Goal: Task Accomplishment & Management: Manage account settings

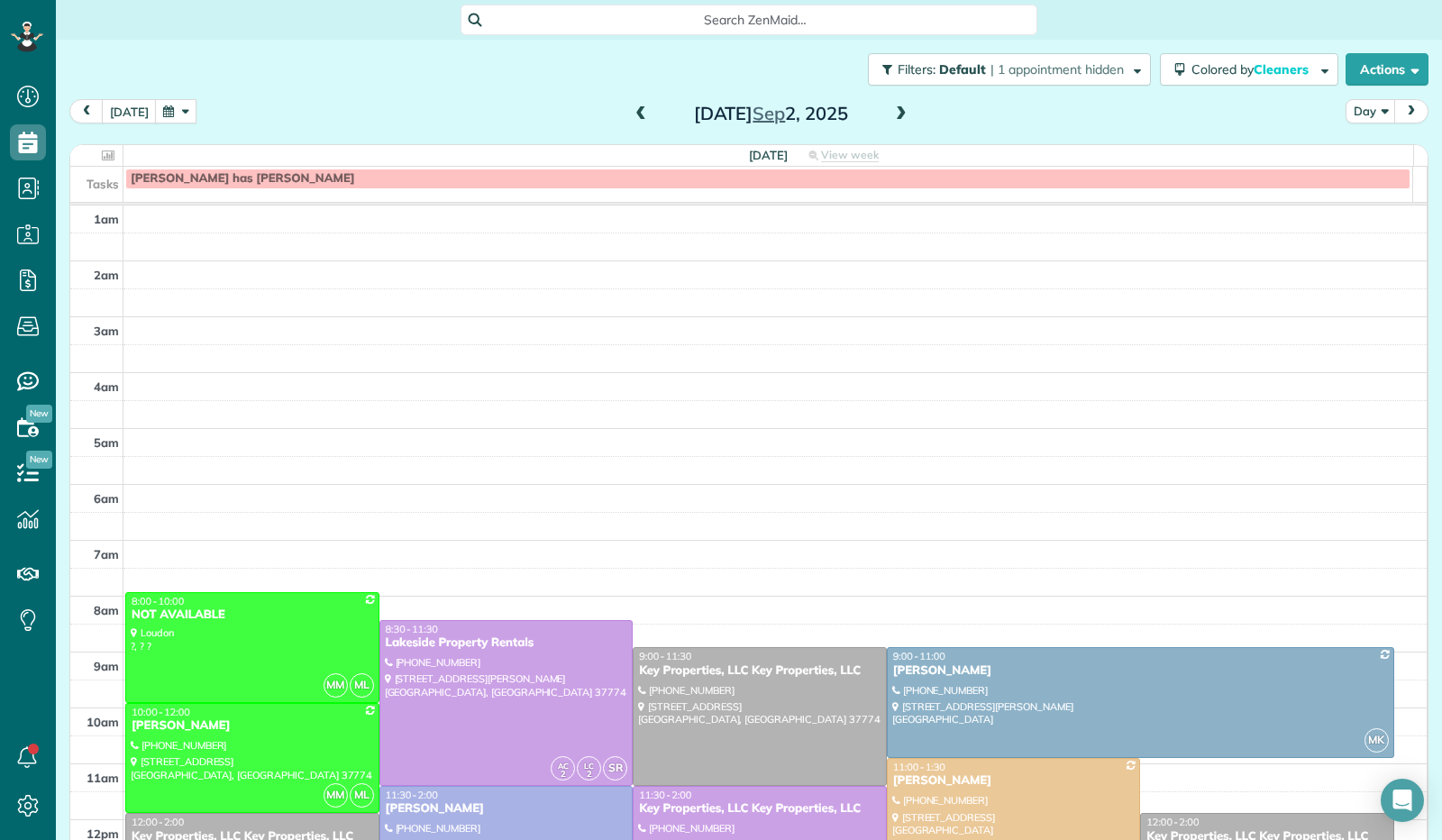
scroll to position [333, 0]
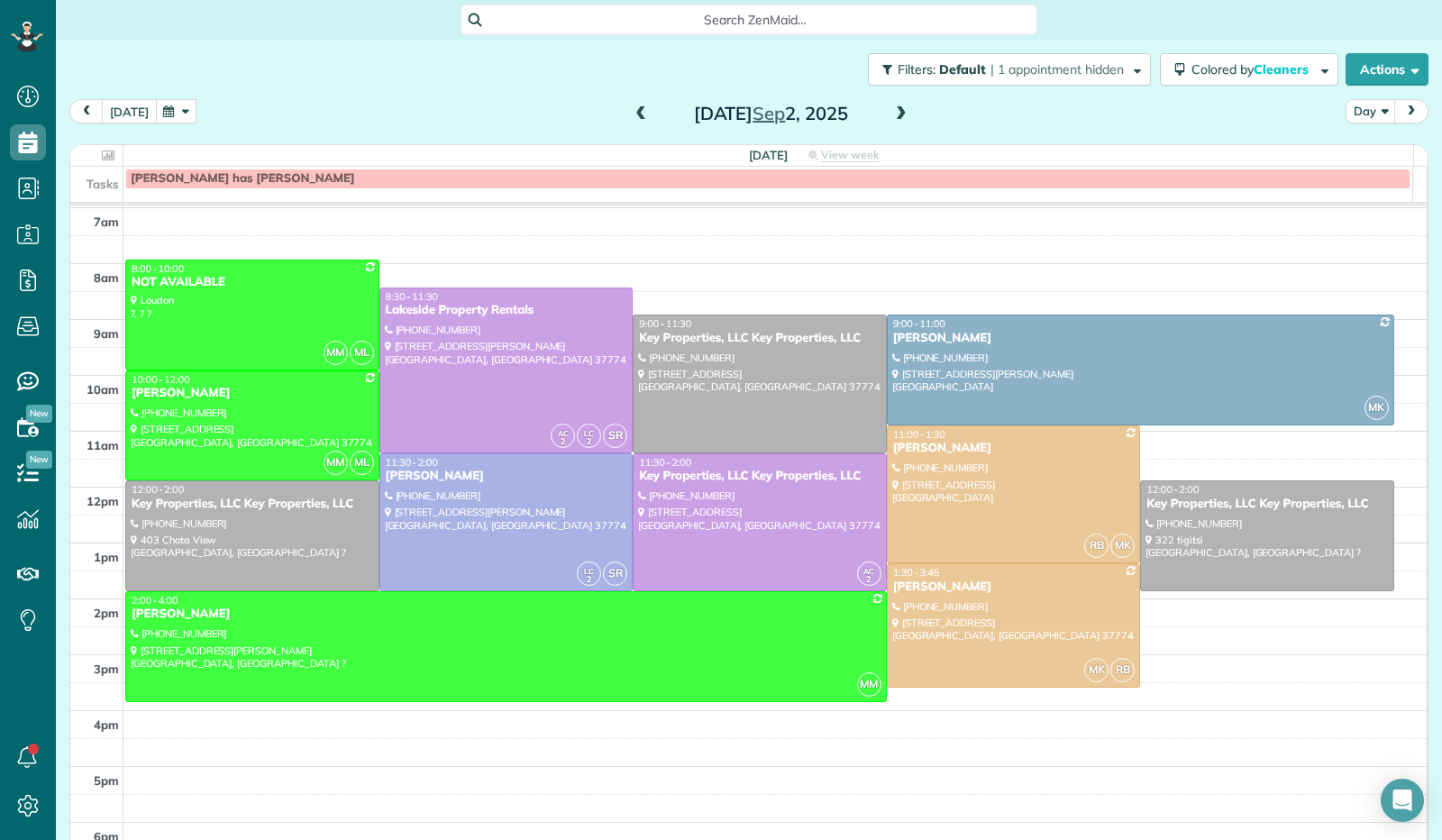
click at [126, 115] on button "[DATE]" at bounding box center [129, 111] width 55 height 24
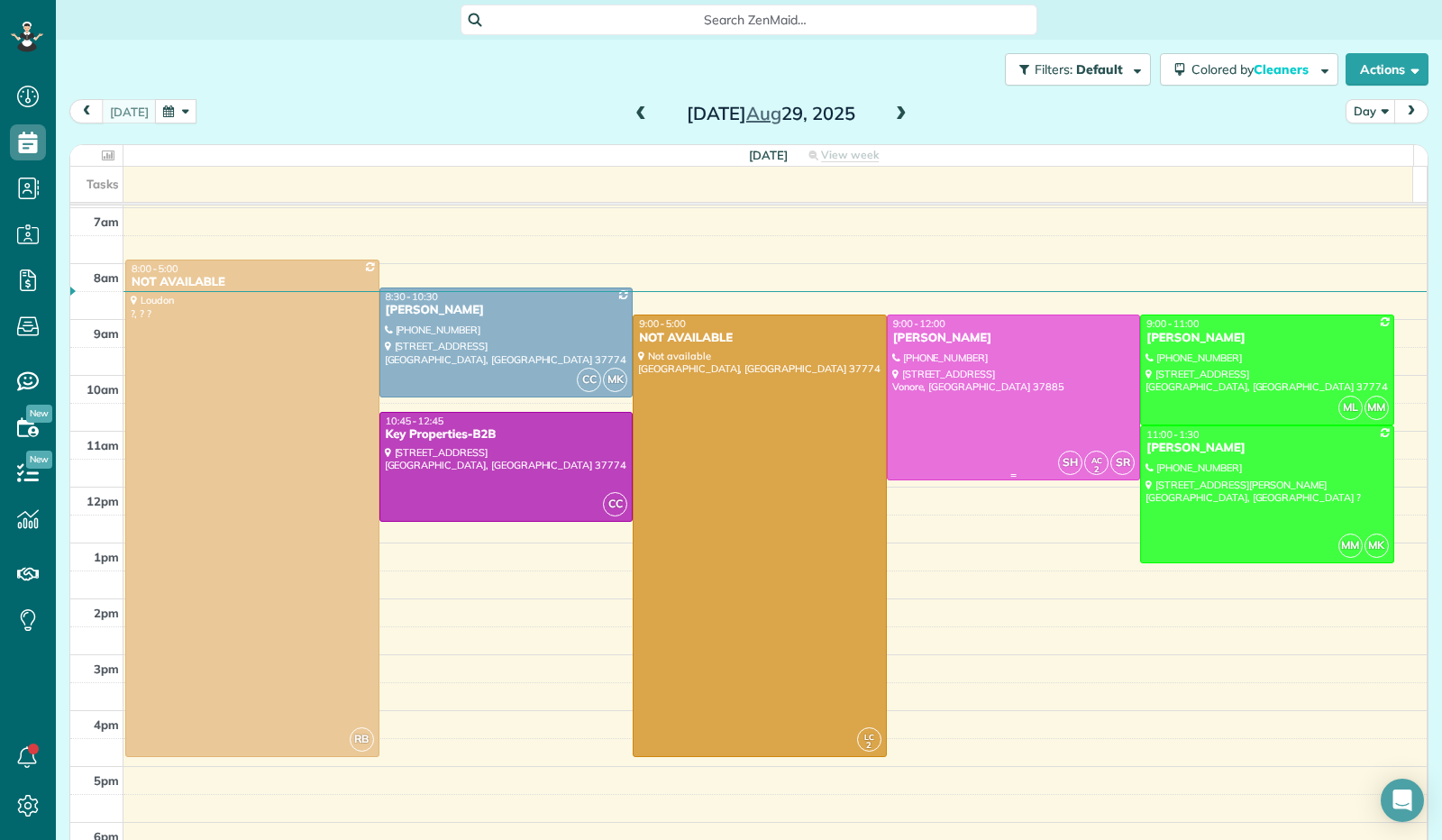
click at [1011, 385] on div at bounding box center [1014, 397] width 253 height 164
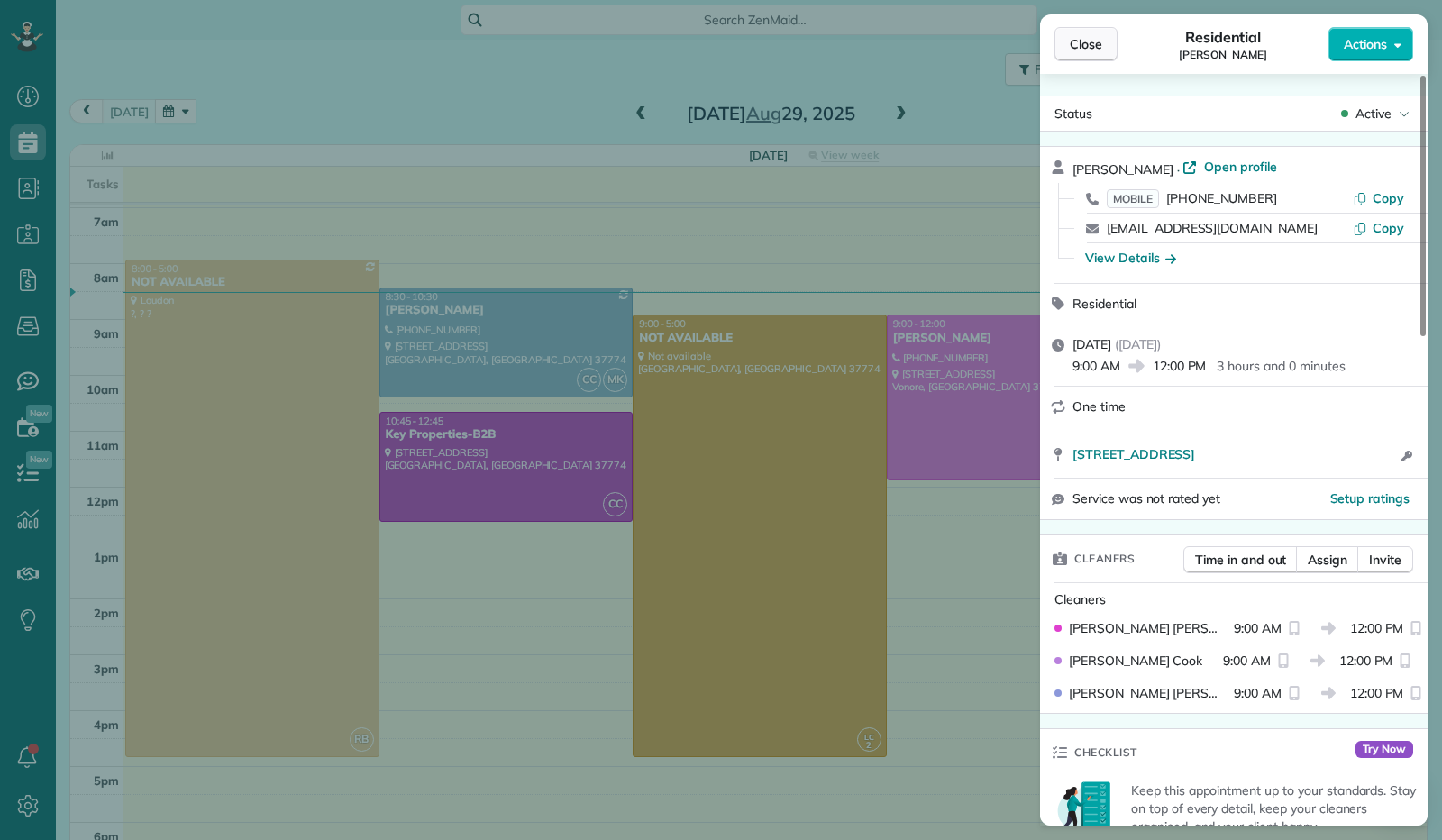
click at [1084, 51] on span "Close" at bounding box center [1086, 44] width 33 height 18
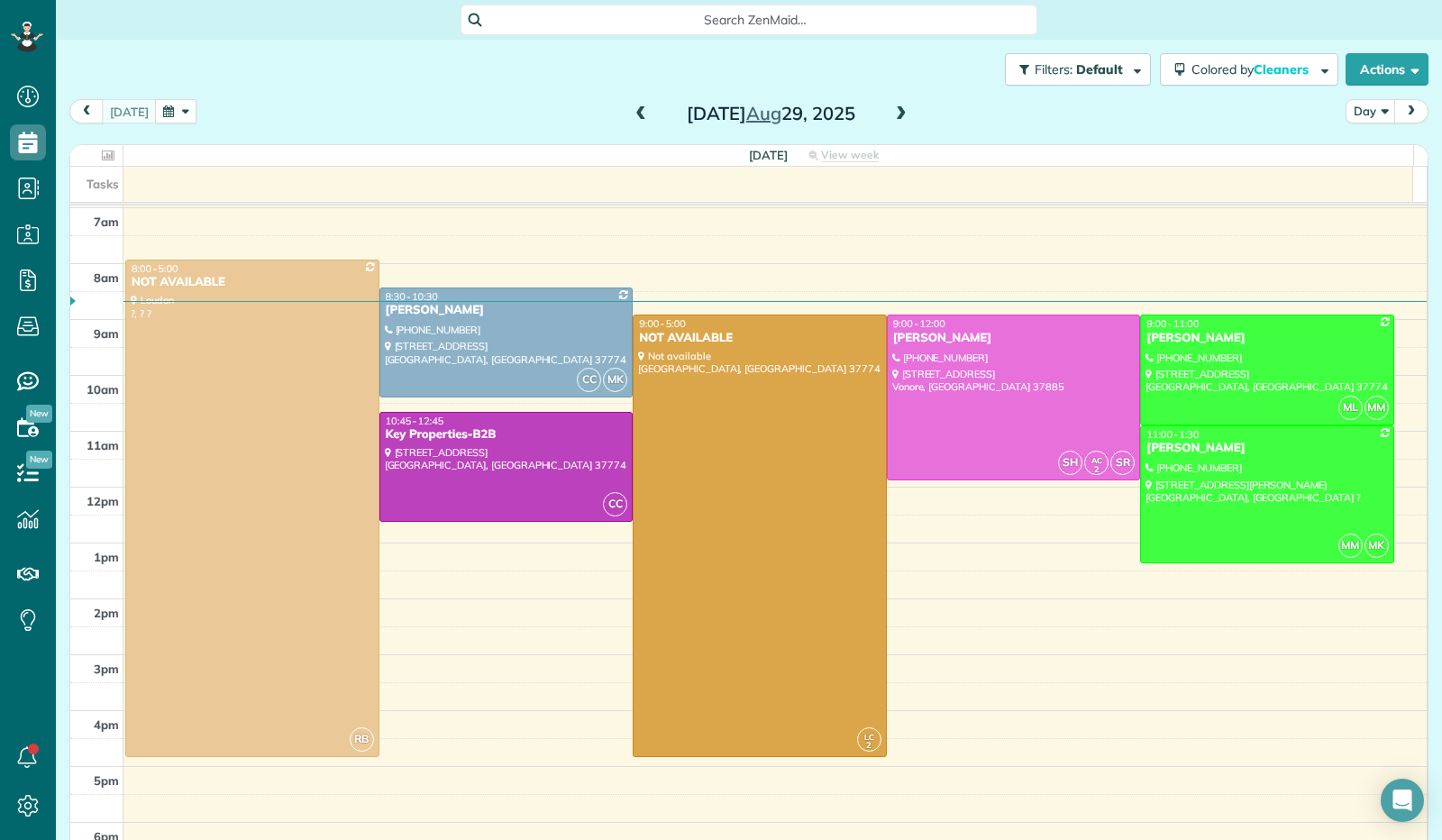
click at [892, 118] on span at bounding box center [901, 114] width 20 height 16
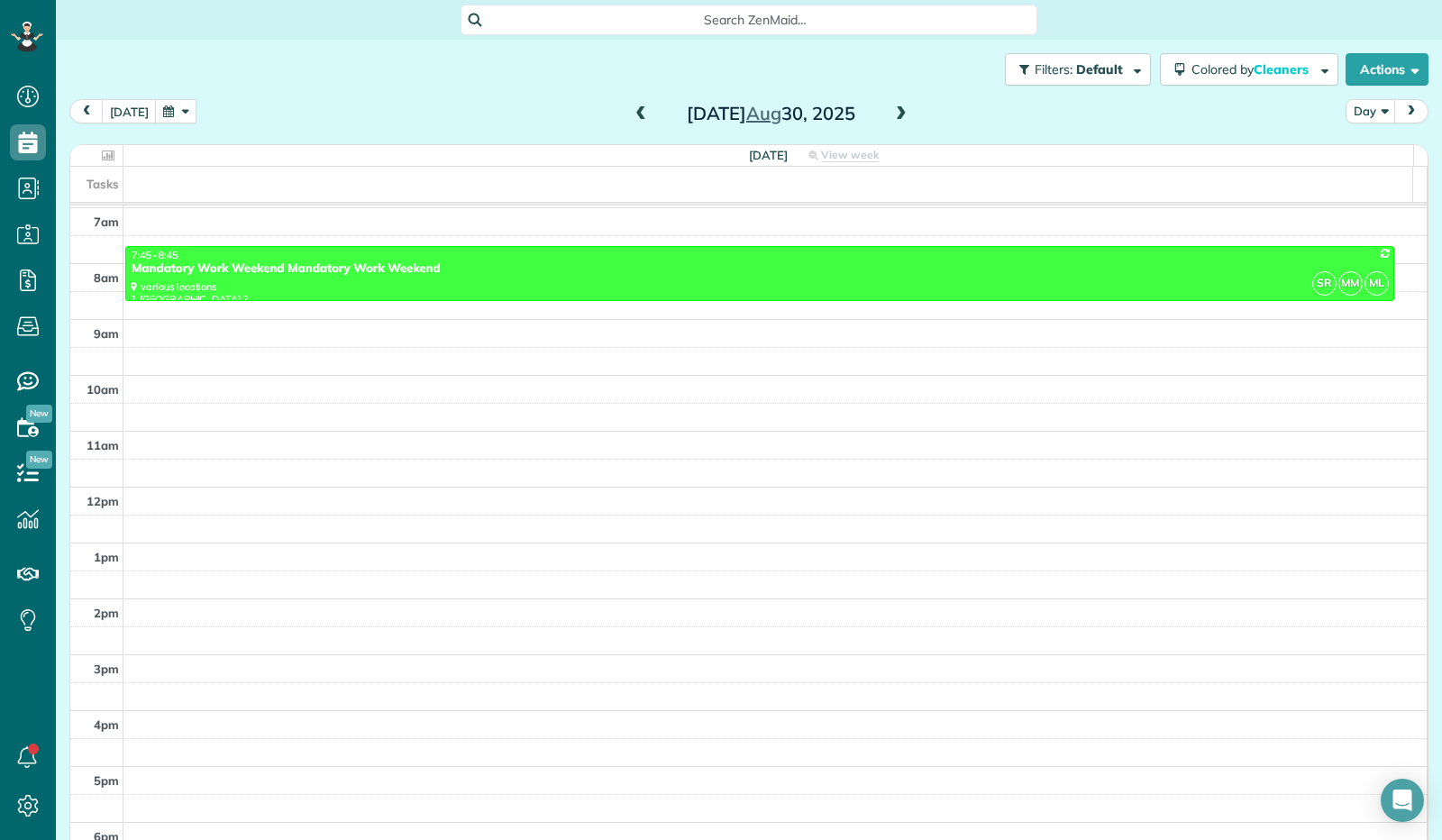
click at [892, 118] on span at bounding box center [901, 114] width 20 height 16
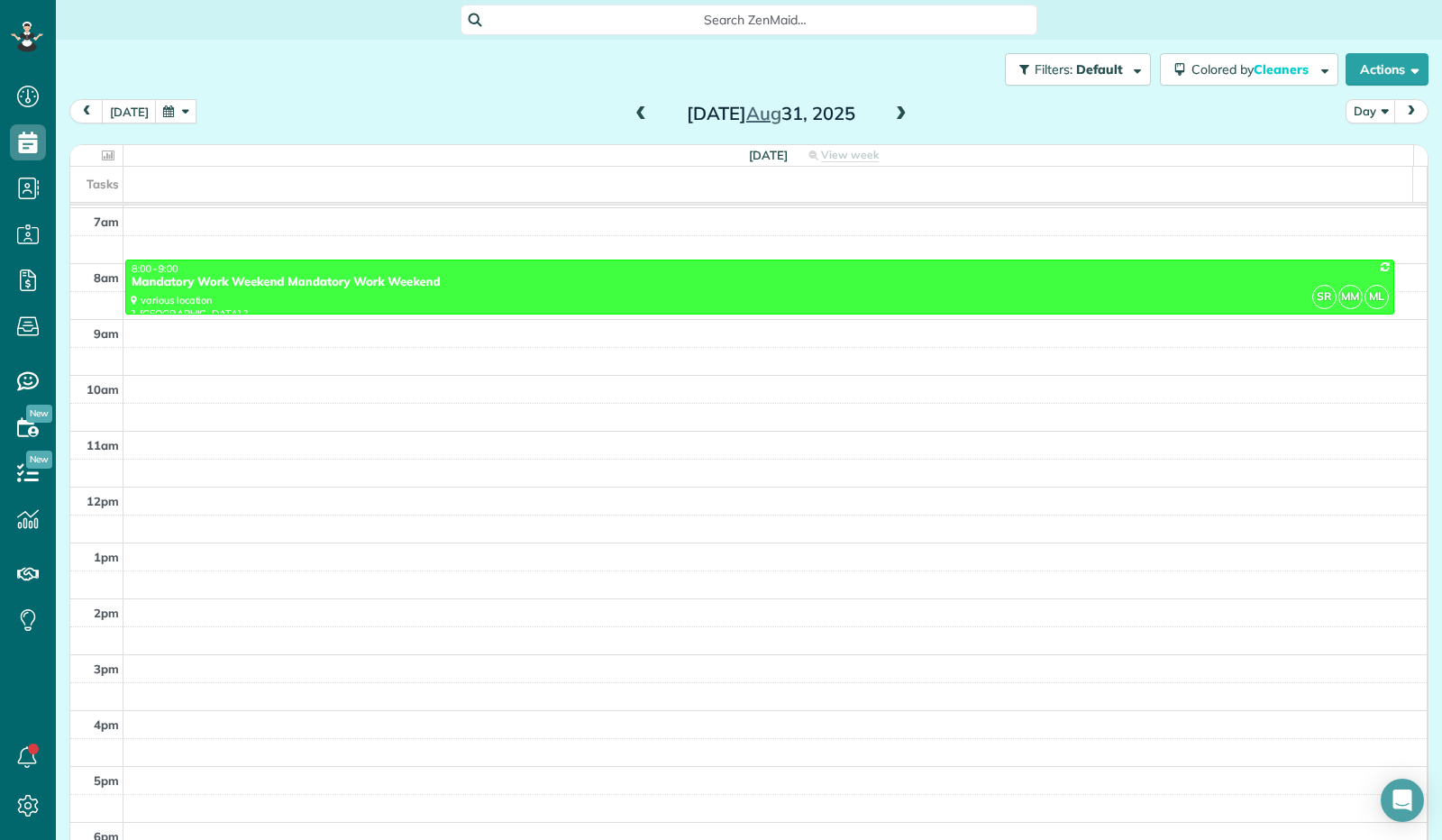
click at [892, 118] on span at bounding box center [901, 114] width 20 height 16
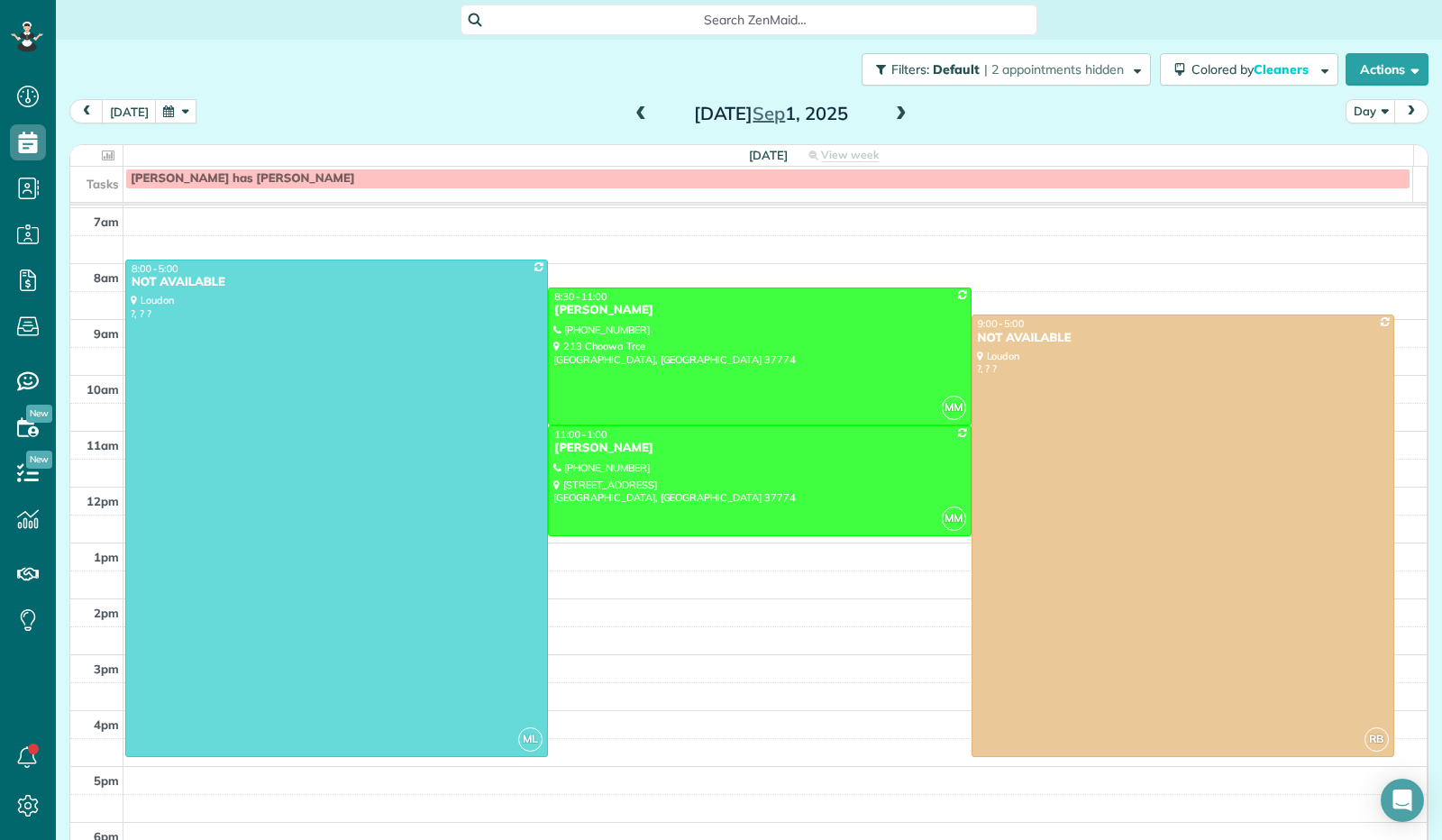
click at [892, 118] on span at bounding box center [901, 114] width 20 height 16
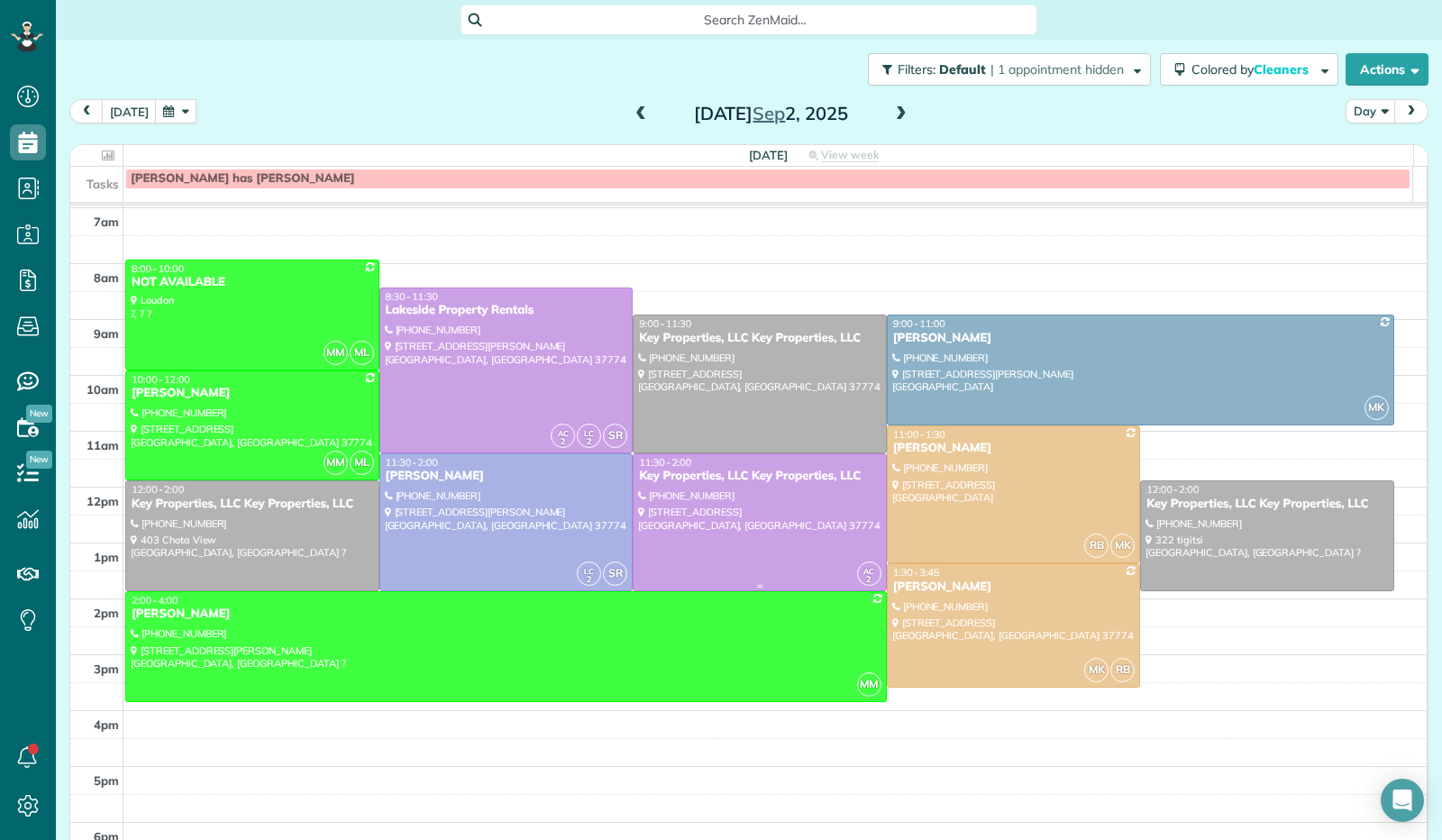
click at [728, 503] on div at bounding box center [759, 522] width 253 height 136
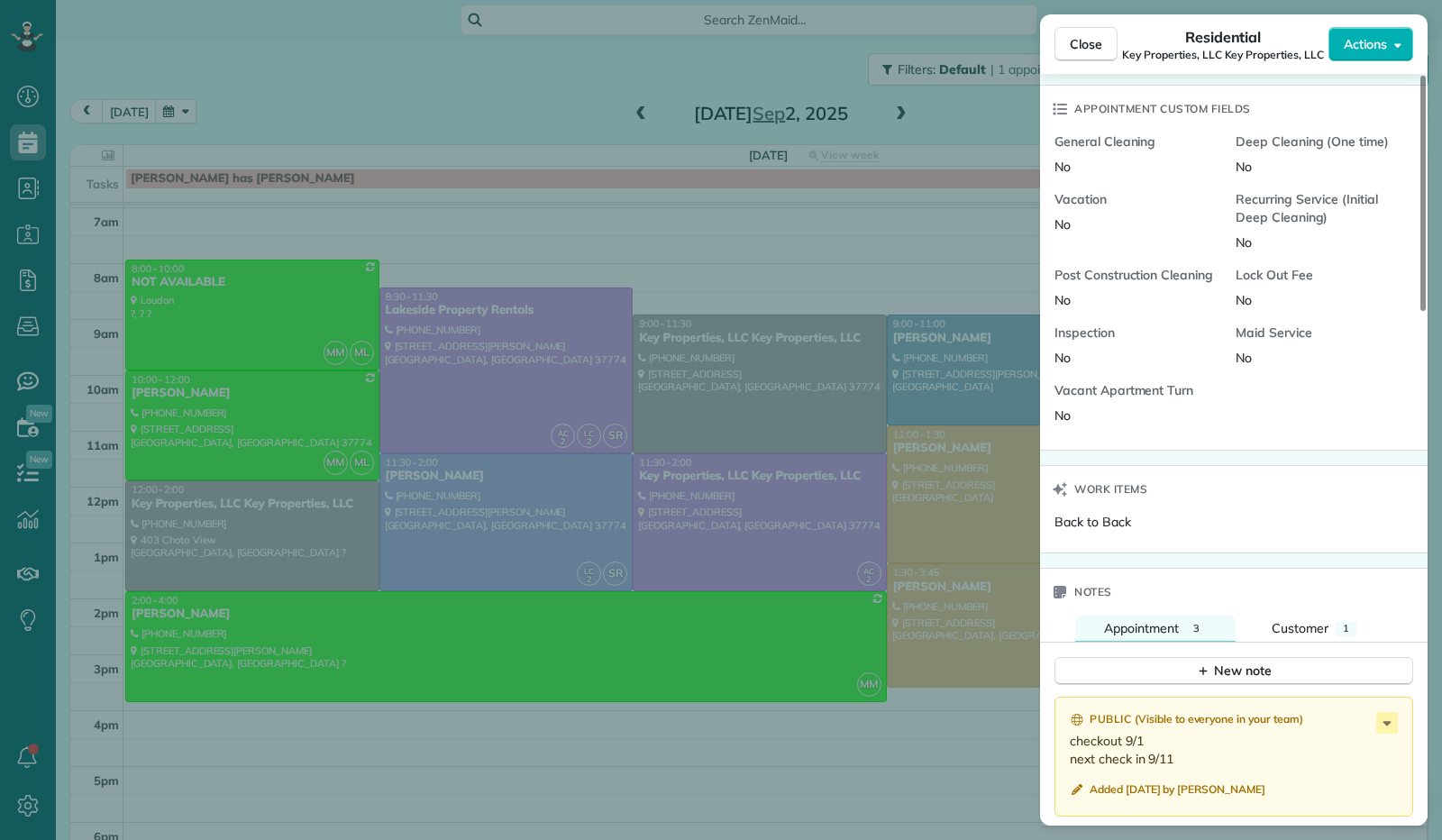
scroll to position [1261, 0]
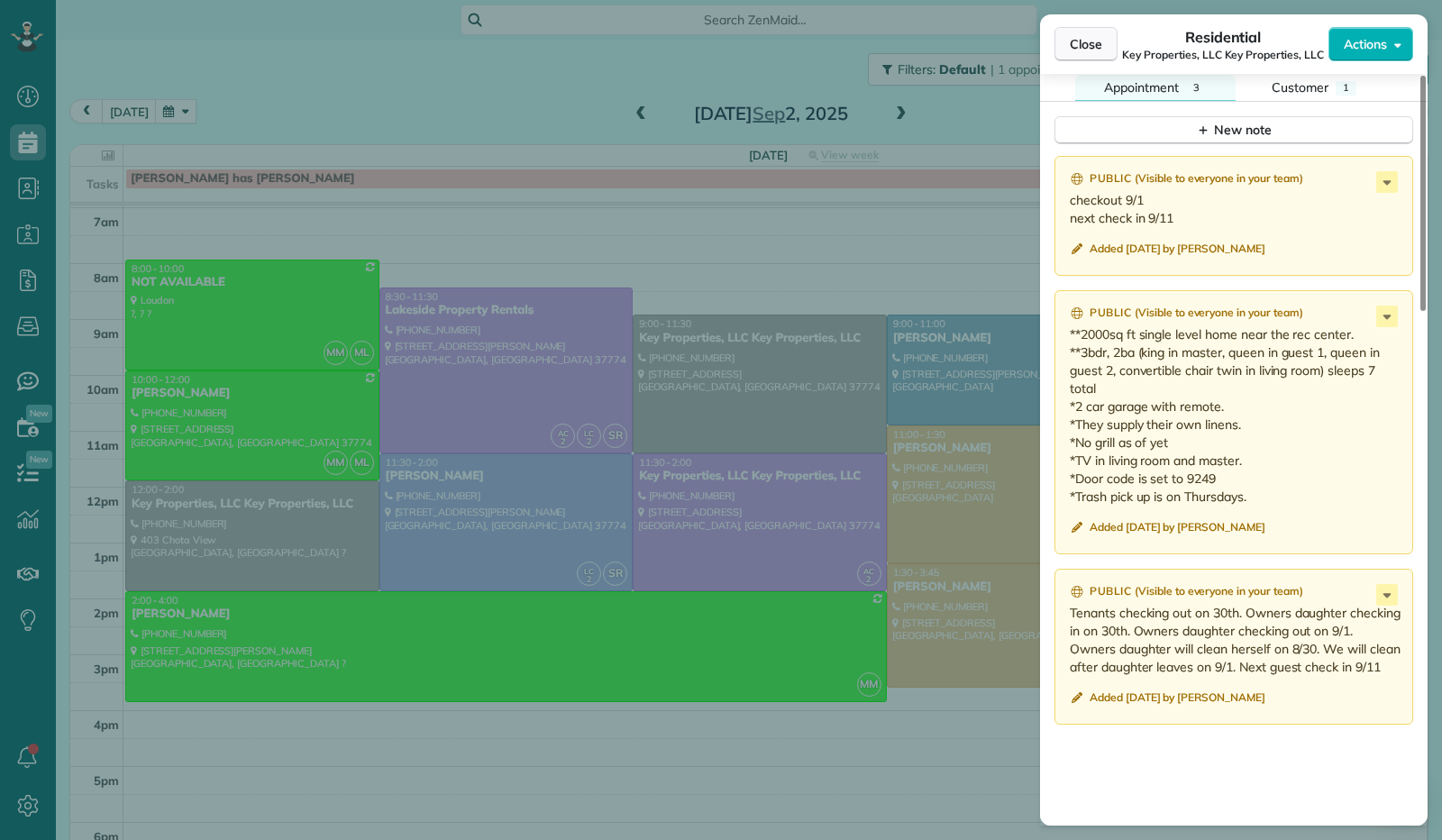
click at [1099, 43] on span "Close" at bounding box center [1086, 44] width 33 height 18
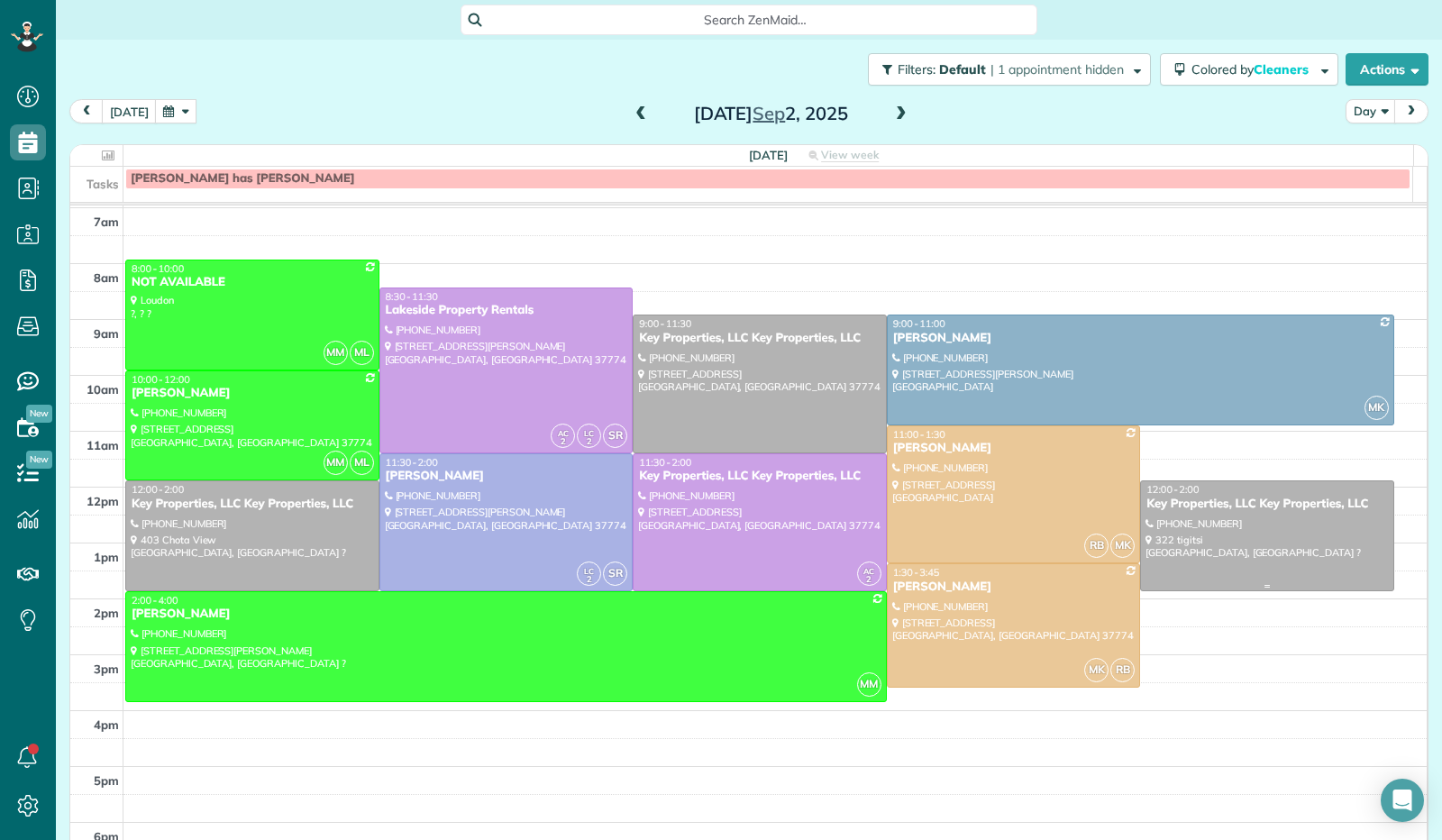
click at [1212, 547] on div at bounding box center [1268, 535] width 253 height 109
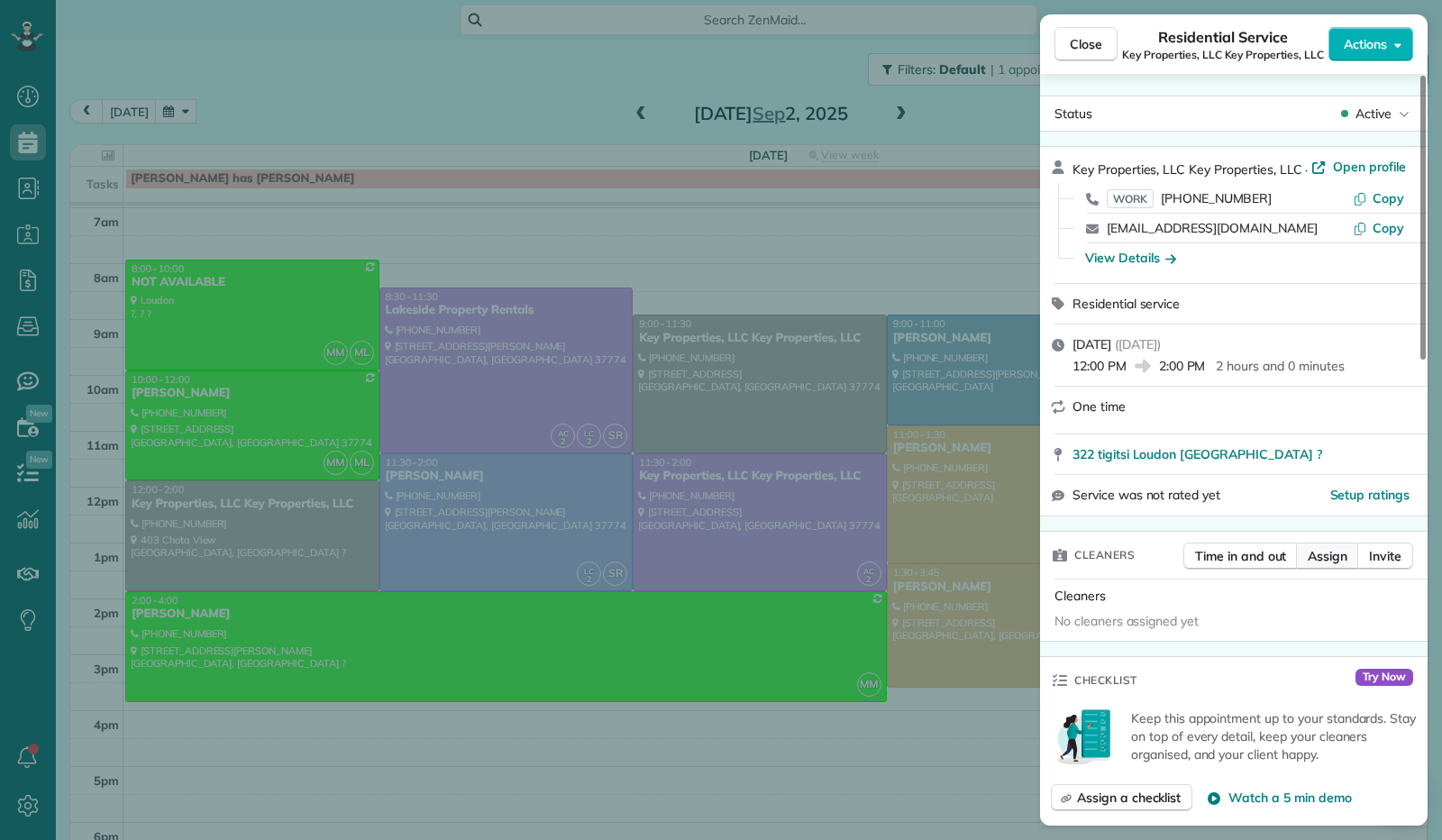
click at [1329, 555] on span "Assign" at bounding box center [1327, 556] width 40 height 18
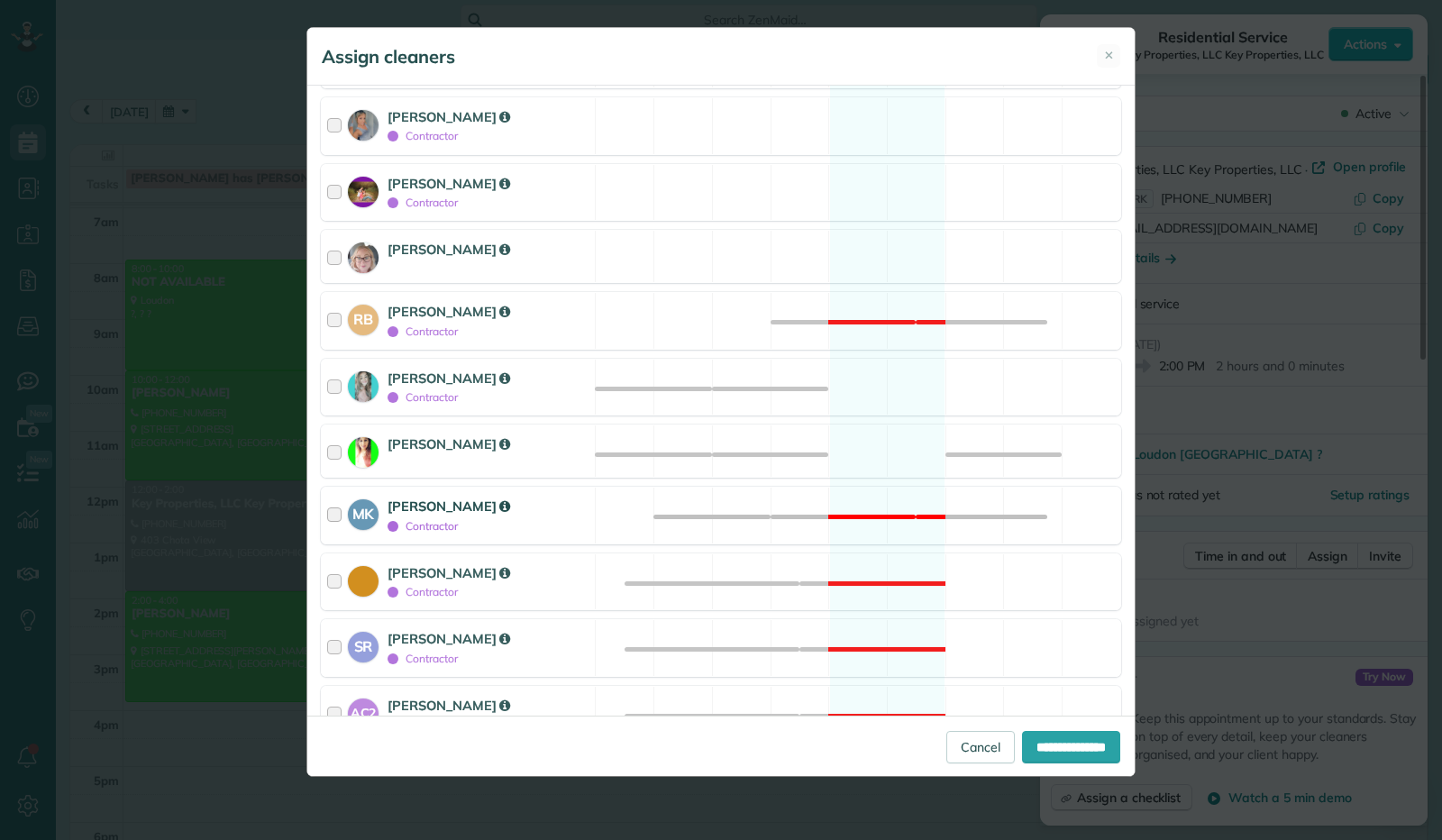
scroll to position [245, 0]
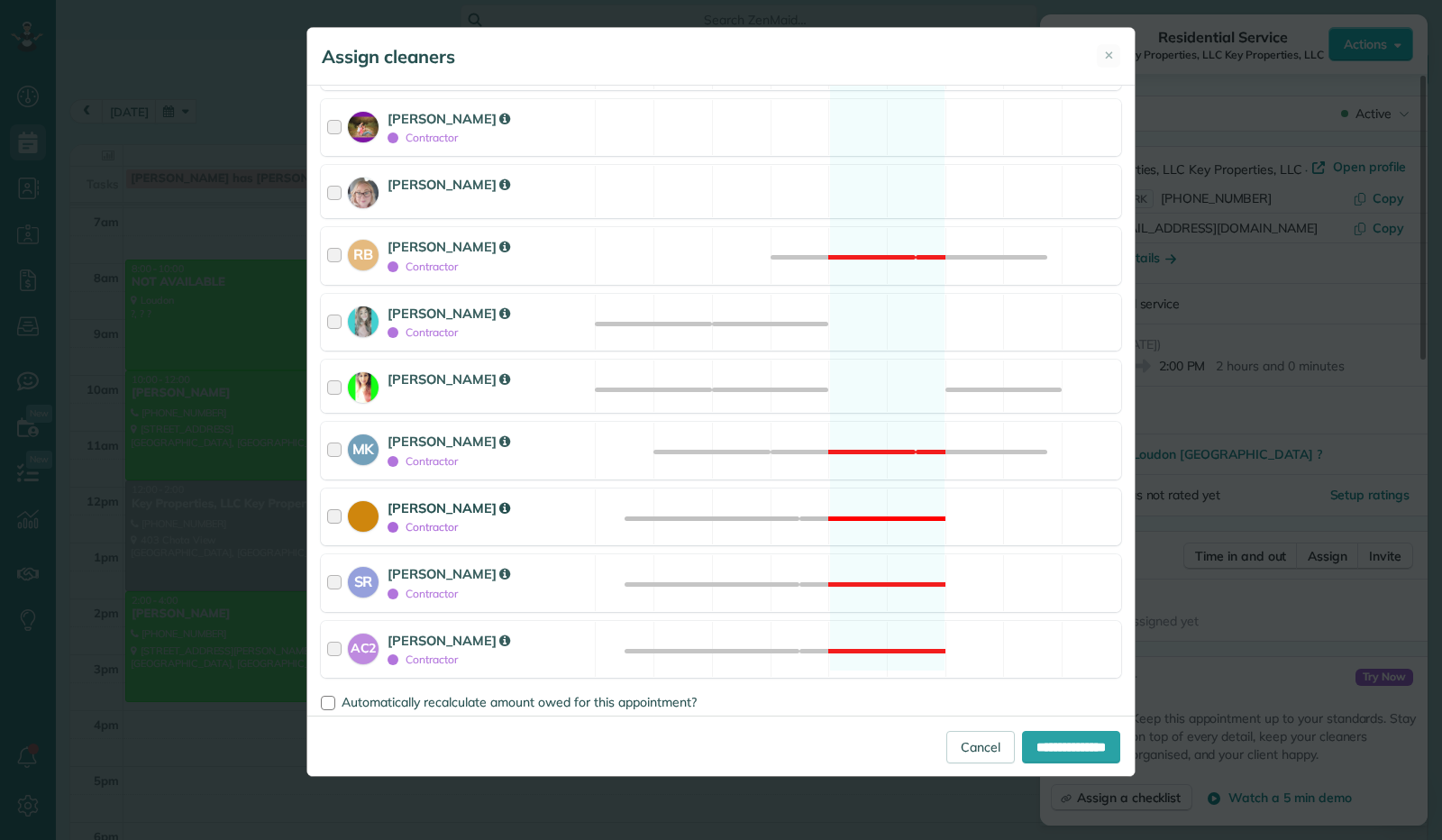
click at [342, 507] on div at bounding box center [338, 516] width 21 height 38
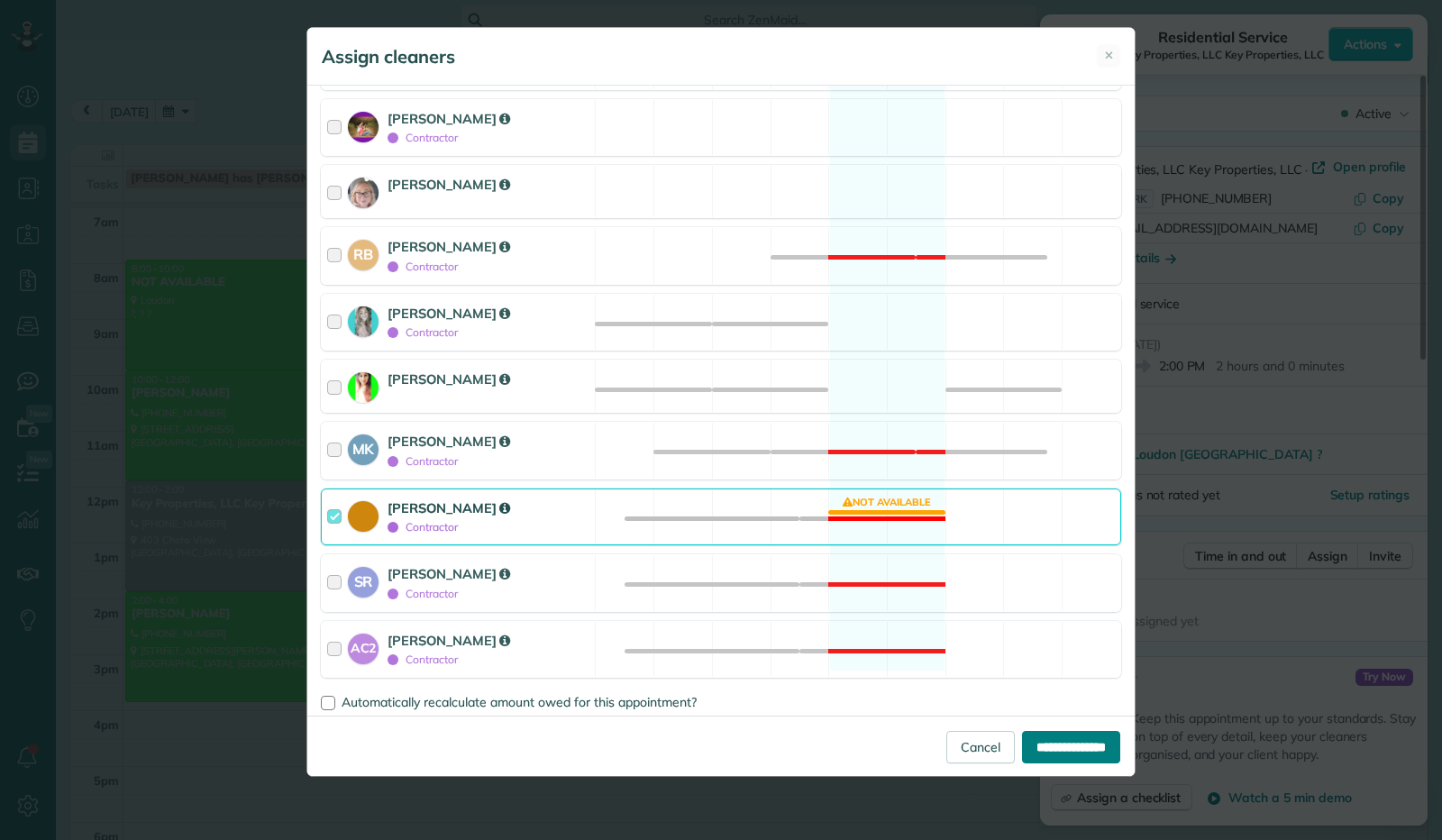
click at [1066, 757] on input "**********" at bounding box center [1071, 747] width 98 height 33
type input "**********"
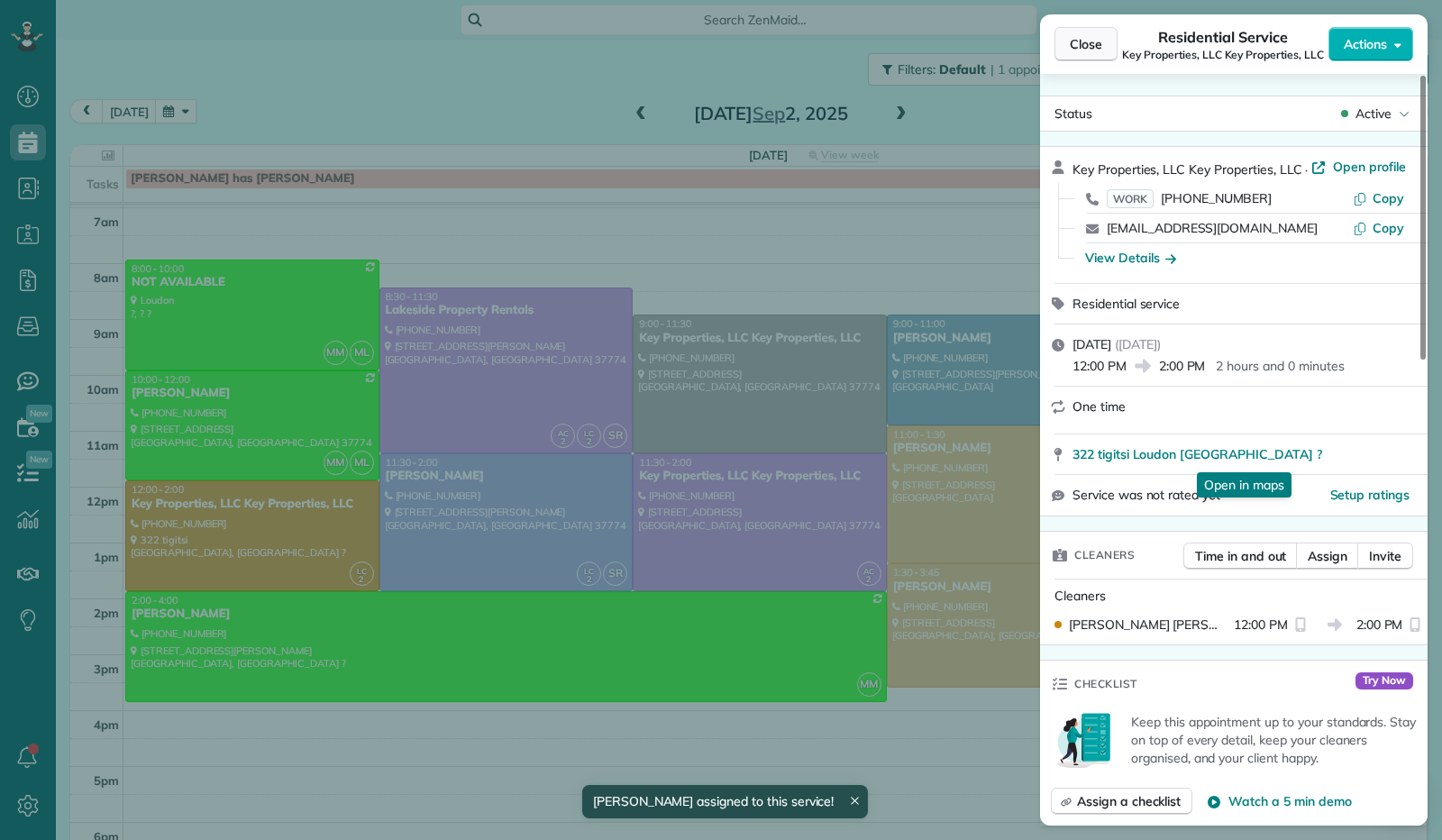
click at [1090, 48] on span "Close" at bounding box center [1086, 44] width 33 height 18
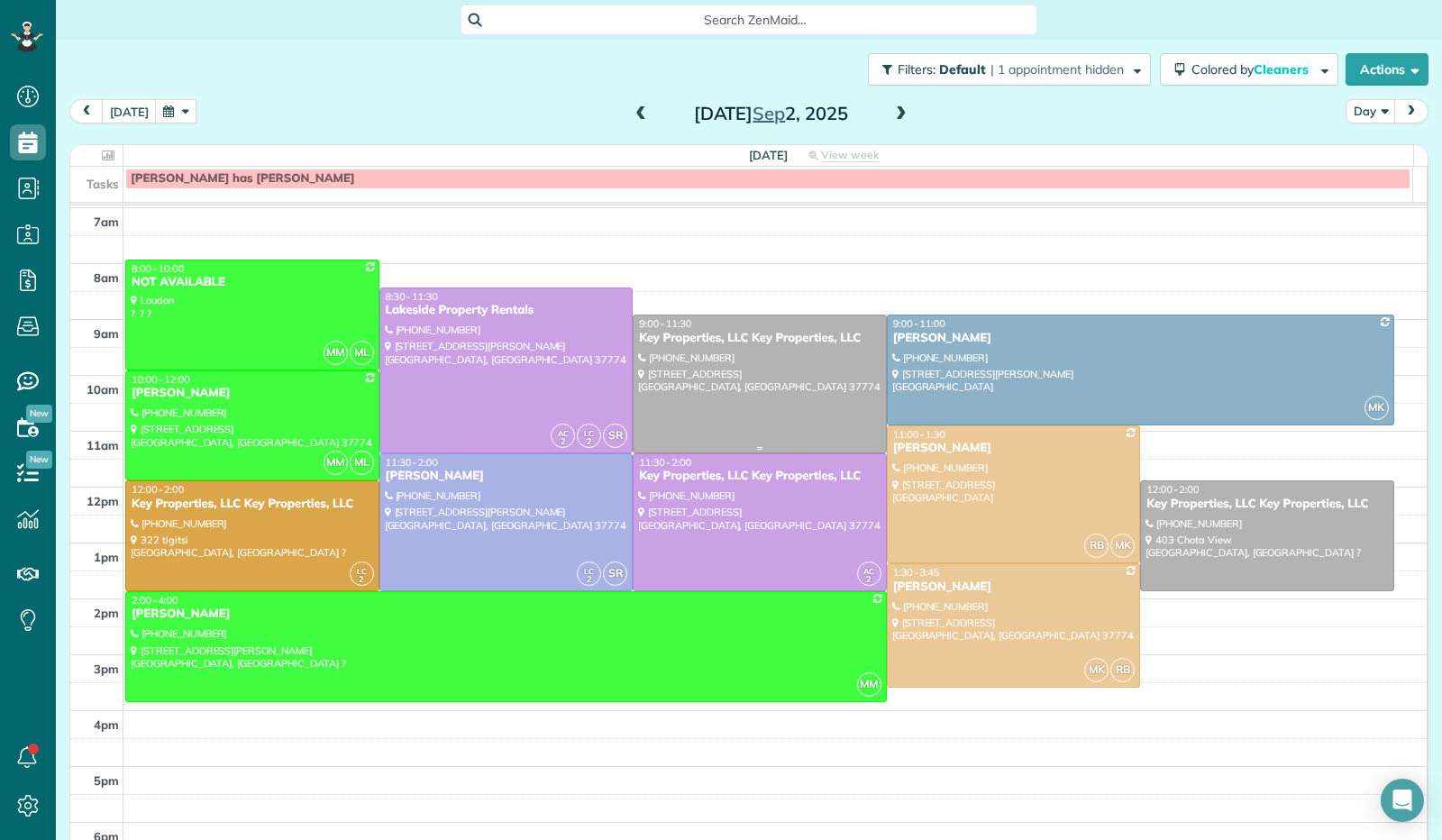
click at [738, 381] on div at bounding box center [759, 383] width 253 height 136
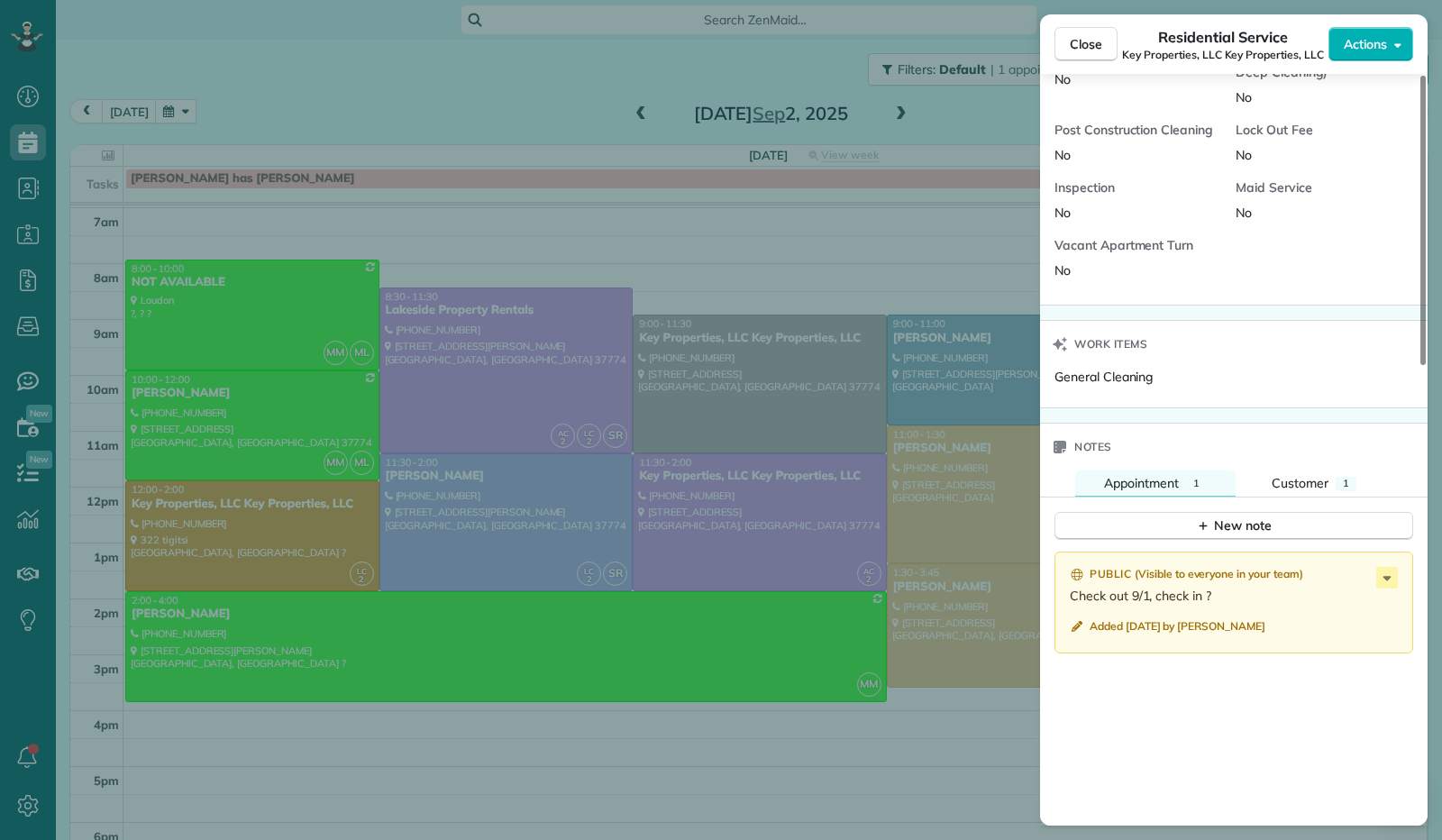
scroll to position [1191, 0]
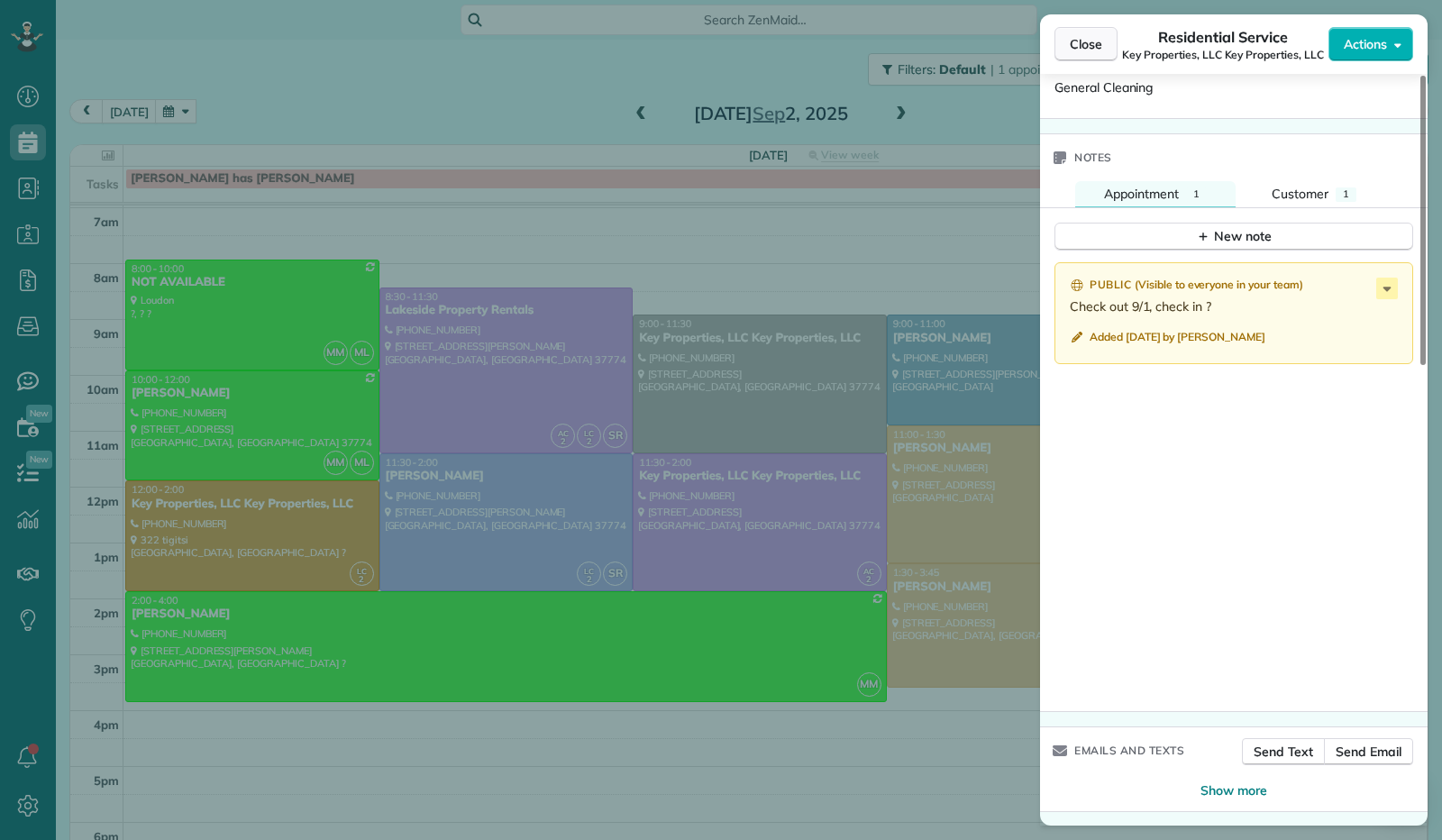
click at [1106, 45] on button "Close" at bounding box center [1087, 44] width 63 height 34
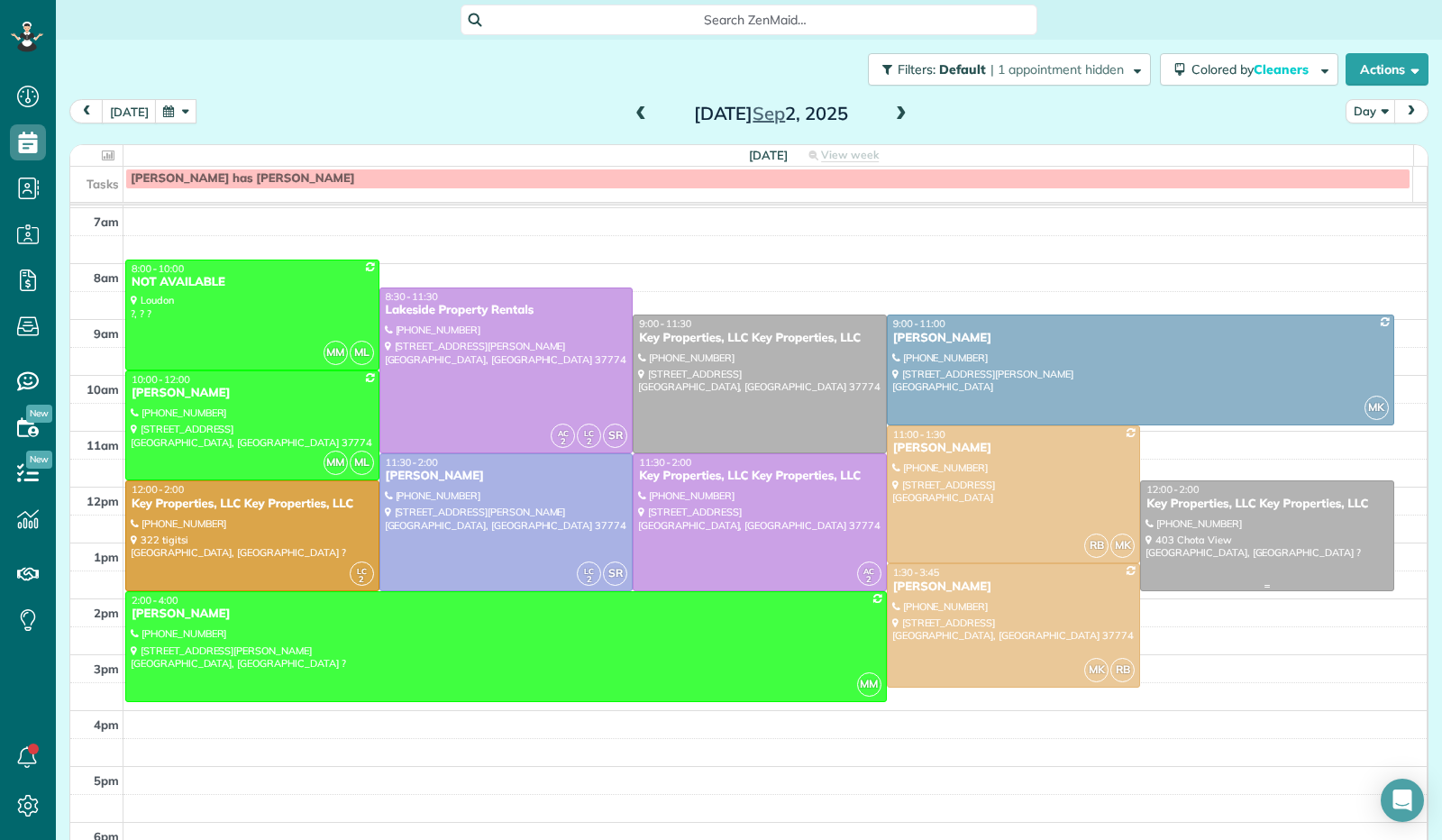
click at [1178, 552] on div at bounding box center [1268, 535] width 253 height 109
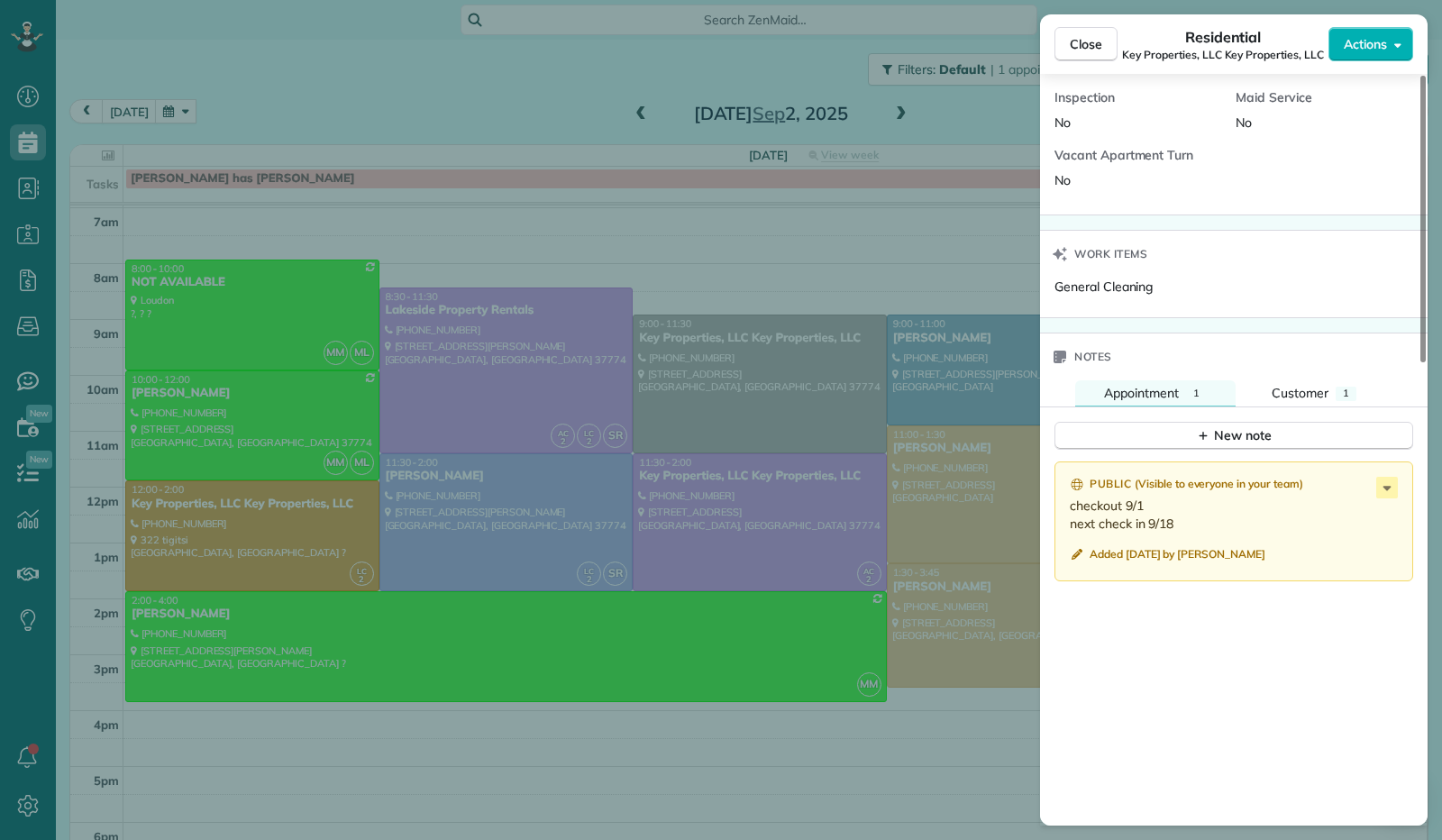
scroll to position [1208, 0]
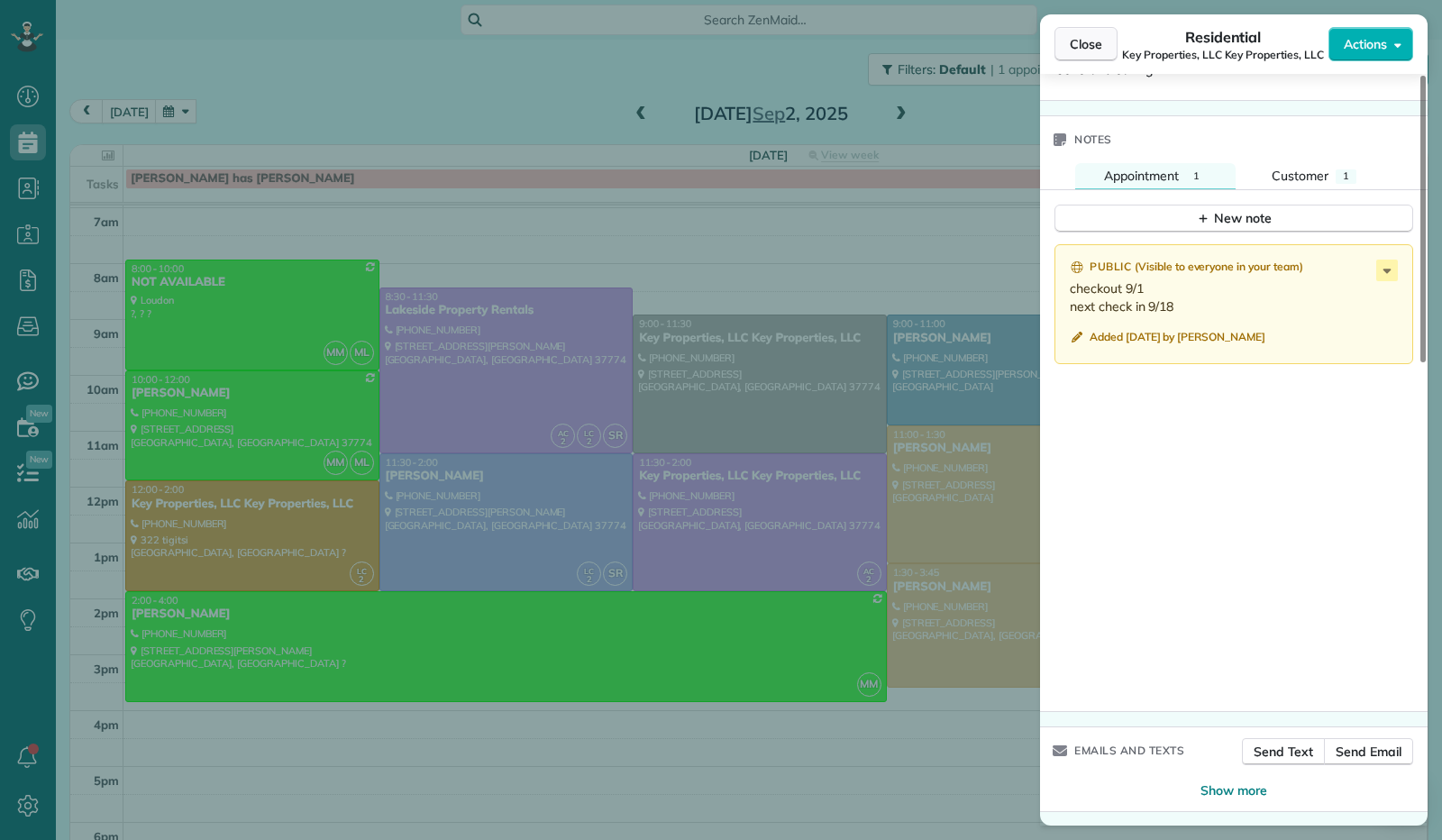
click at [1079, 44] on span "Close" at bounding box center [1086, 44] width 33 height 18
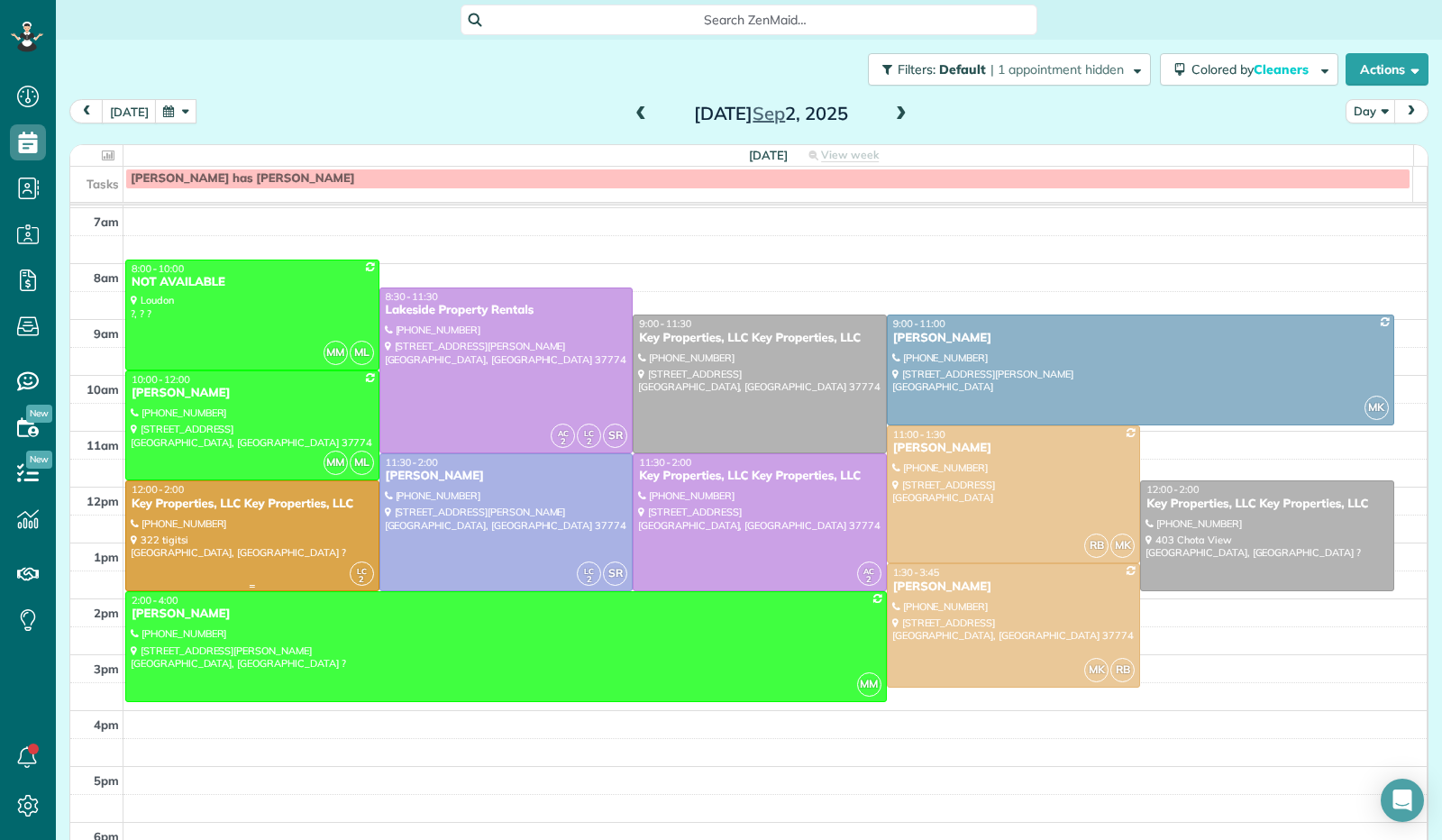
click at [286, 507] on div "Key Properties, LLC Key Properties, LLC" at bounding box center [252, 504] width 243 height 15
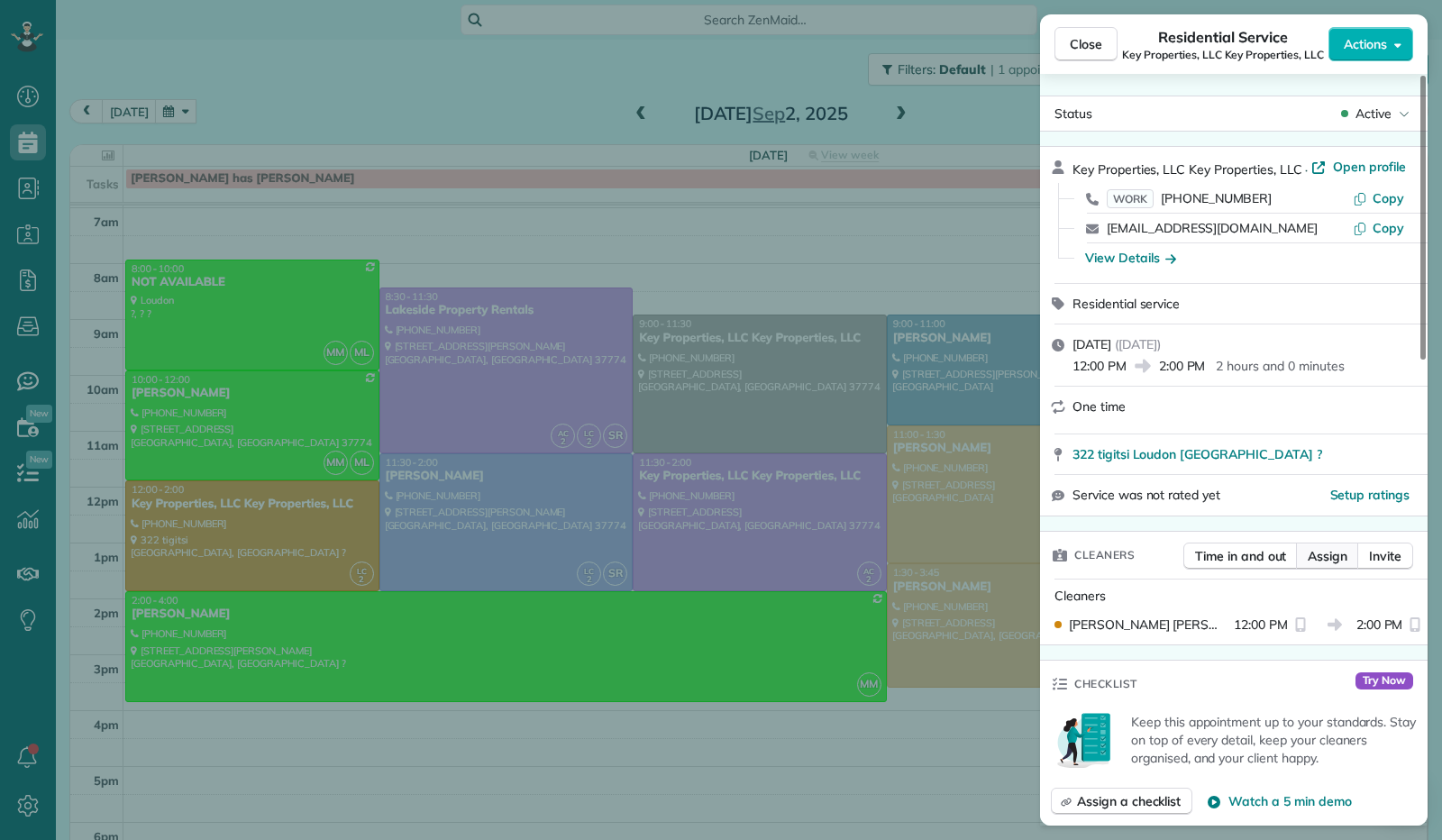
click at [1318, 562] on span "Assign" at bounding box center [1327, 556] width 40 height 18
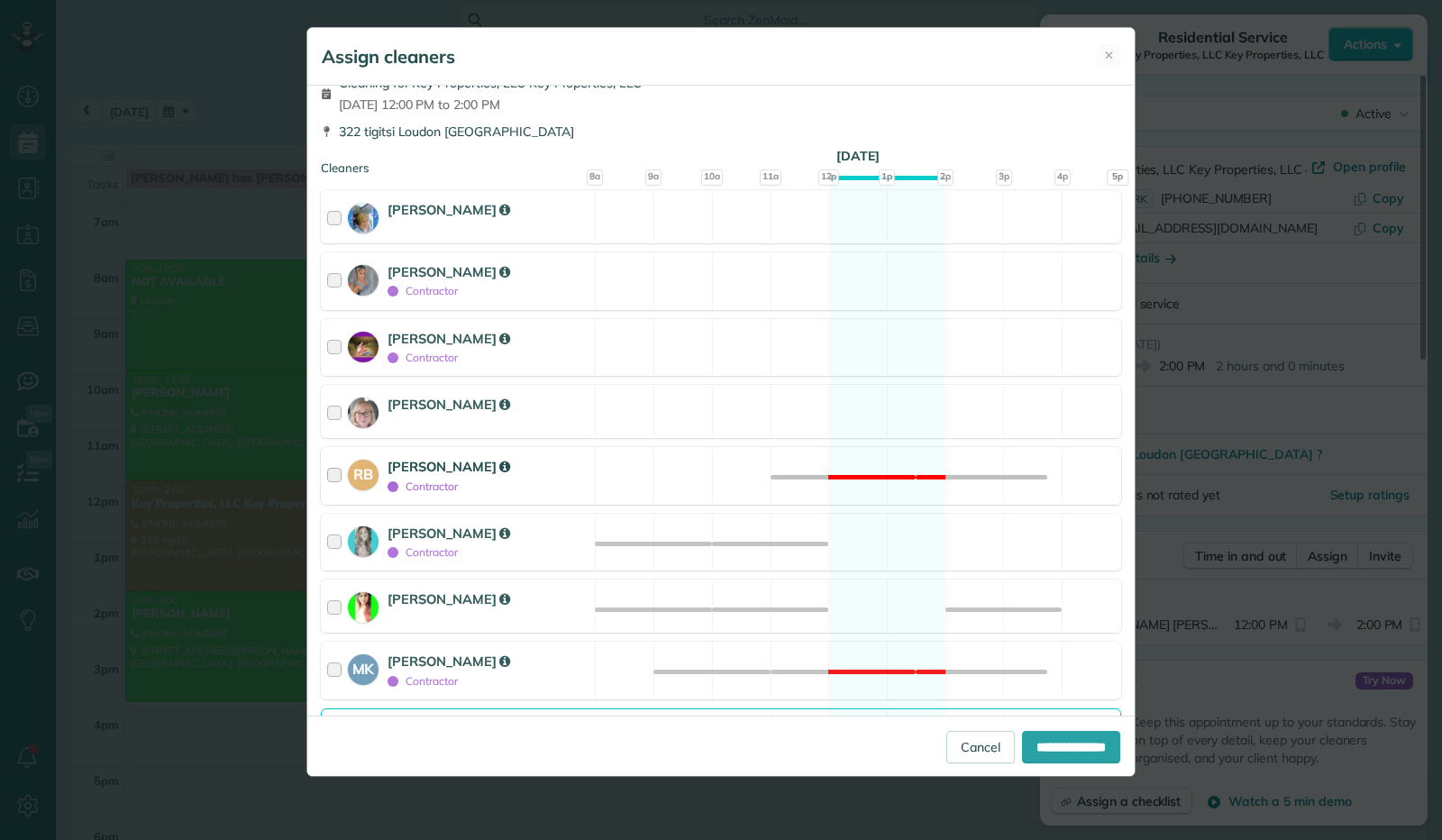
scroll to position [245, 0]
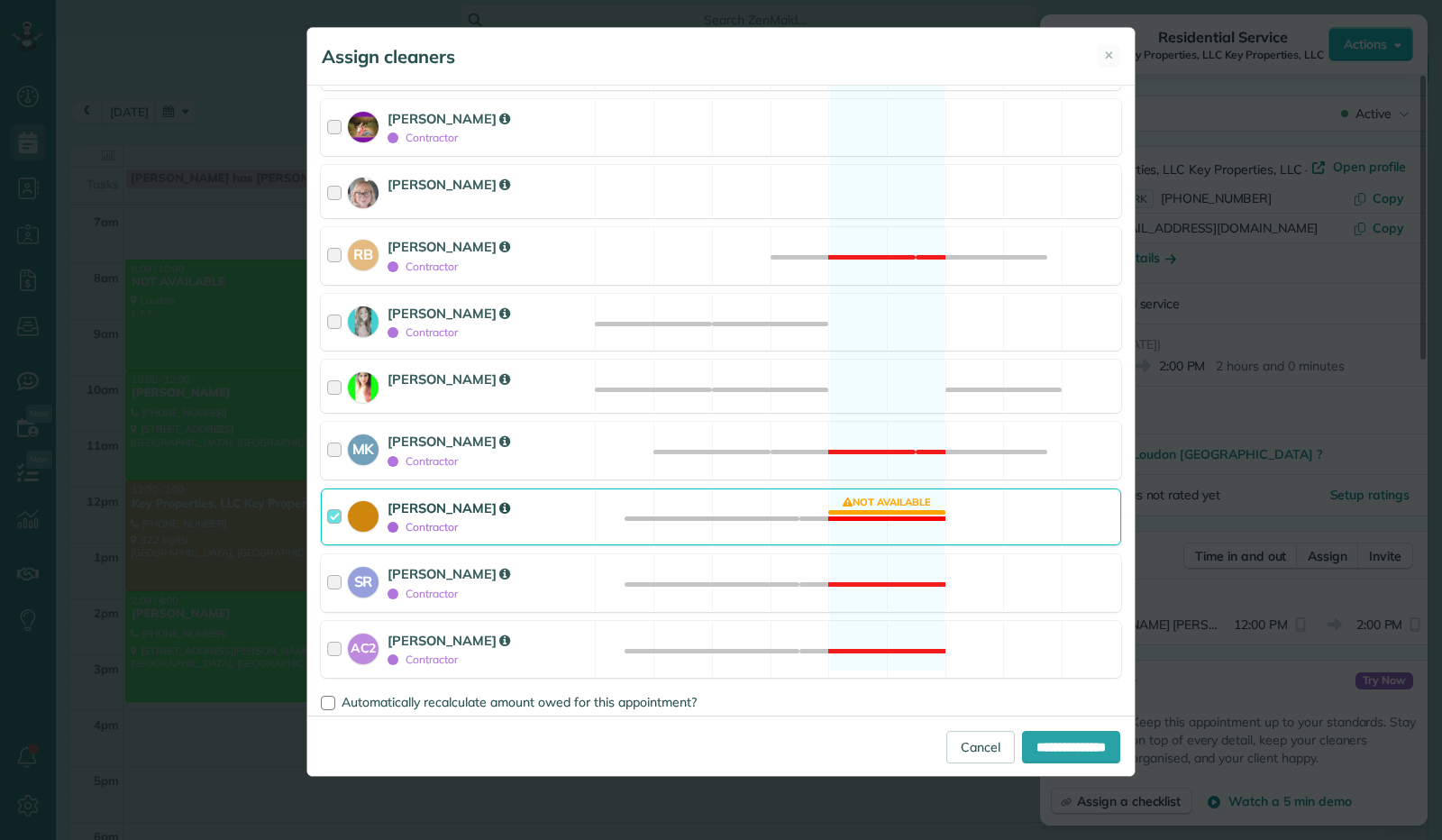
click at [336, 507] on div at bounding box center [338, 516] width 21 height 38
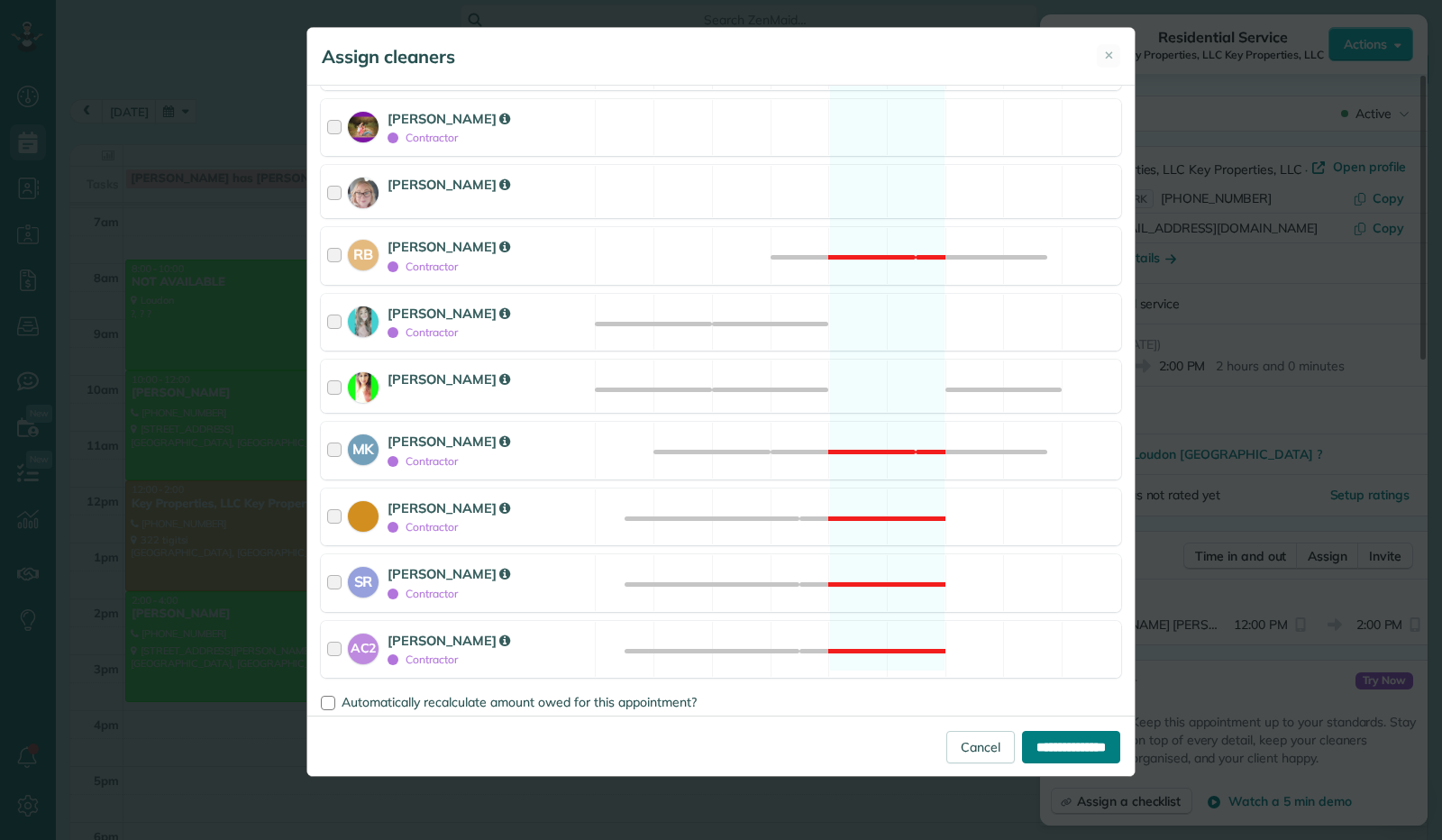
click at [1071, 750] on input "**********" at bounding box center [1071, 747] width 98 height 33
type input "**********"
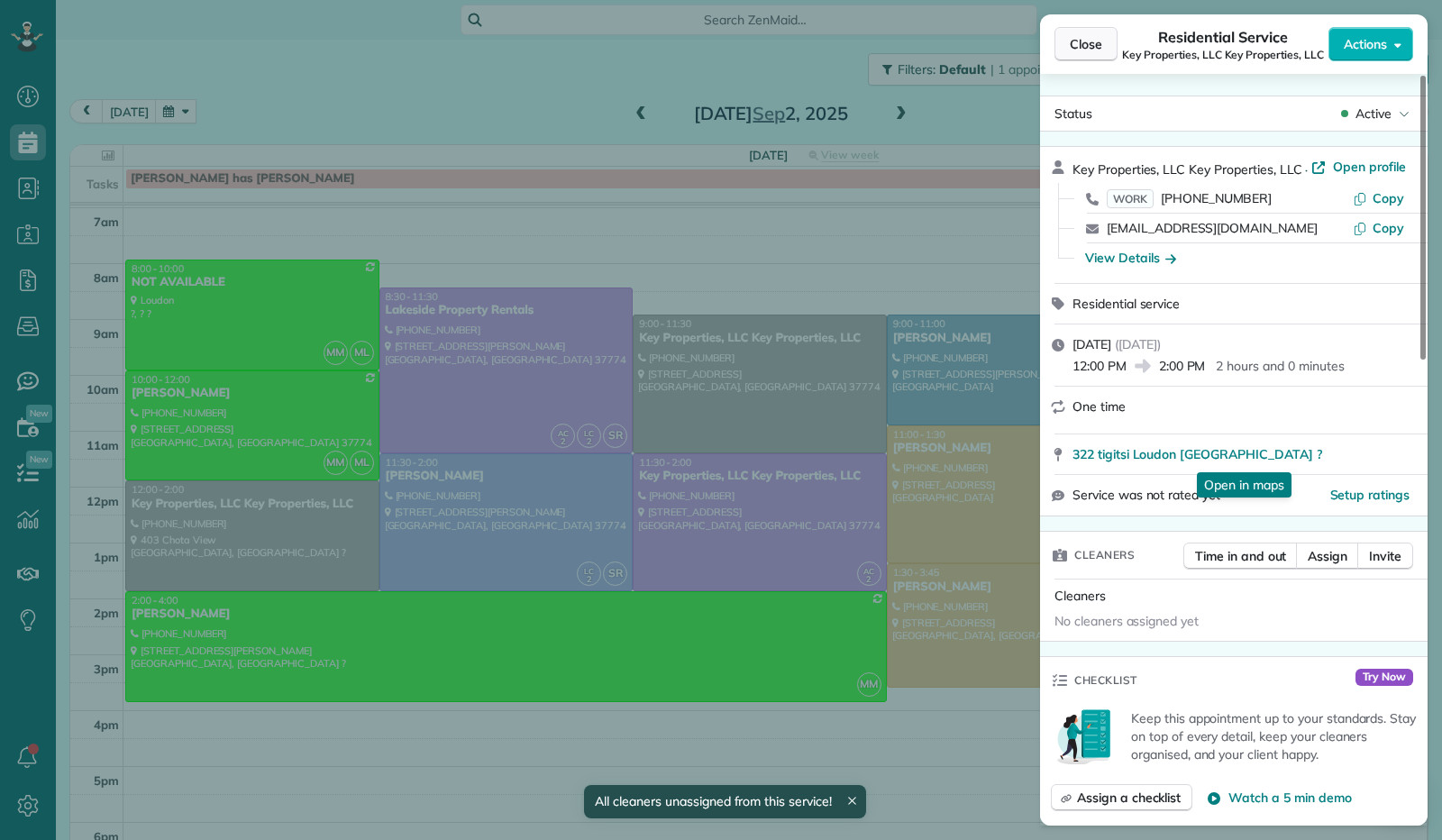
click at [1088, 52] on span "Close" at bounding box center [1086, 44] width 33 height 18
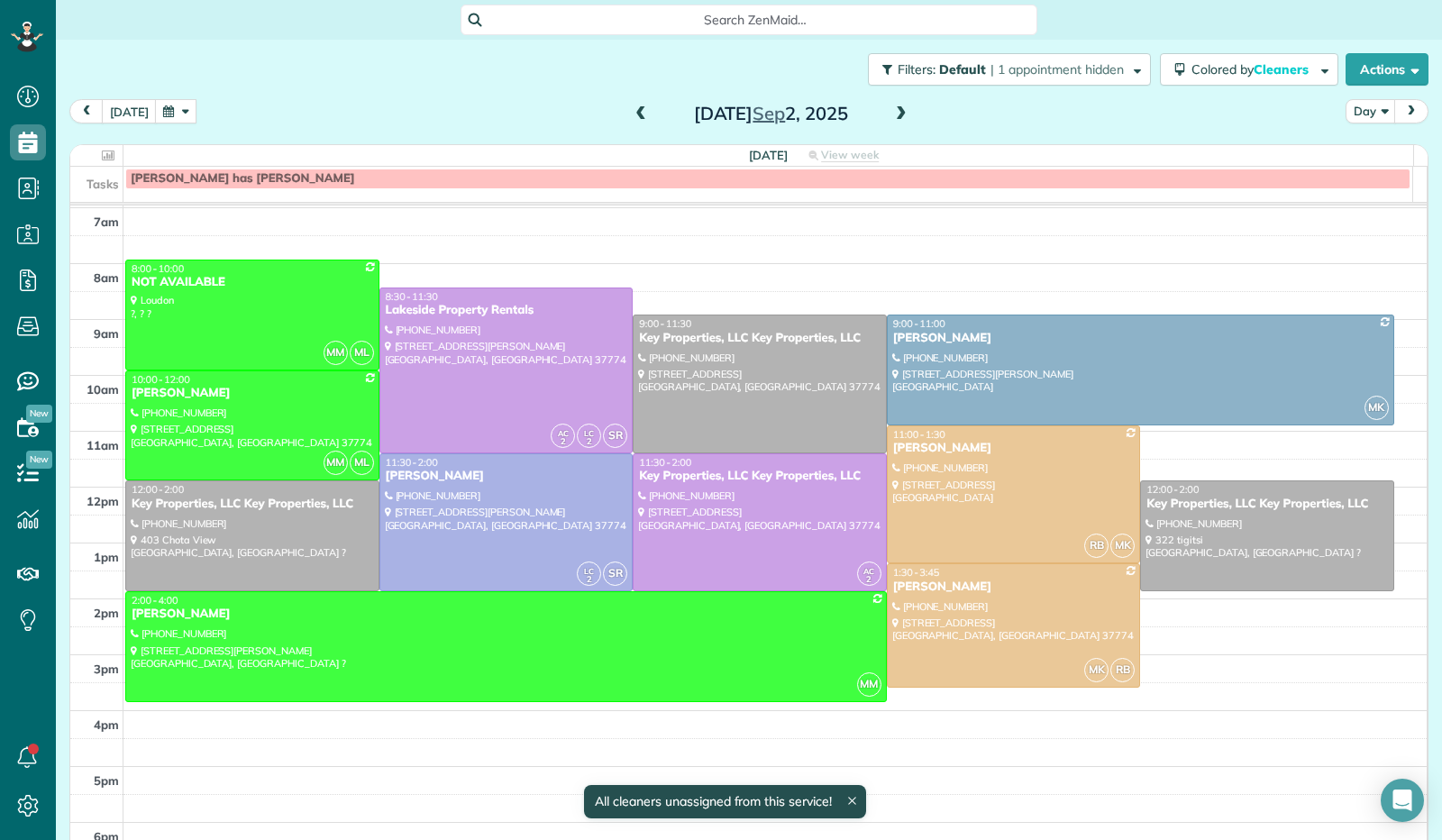
click at [892, 109] on span at bounding box center [901, 114] width 20 height 16
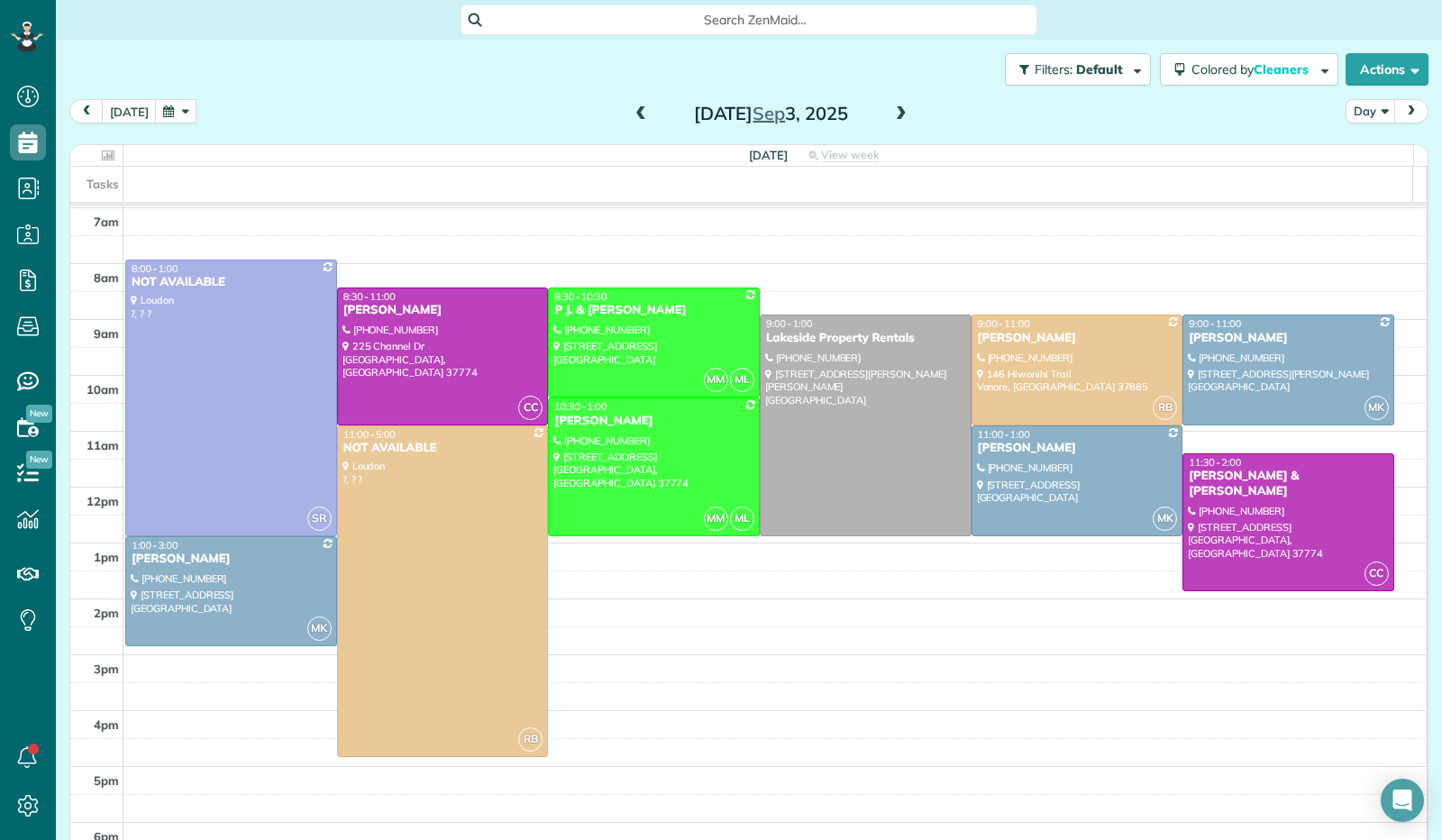
click at [631, 117] on span at bounding box center [641, 114] width 20 height 16
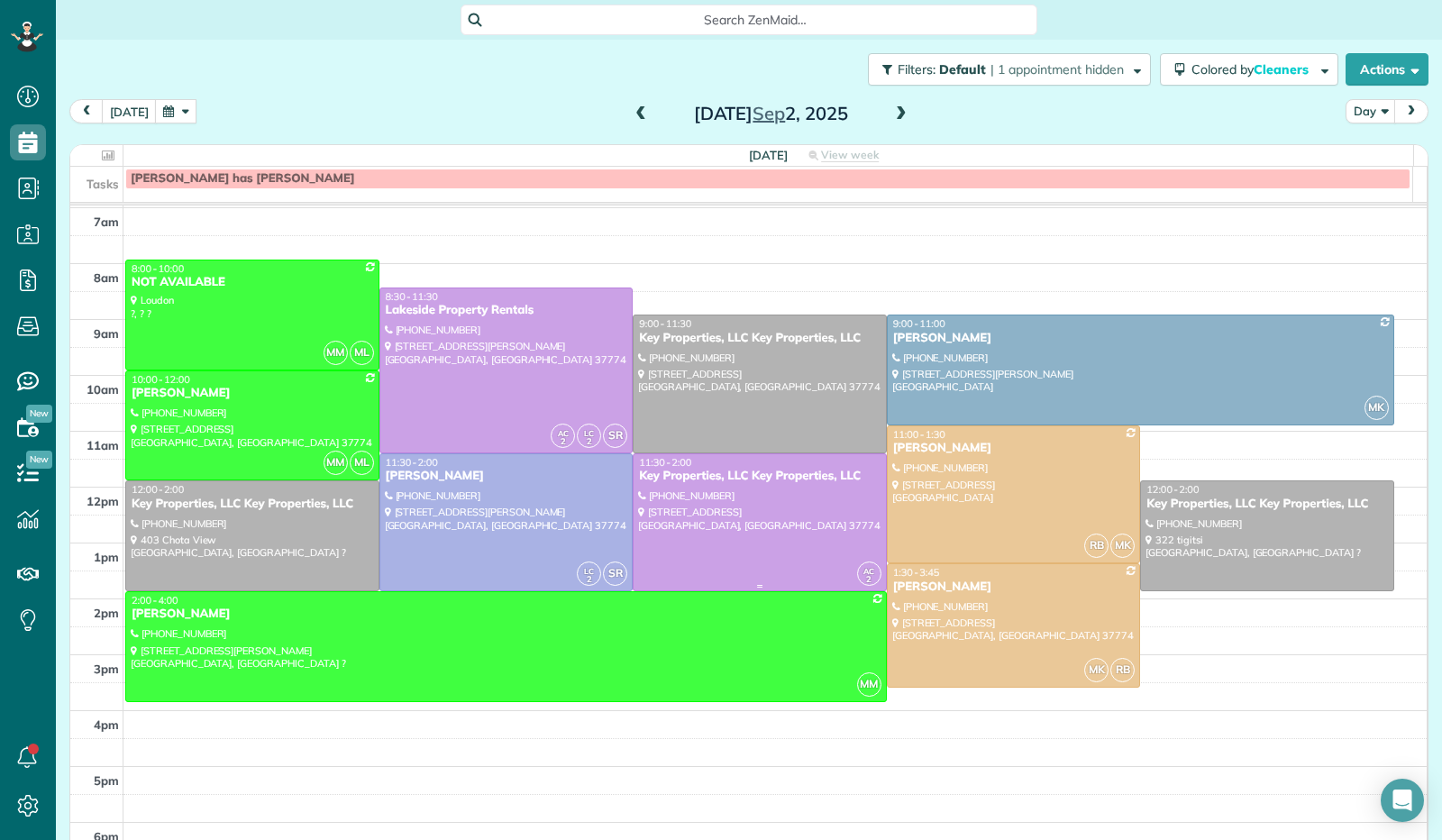
click at [795, 503] on div at bounding box center [759, 522] width 253 height 136
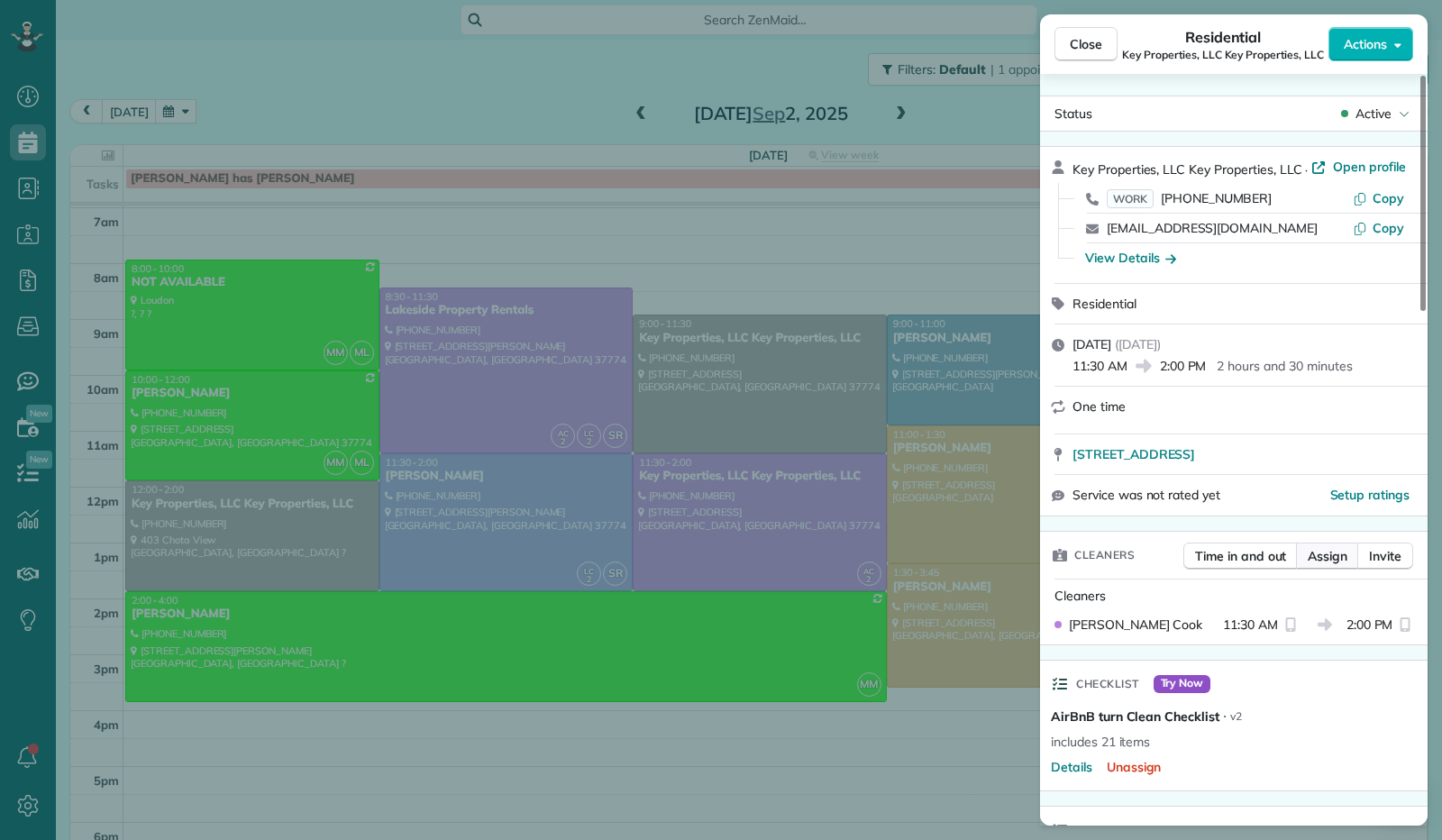
click at [1333, 554] on span "Assign" at bounding box center [1327, 556] width 40 height 18
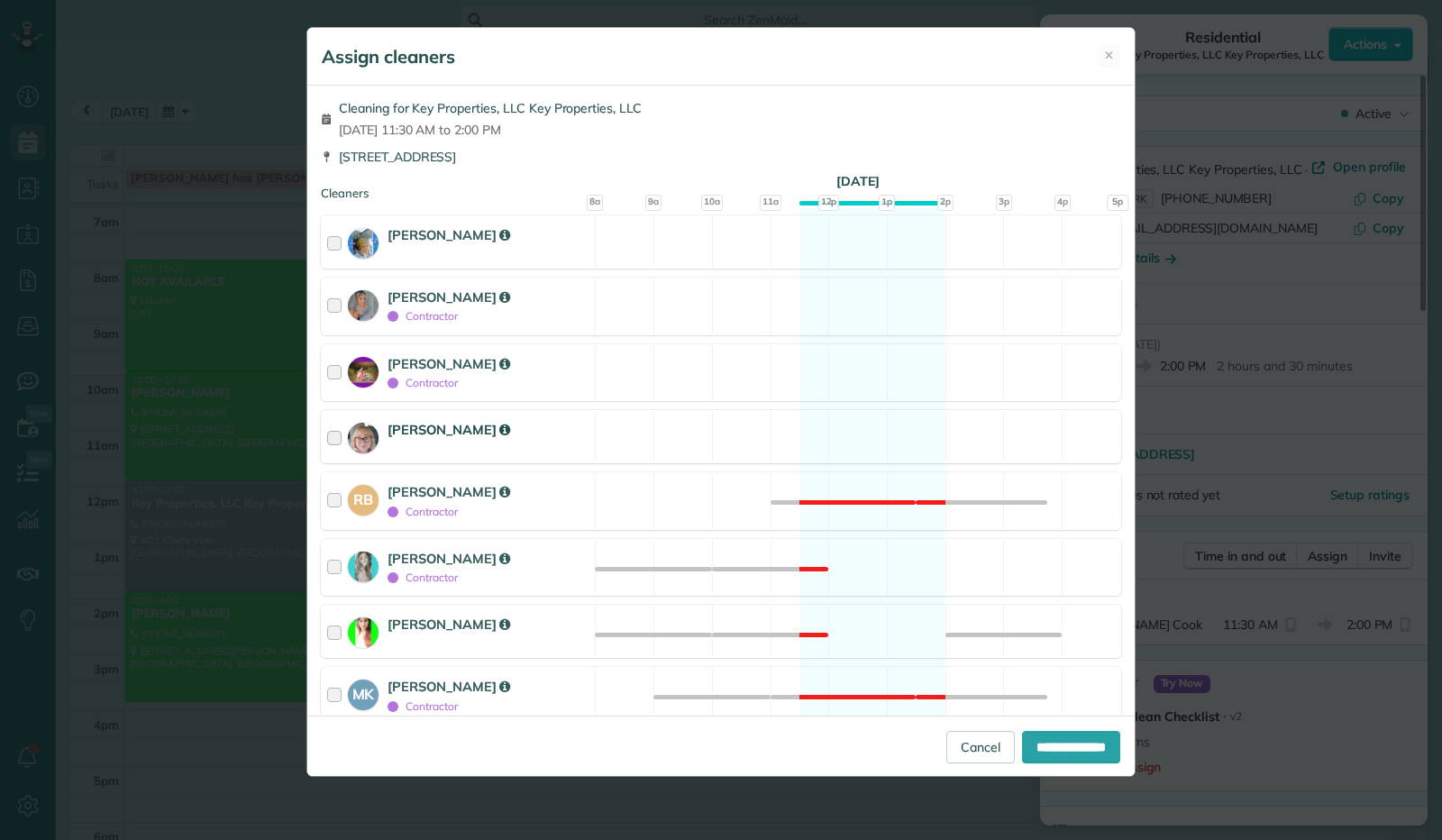
scroll to position [245, 0]
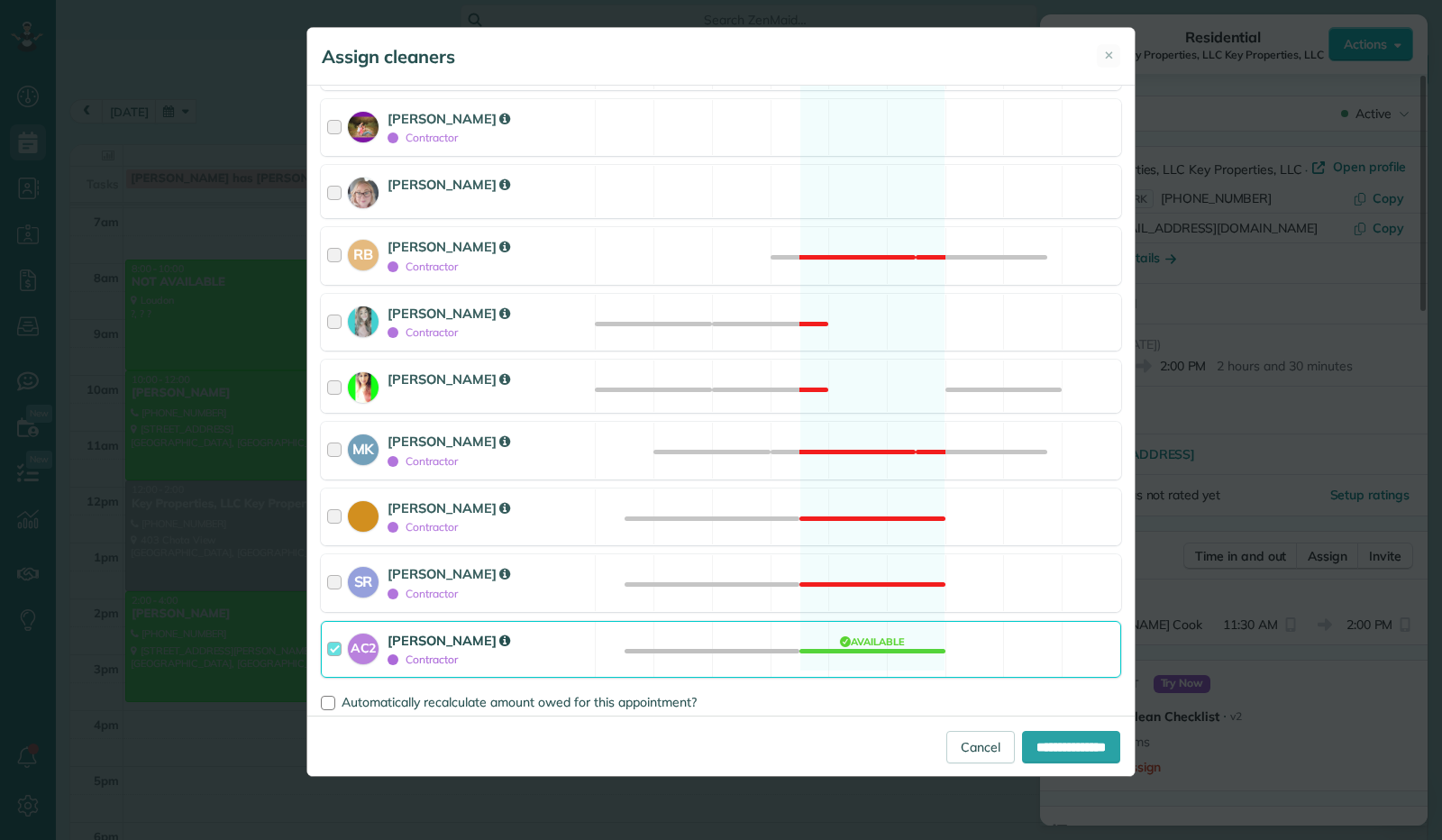
click at [332, 642] on div at bounding box center [338, 650] width 21 height 38
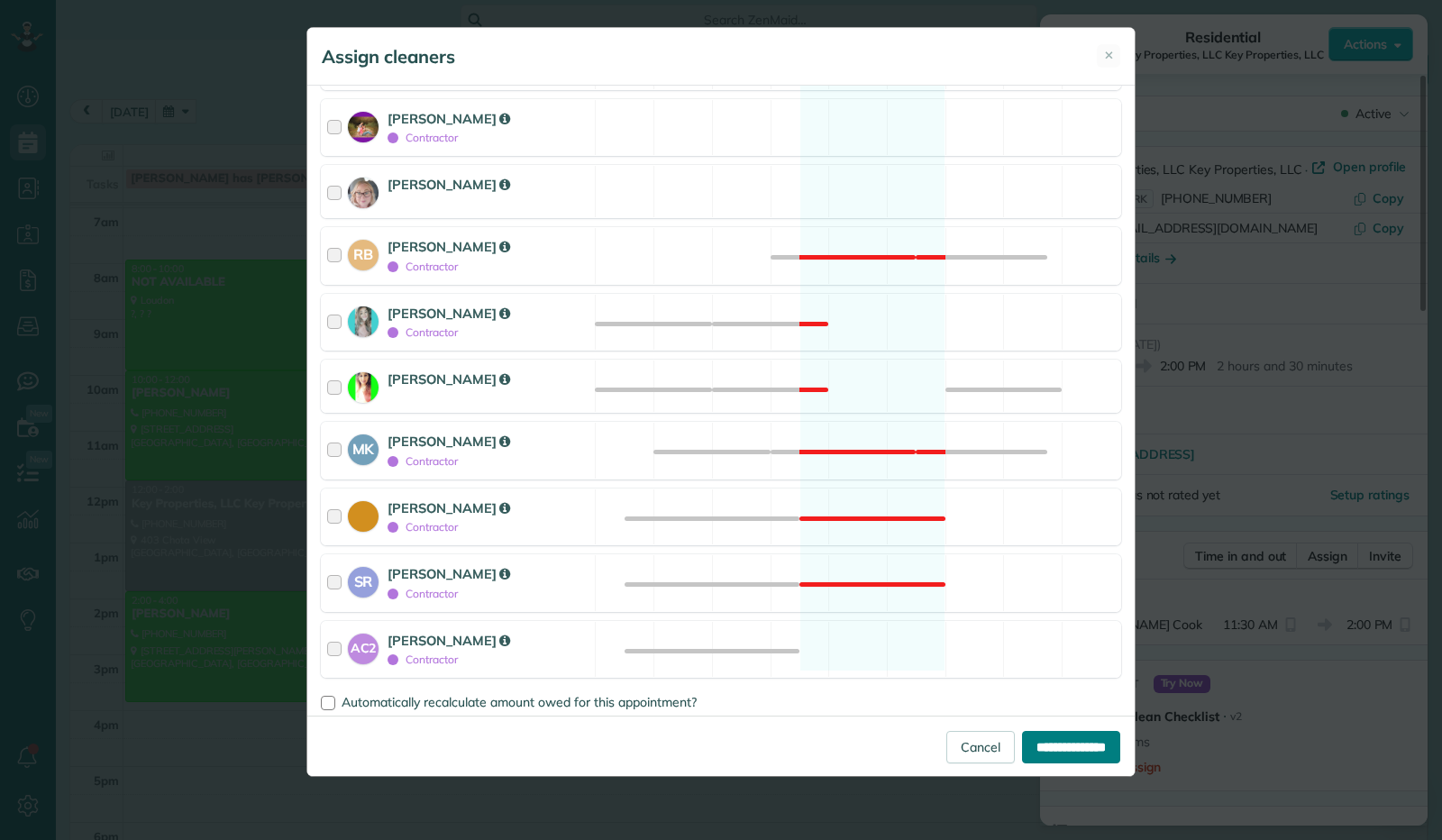
click at [1036, 745] on input "**********" at bounding box center [1071, 747] width 98 height 33
type input "**********"
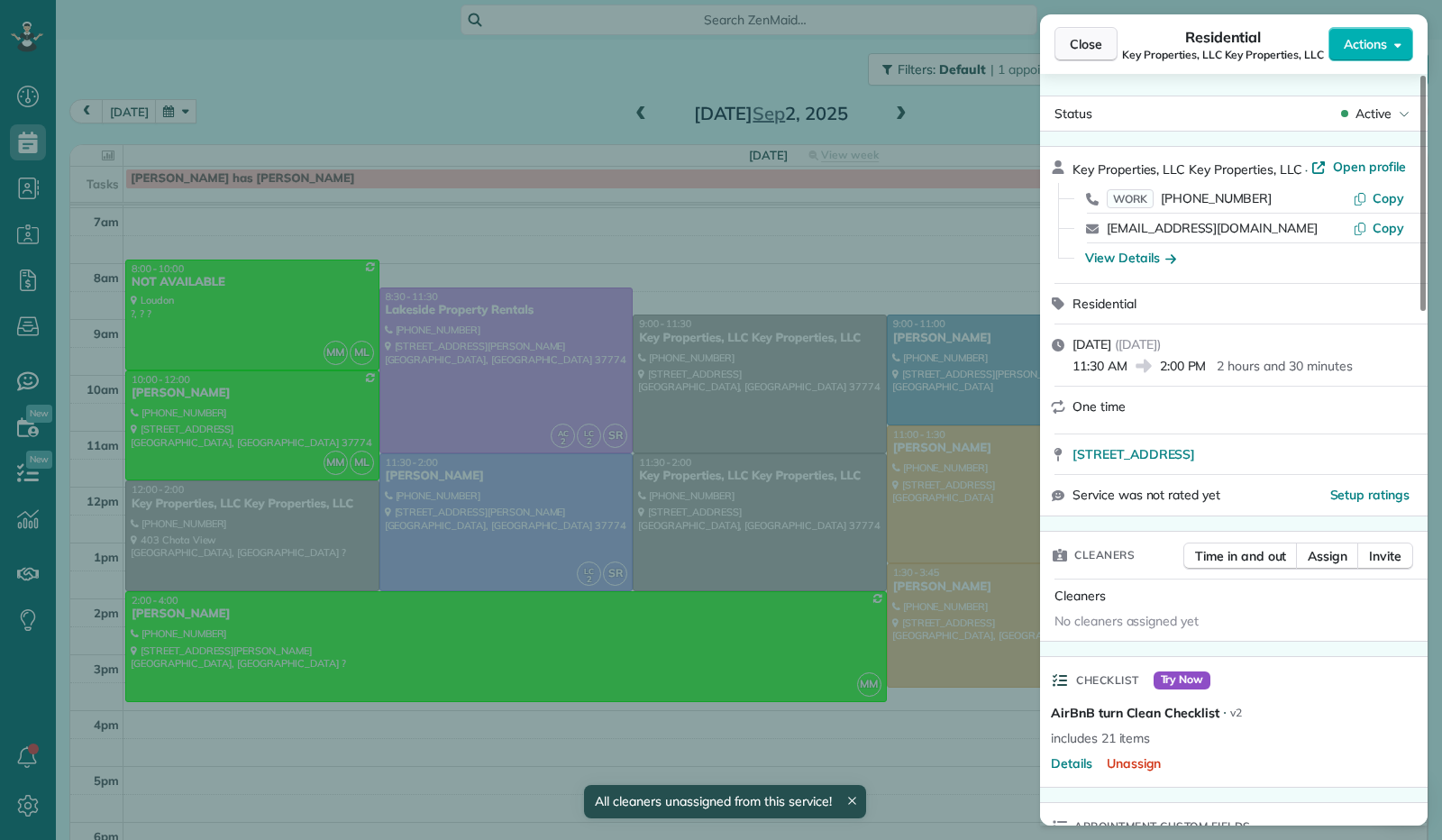
click at [1103, 54] on button "Close" at bounding box center [1087, 44] width 63 height 34
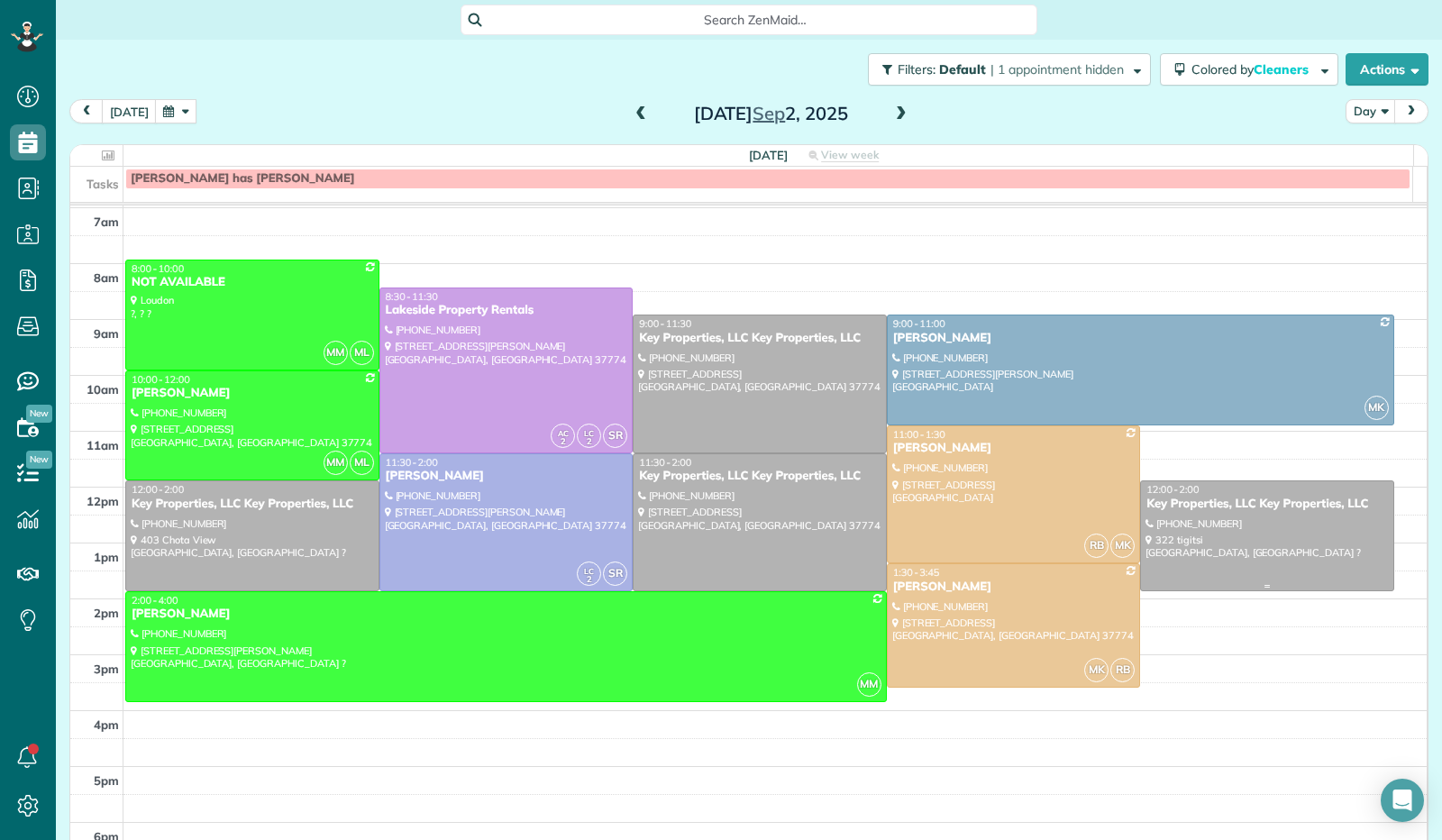
click at [1164, 530] on div at bounding box center [1268, 535] width 253 height 109
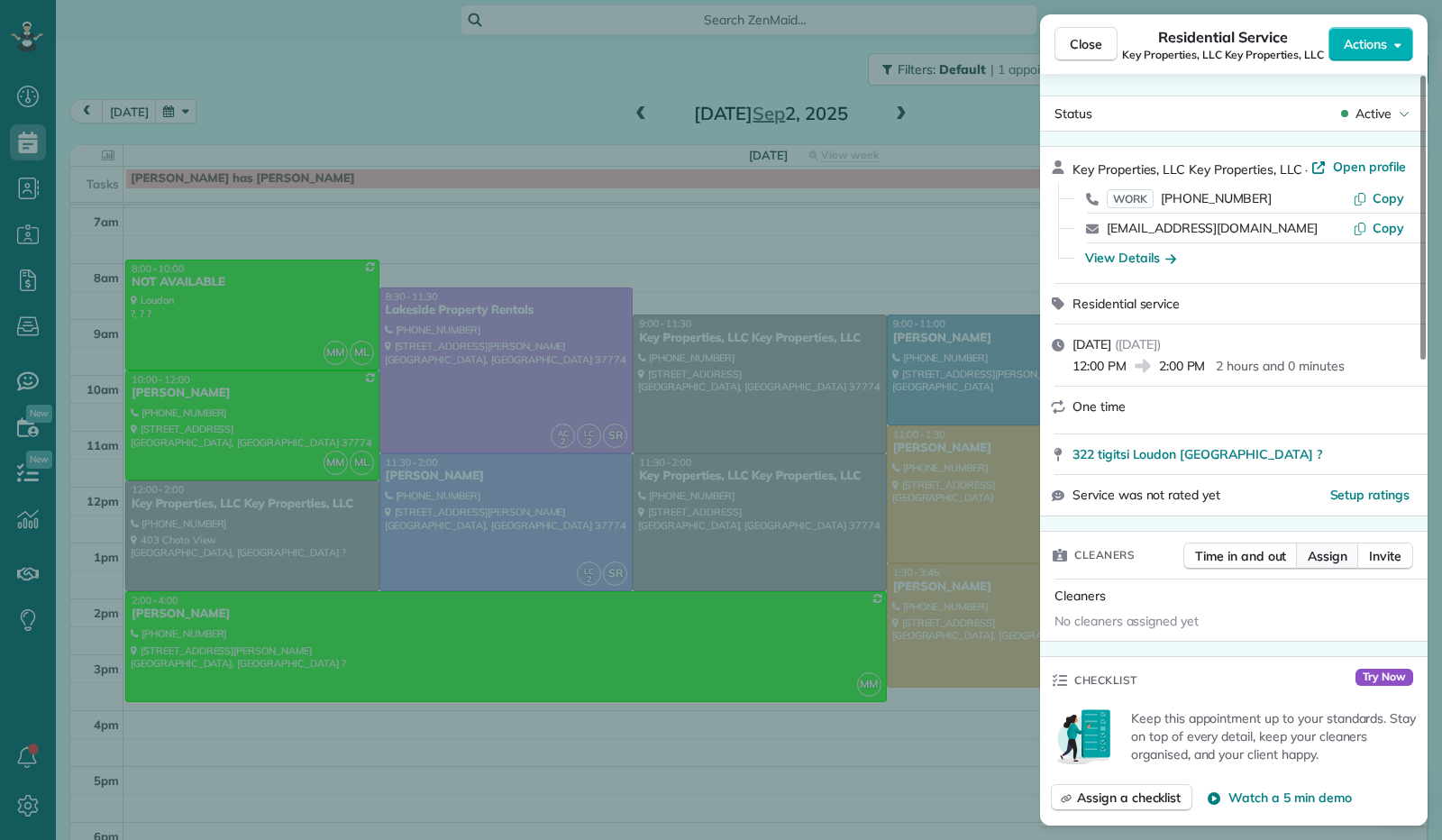
click at [1329, 549] on span "Assign" at bounding box center [1327, 556] width 40 height 18
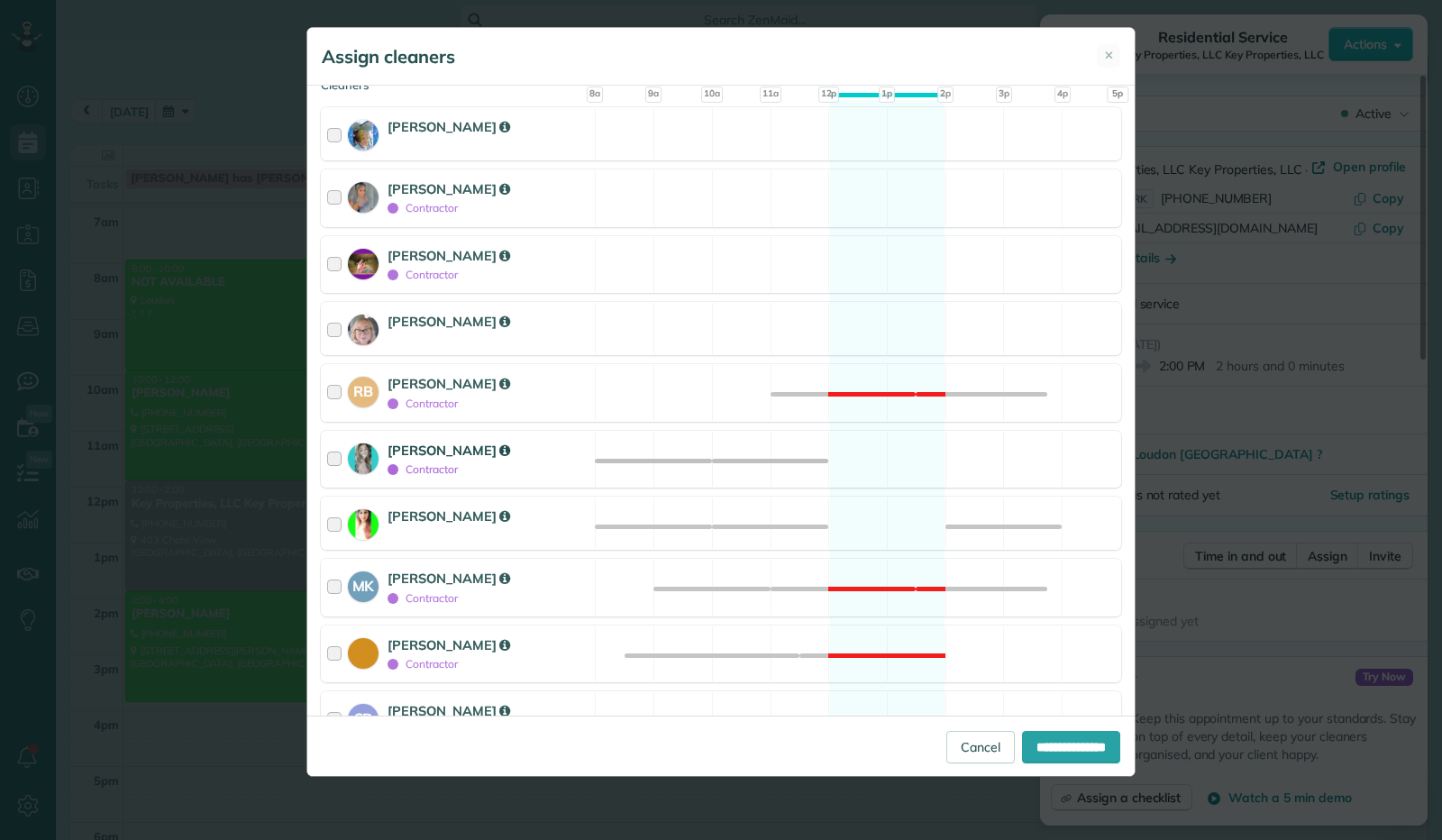
scroll to position [245, 0]
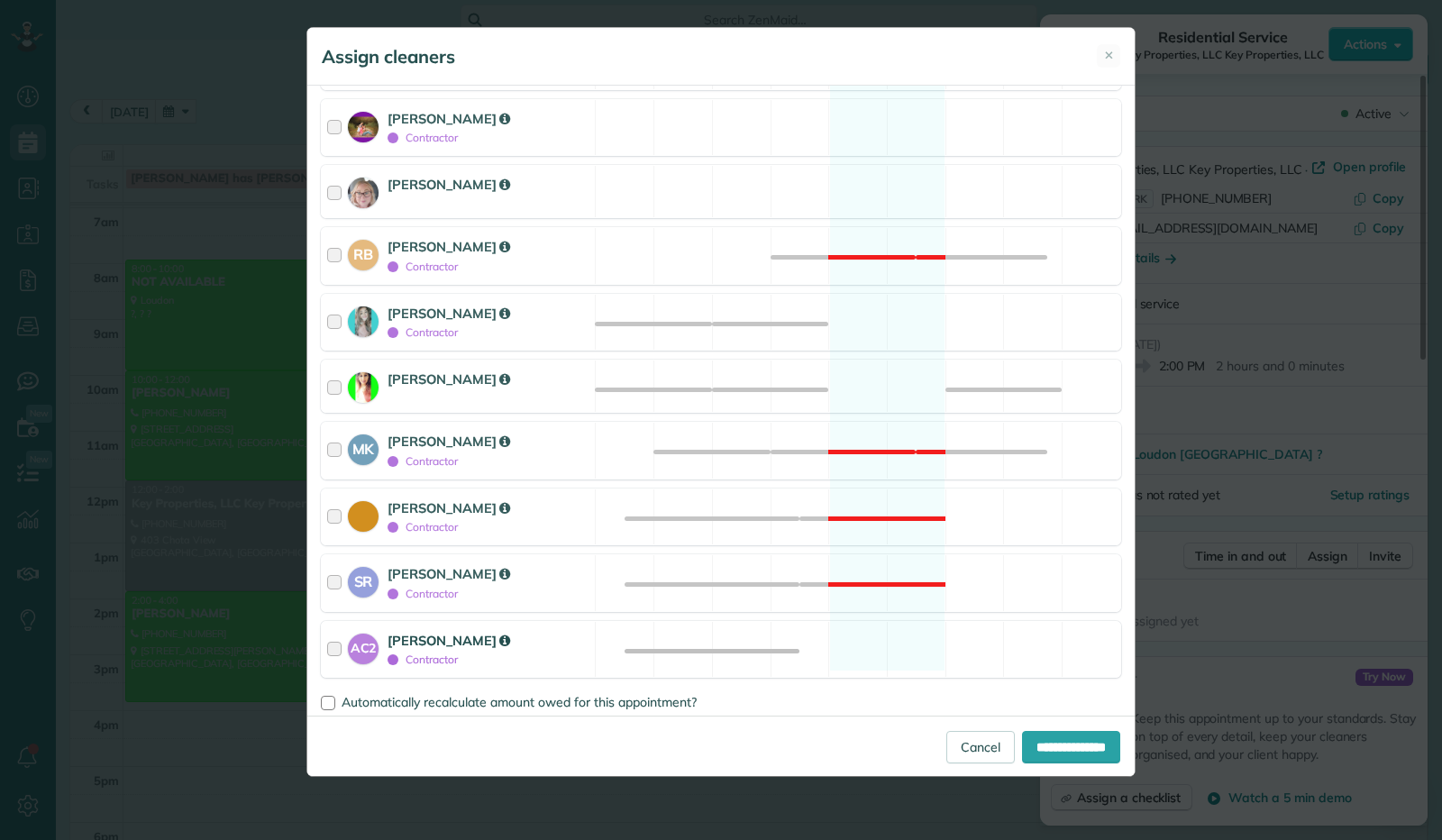
click at [326, 640] on div "AC2 [PERSON_NAME] Contractor" at bounding box center [458, 650] width 273 height 56
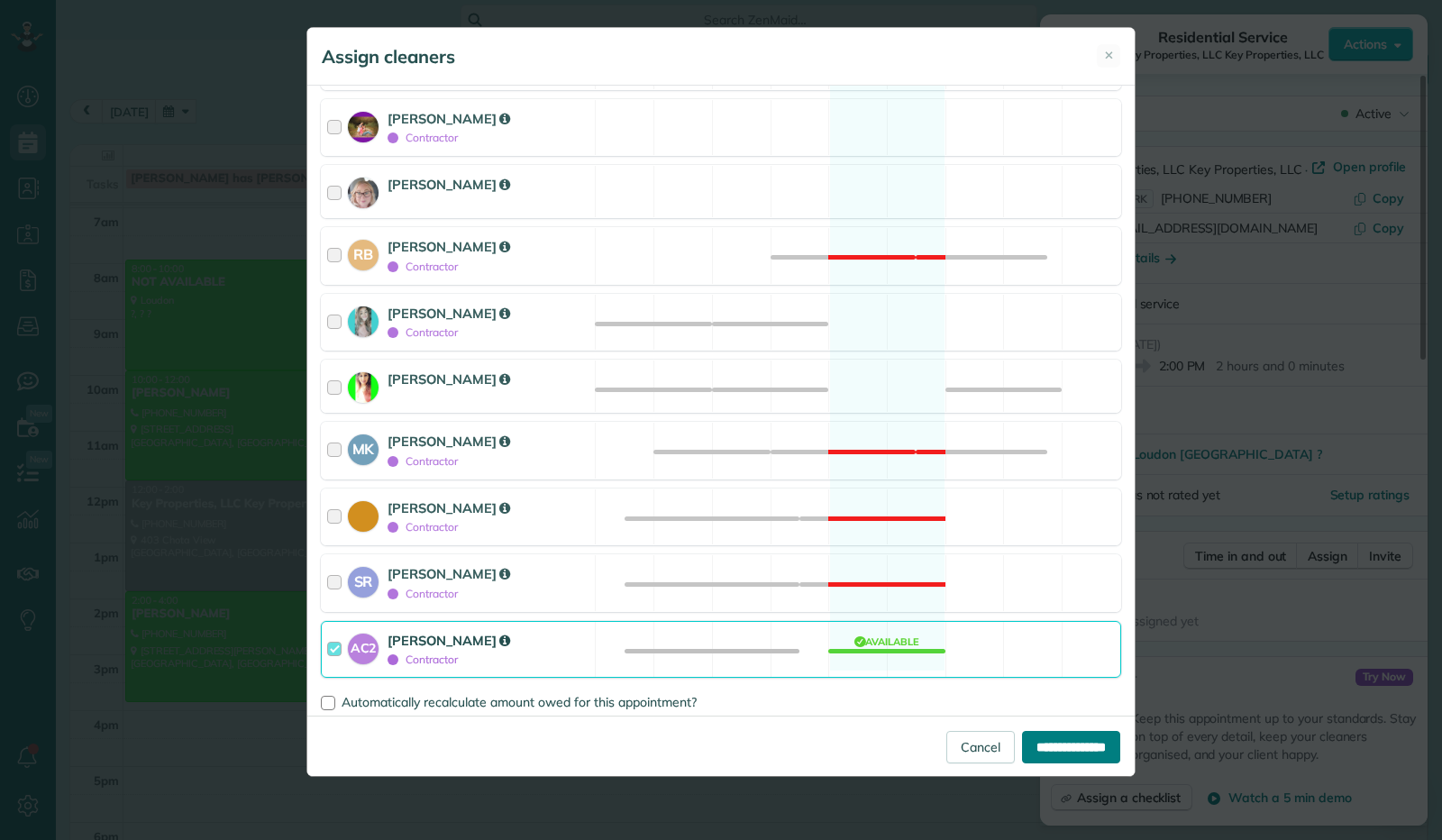
click at [1023, 742] on input "**********" at bounding box center [1071, 747] width 98 height 33
type input "**********"
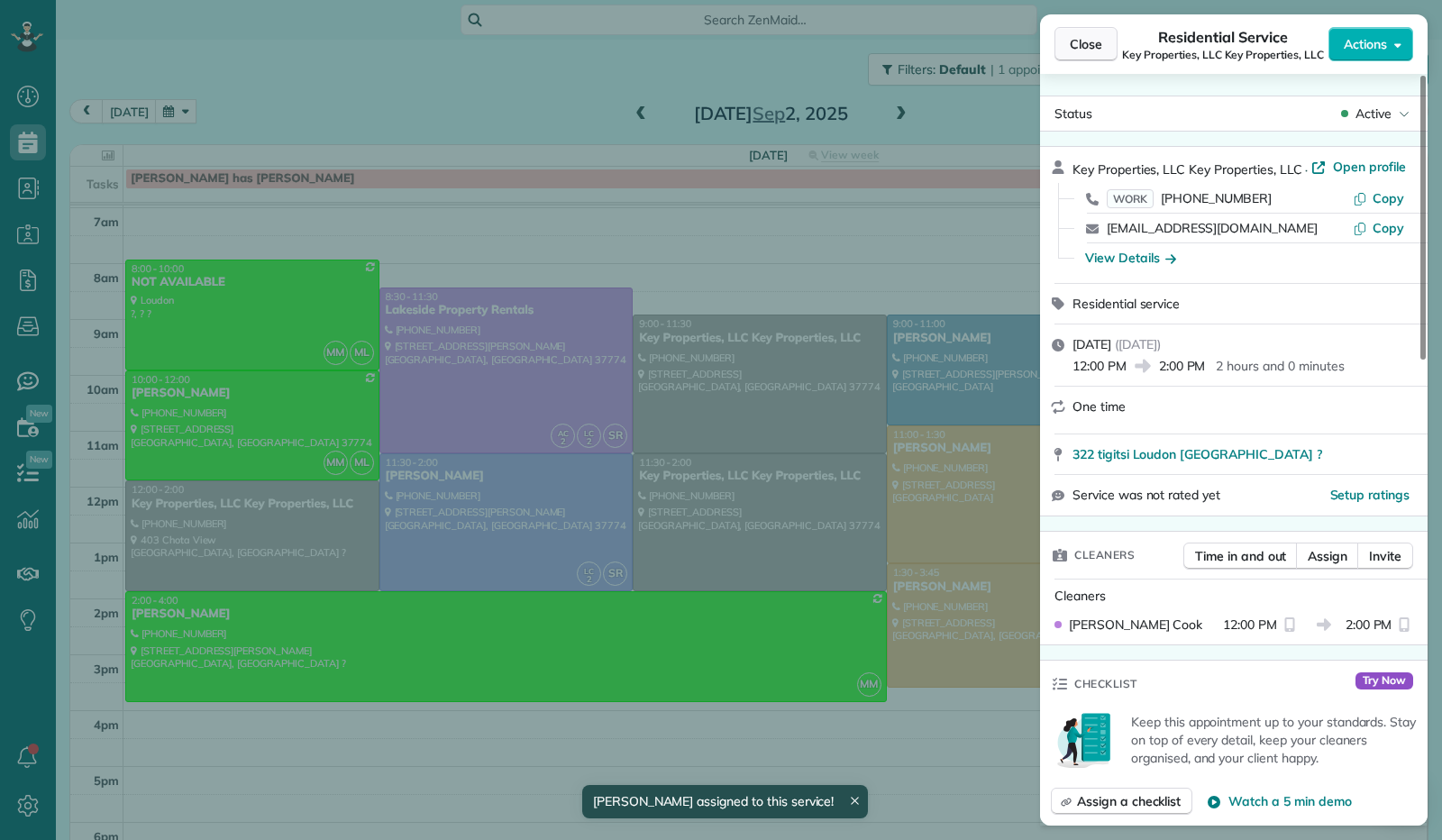
click at [1097, 38] on span "Close" at bounding box center [1086, 44] width 33 height 18
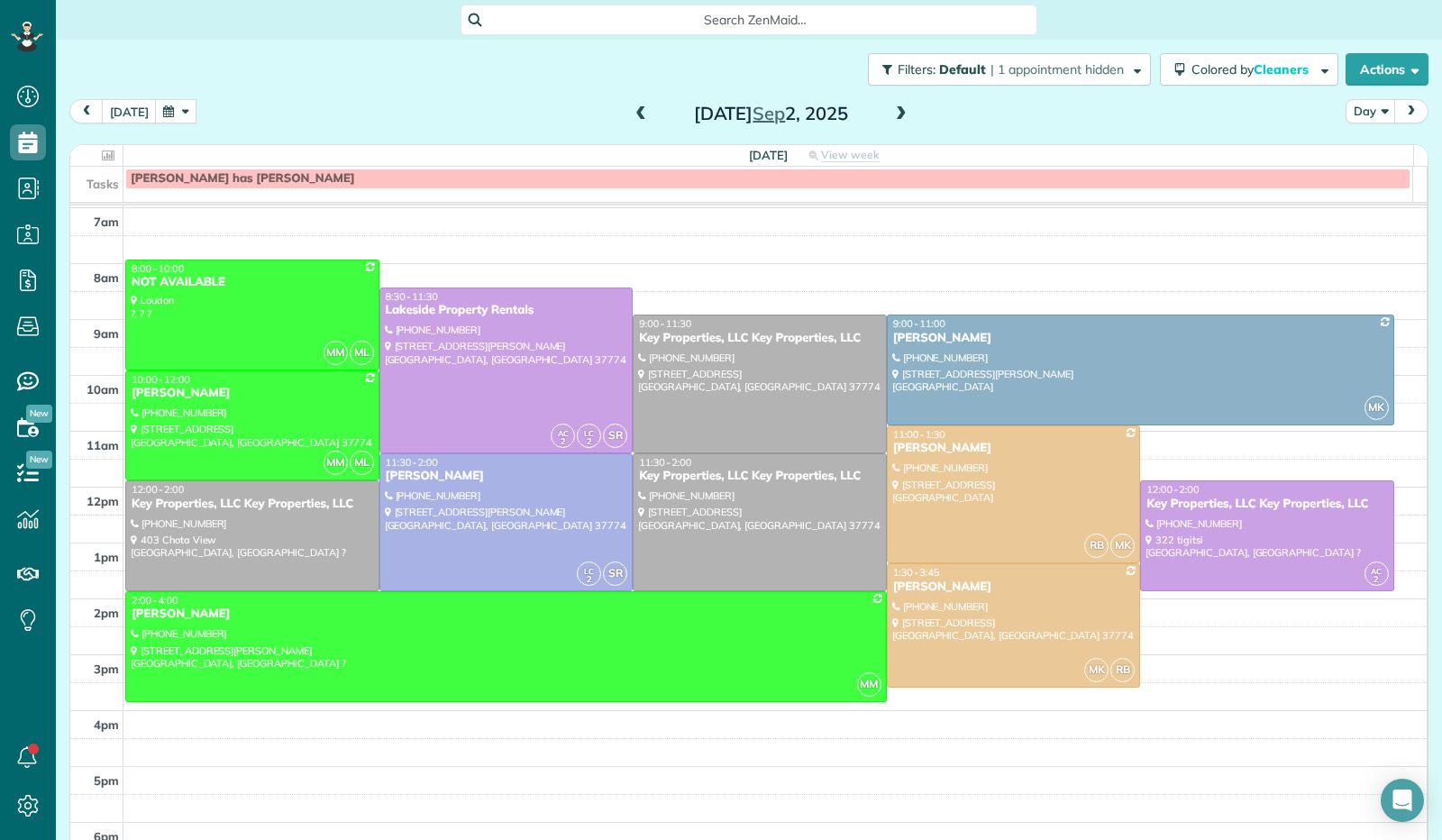
click at [892, 118] on span at bounding box center [901, 114] width 20 height 16
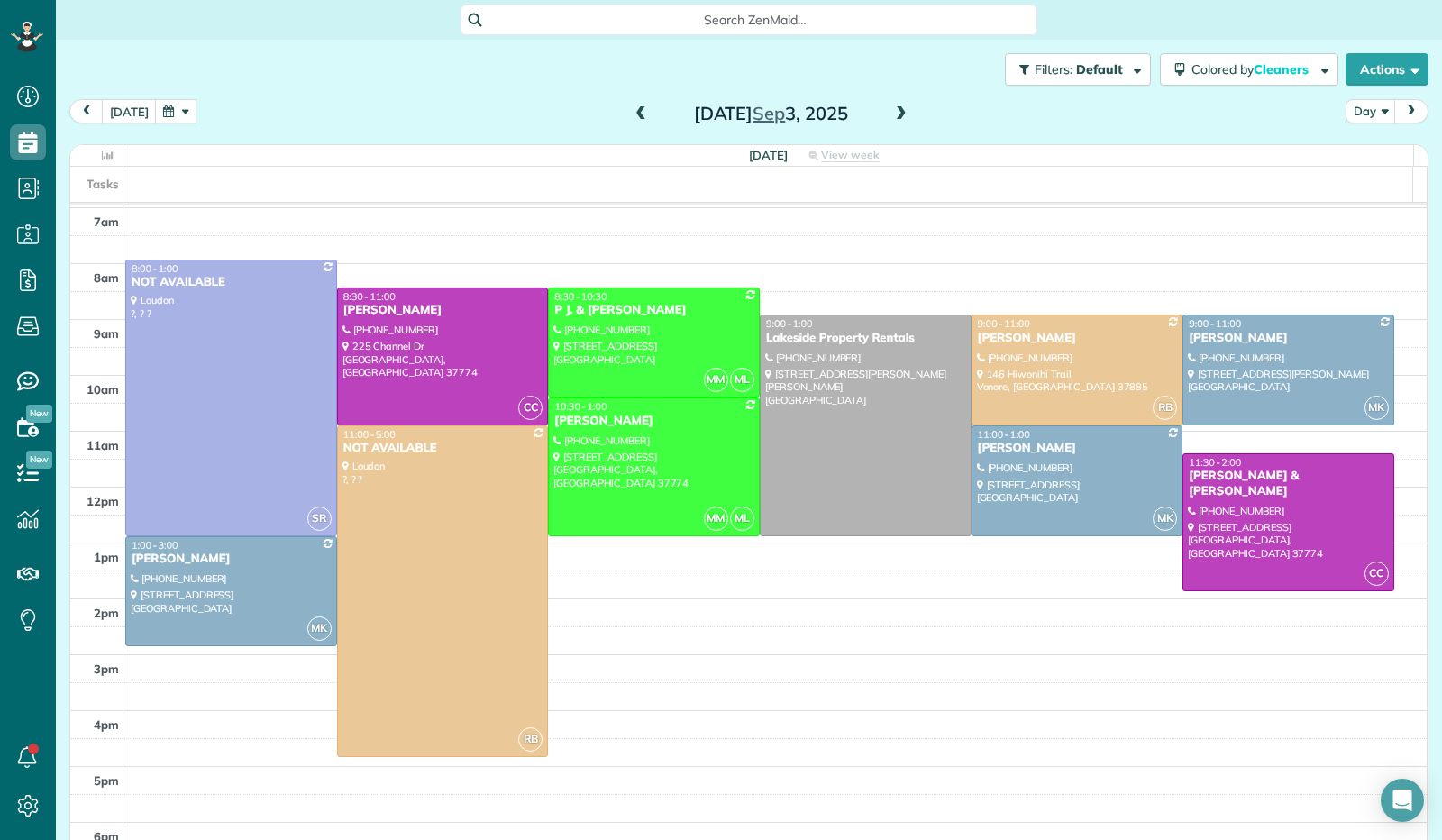
click at [631, 106] on span at bounding box center [641, 114] width 20 height 16
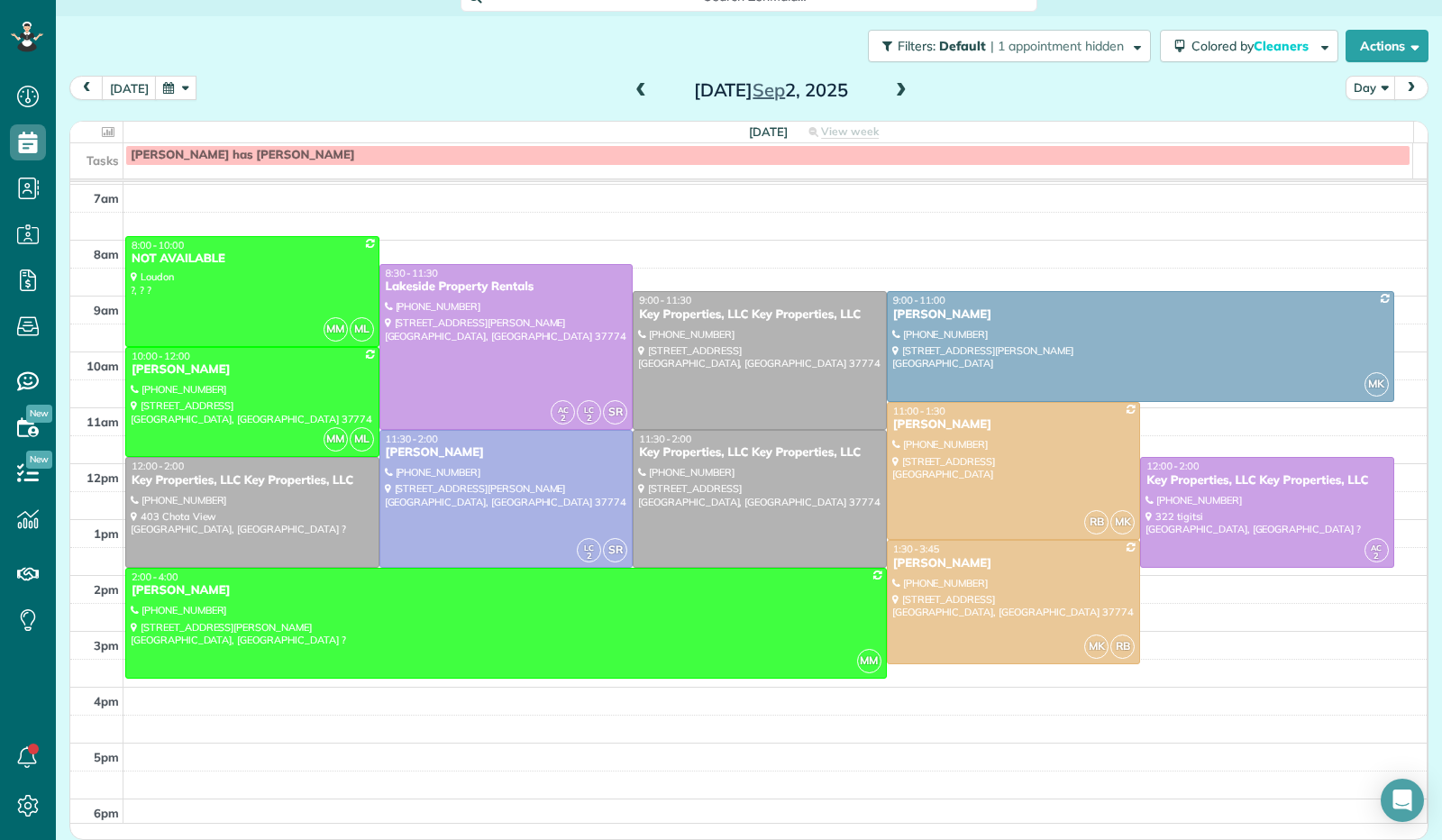
scroll to position [353, 0]
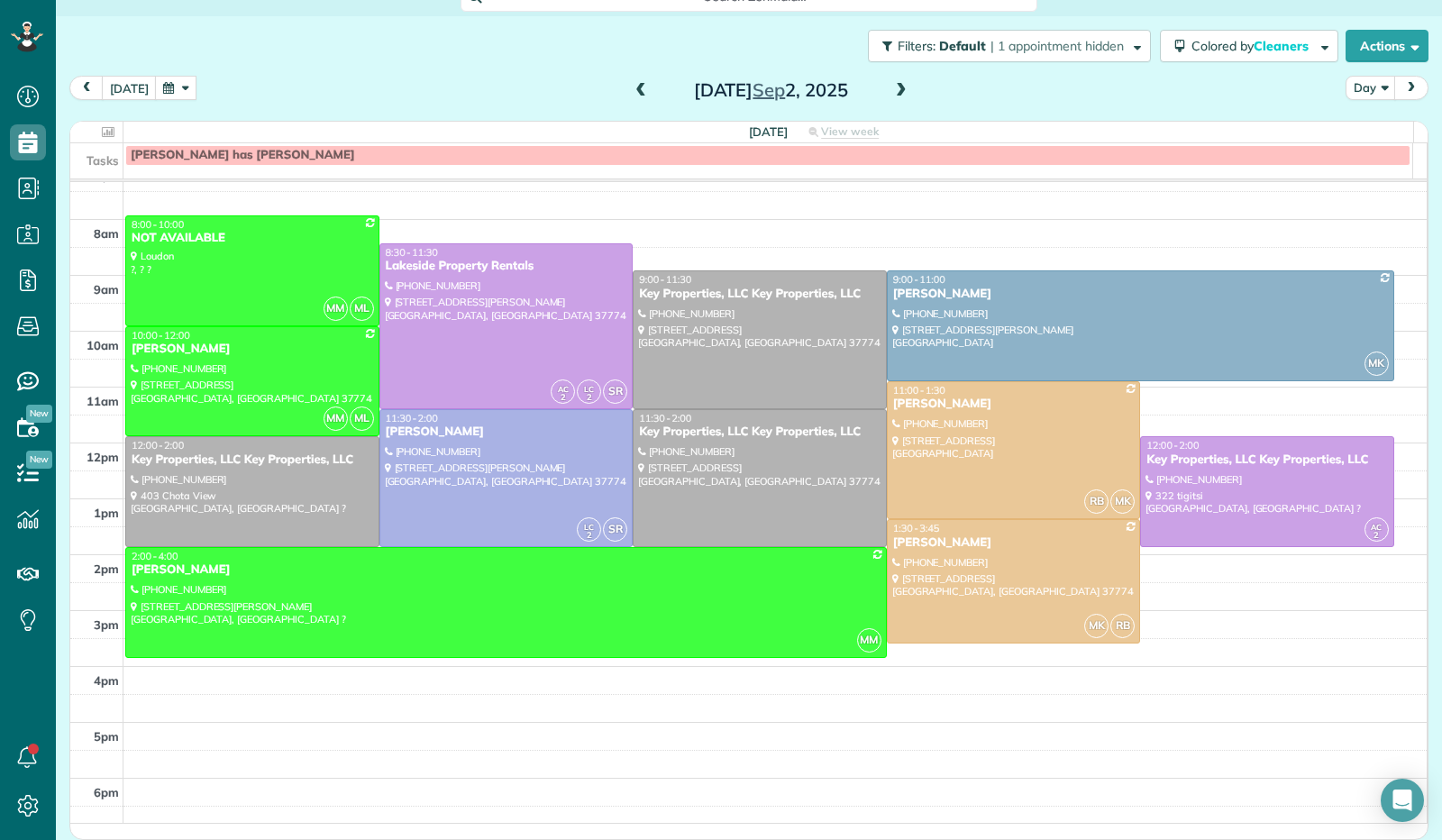
click at [638, 90] on span at bounding box center [641, 90] width 20 height 16
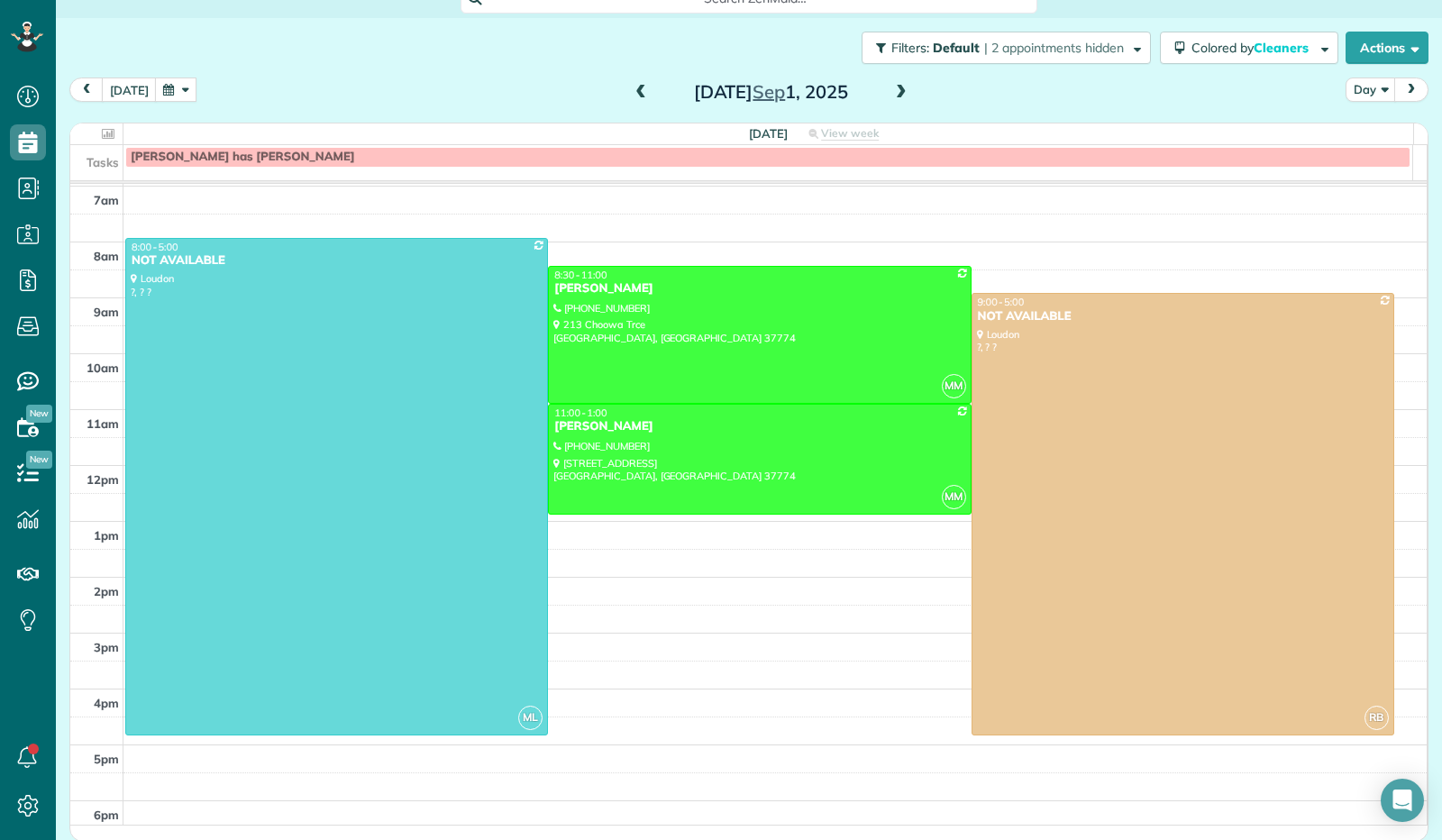
click at [638, 90] on span at bounding box center [641, 92] width 20 height 16
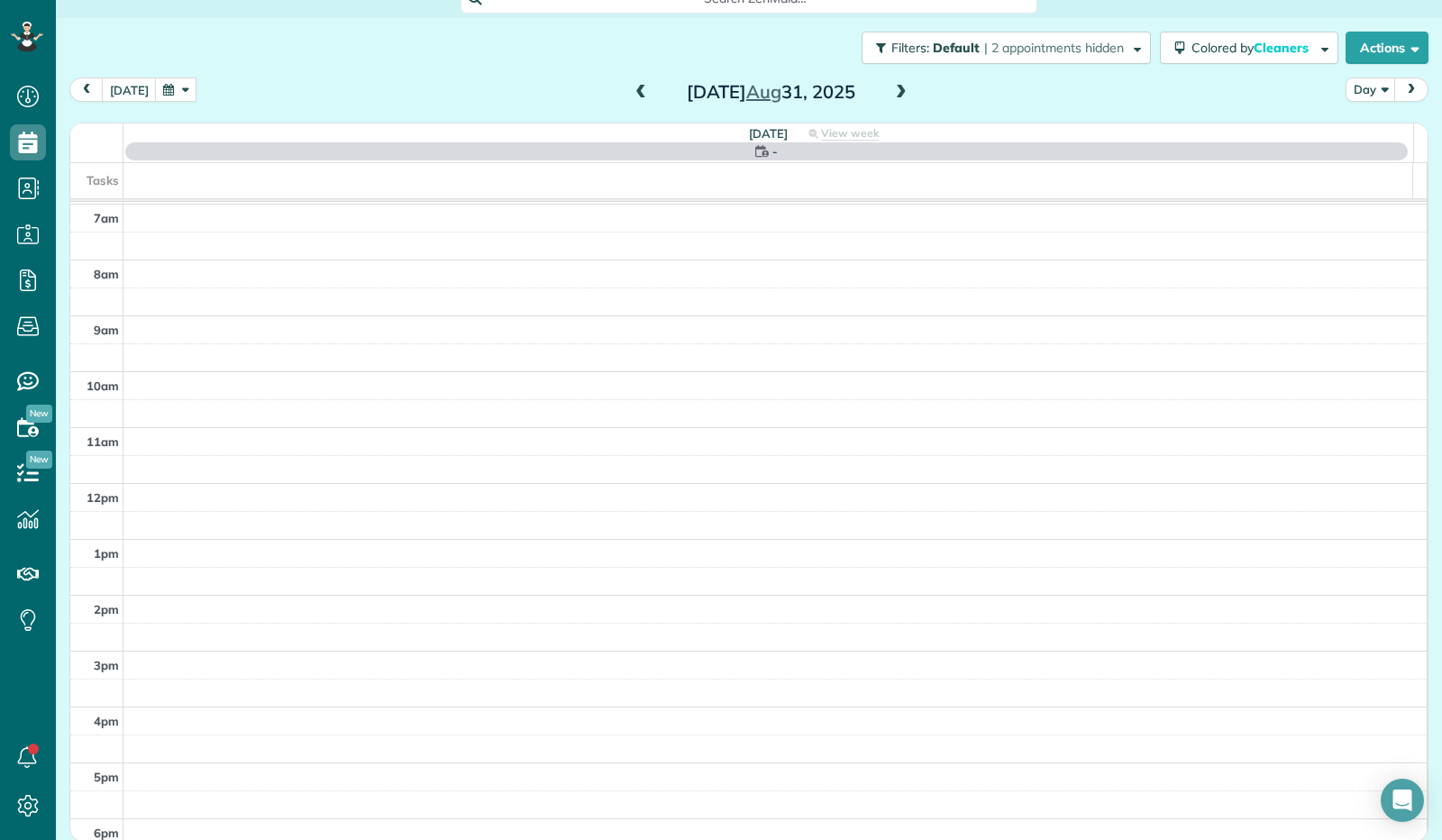
click at [894, 90] on span at bounding box center [901, 92] width 20 height 16
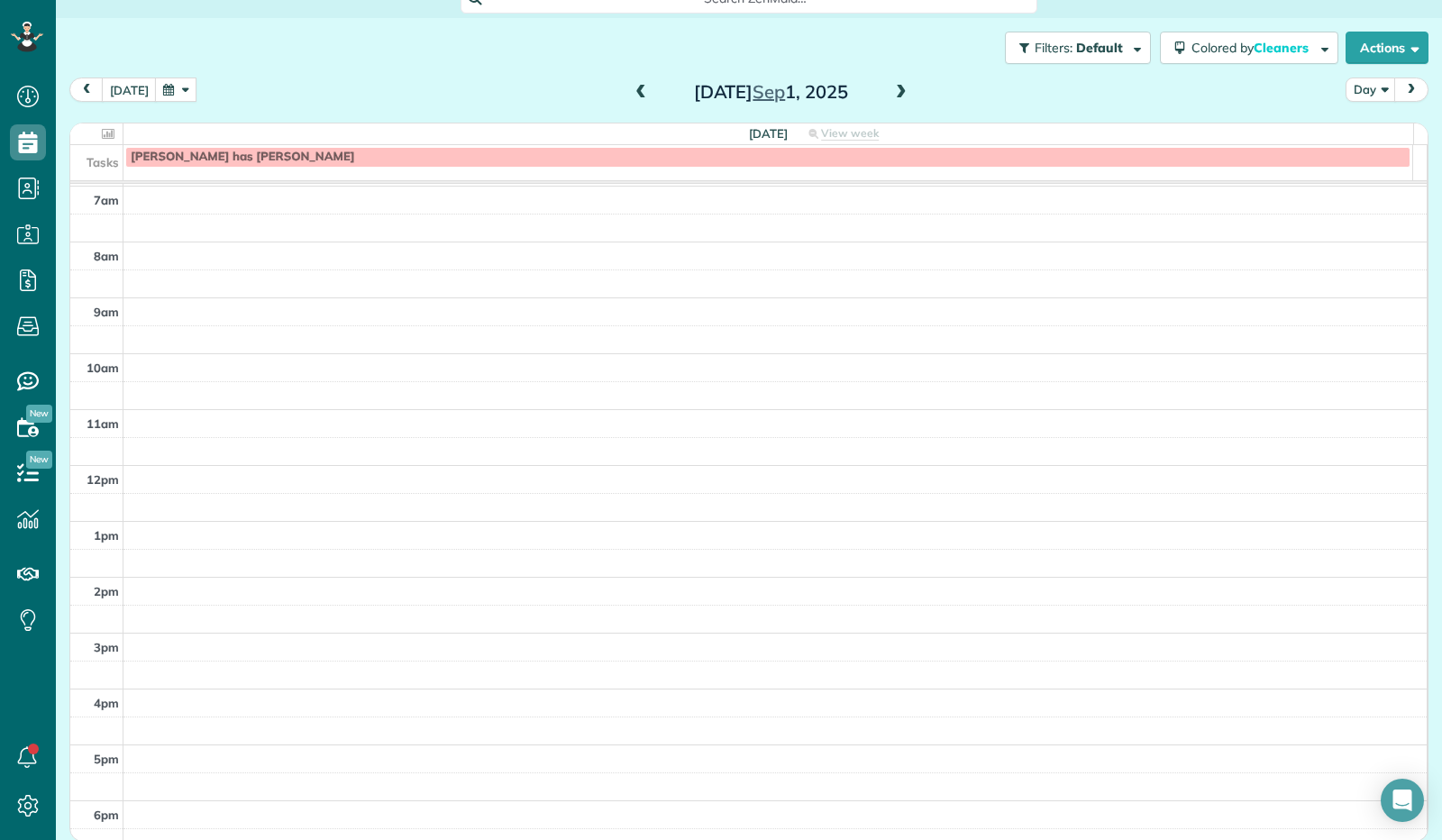
click at [894, 90] on span at bounding box center [901, 92] width 20 height 16
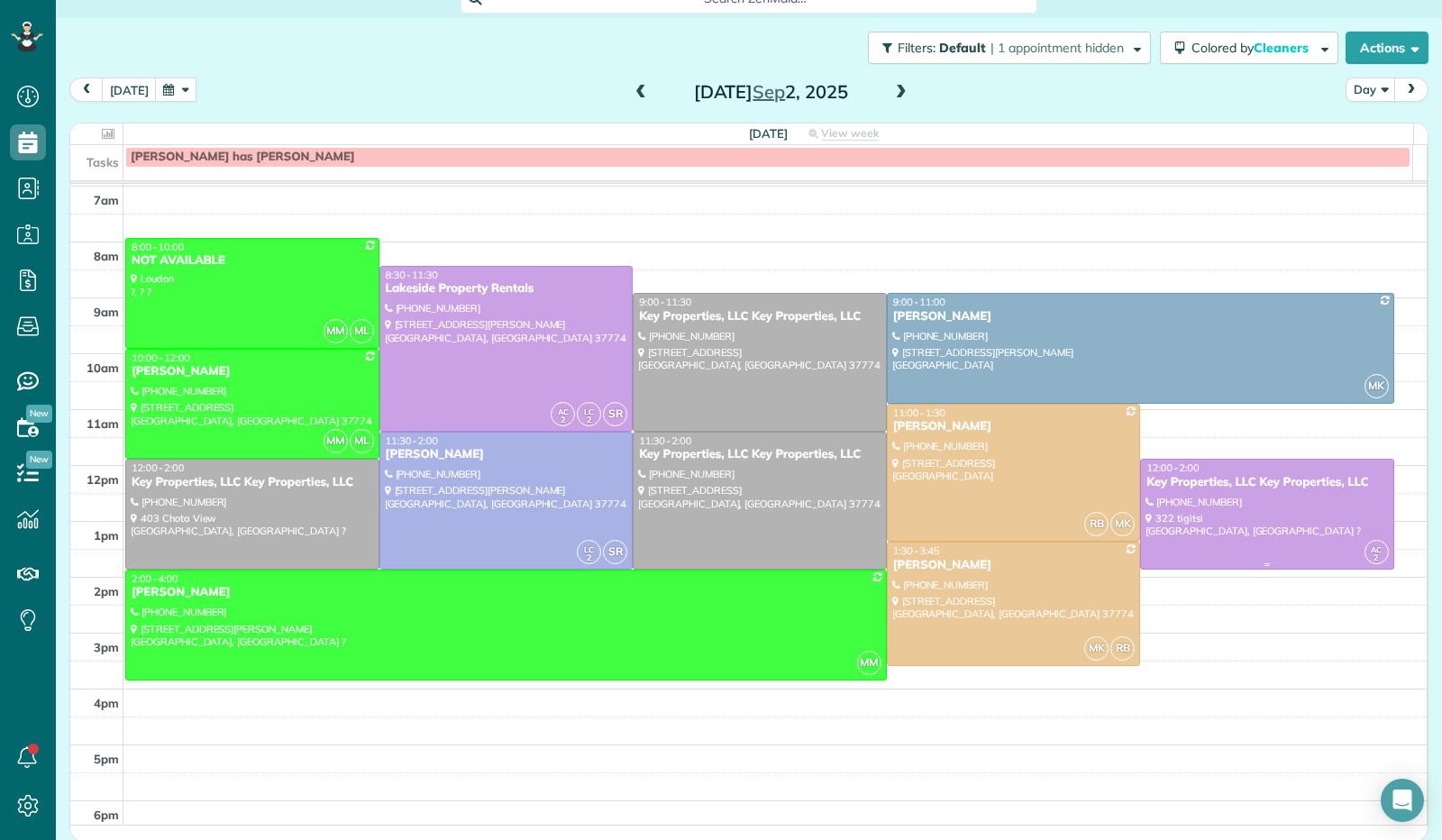
click at [1198, 481] on div "Key Properties, LLC Key Properties, LLC" at bounding box center [1267, 482] width 243 height 15
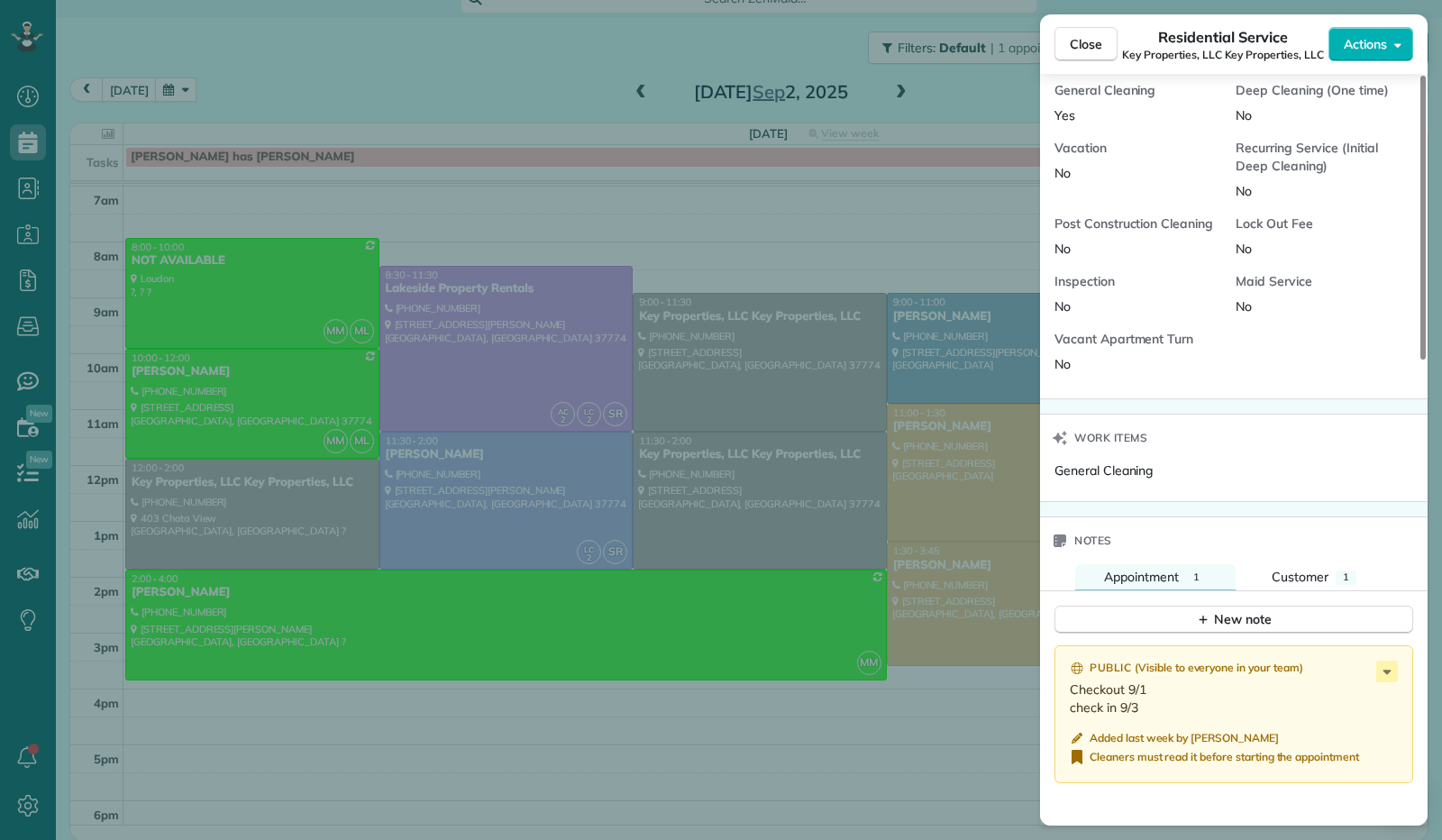
scroll to position [1229, 0]
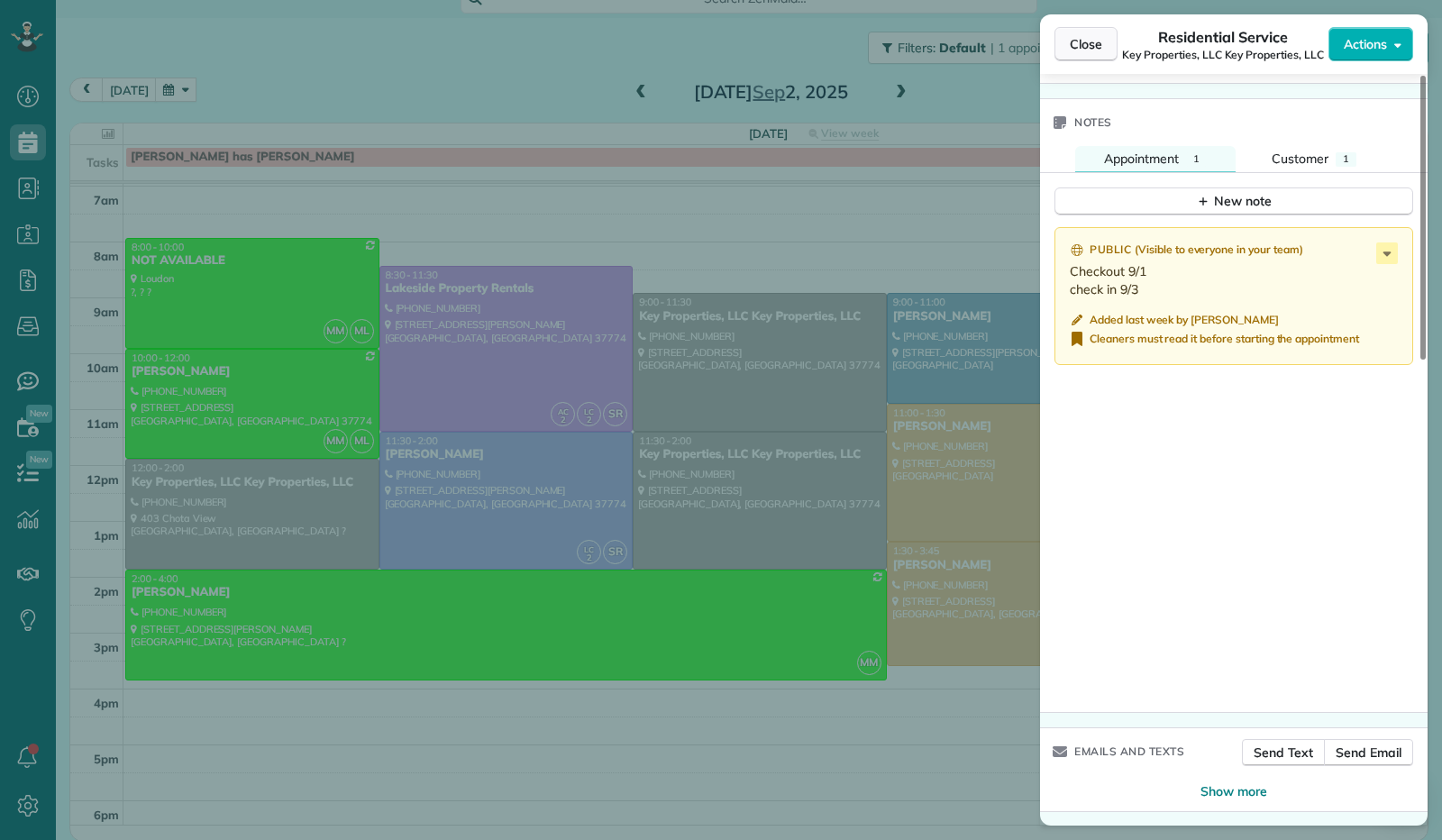
click at [1075, 44] on span "Close" at bounding box center [1086, 44] width 33 height 18
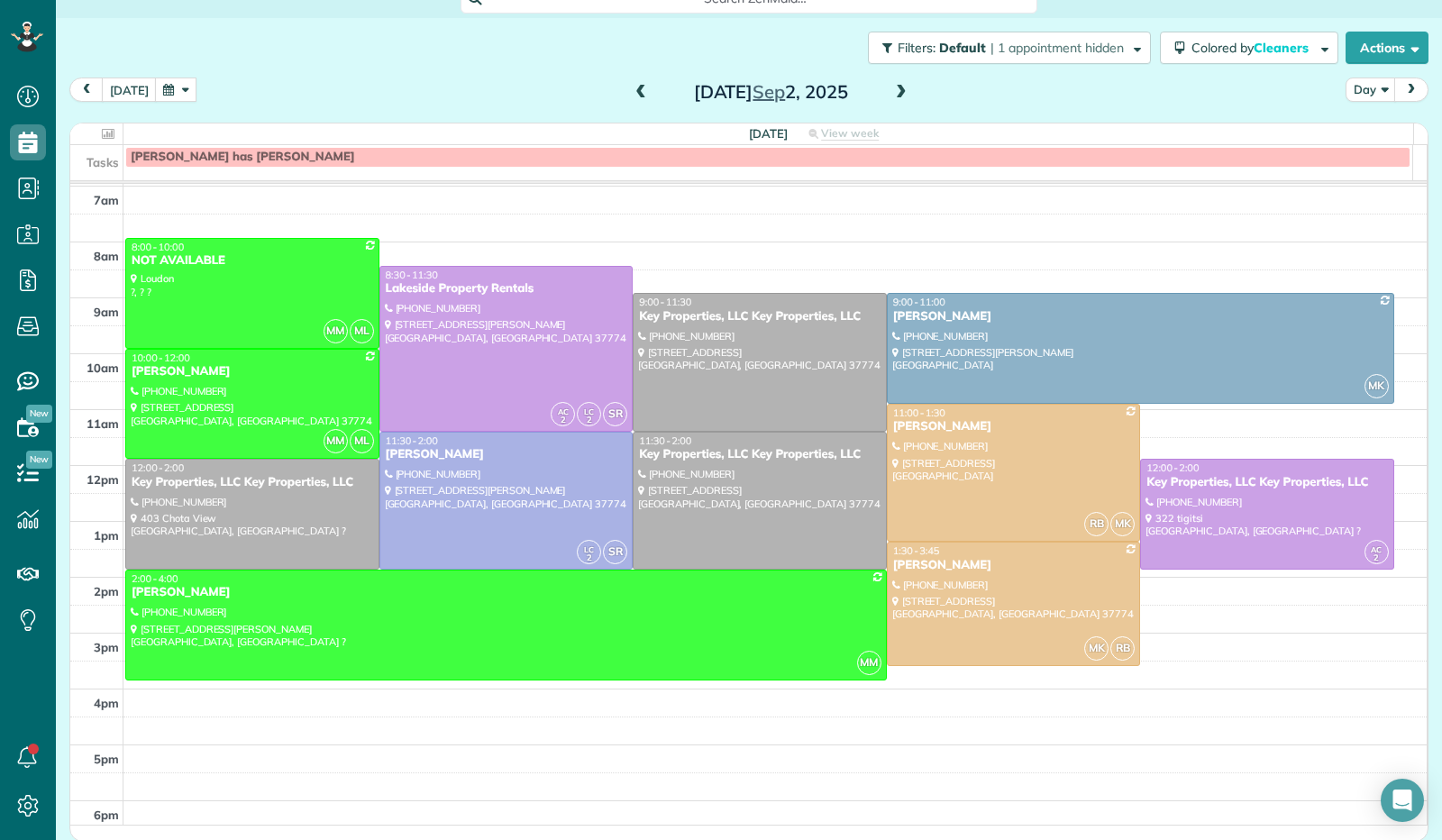
click at [897, 91] on span at bounding box center [901, 92] width 20 height 16
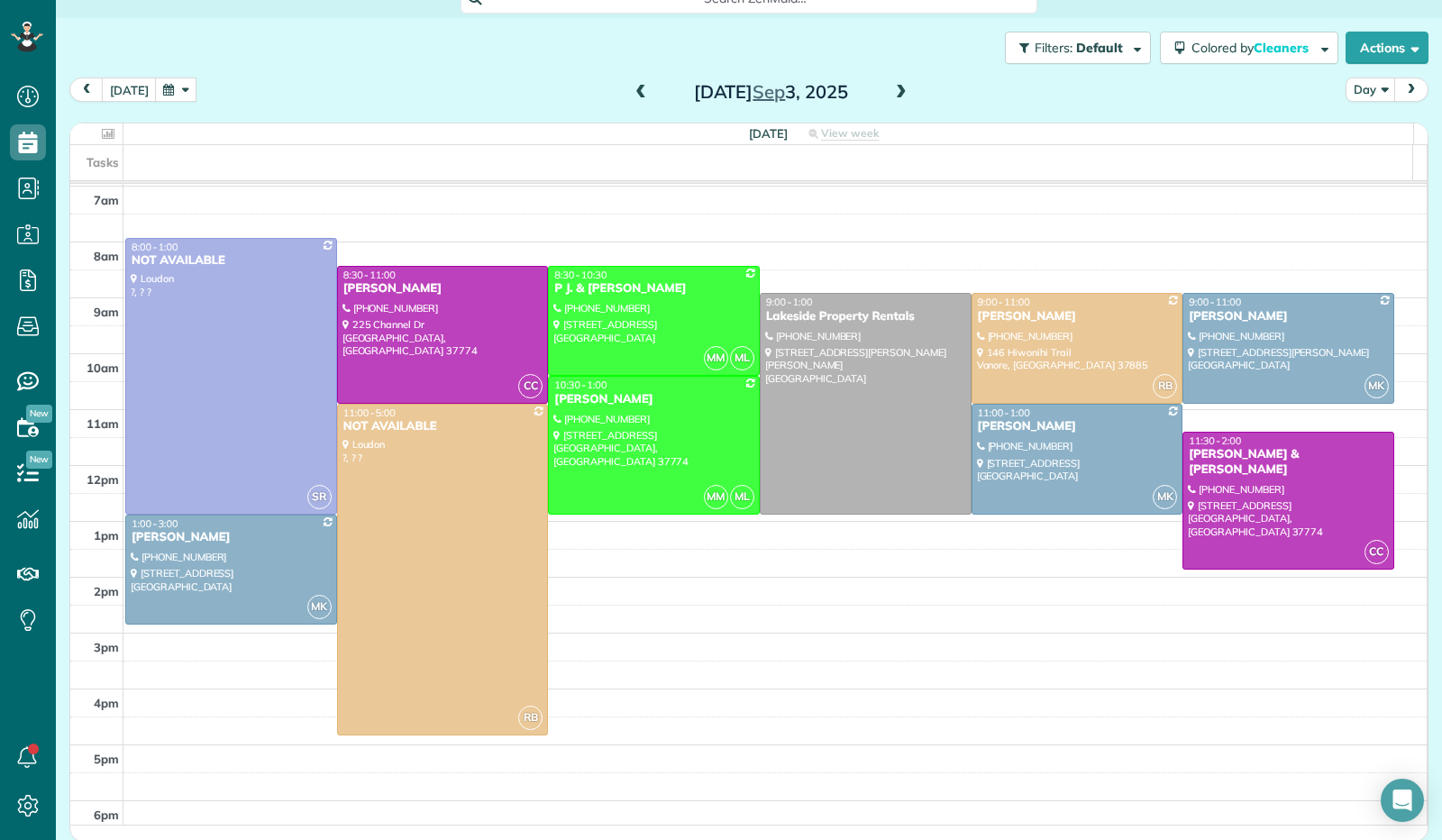
click at [631, 91] on span at bounding box center [641, 92] width 20 height 16
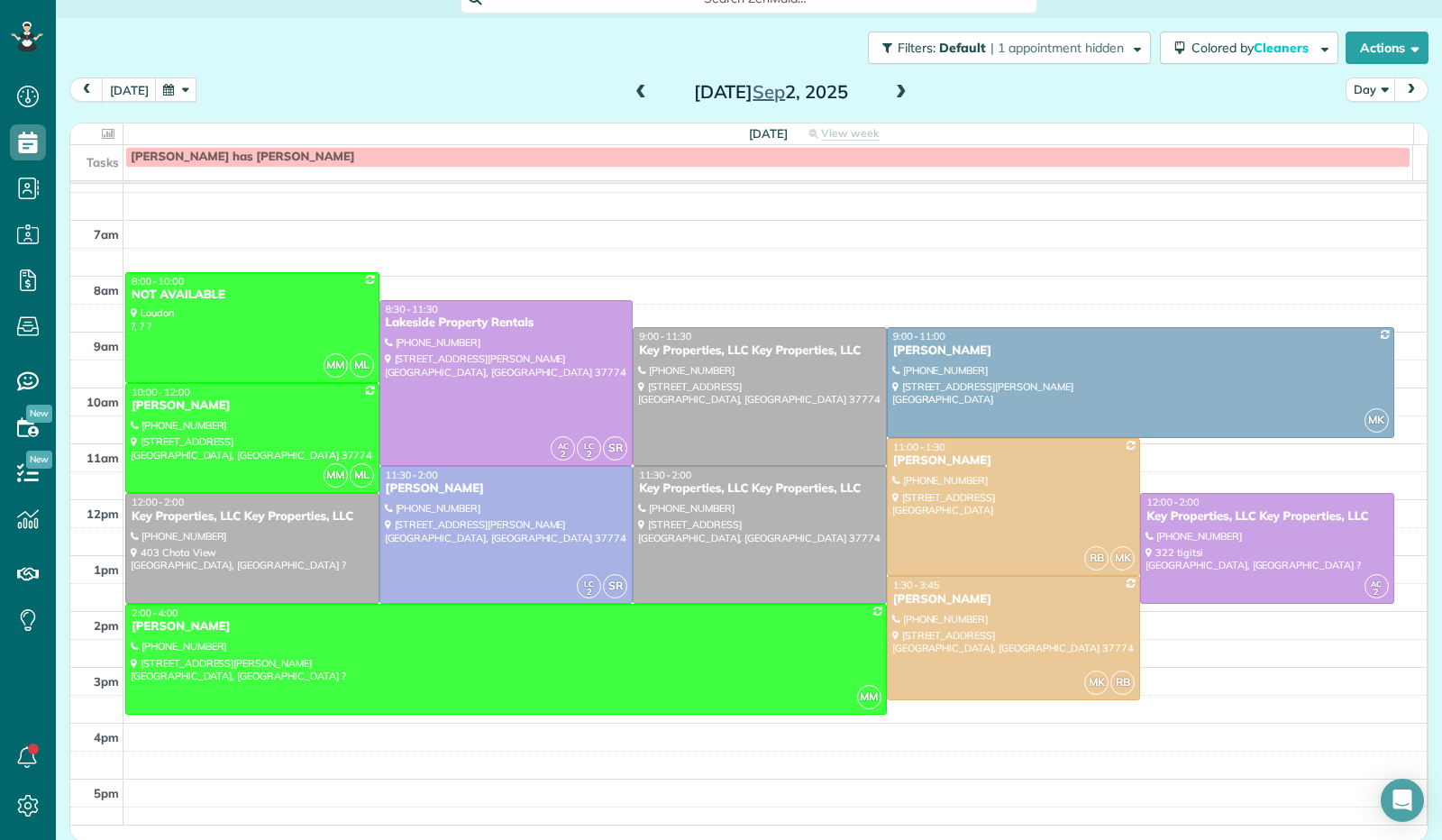
scroll to position [333, 0]
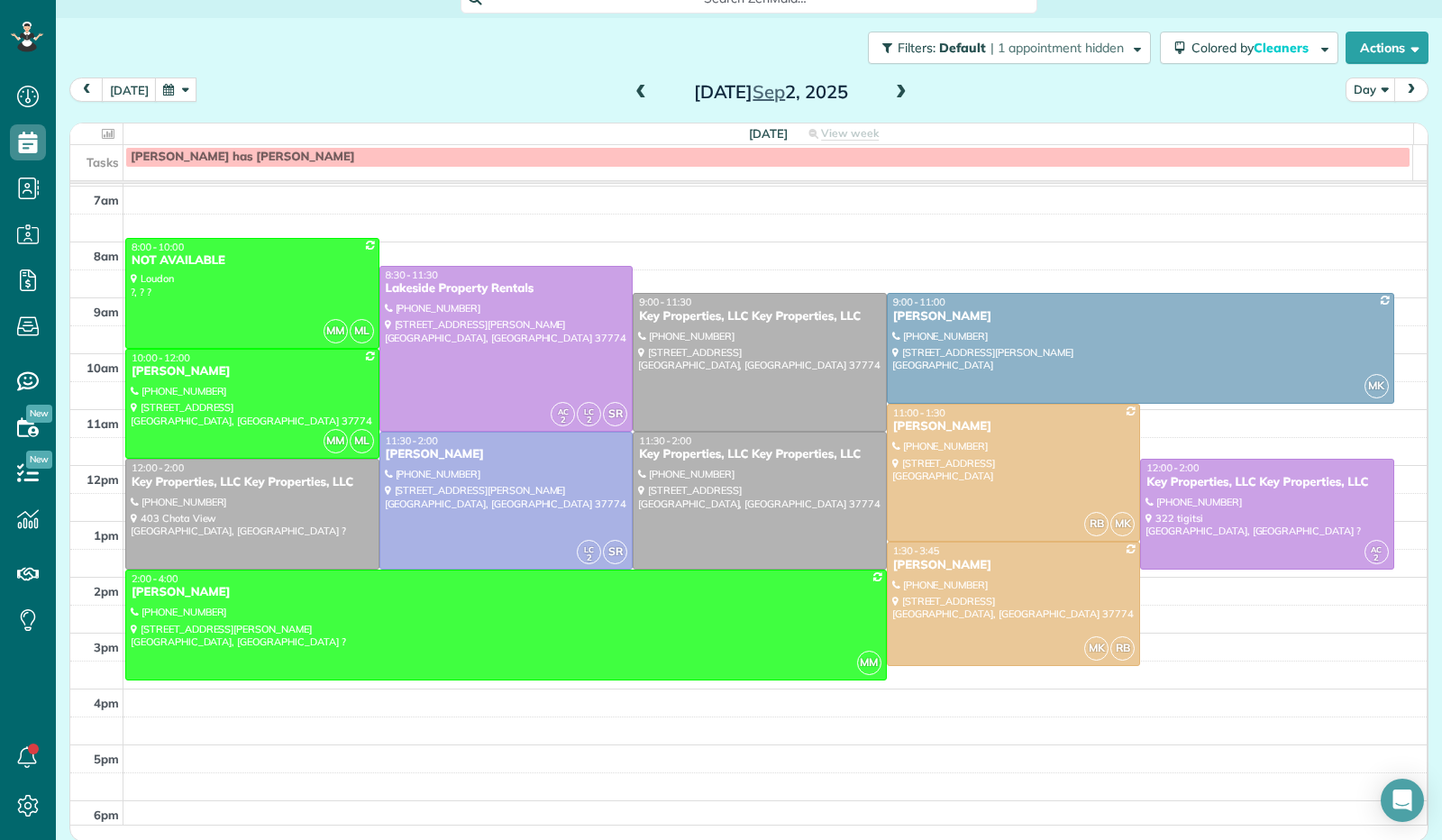
click at [893, 92] on span at bounding box center [901, 92] width 20 height 16
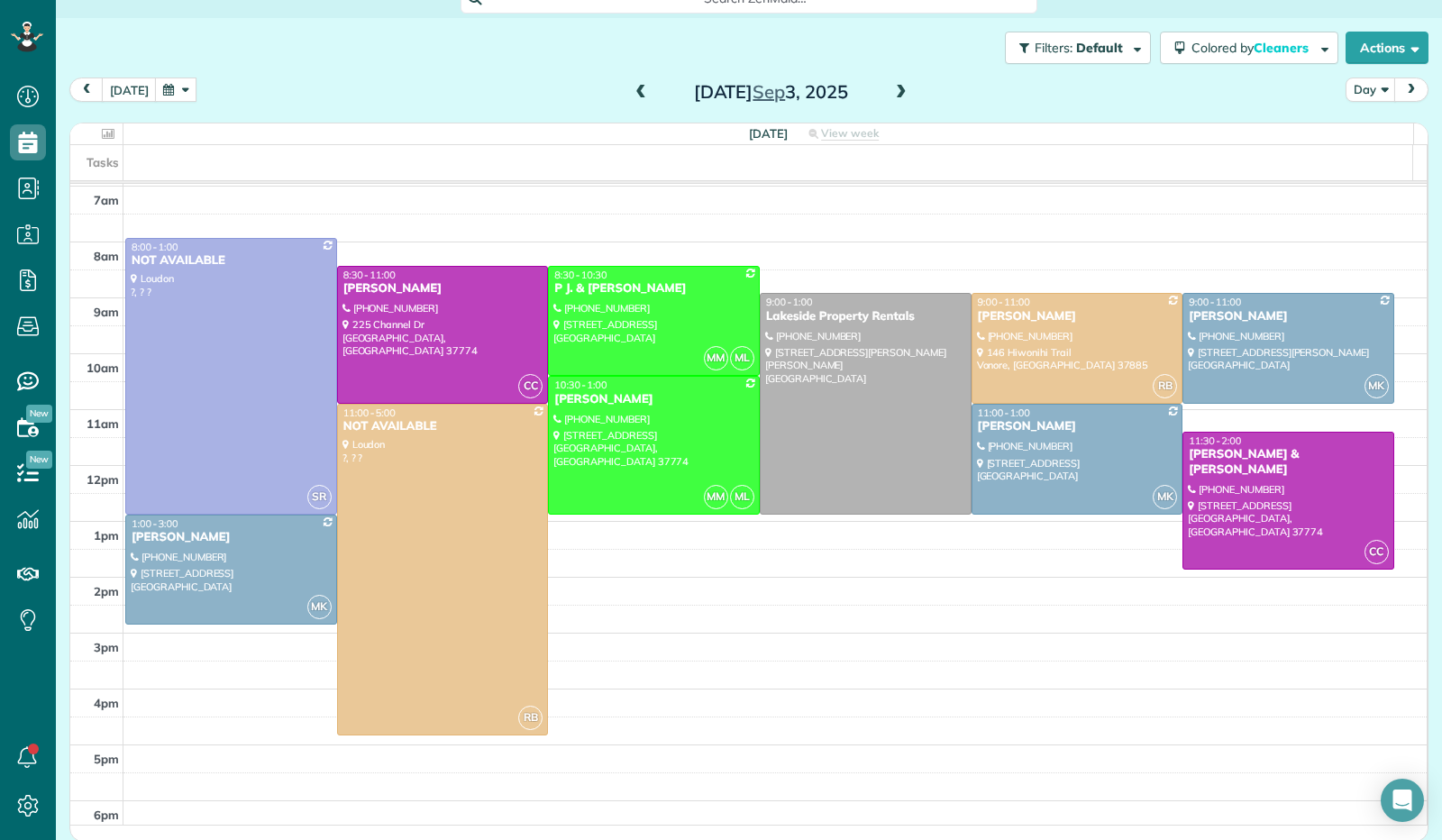
click at [632, 90] on span at bounding box center [641, 92] width 20 height 16
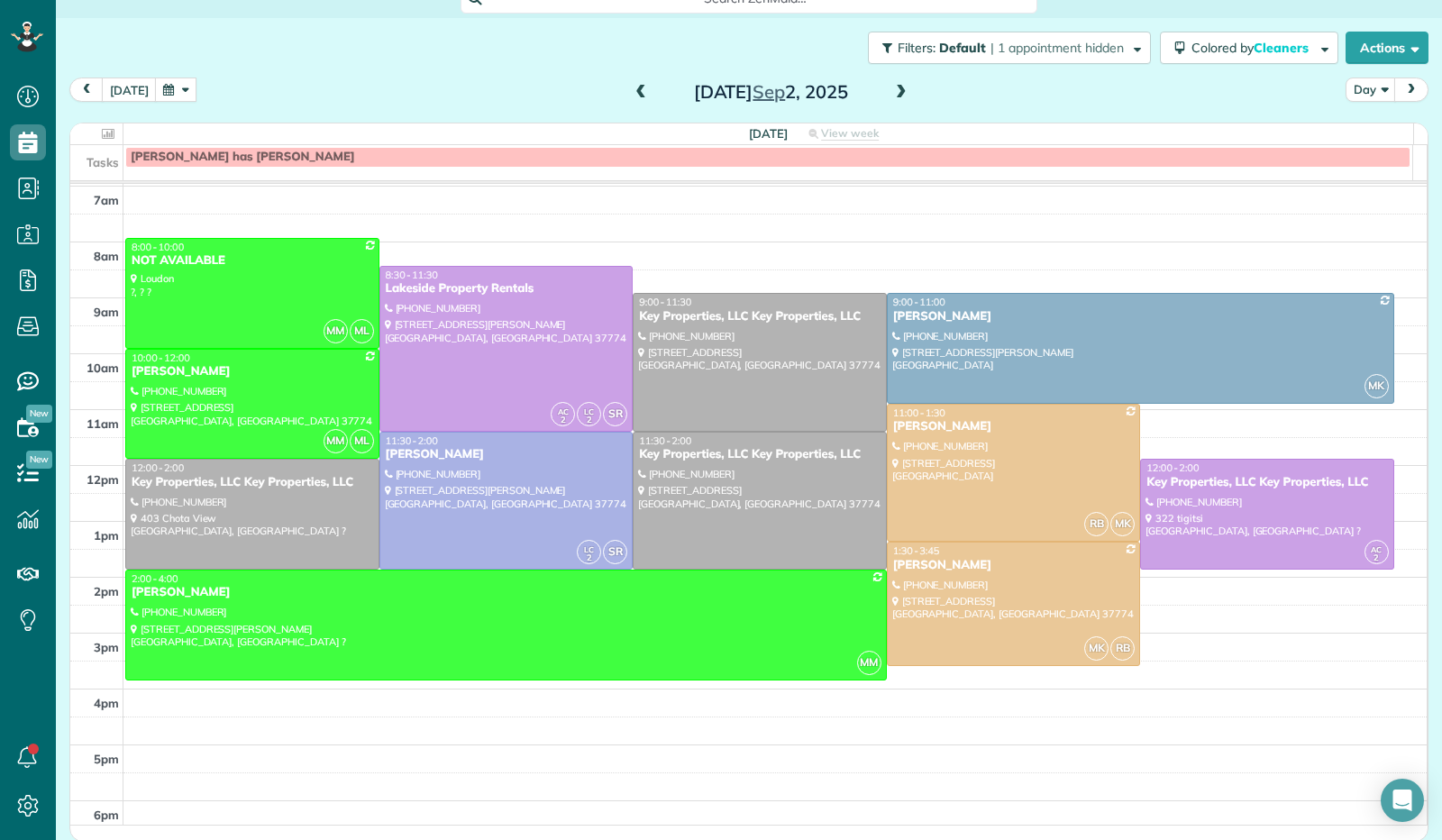
click at [893, 90] on span at bounding box center [901, 92] width 20 height 16
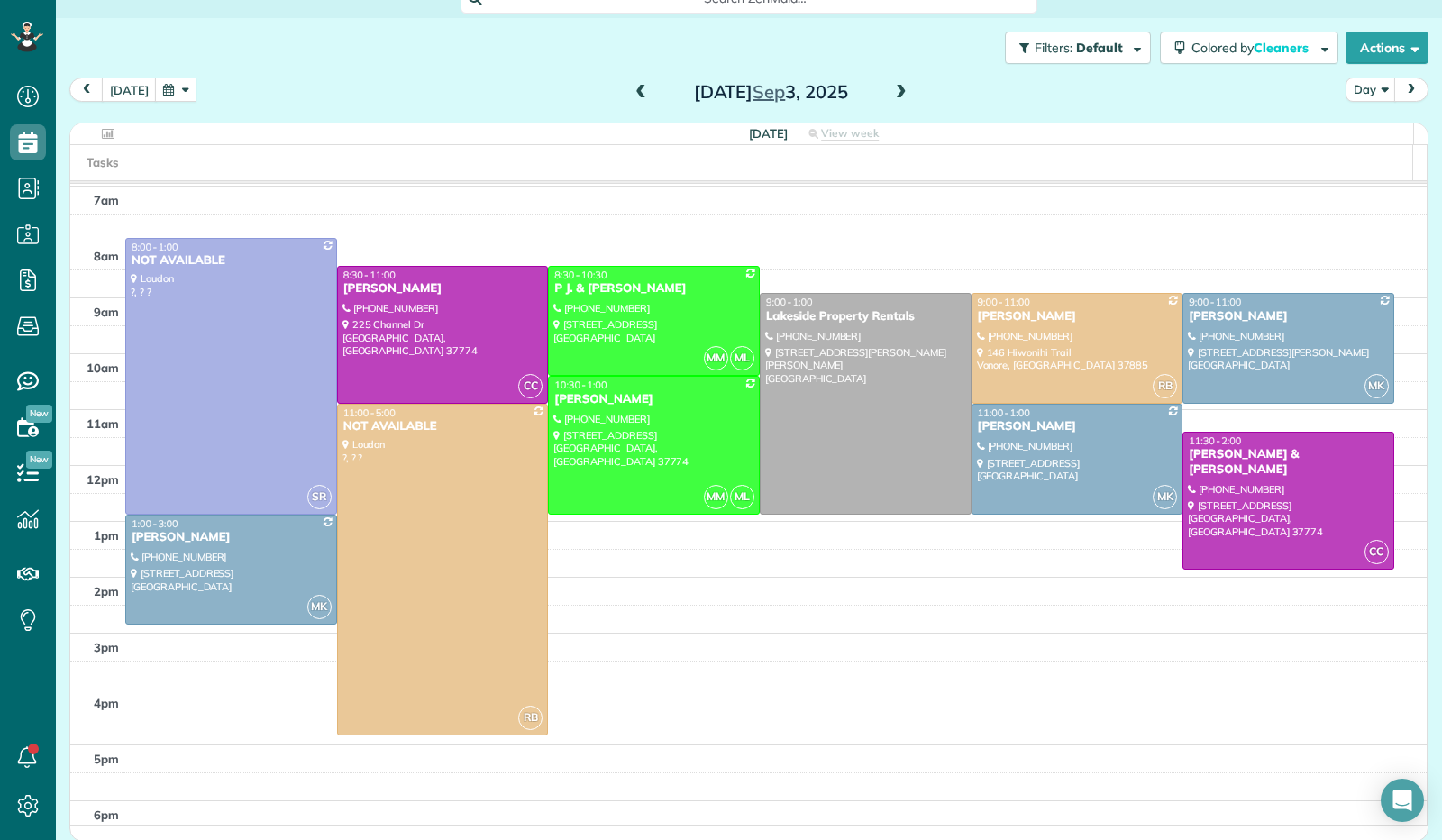
click at [631, 94] on span at bounding box center [641, 92] width 20 height 16
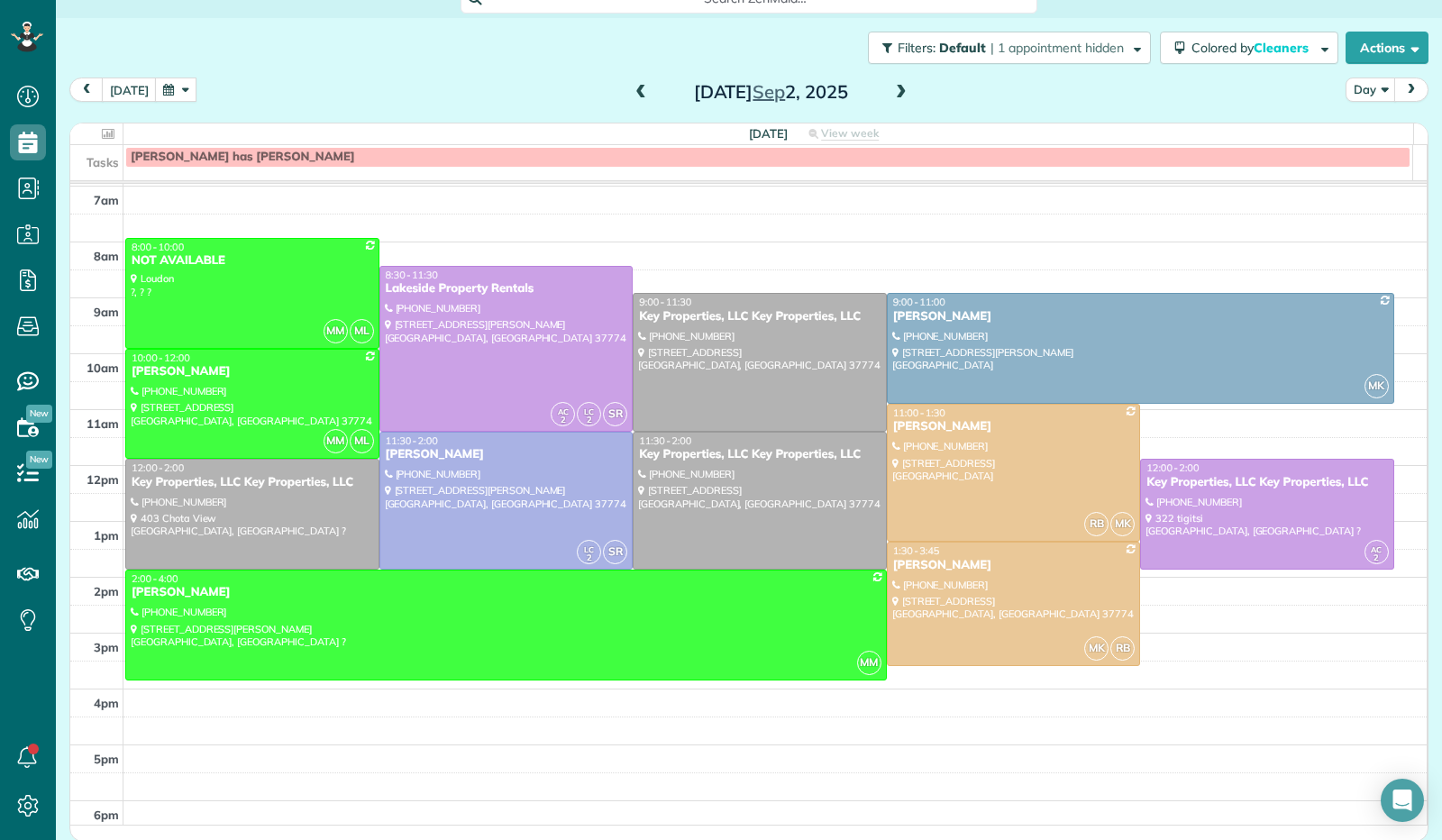
click at [892, 93] on span at bounding box center [901, 92] width 20 height 16
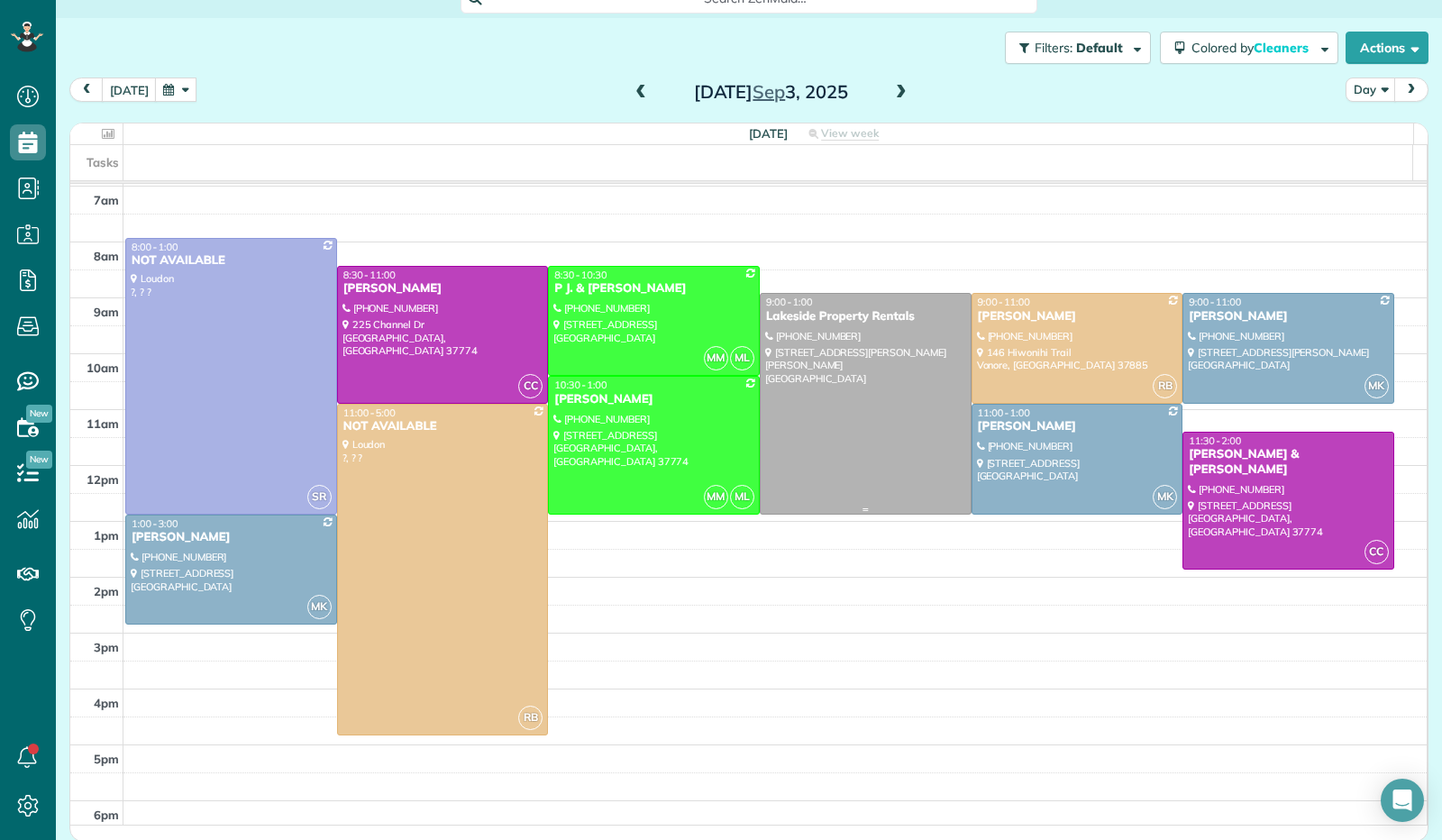
click at [846, 385] on div at bounding box center [866, 403] width 210 height 219
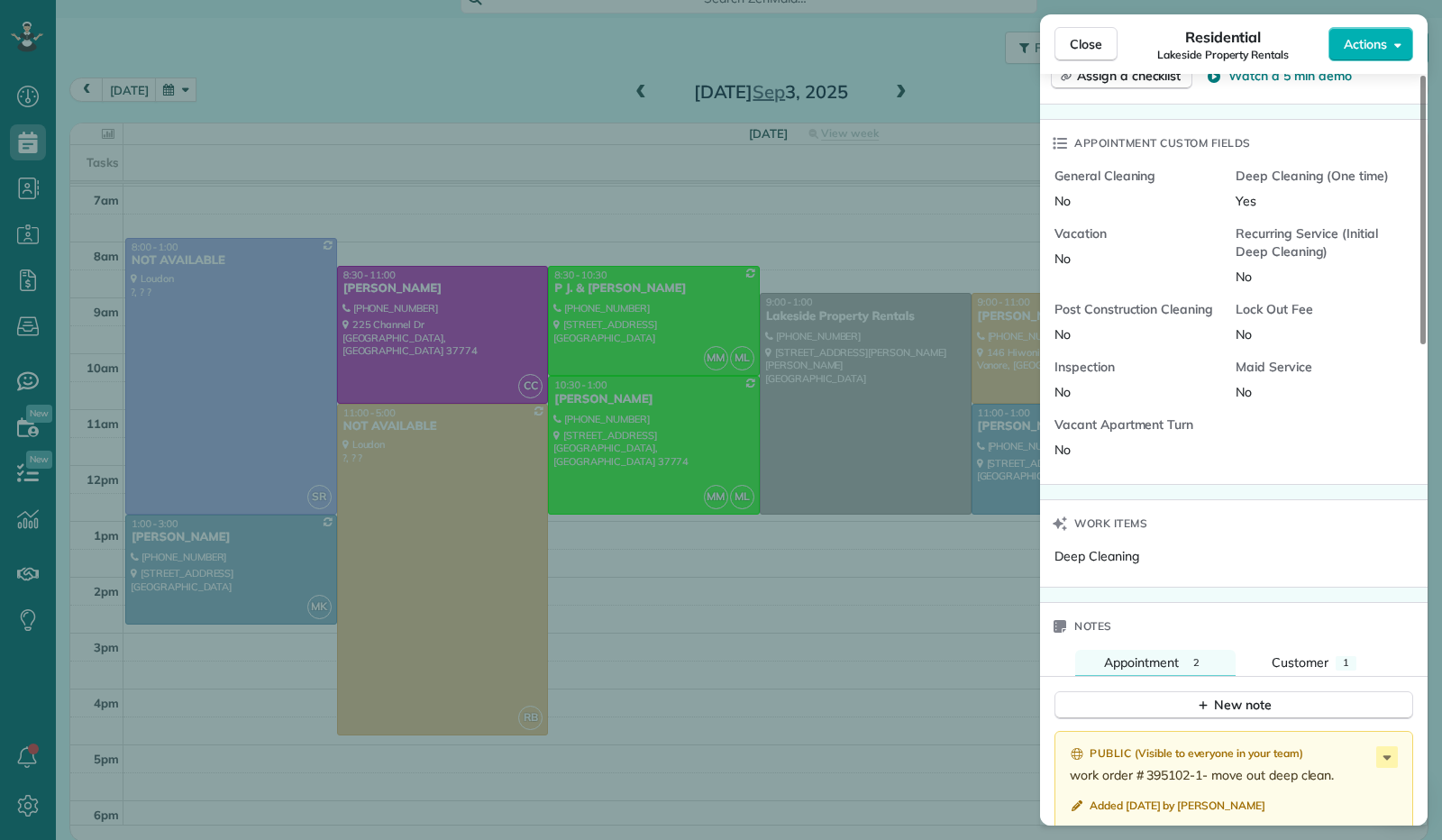
scroll to position [1341, 0]
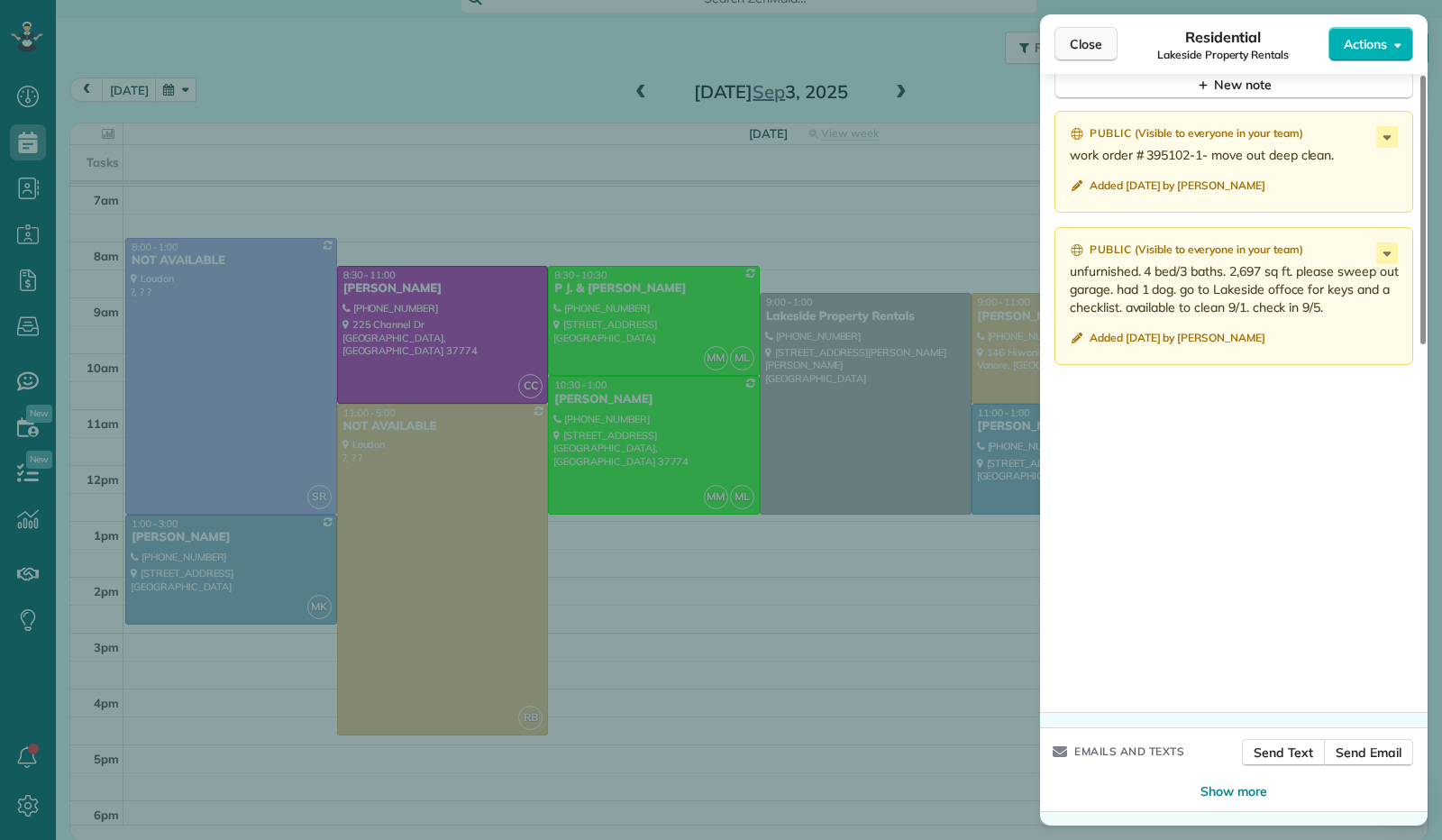
click at [1089, 47] on span "Close" at bounding box center [1086, 44] width 33 height 18
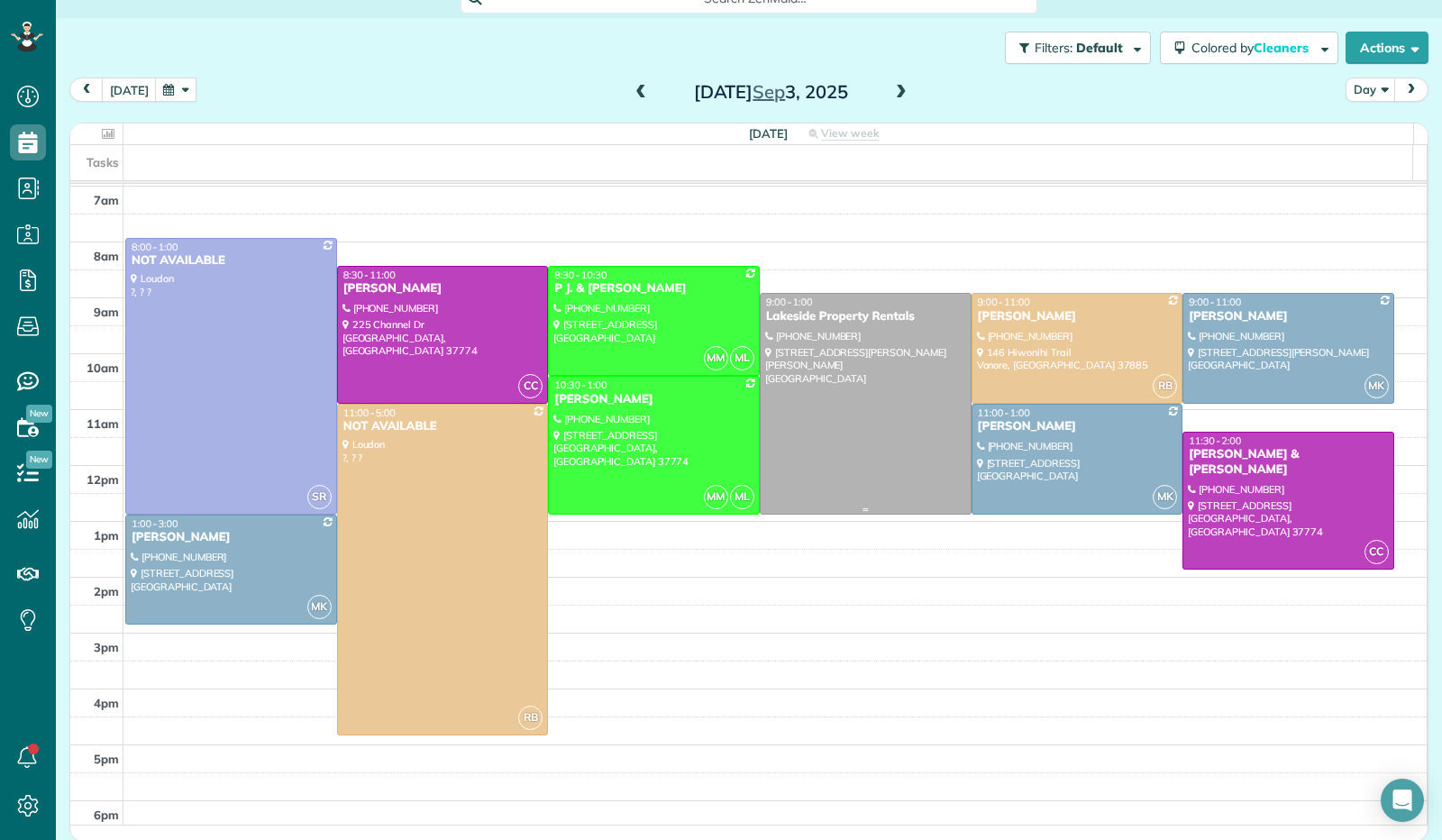
click at [874, 340] on div at bounding box center [866, 403] width 210 height 219
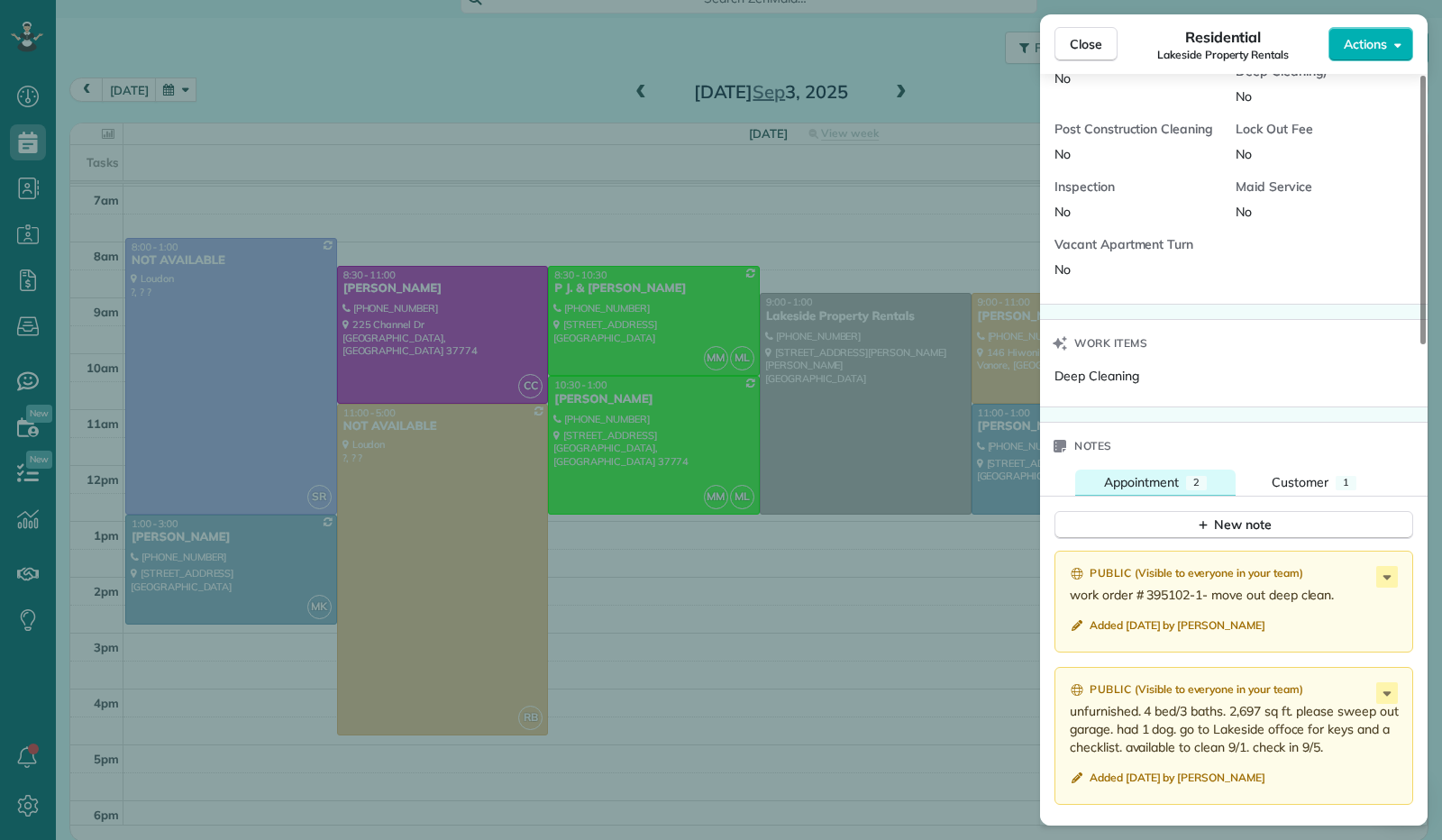
scroll to position [1341, 0]
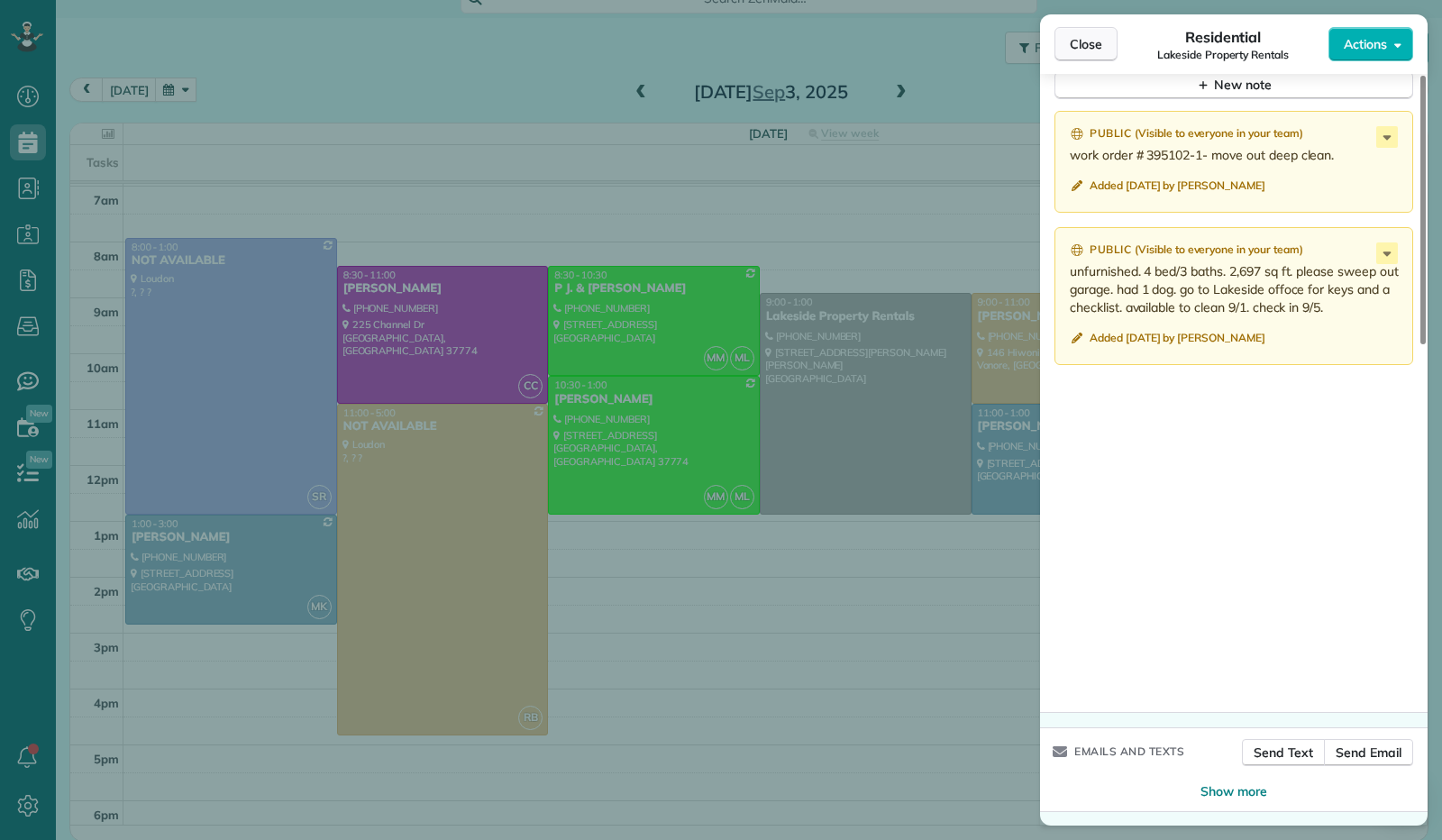
click at [1088, 52] on span "Close" at bounding box center [1086, 44] width 33 height 18
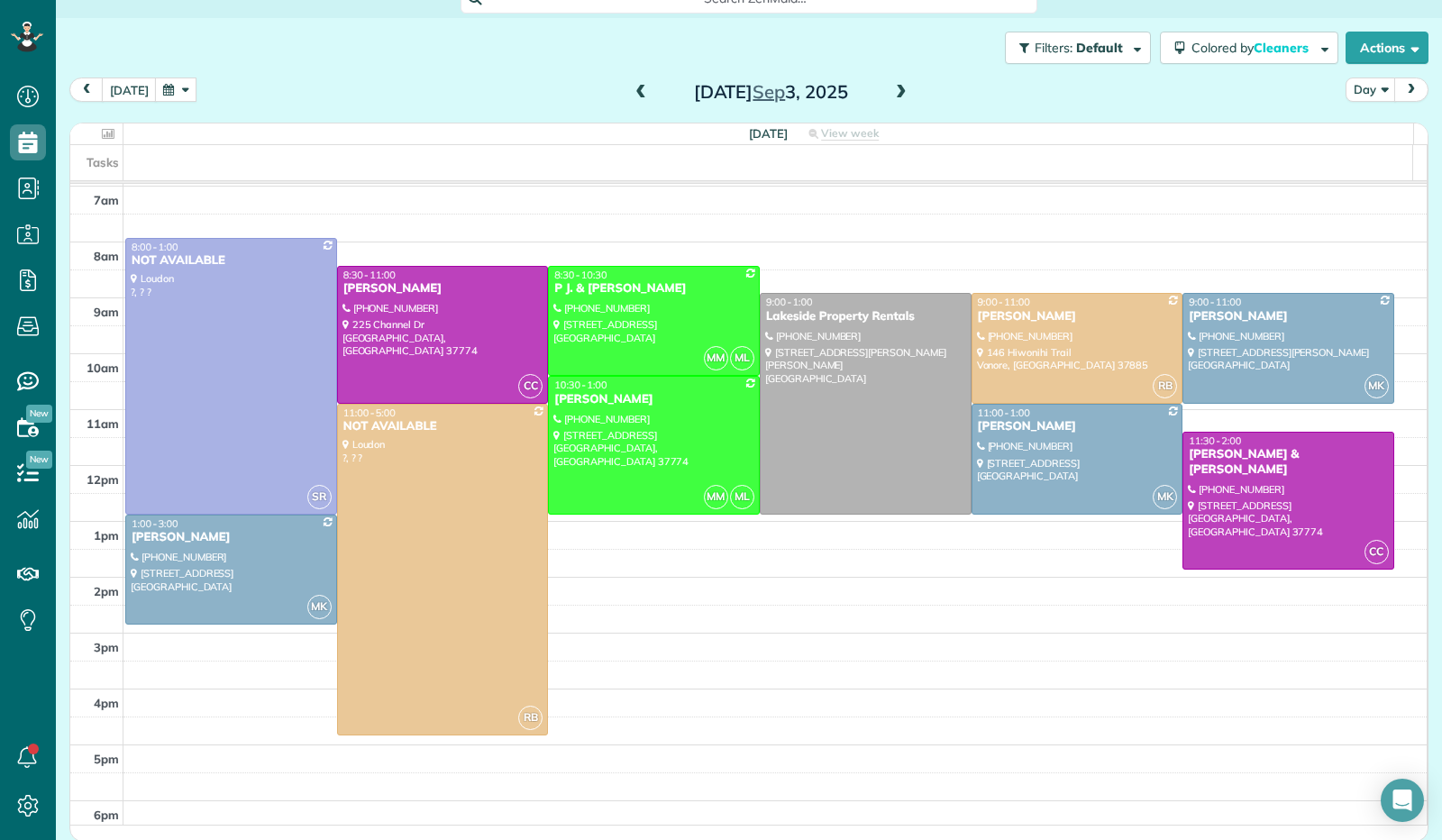
click at [894, 97] on span at bounding box center [901, 92] width 20 height 16
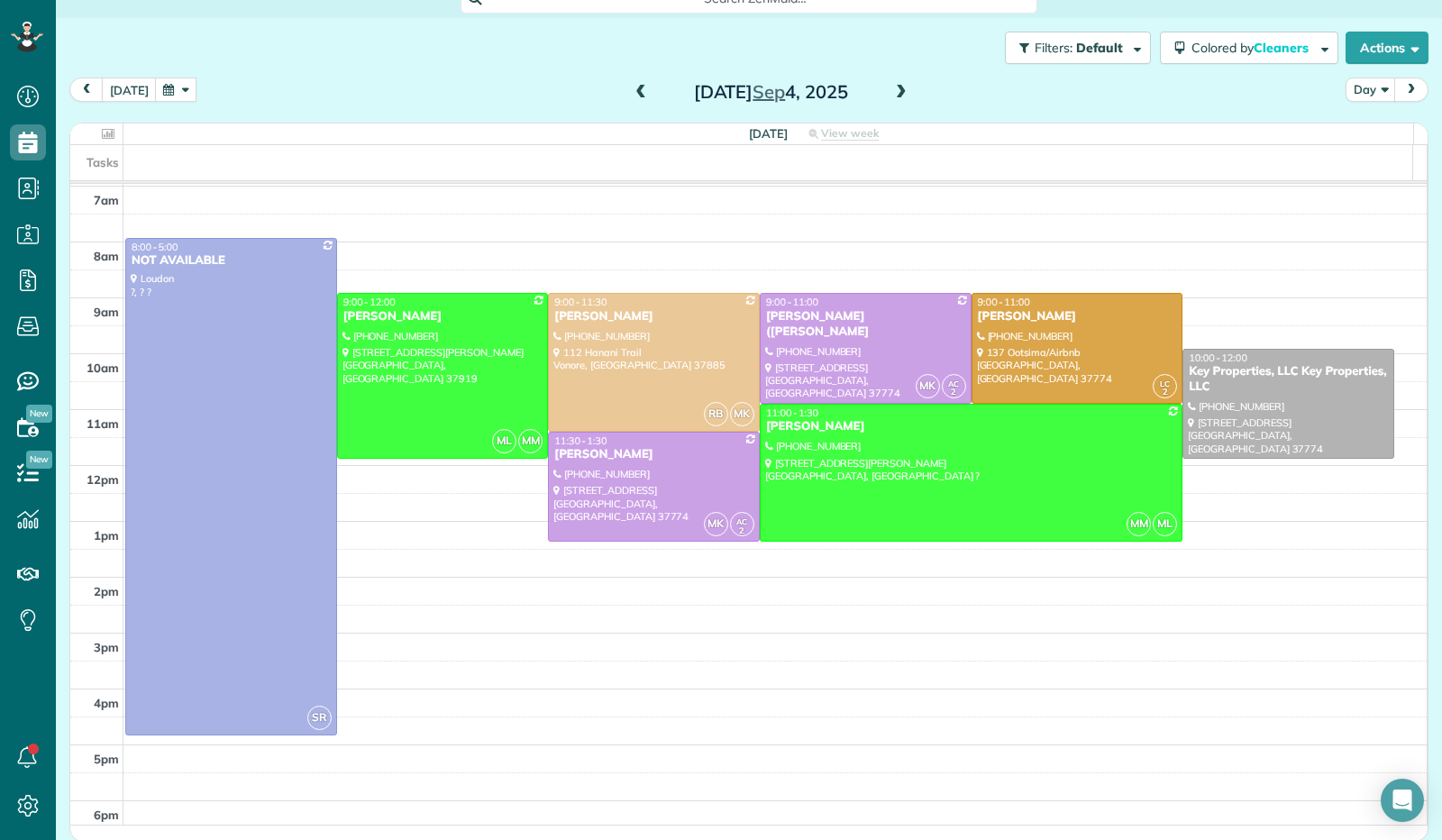
click at [631, 94] on span at bounding box center [641, 92] width 20 height 16
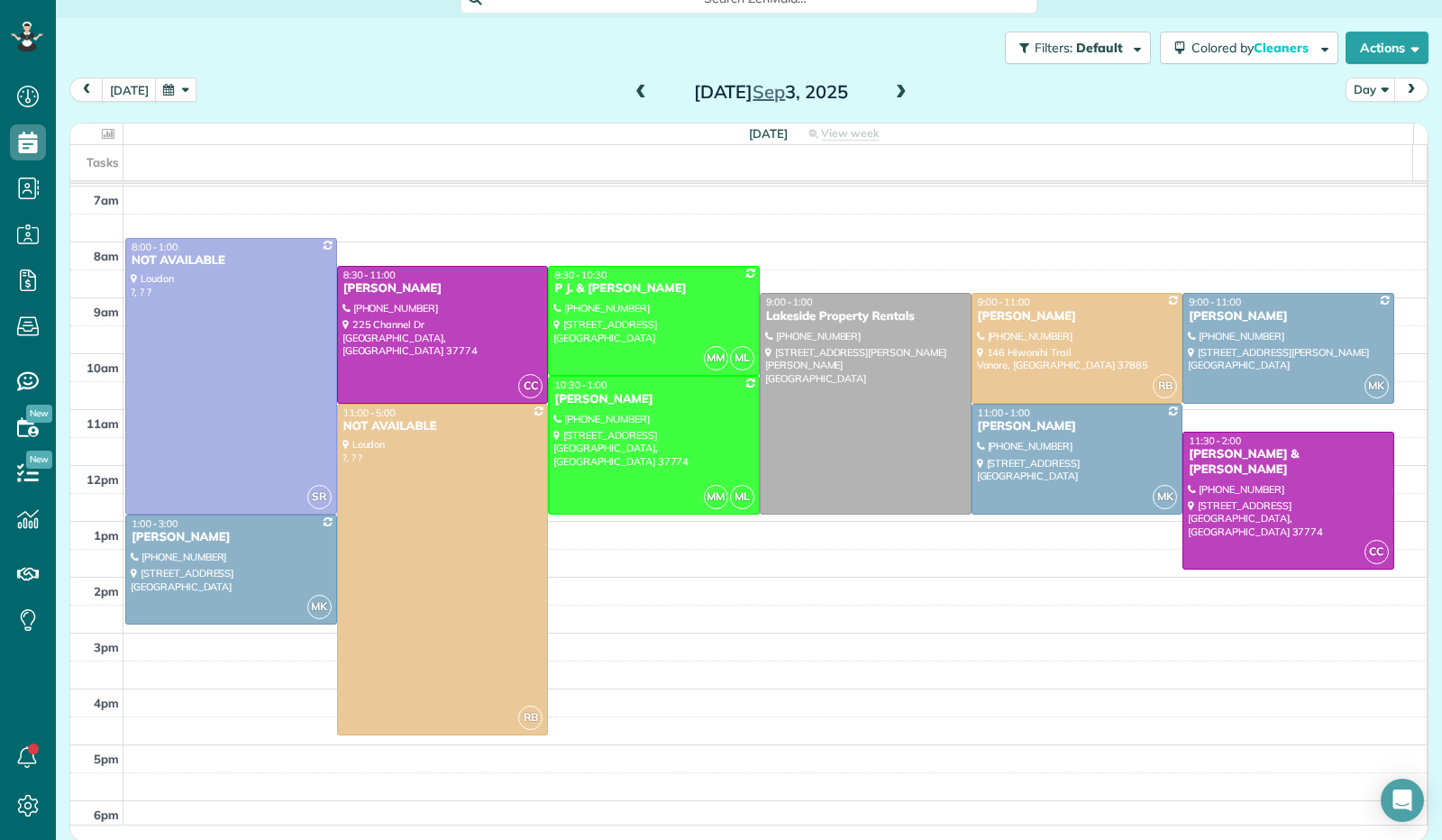
click at [631, 94] on span at bounding box center [641, 92] width 20 height 16
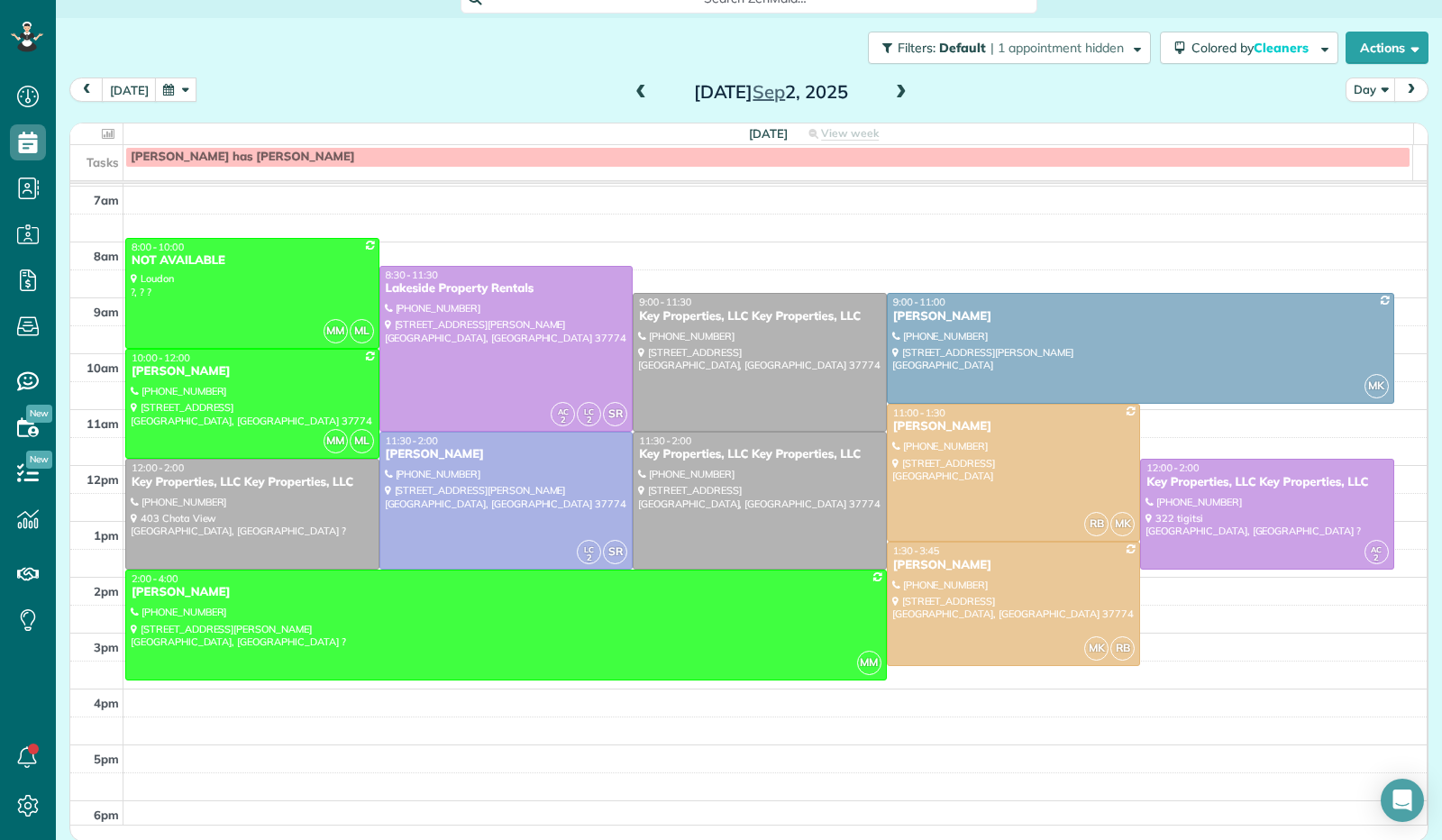
click at [894, 89] on span at bounding box center [901, 92] width 20 height 16
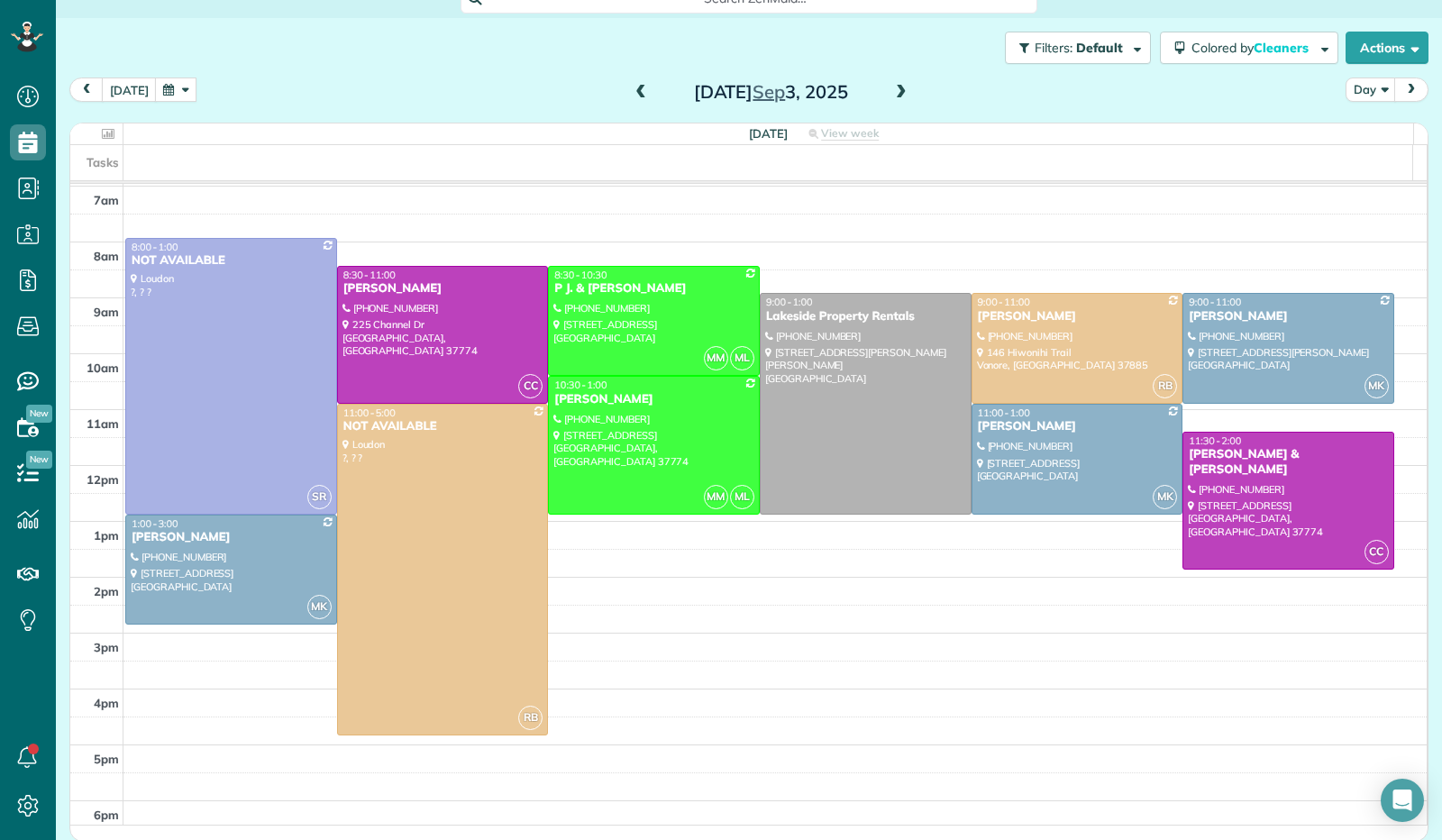
click at [631, 88] on span at bounding box center [641, 92] width 20 height 16
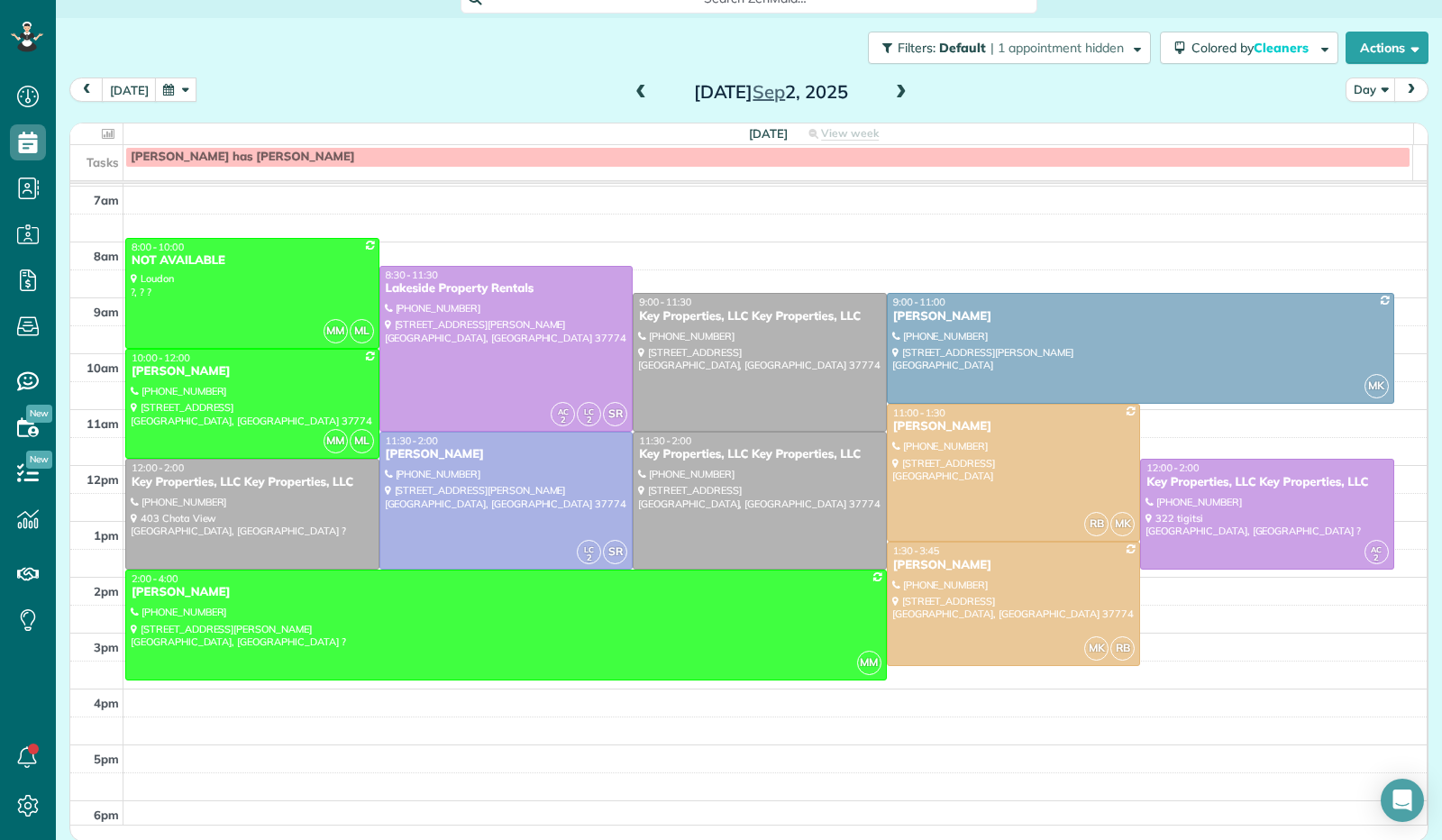
click at [892, 94] on span at bounding box center [901, 92] width 20 height 16
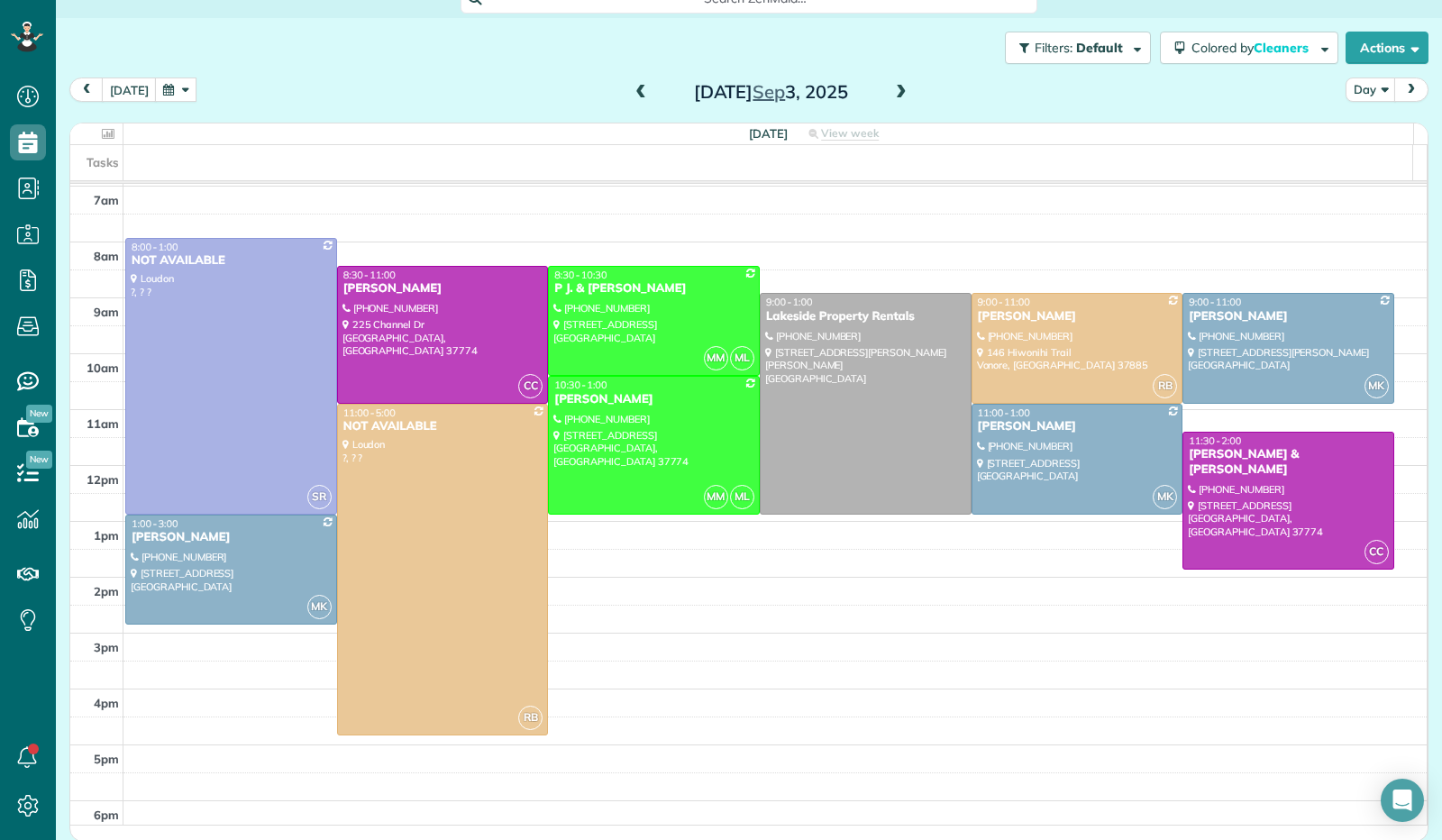
scroll to position [23, 0]
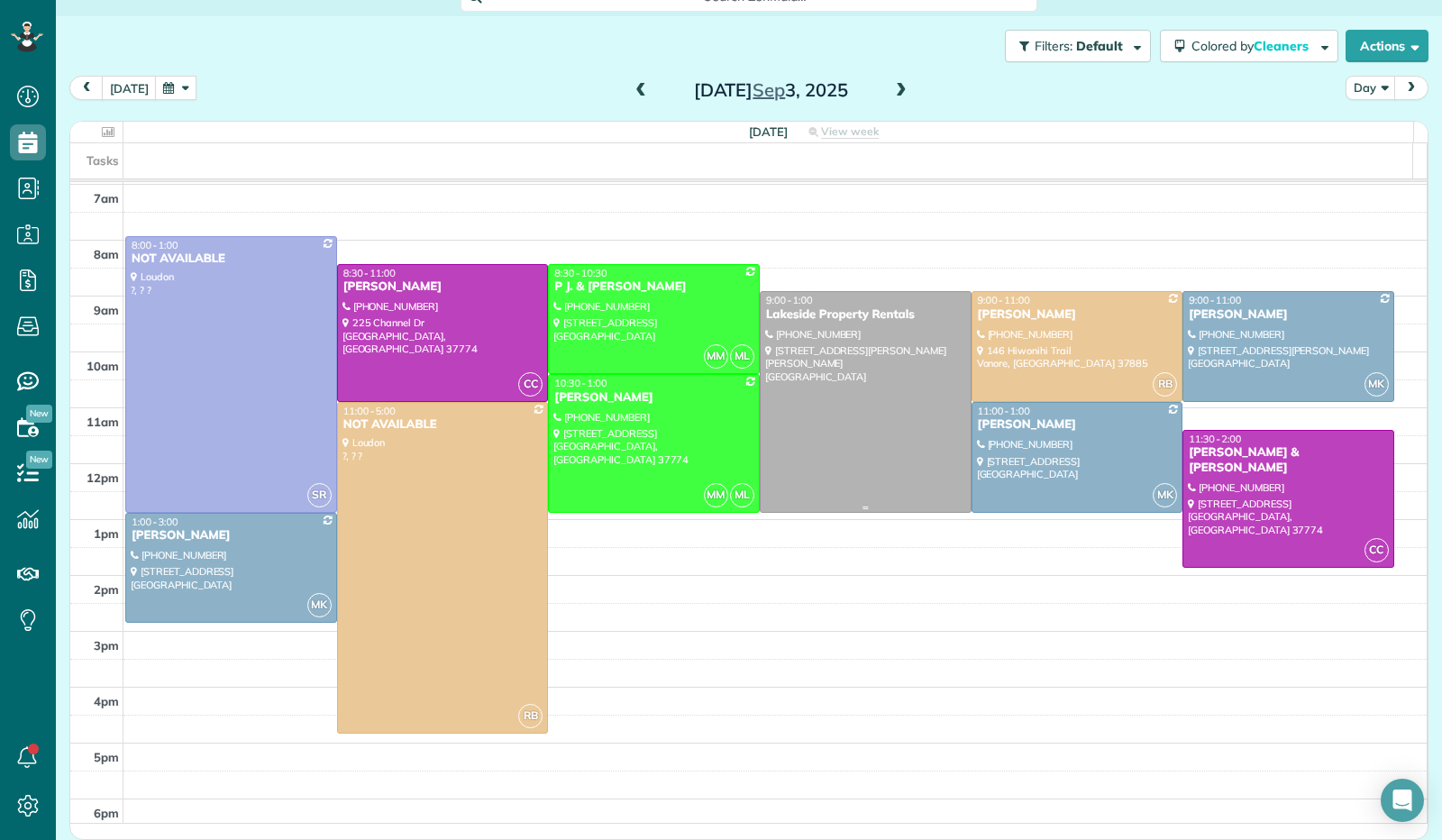
click at [880, 423] on div at bounding box center [866, 401] width 210 height 219
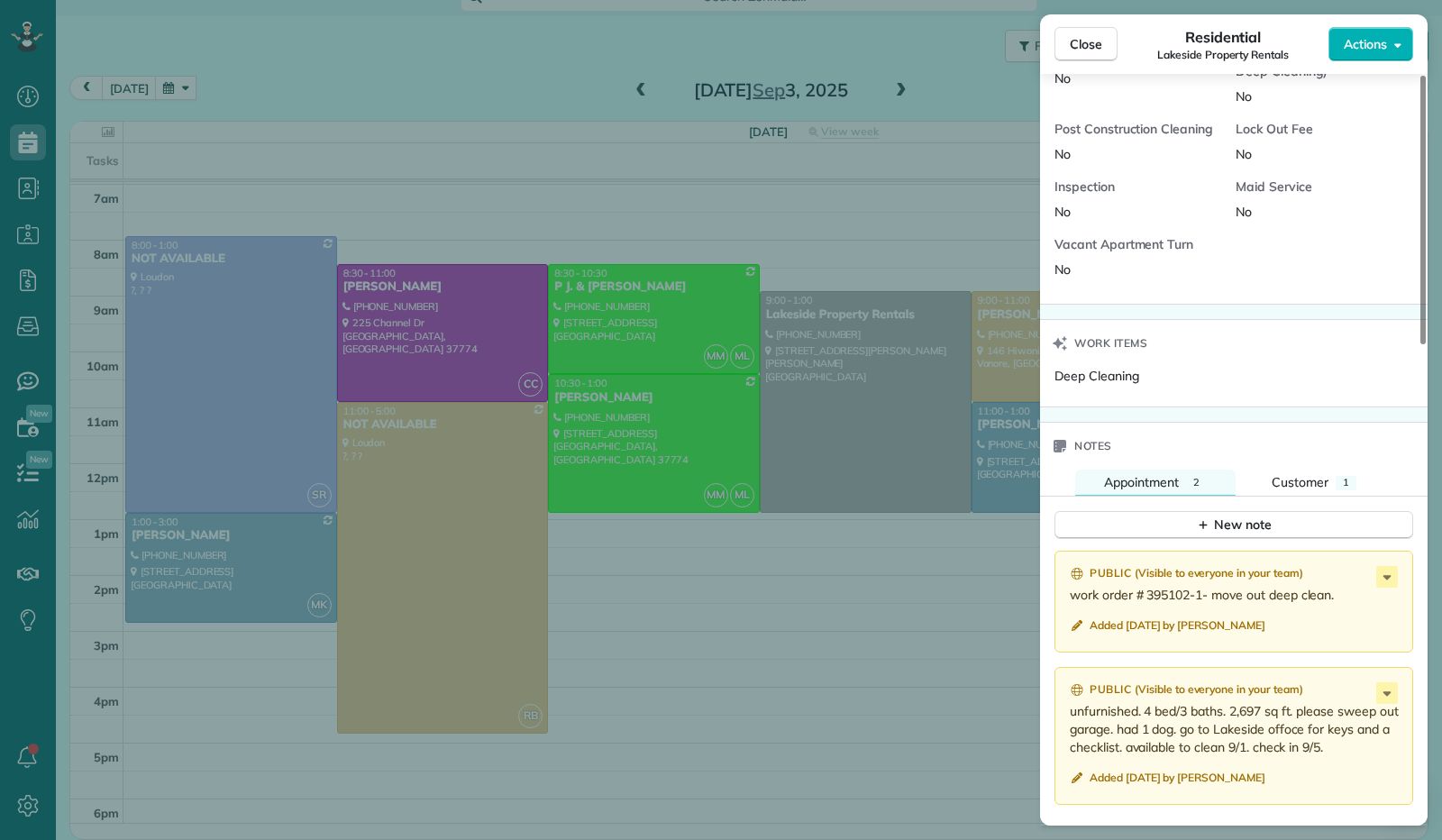
scroll to position [1341, 0]
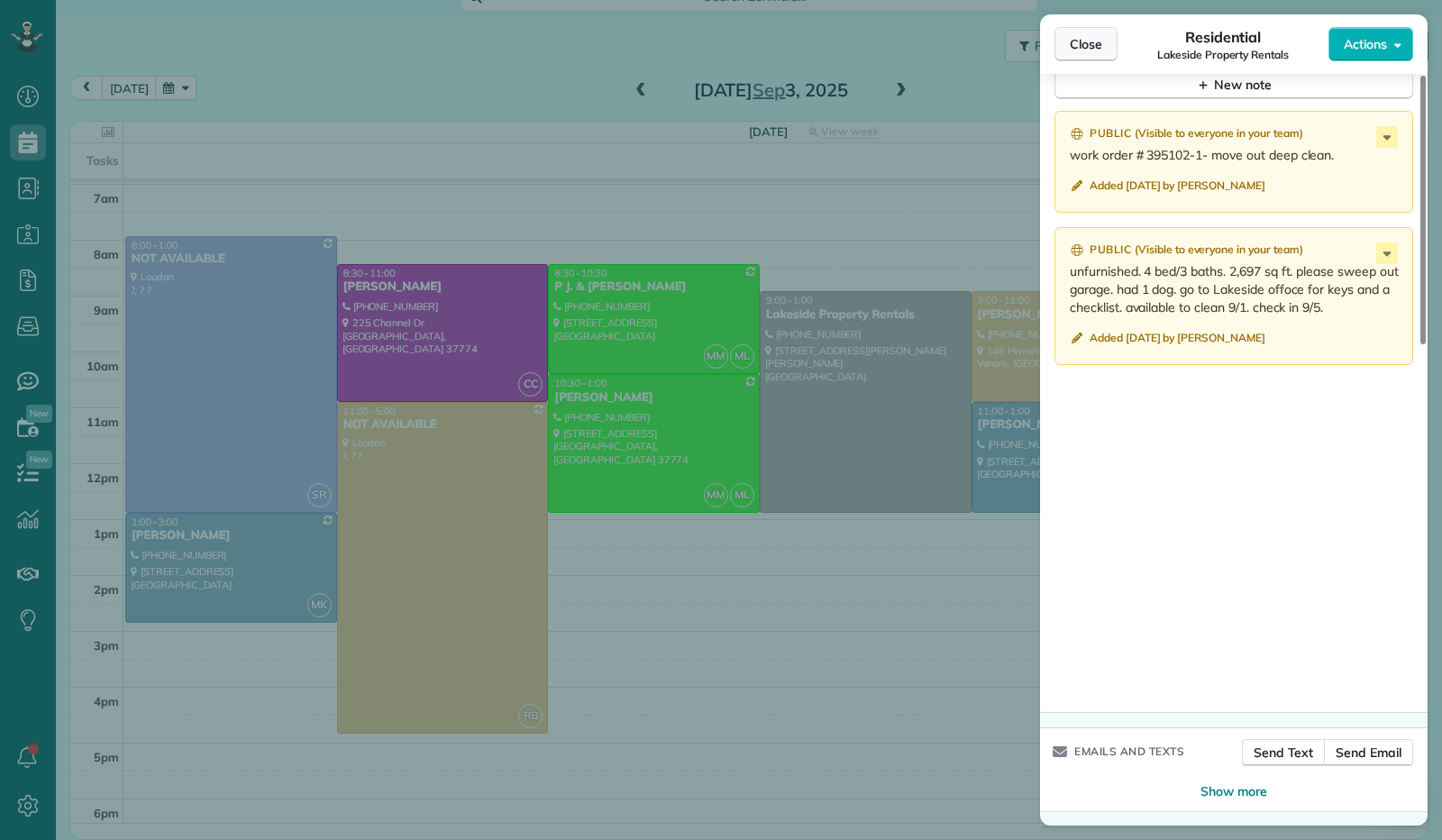
click at [1094, 40] on span "Close" at bounding box center [1086, 44] width 33 height 18
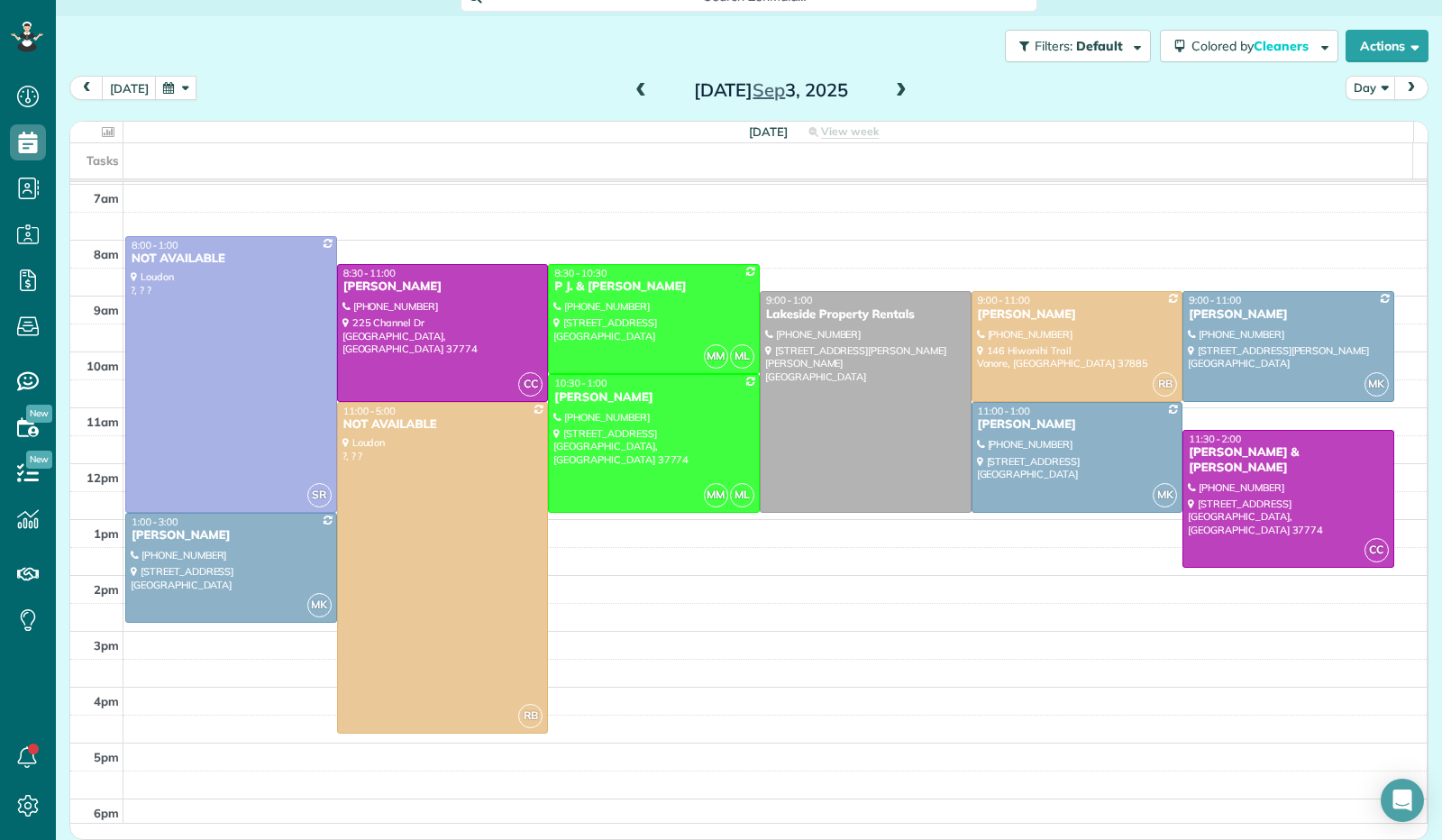
click at [898, 95] on span at bounding box center [901, 90] width 20 height 16
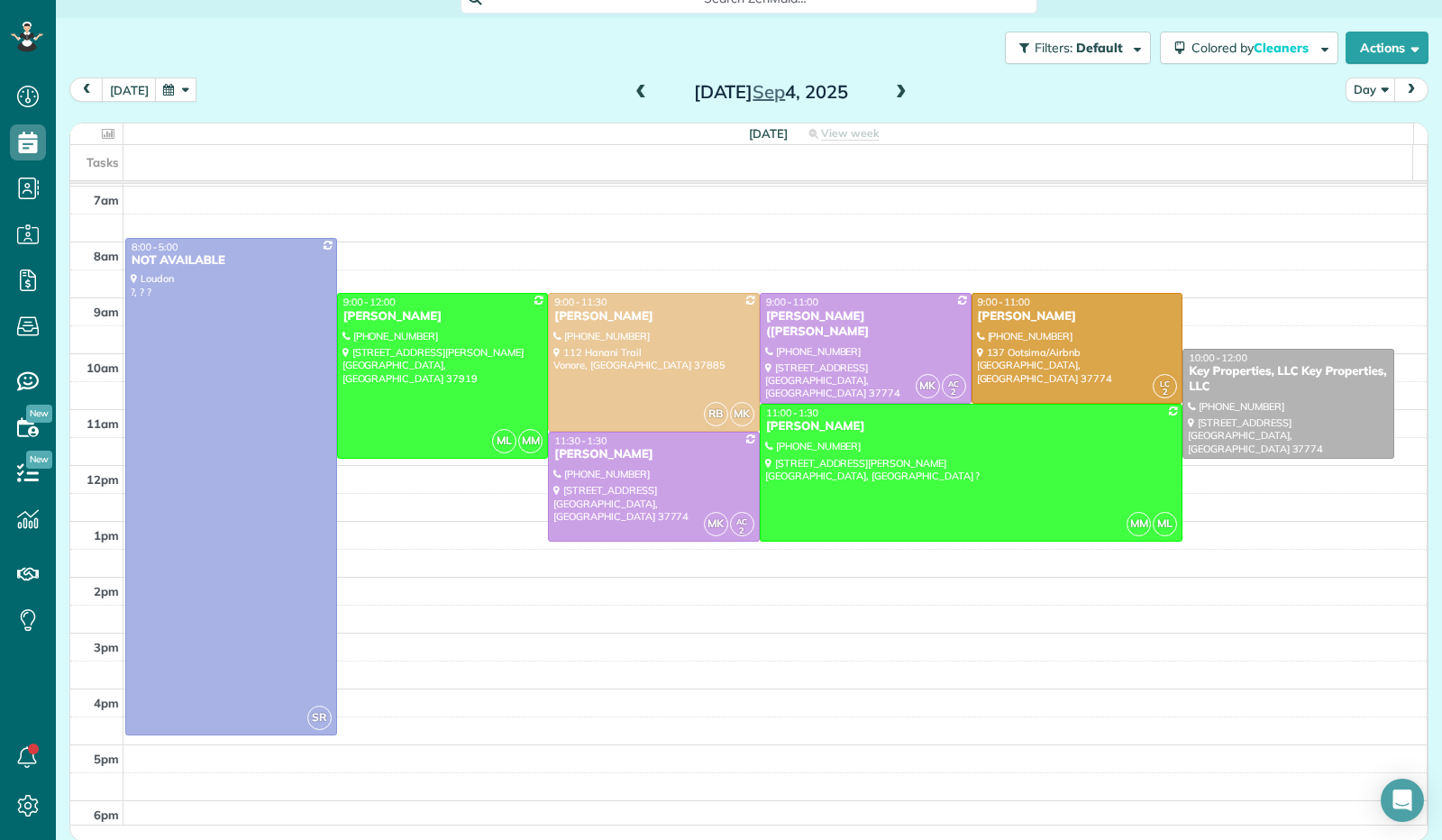
click at [631, 91] on span at bounding box center [641, 92] width 20 height 16
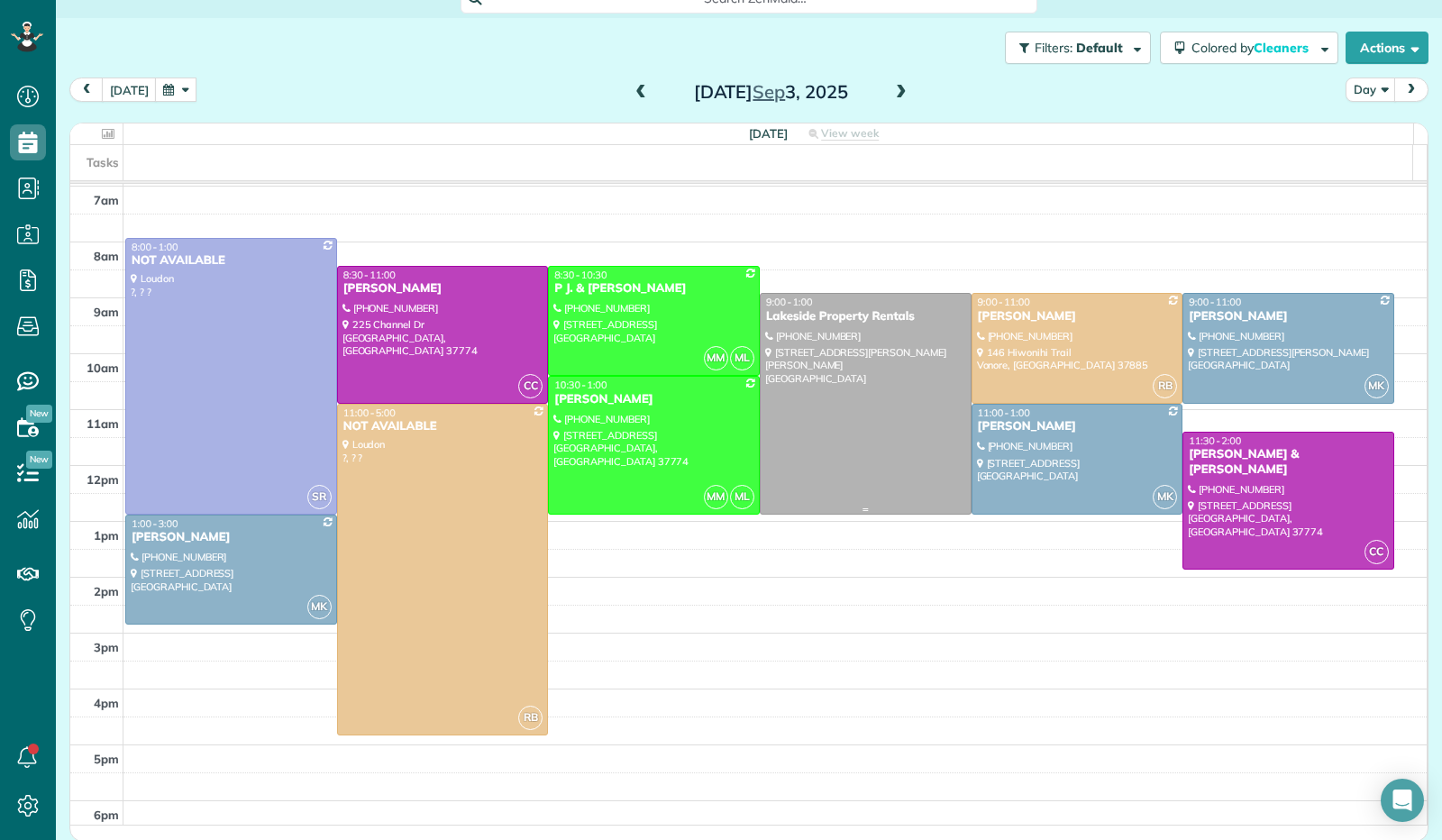
click at [871, 420] on div at bounding box center [866, 403] width 210 height 219
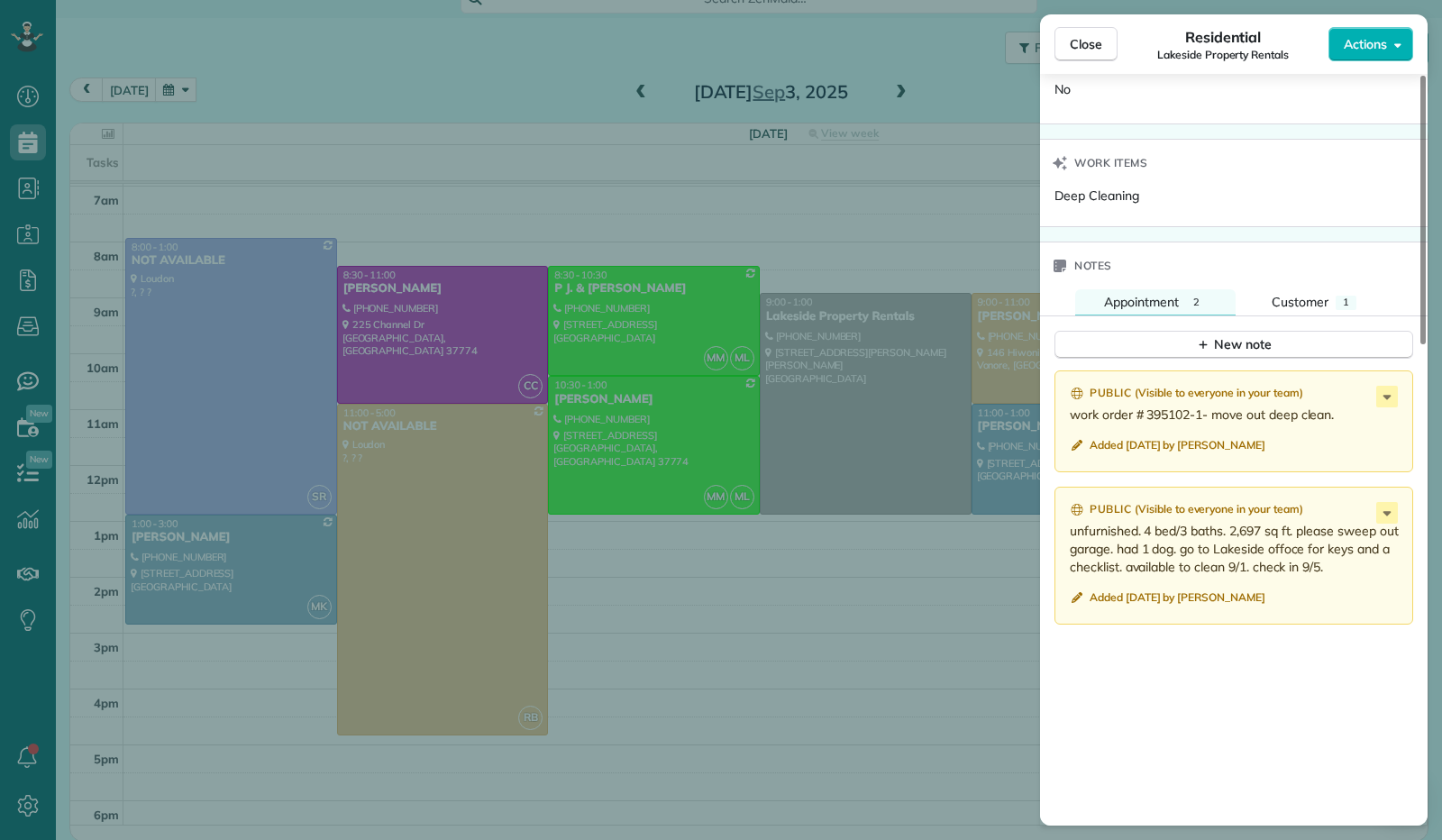
scroll to position [1341, 0]
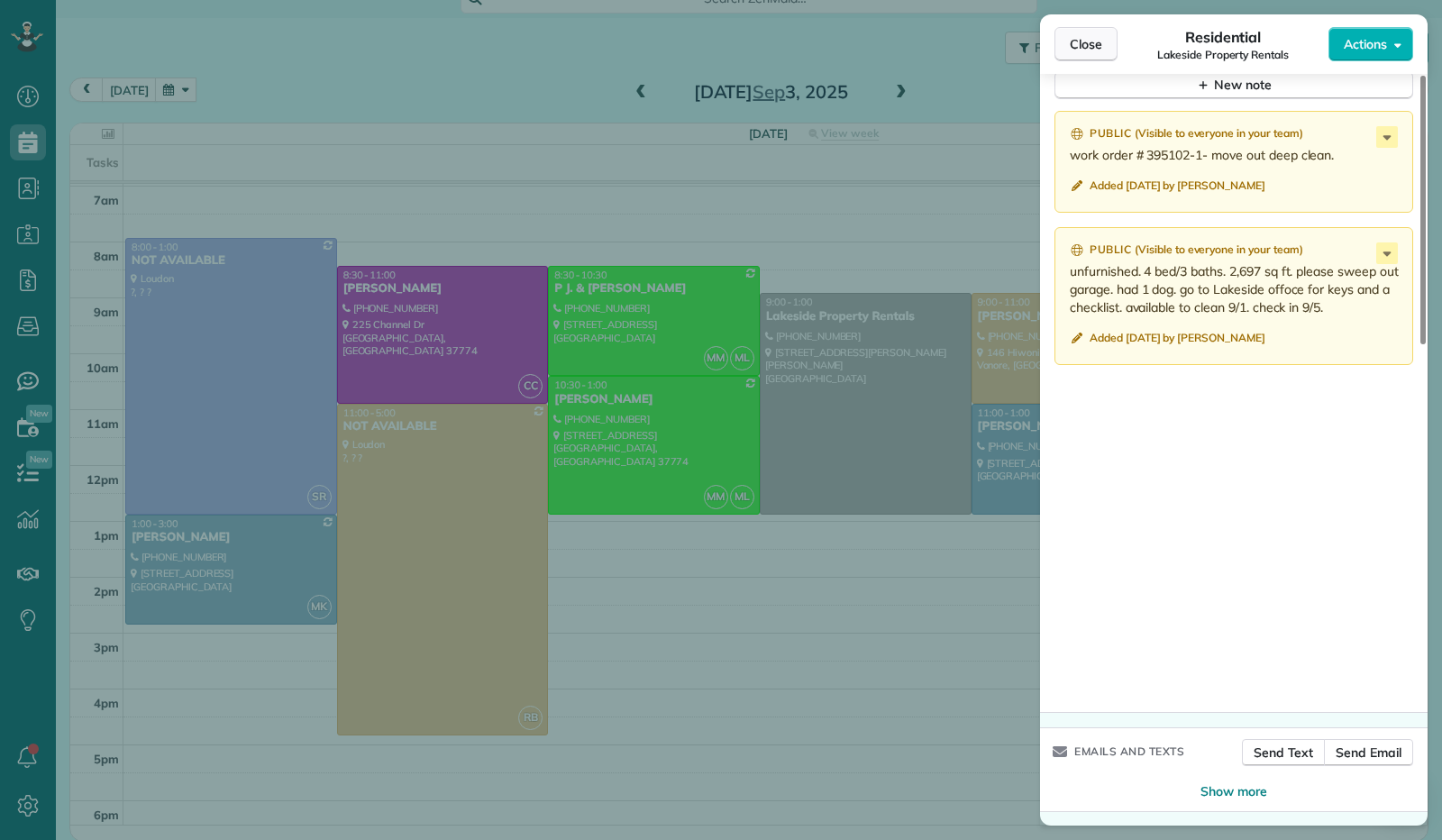
click at [1096, 42] on span "Close" at bounding box center [1086, 44] width 33 height 18
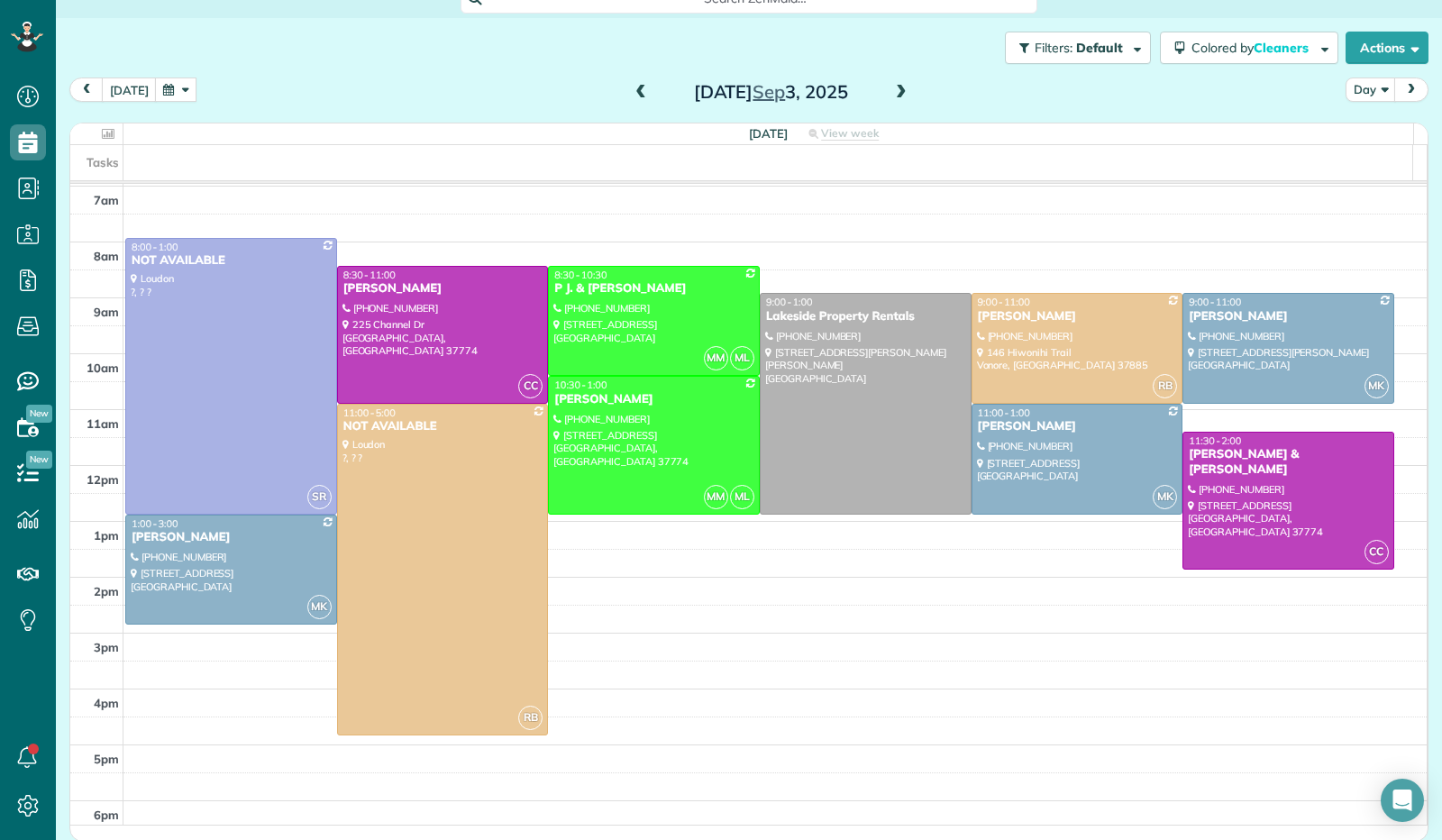
click at [893, 88] on span at bounding box center [901, 92] width 20 height 16
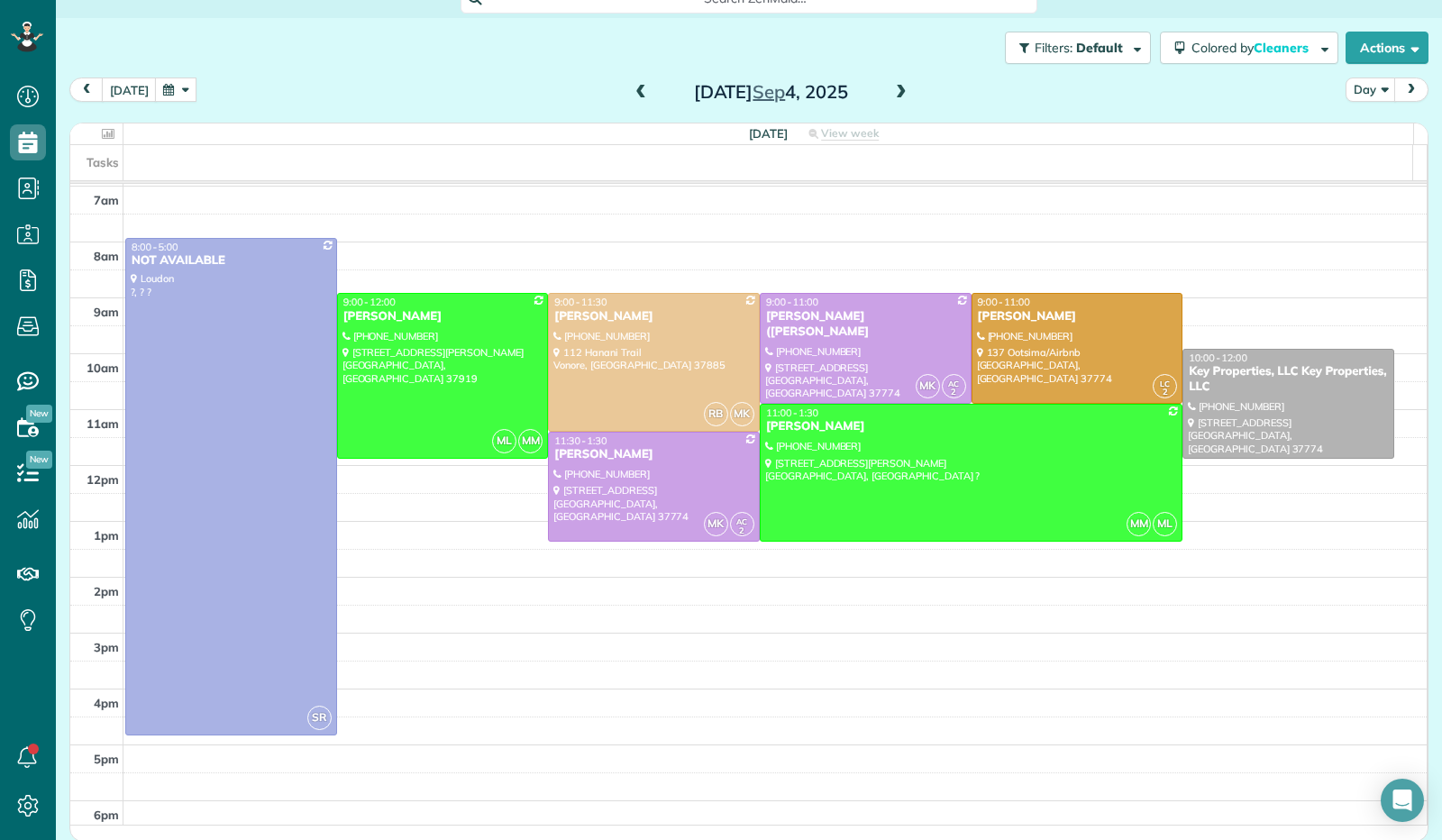
click at [634, 94] on span at bounding box center [641, 92] width 20 height 16
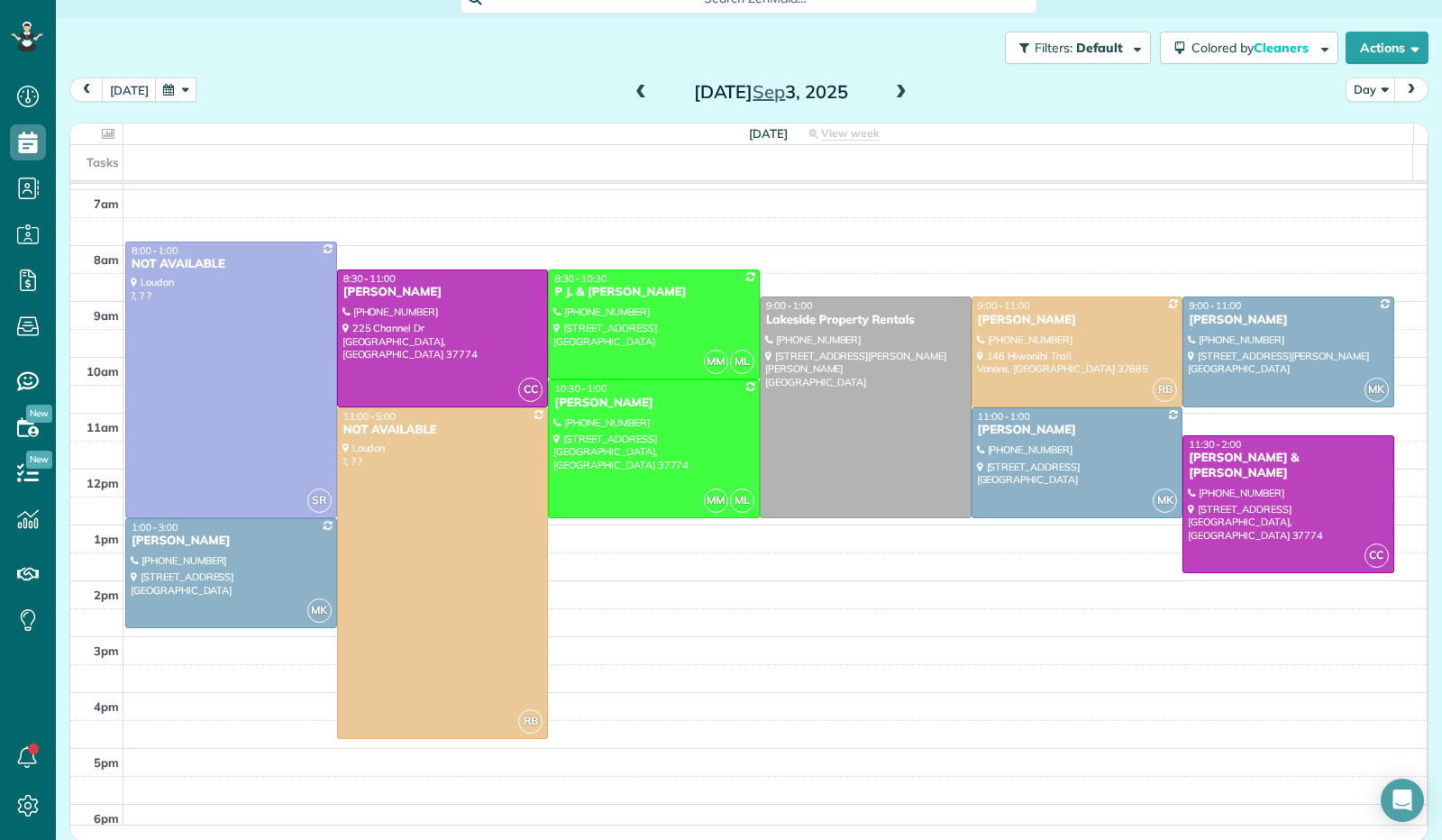
scroll to position [330, 0]
click at [849, 417] on div at bounding box center [866, 406] width 210 height 219
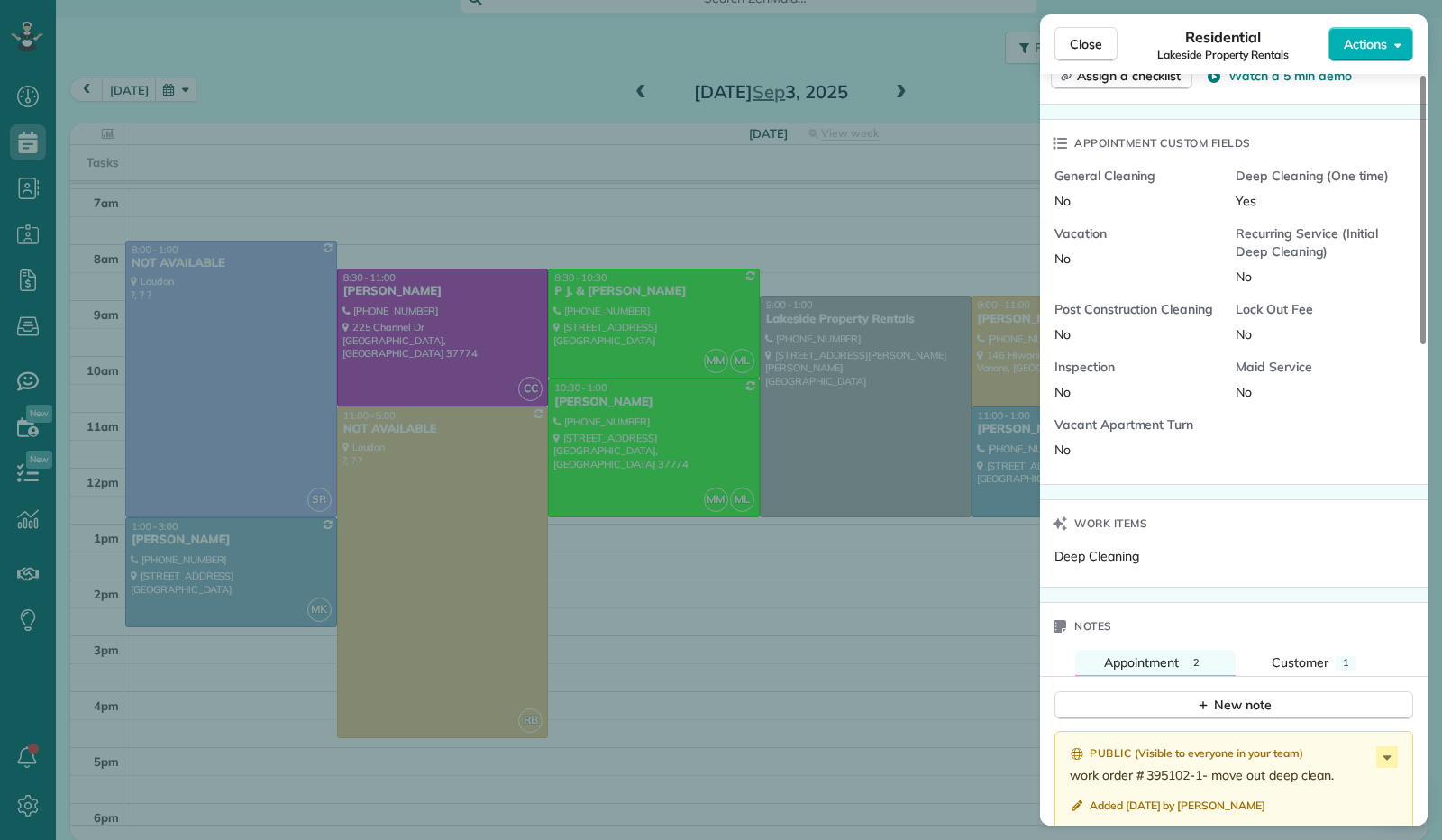
scroll to position [1261, 0]
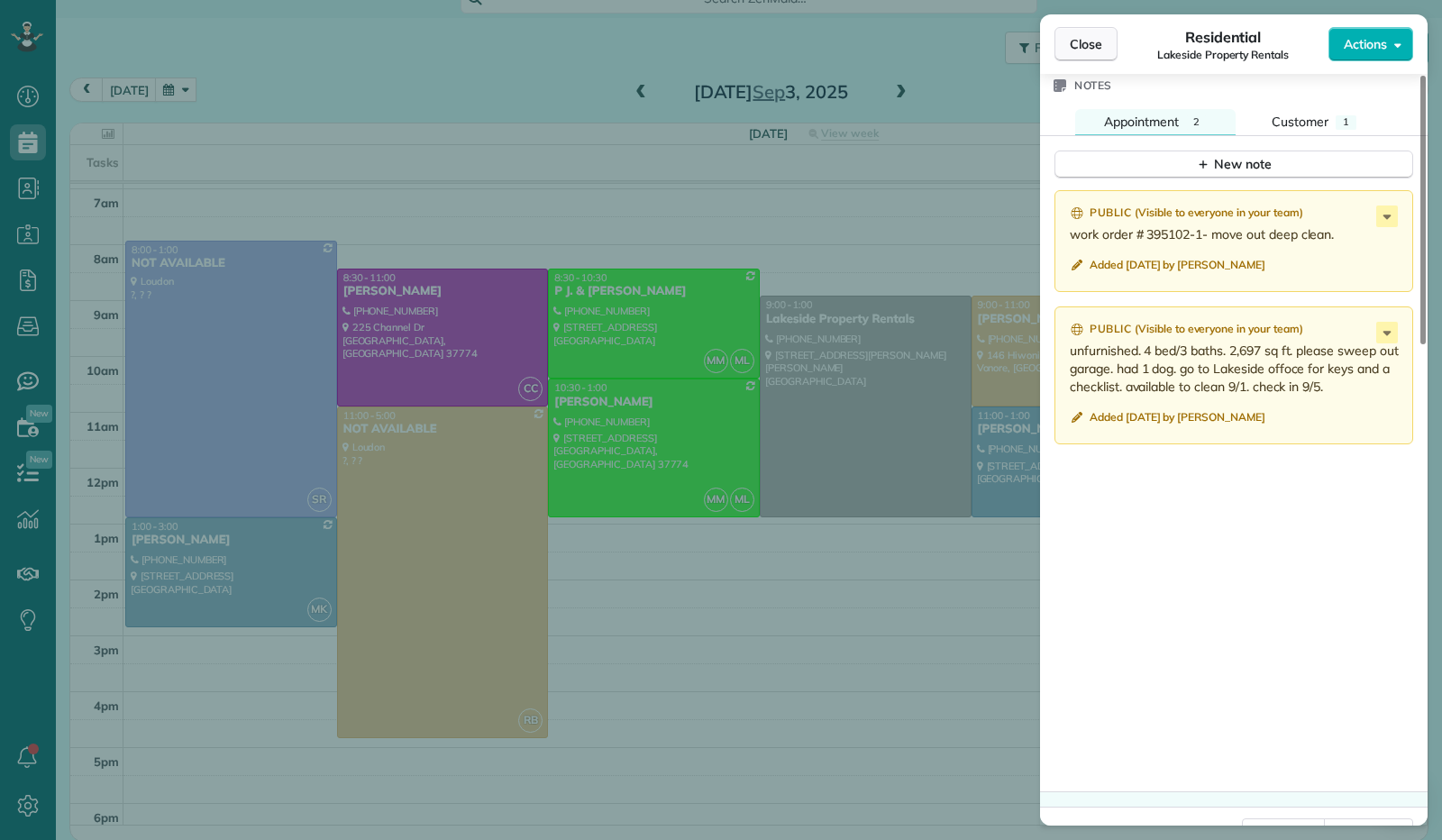
click at [1092, 44] on span "Close" at bounding box center [1086, 44] width 33 height 18
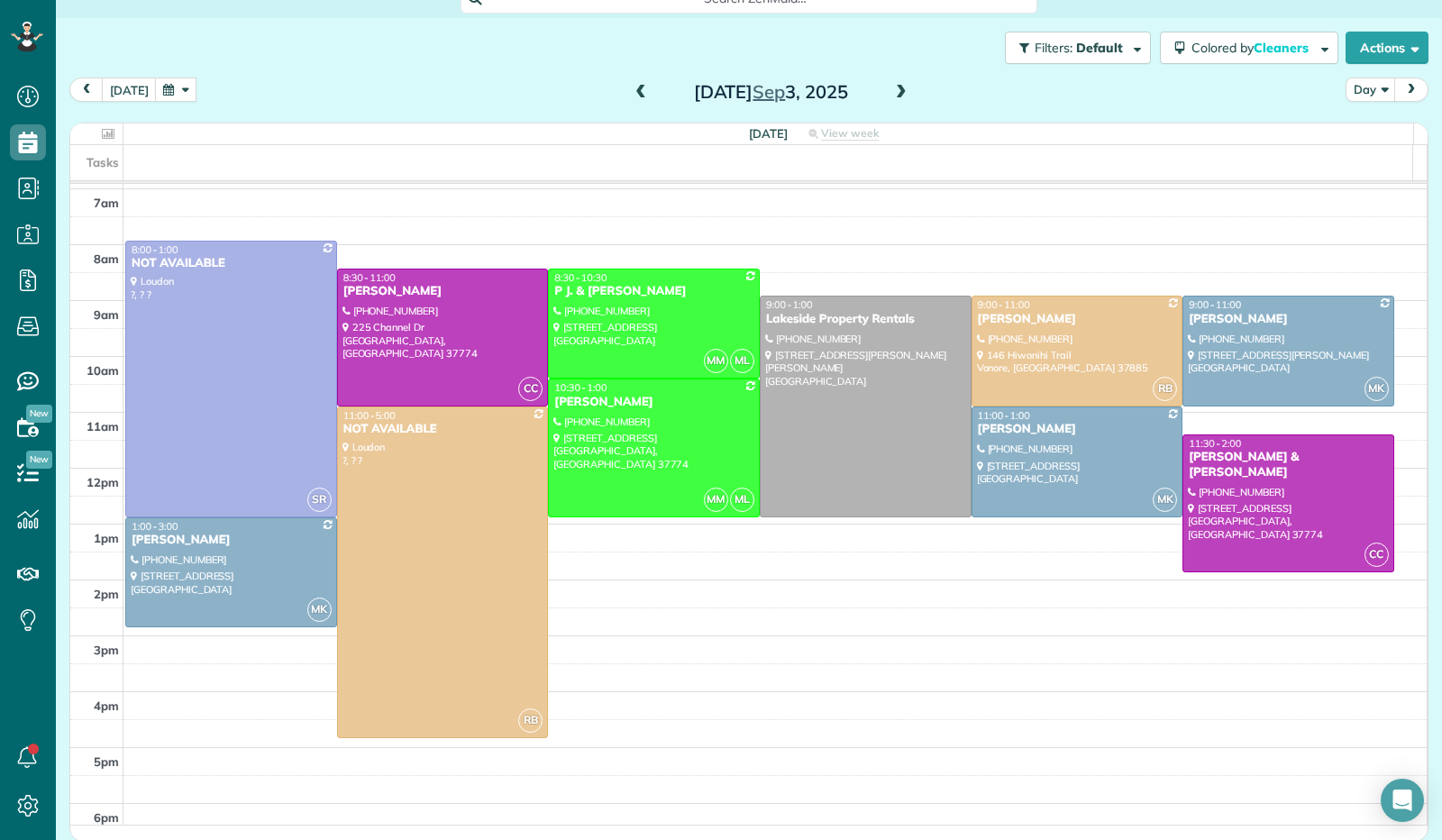
click at [892, 92] on span at bounding box center [901, 92] width 20 height 16
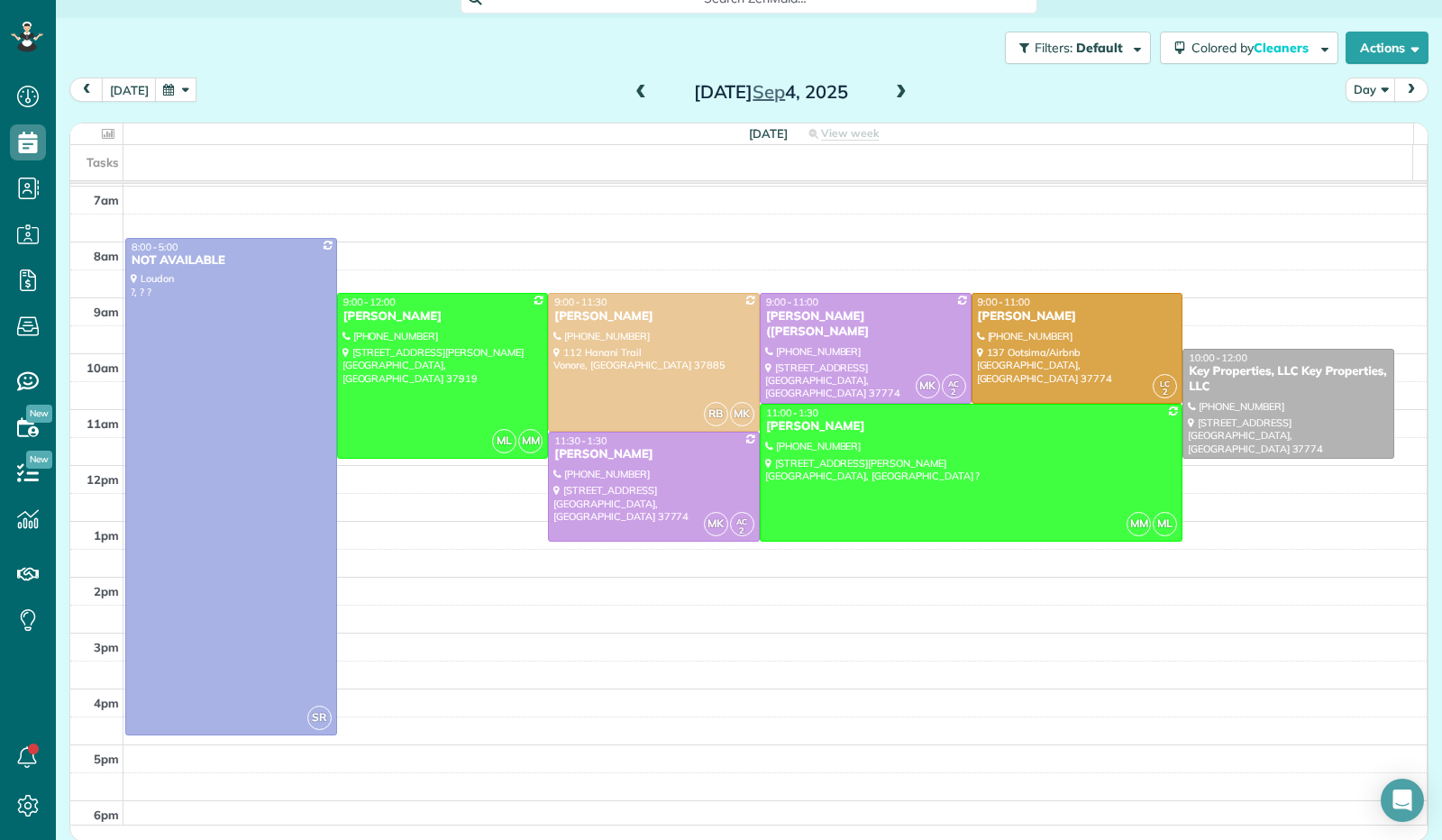
click at [892, 92] on span at bounding box center [901, 92] width 20 height 16
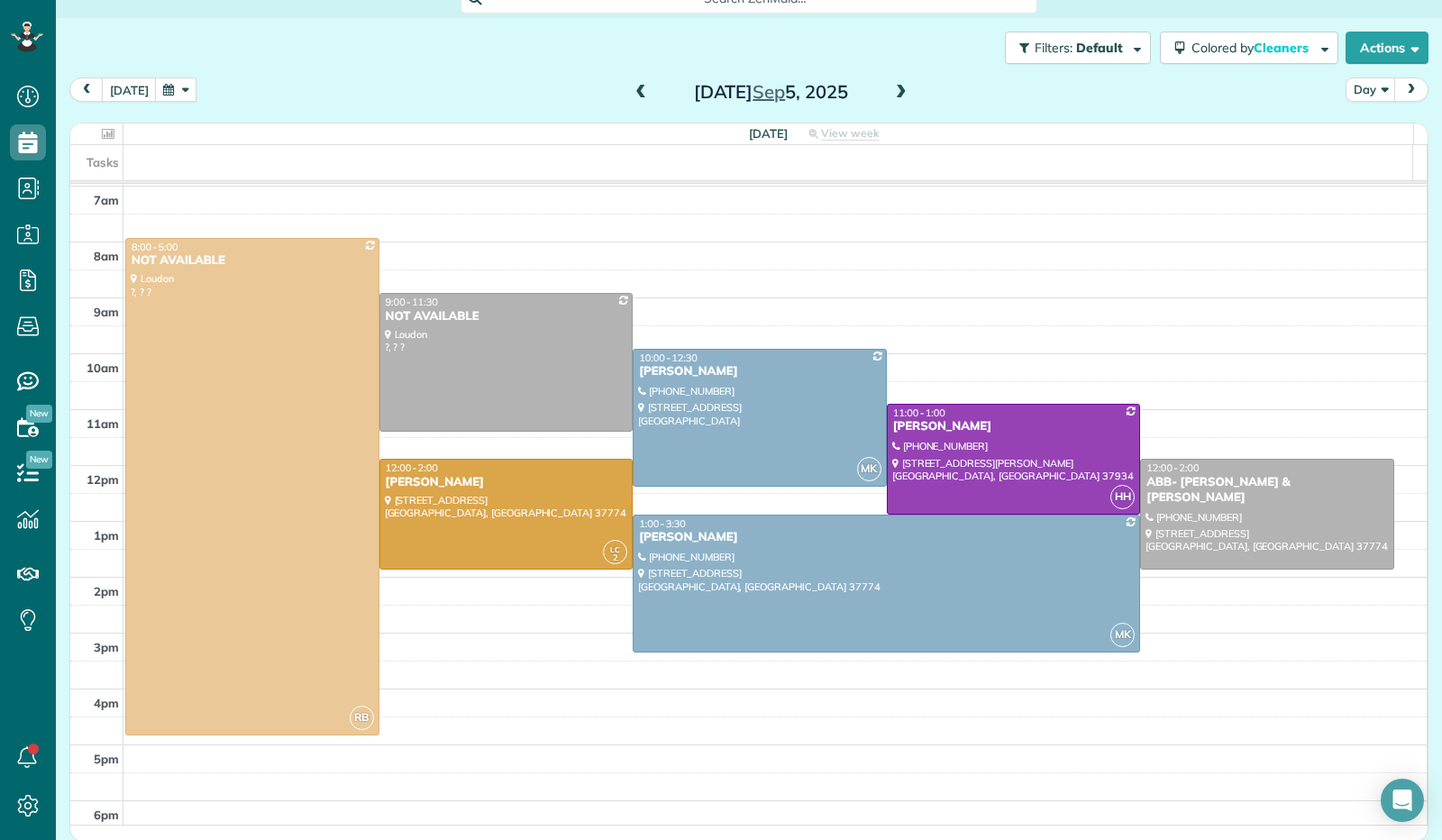
click at [631, 88] on span at bounding box center [641, 92] width 20 height 16
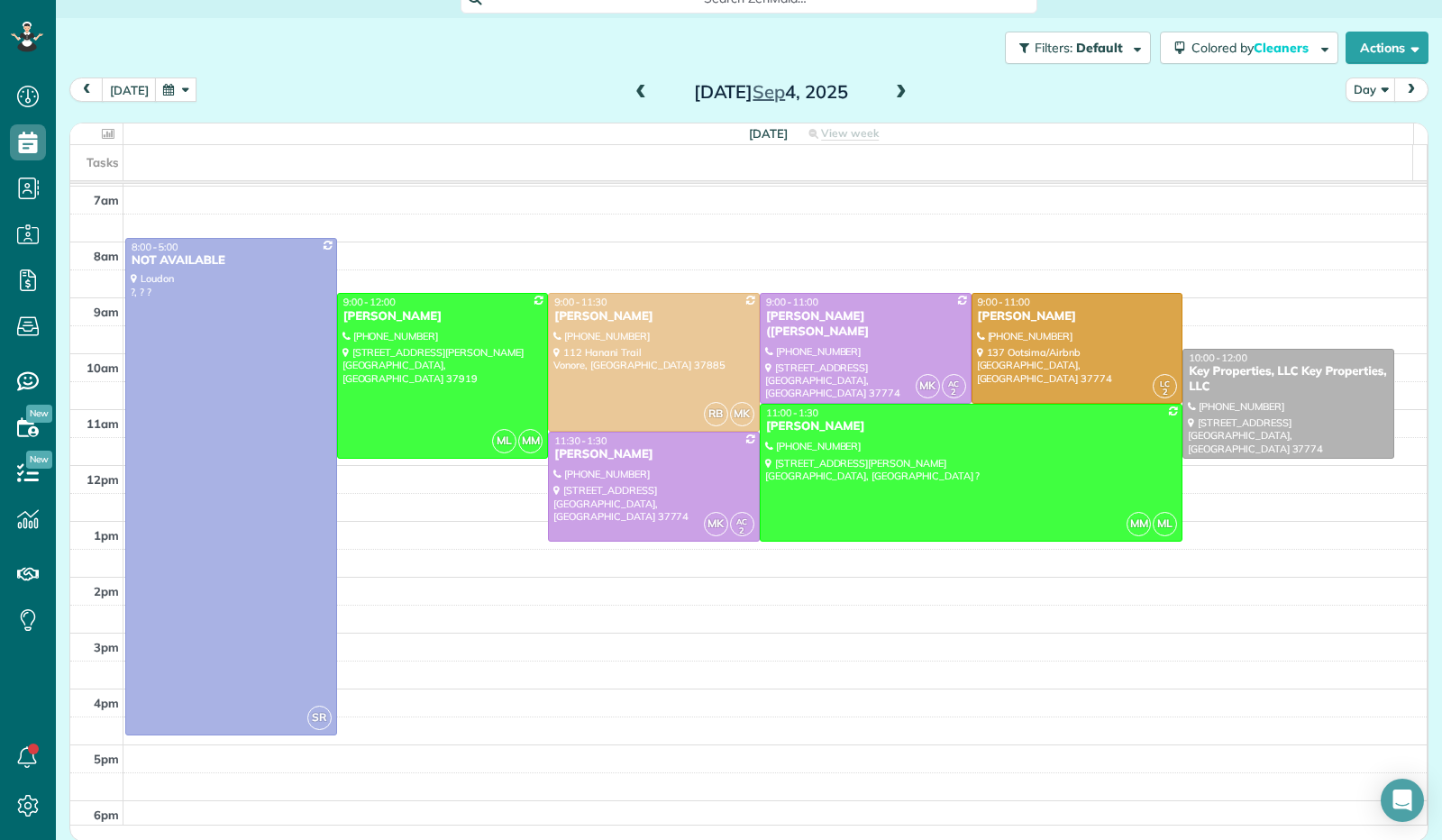
click at [631, 91] on span at bounding box center [641, 92] width 20 height 16
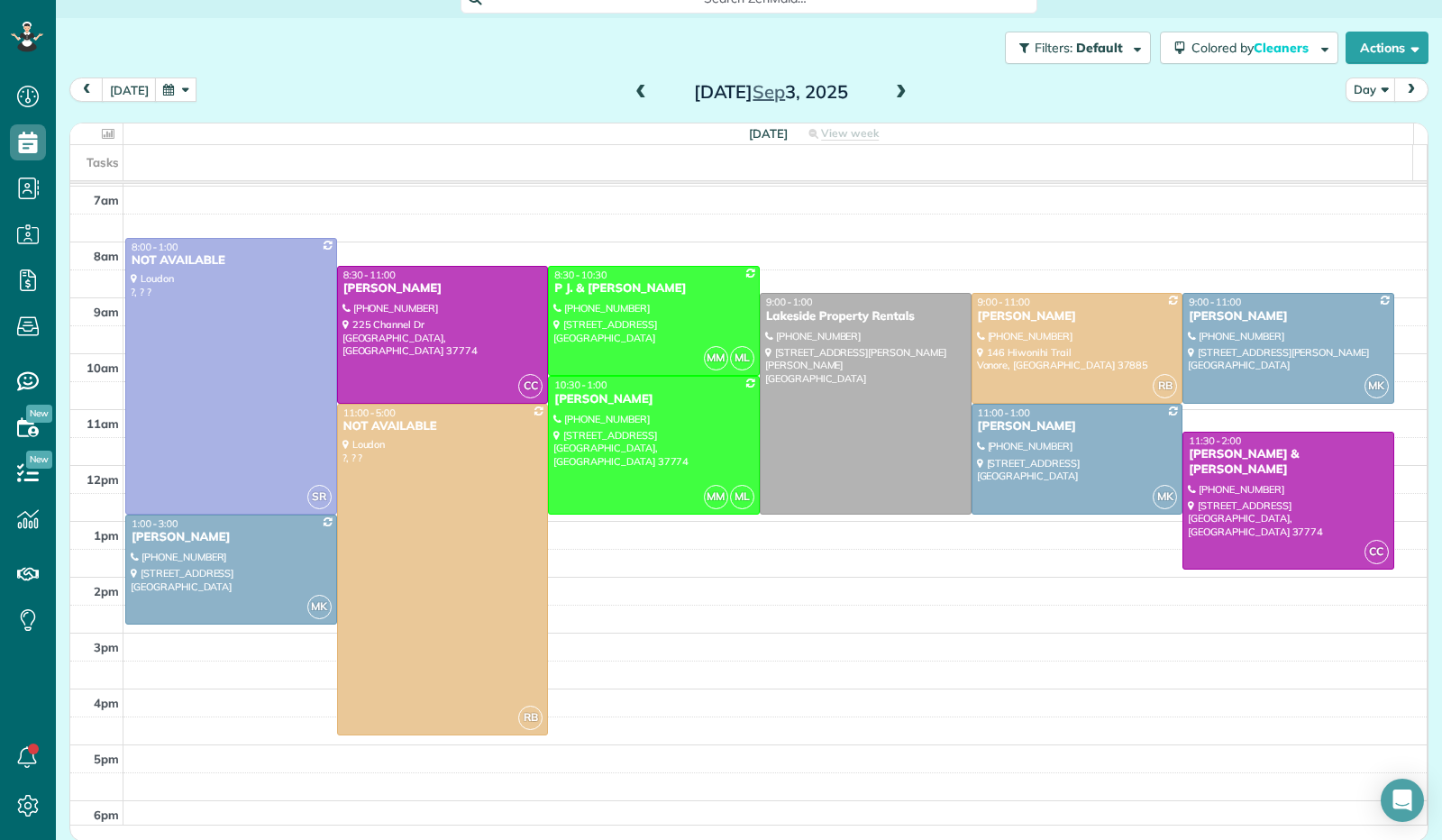
click at [892, 86] on span at bounding box center [901, 92] width 20 height 16
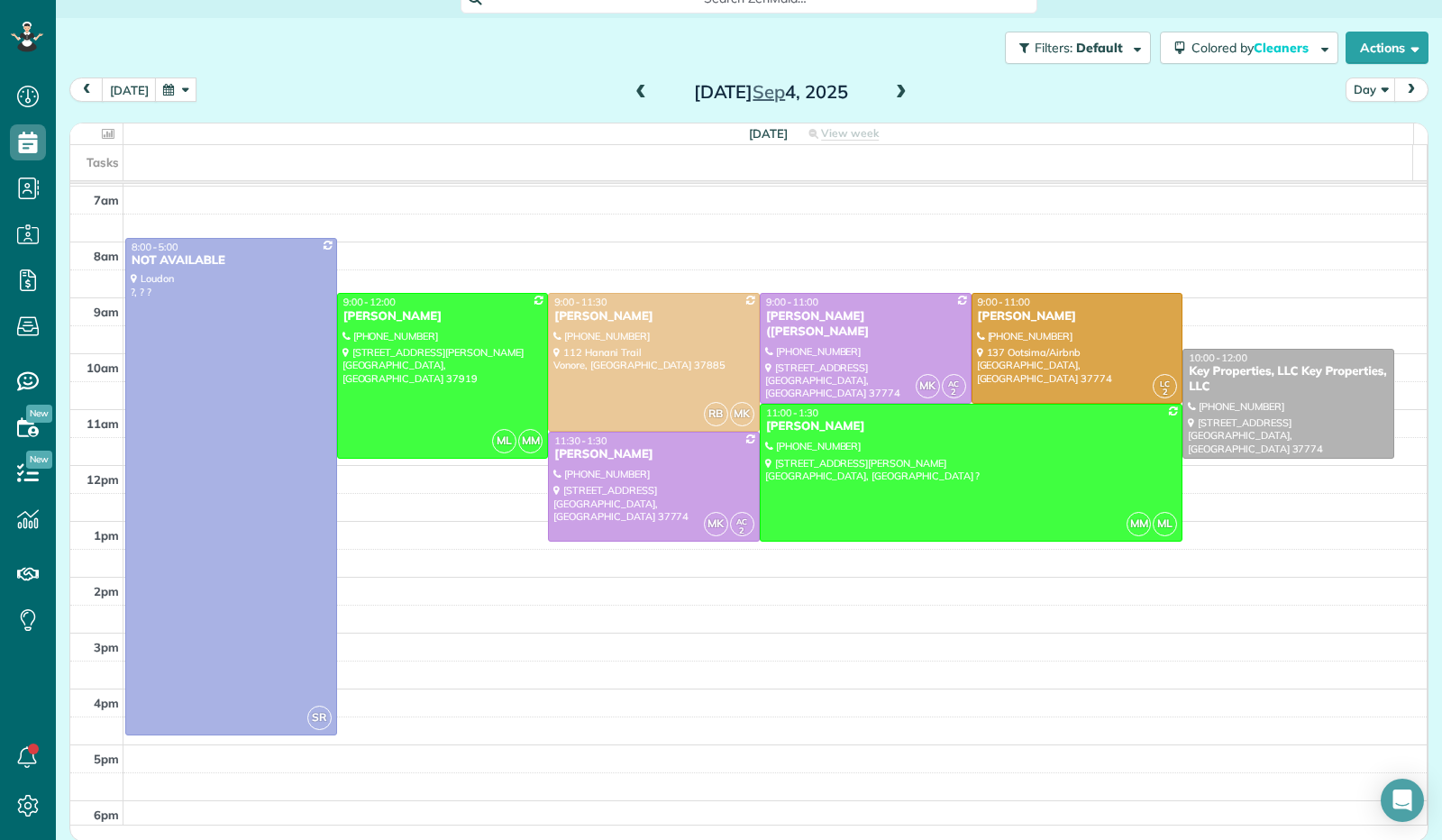
click at [631, 98] on span at bounding box center [641, 92] width 20 height 16
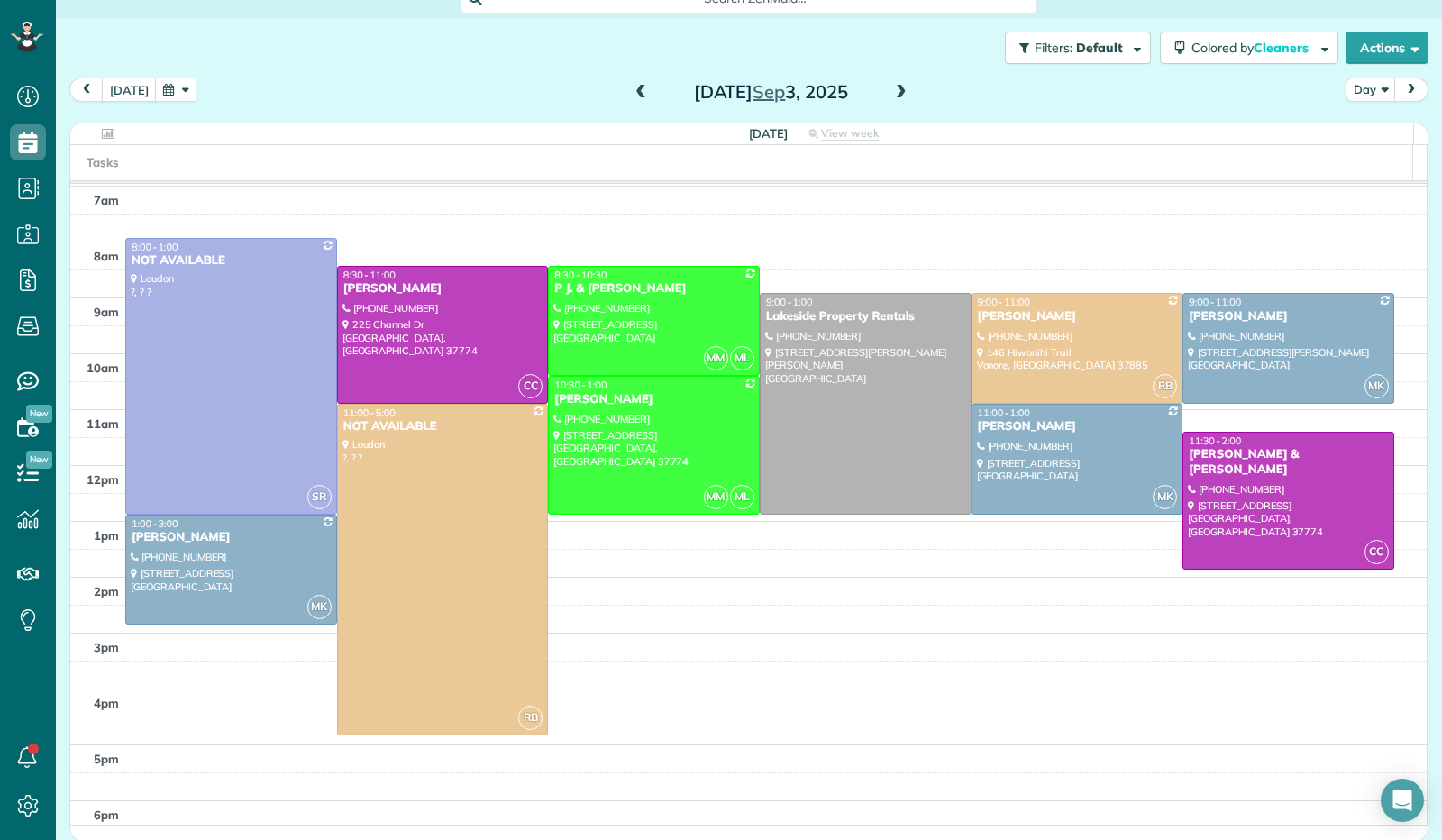
click at [631, 98] on span at bounding box center [641, 92] width 20 height 16
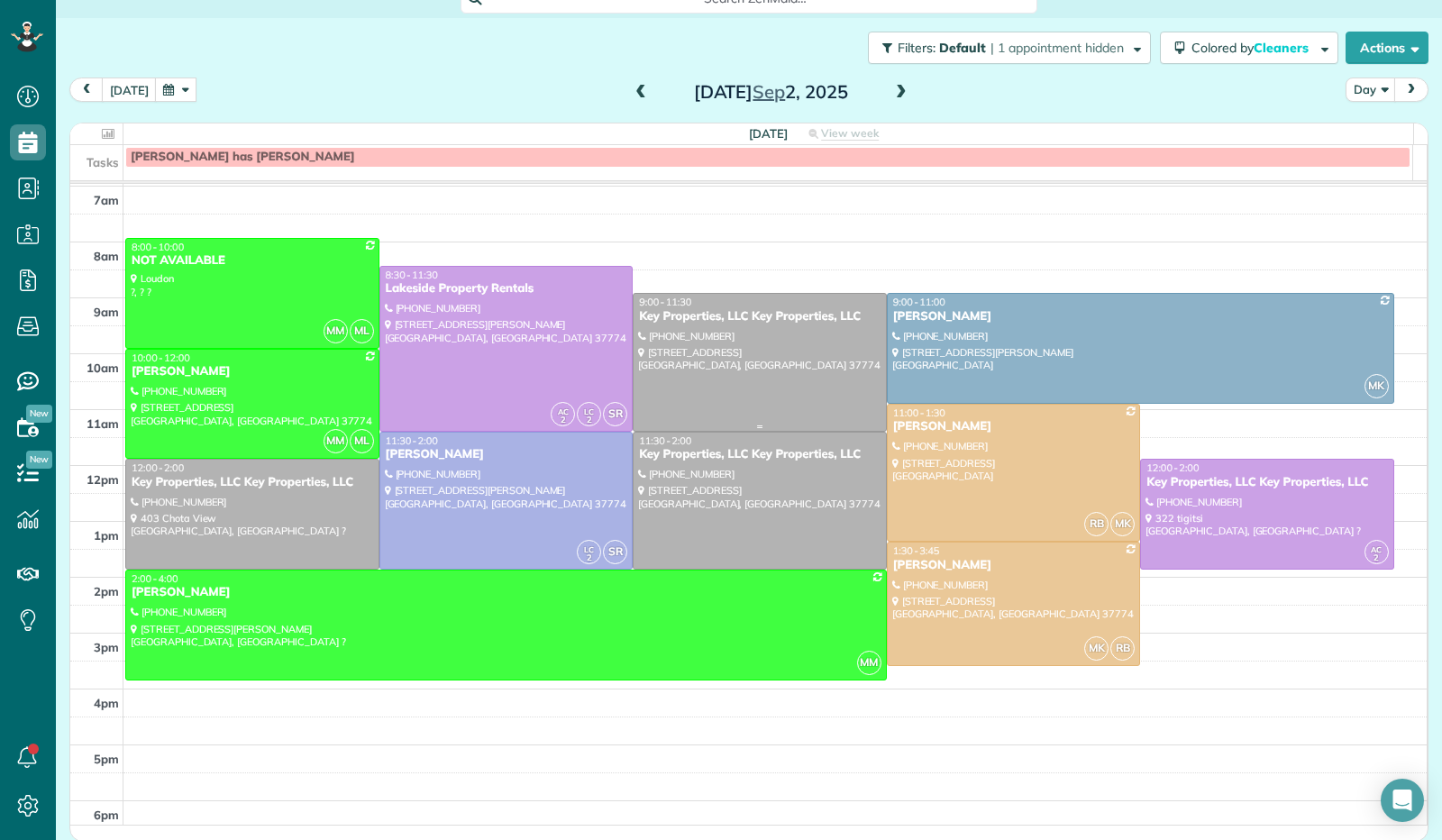
click at [703, 365] on div at bounding box center [759, 362] width 253 height 136
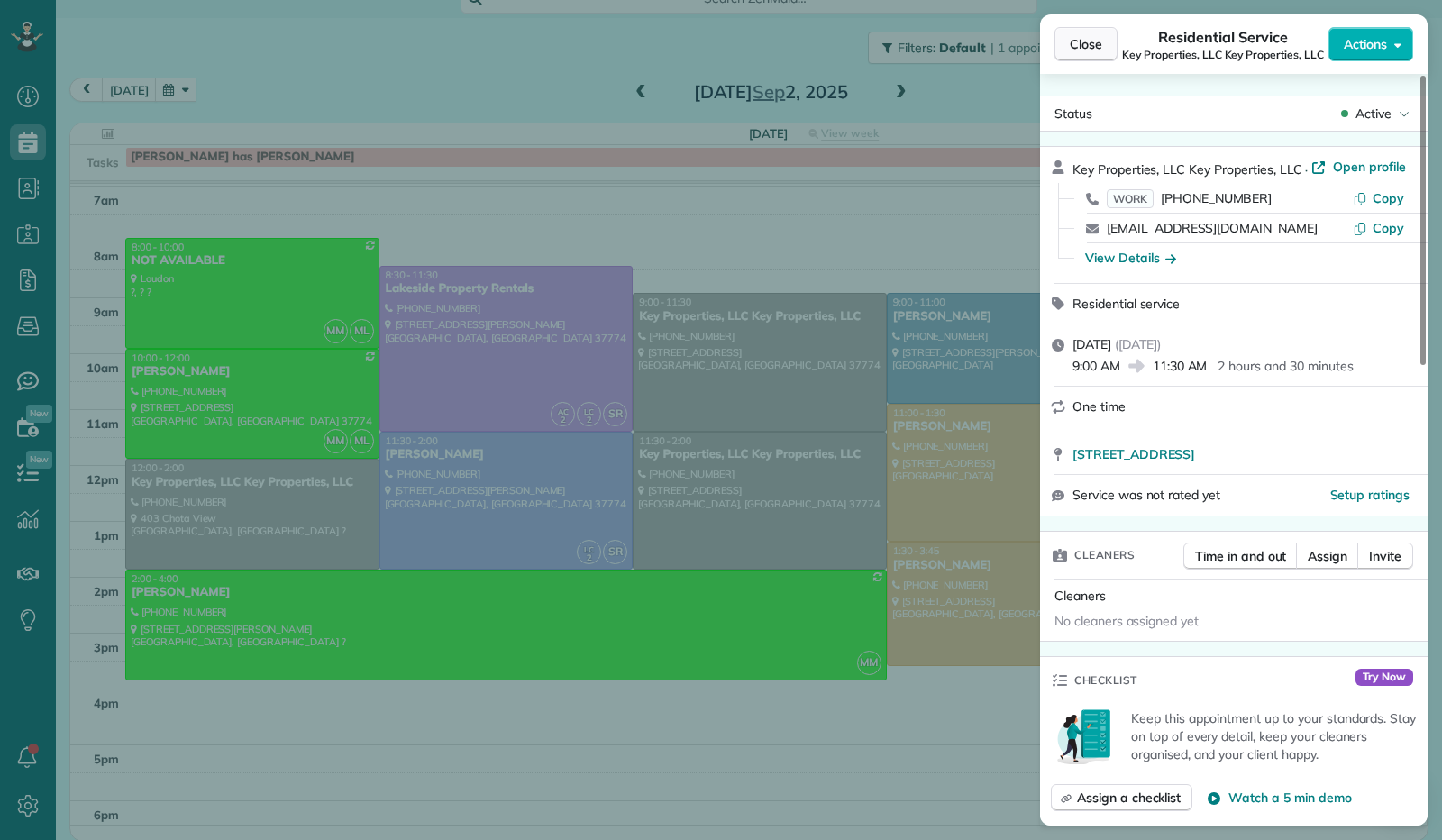
click at [1067, 49] on button "Close" at bounding box center [1087, 44] width 63 height 34
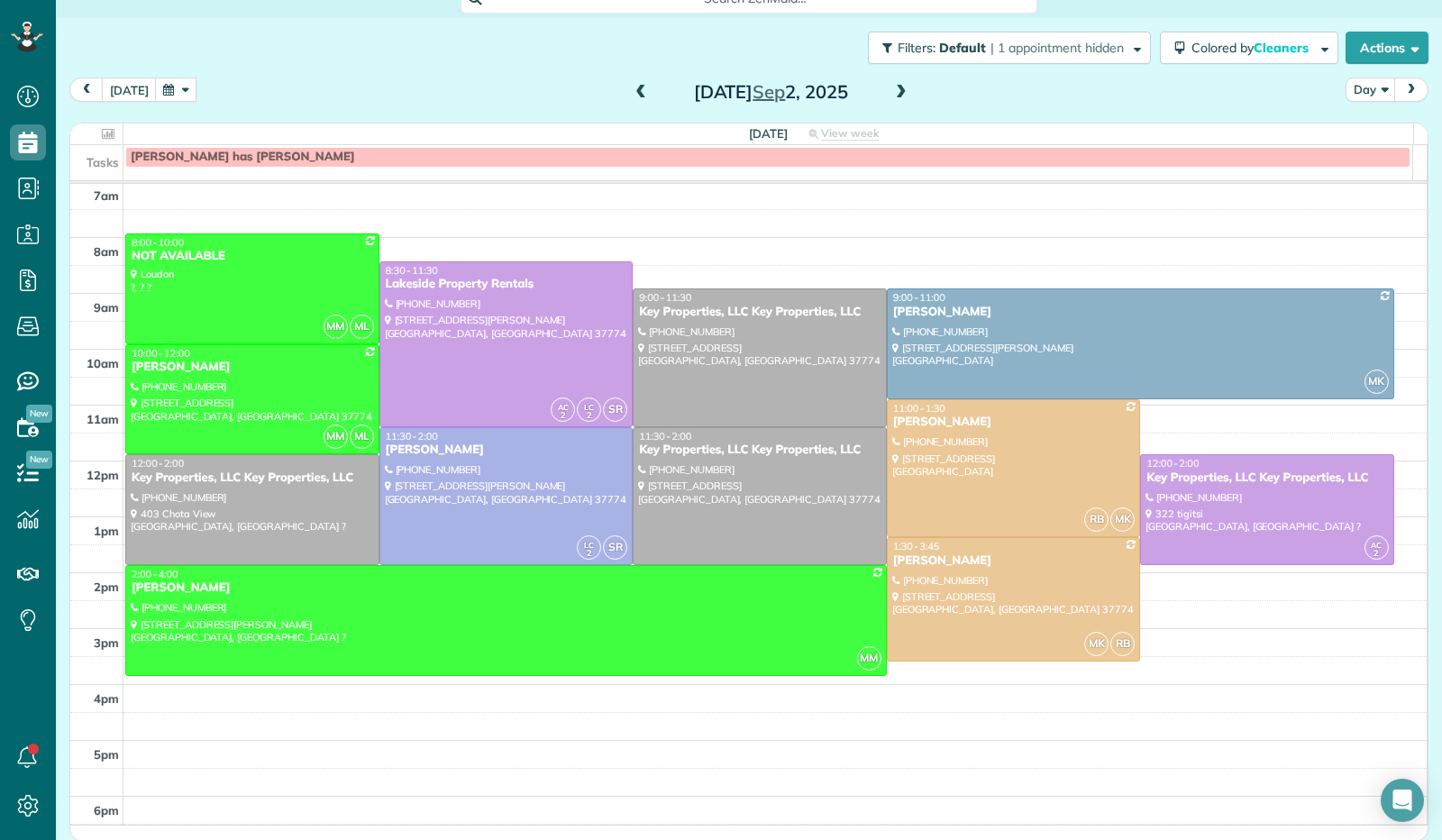
scroll to position [329, 0]
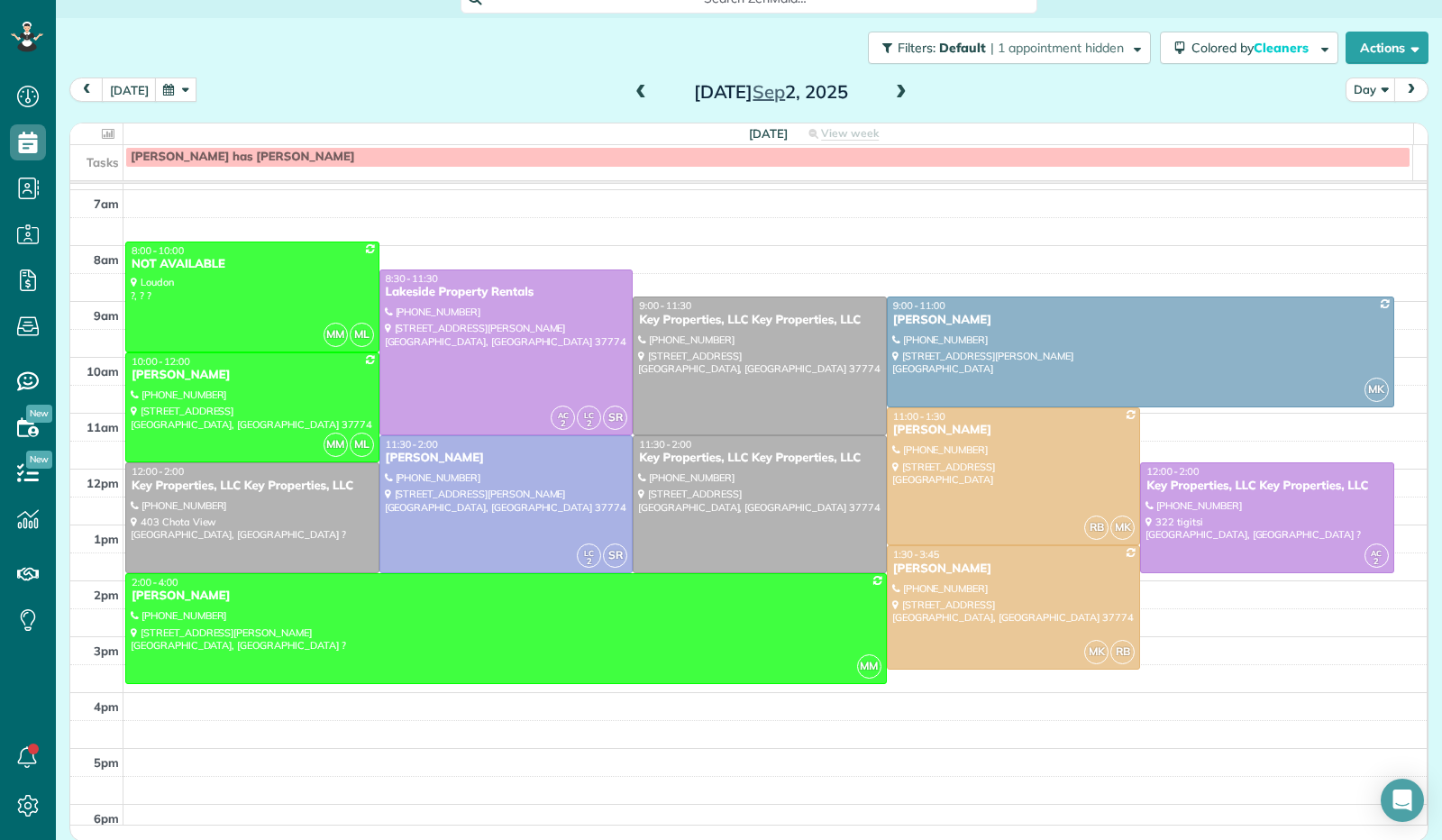
click at [892, 95] on span at bounding box center [901, 92] width 20 height 16
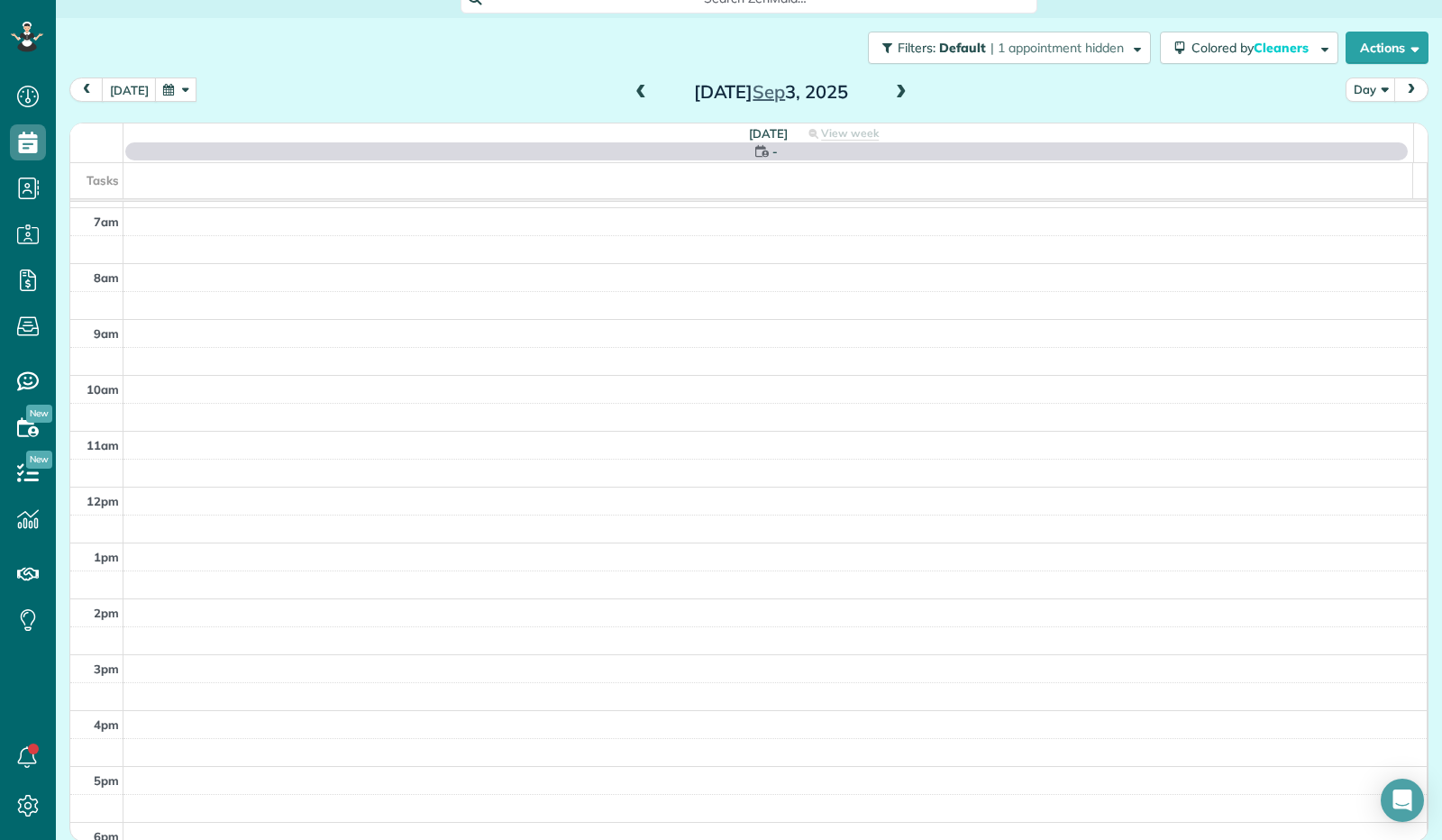
scroll to position [333, 0]
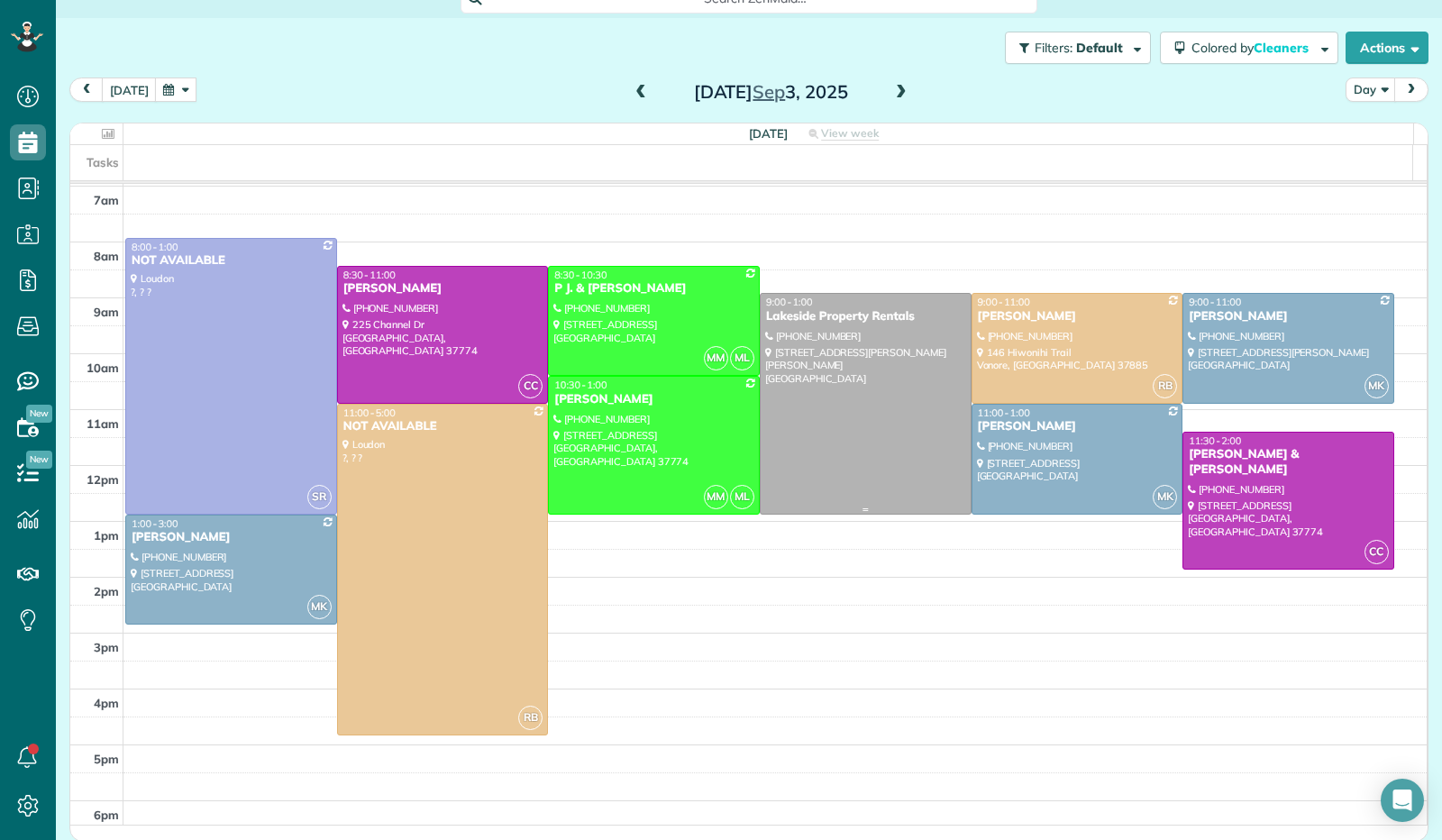
click at [831, 399] on div at bounding box center [866, 403] width 210 height 219
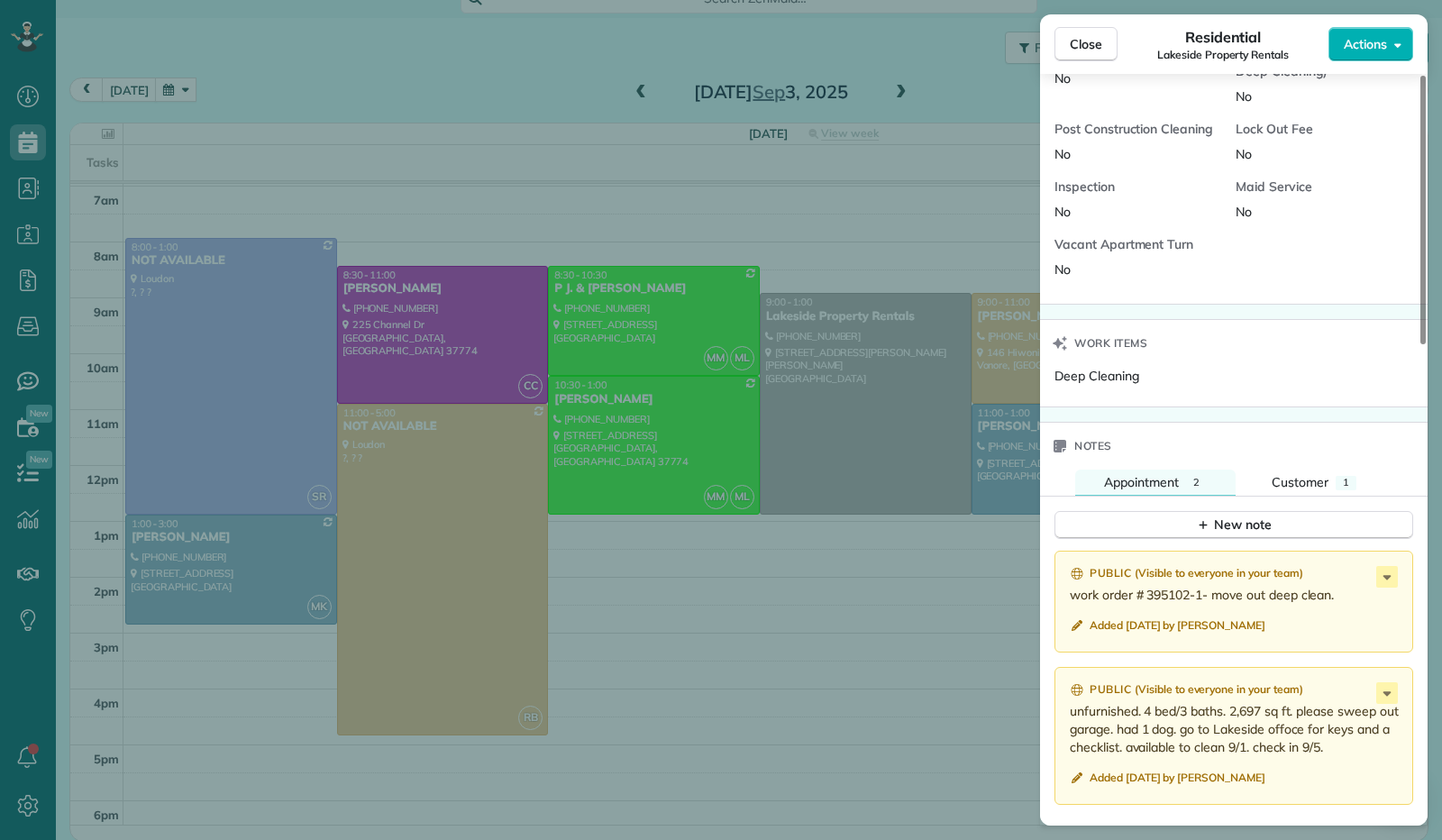
scroll to position [1341, 0]
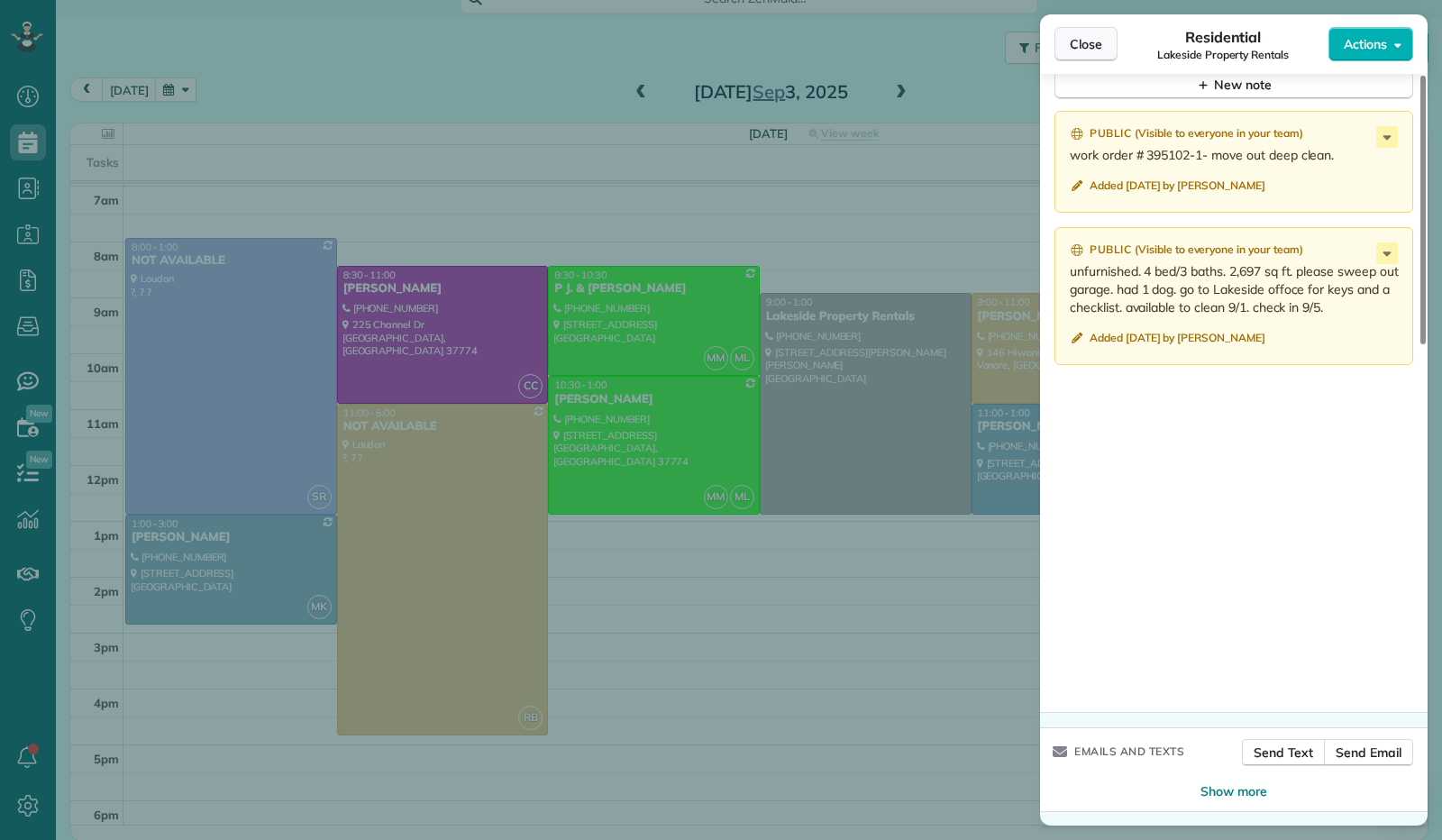
click at [1089, 47] on span "Close" at bounding box center [1086, 44] width 33 height 18
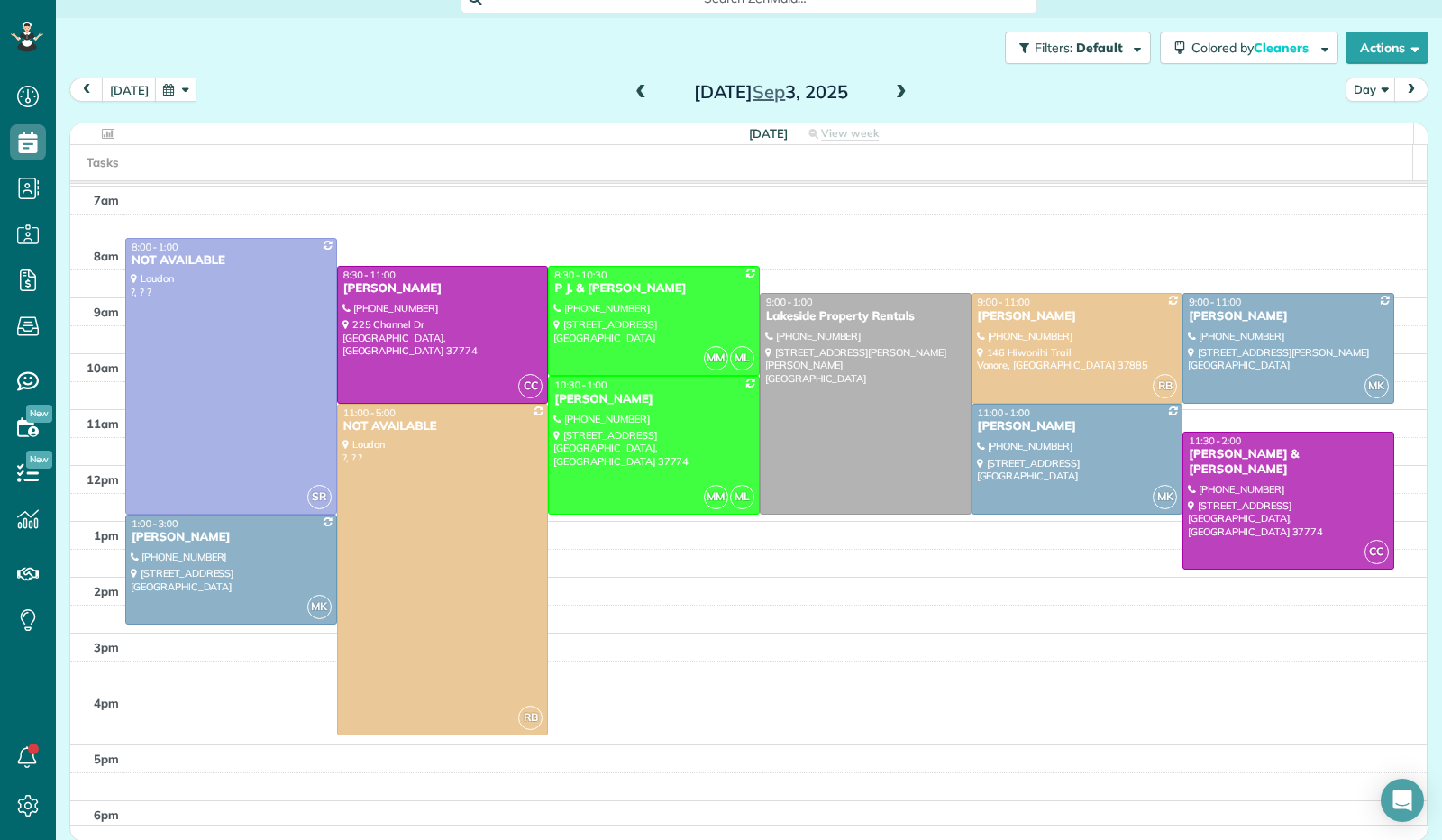
click at [892, 90] on span at bounding box center [901, 92] width 20 height 16
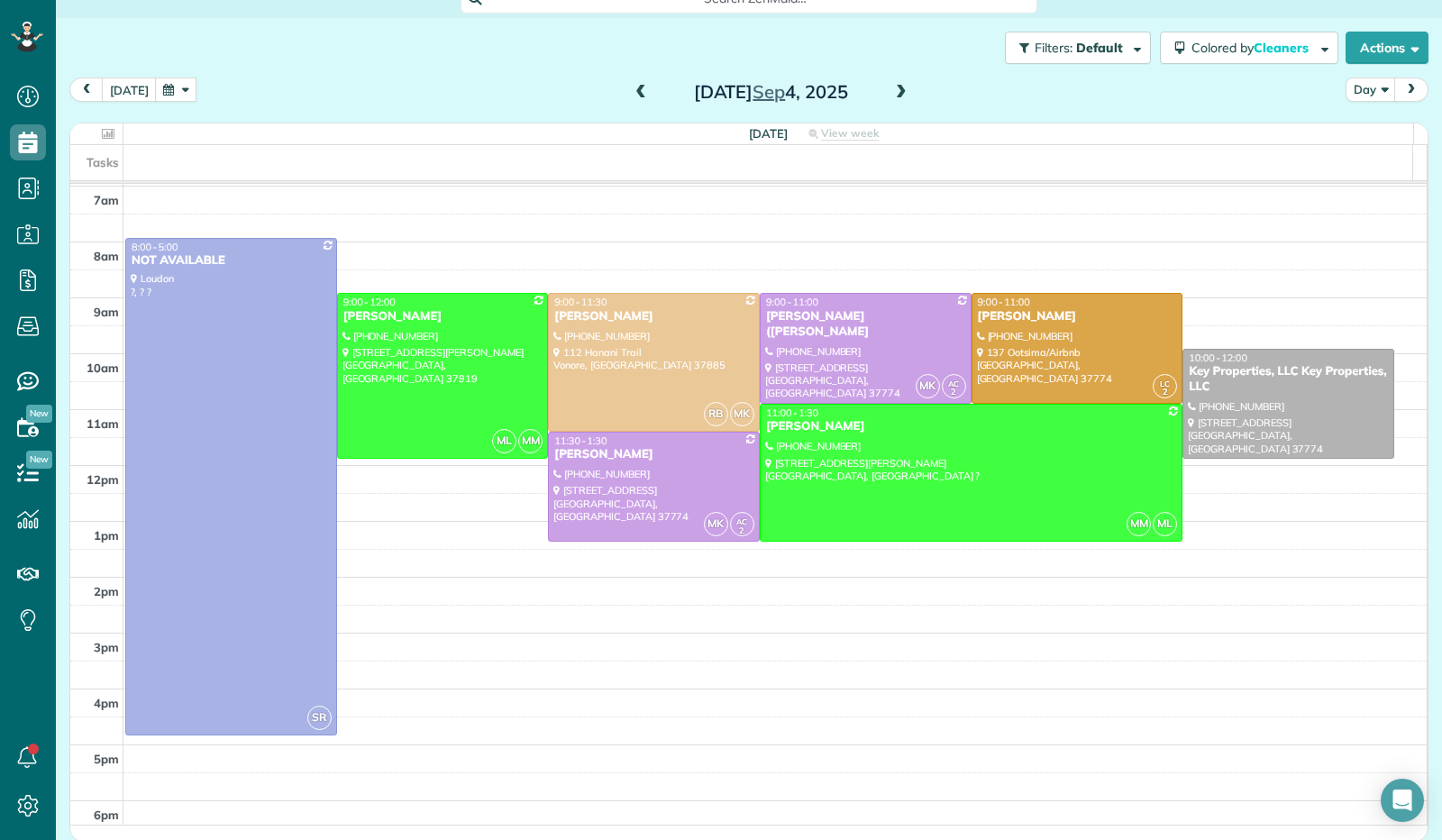
click at [631, 94] on span at bounding box center [641, 92] width 20 height 16
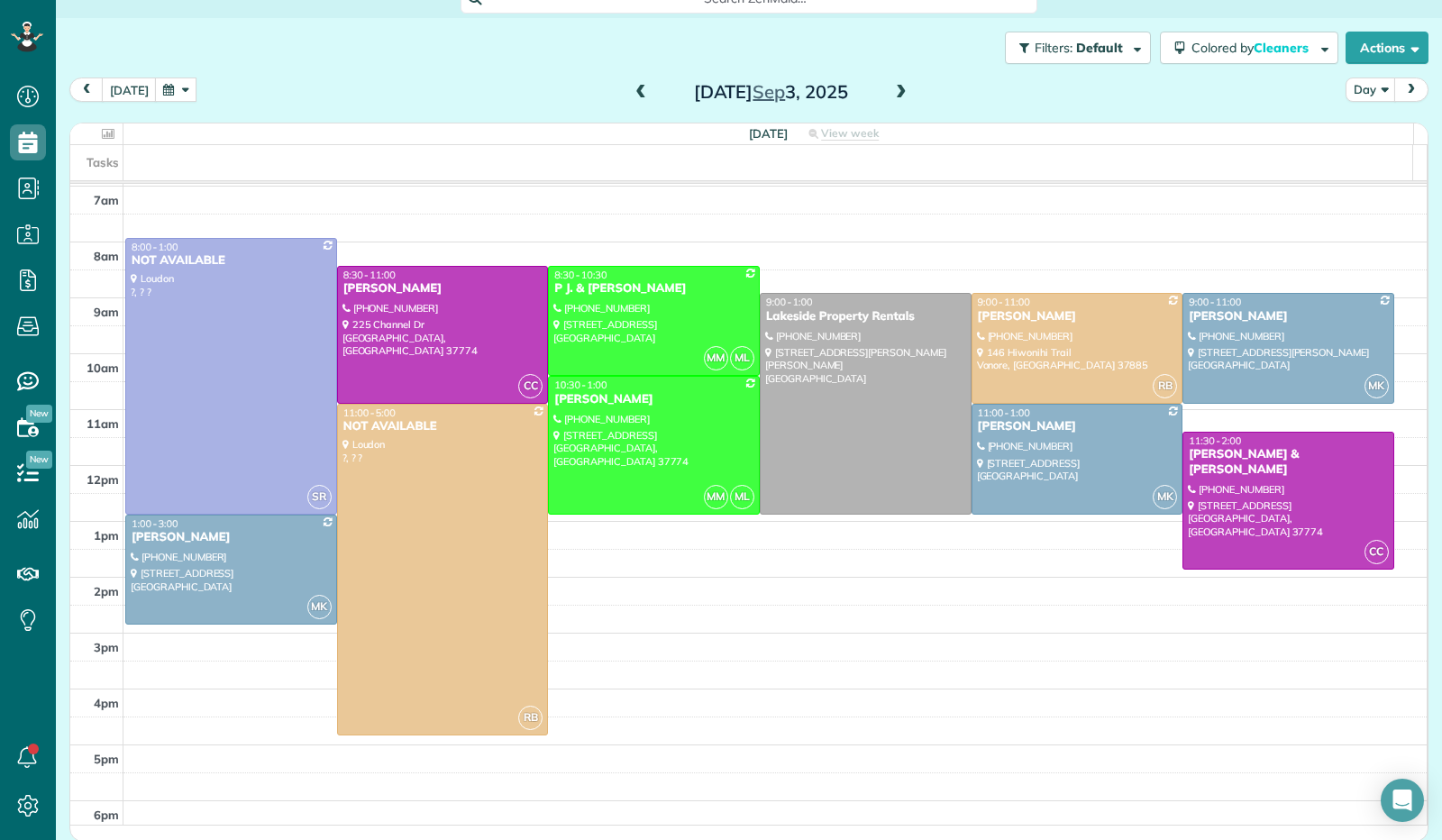
click at [631, 94] on span at bounding box center [641, 92] width 20 height 16
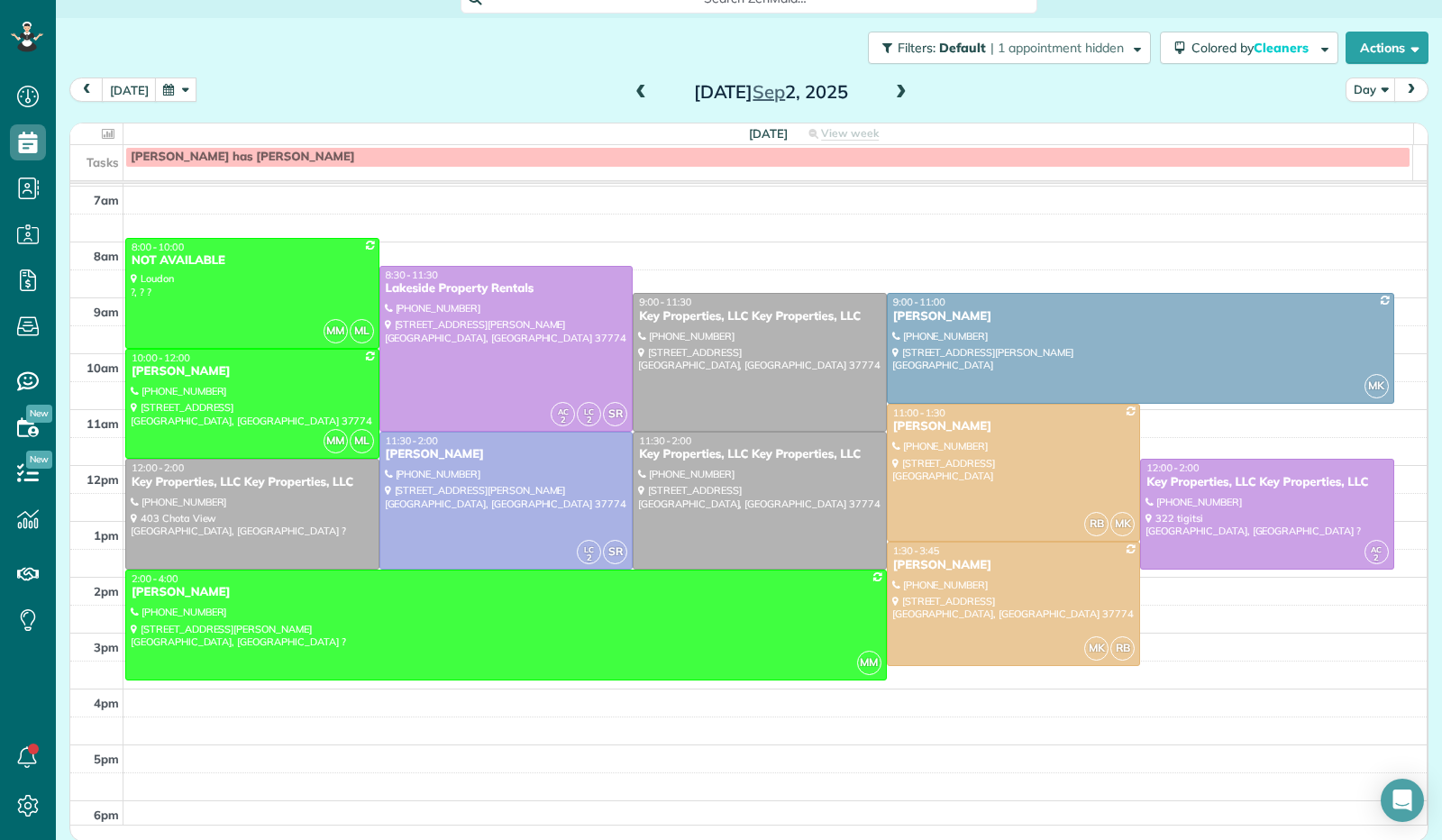
click at [892, 96] on span at bounding box center [901, 92] width 20 height 16
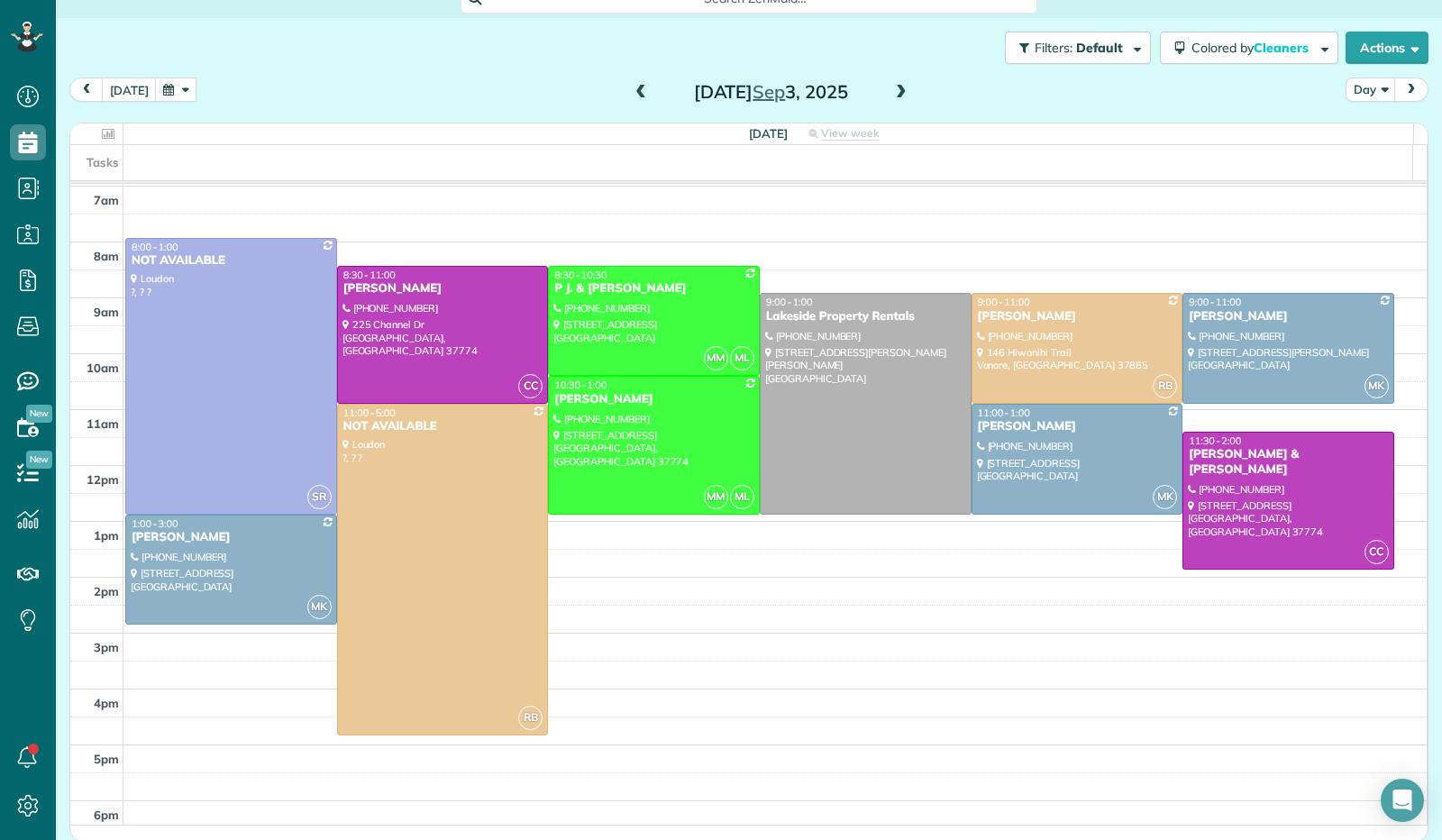
click at [631, 94] on span at bounding box center [641, 92] width 20 height 16
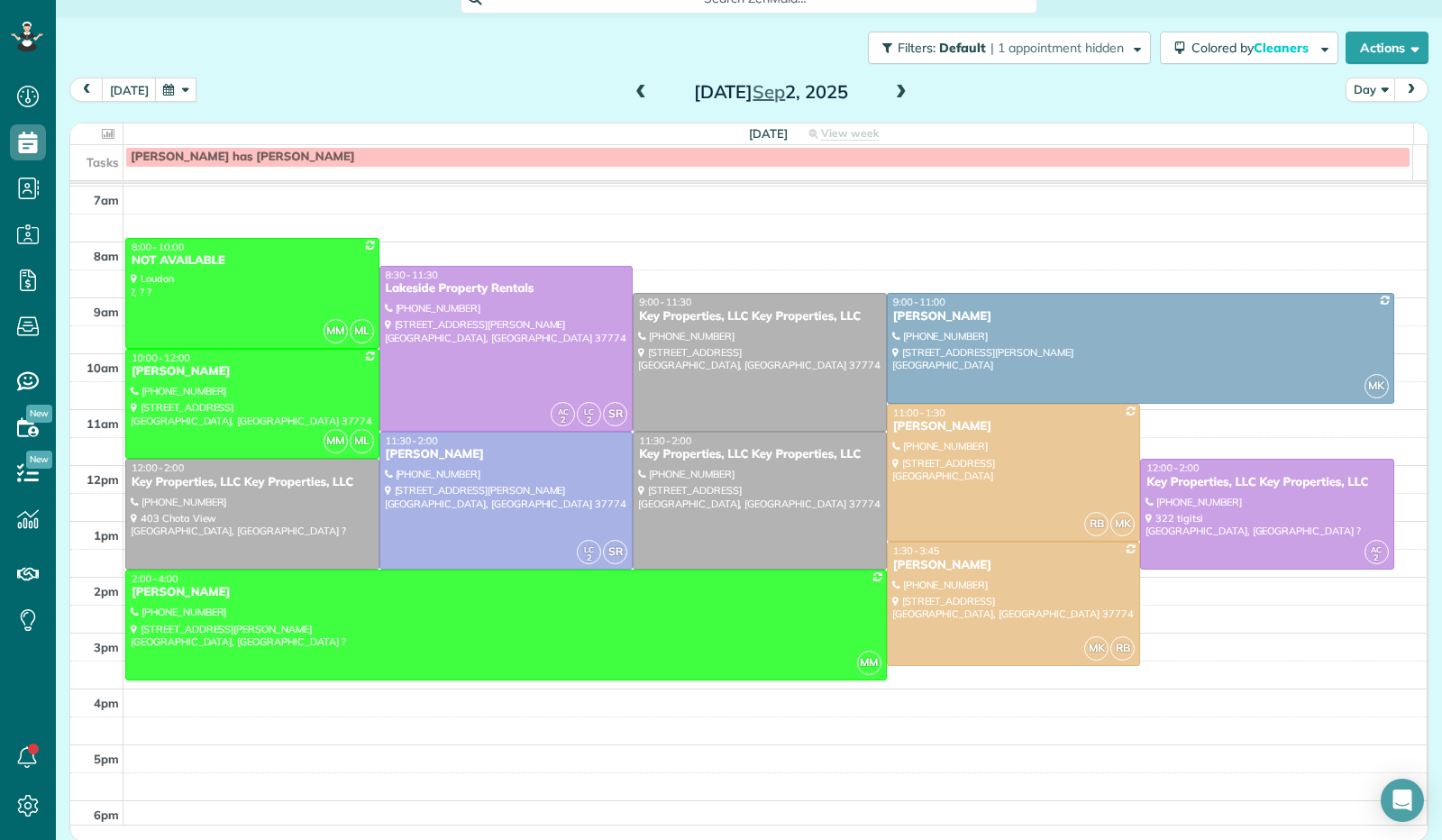
click at [892, 90] on span at bounding box center [901, 92] width 20 height 16
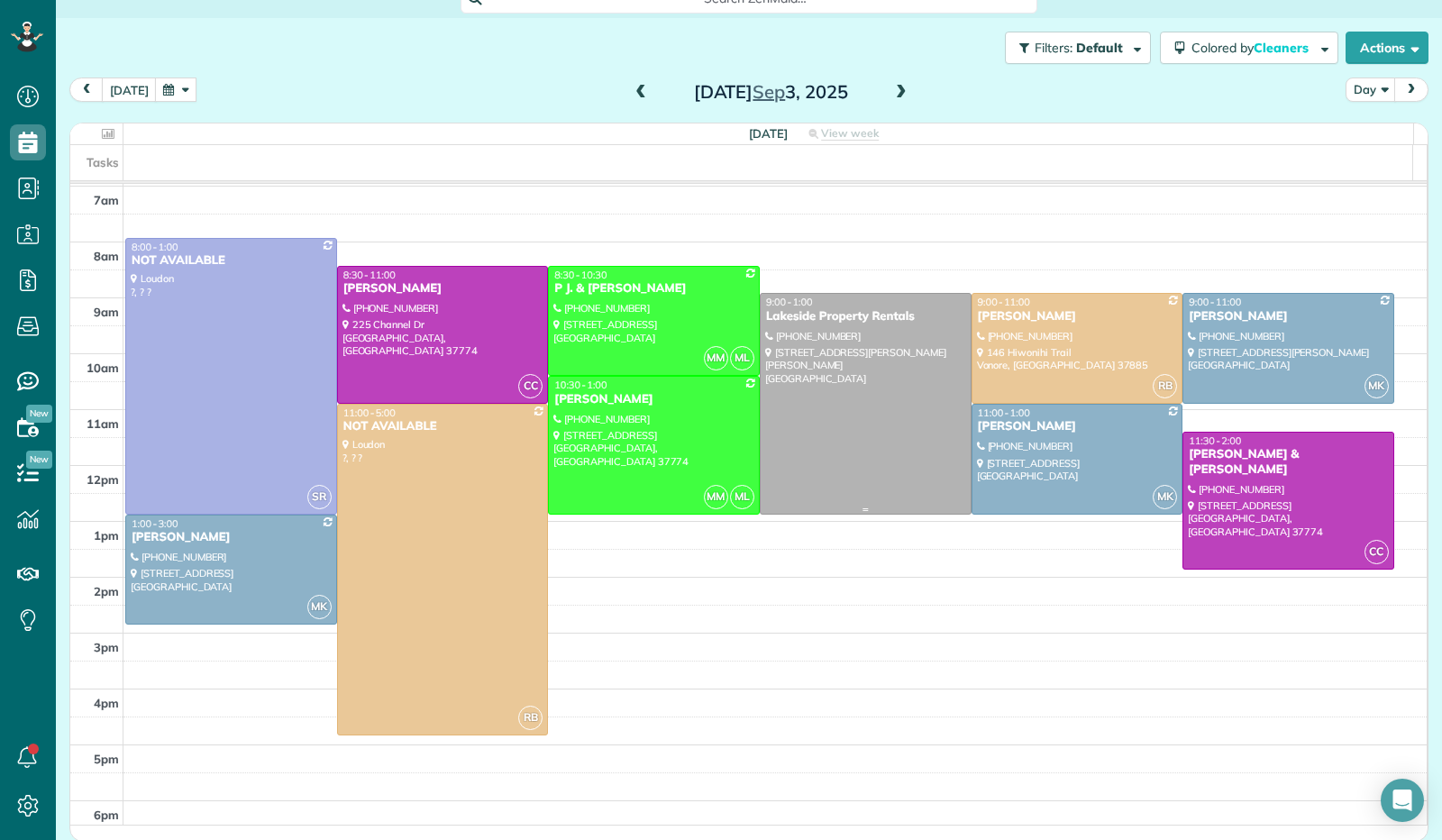
click at [856, 379] on div at bounding box center [866, 403] width 210 height 219
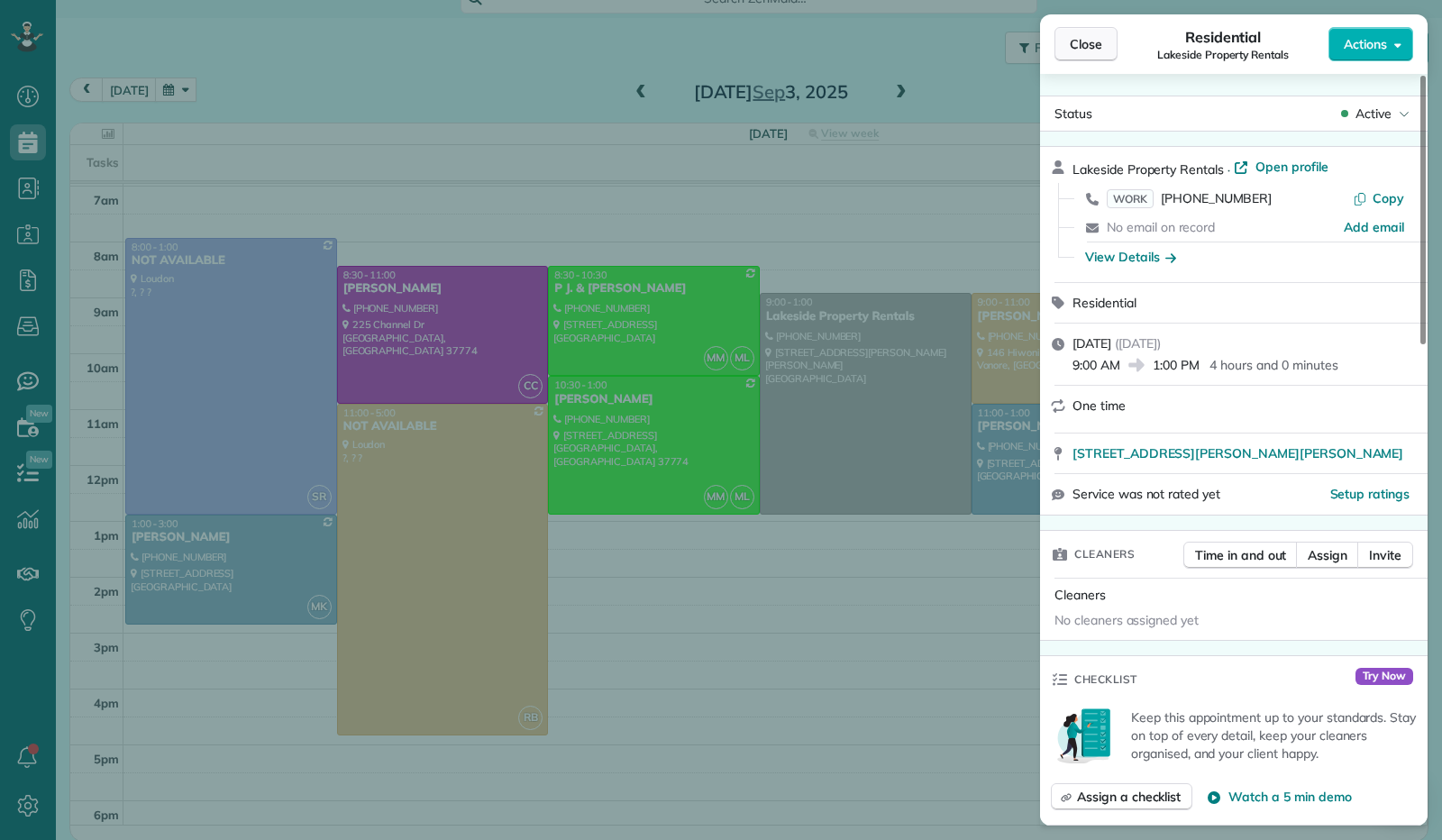
click at [1091, 37] on span "Close" at bounding box center [1086, 44] width 33 height 18
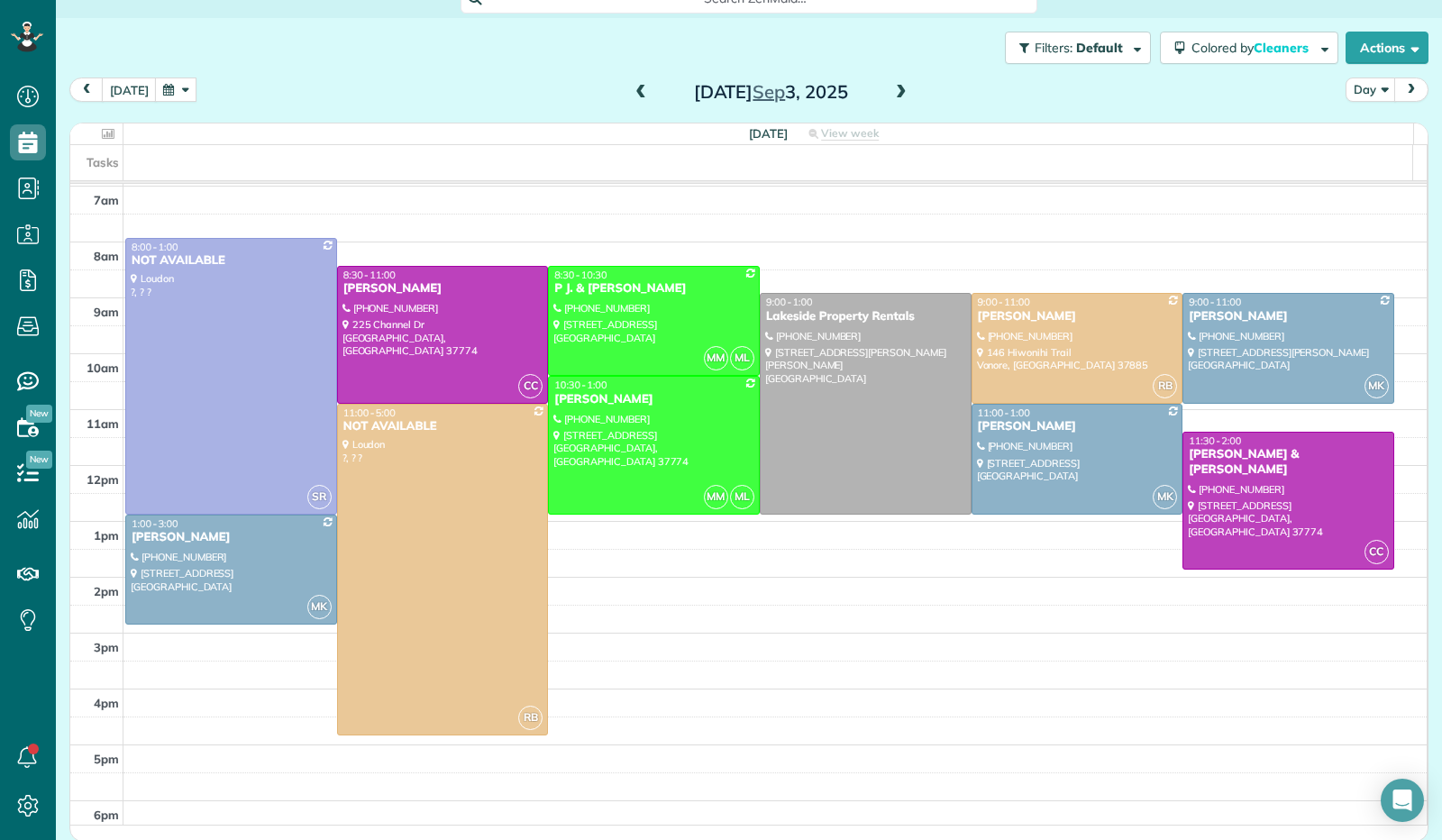
click at [631, 89] on span at bounding box center [641, 92] width 20 height 16
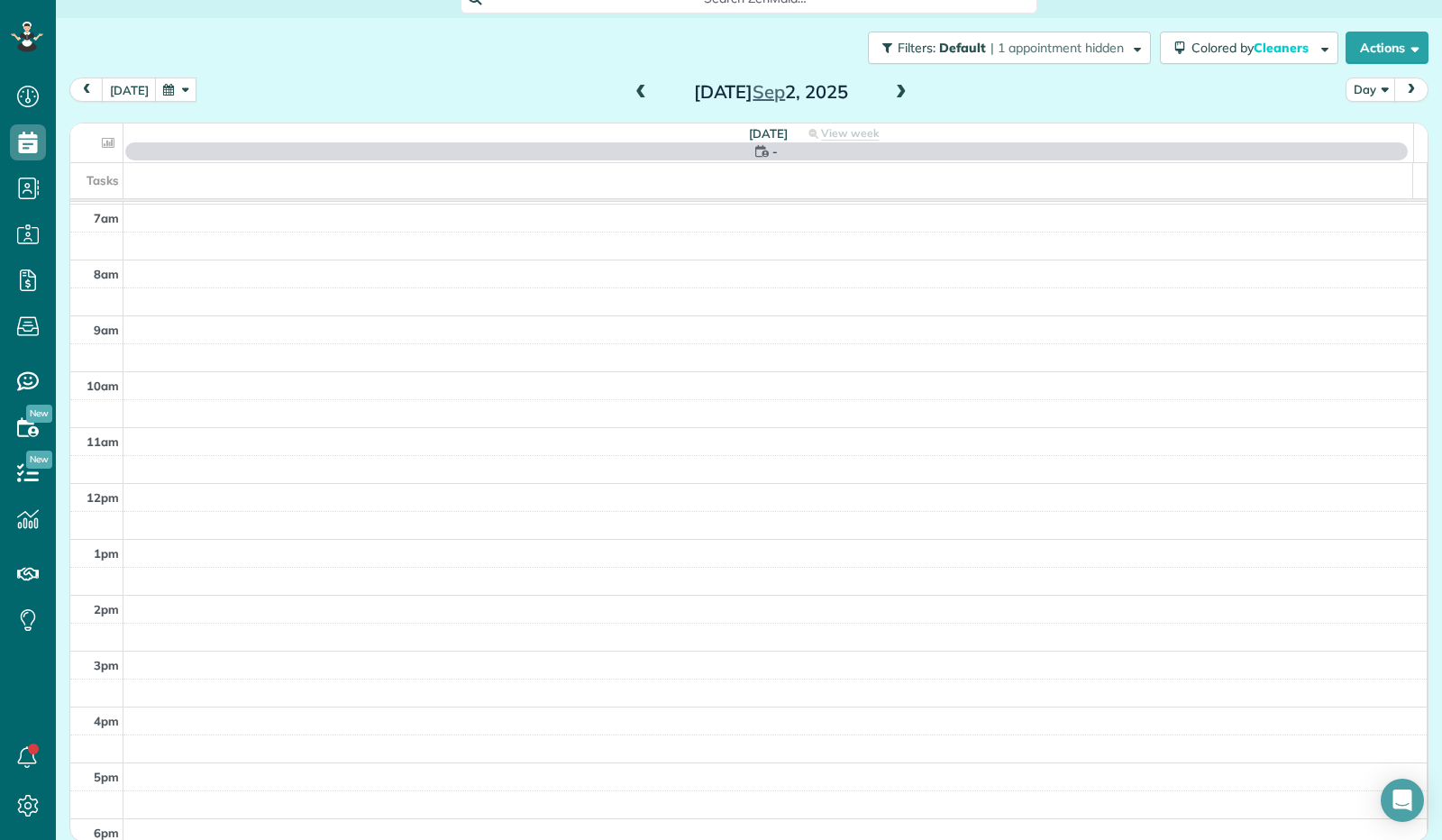
click at [892, 93] on span at bounding box center [901, 92] width 20 height 16
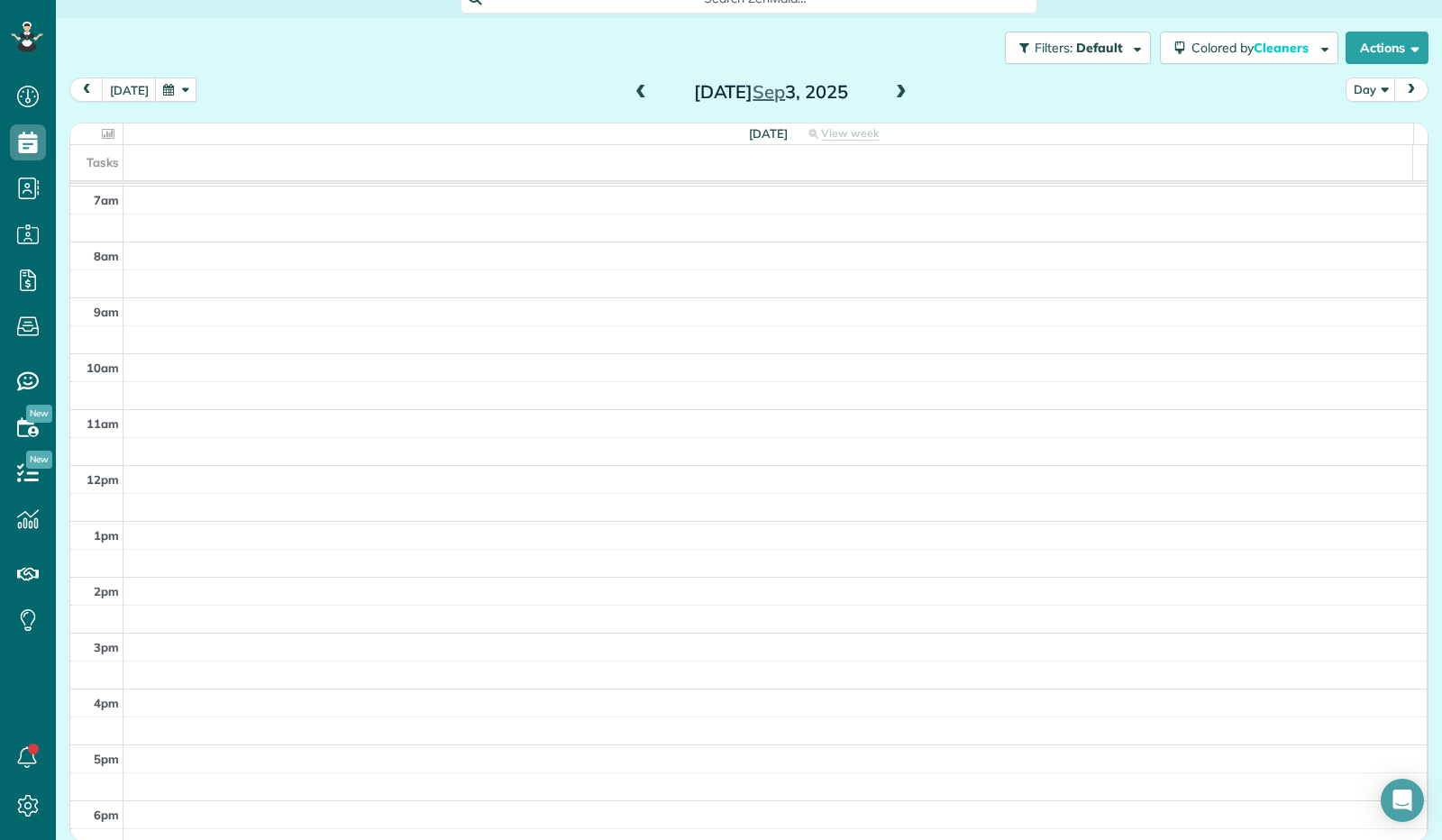
click at [631, 88] on span at bounding box center [641, 92] width 20 height 16
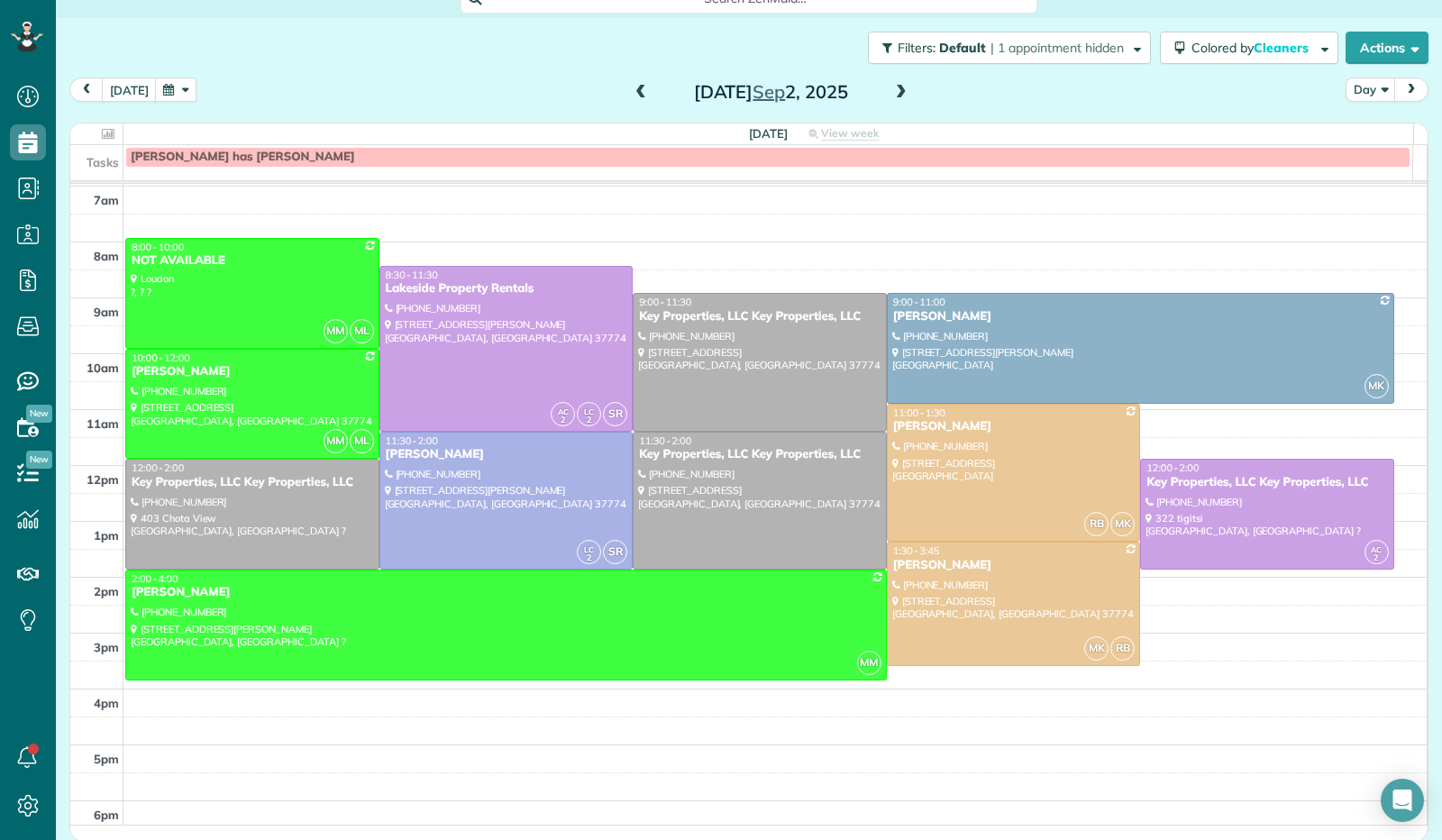
click at [892, 91] on span at bounding box center [901, 92] width 20 height 16
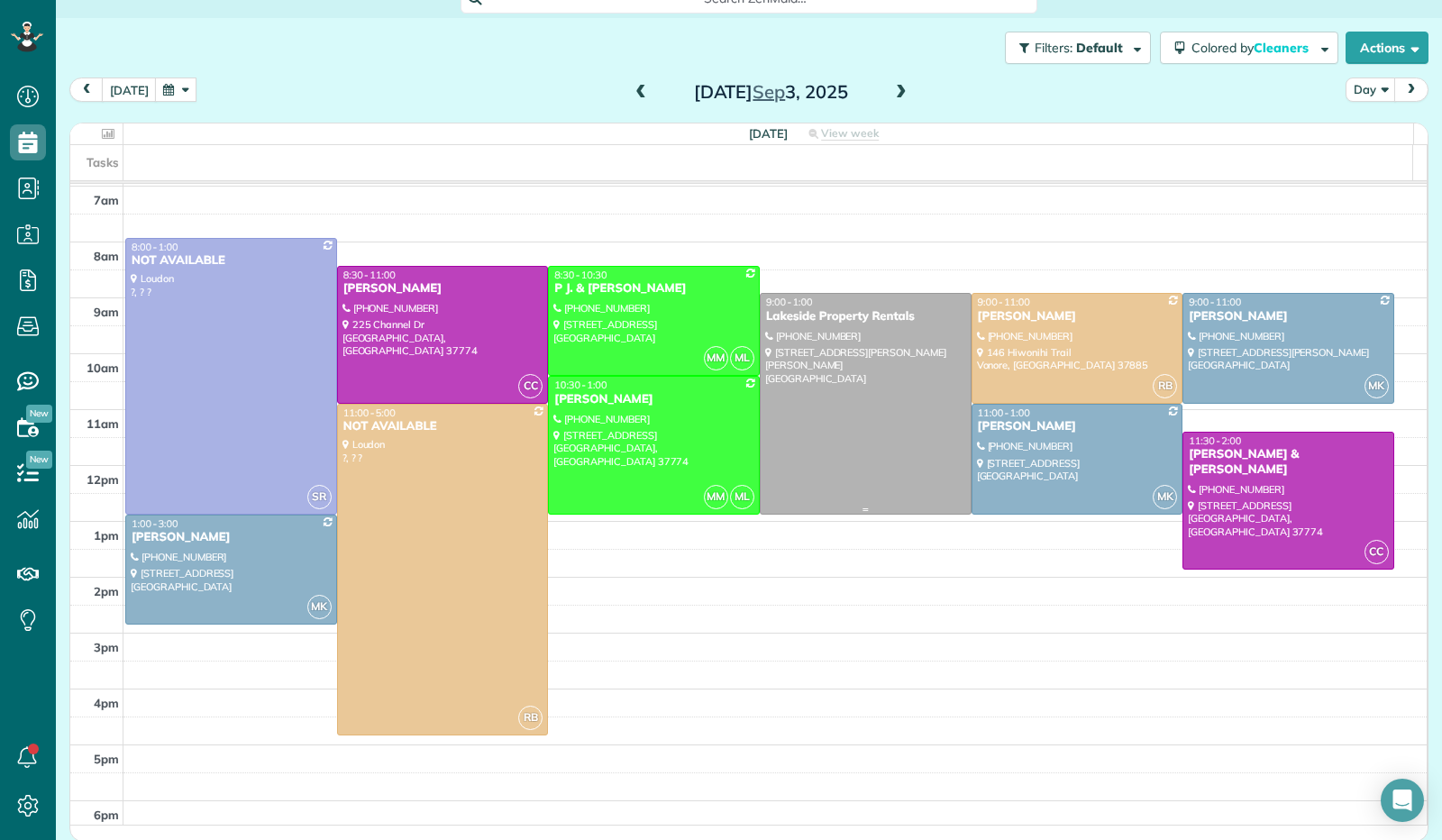
click at [883, 478] on div at bounding box center [866, 403] width 210 height 219
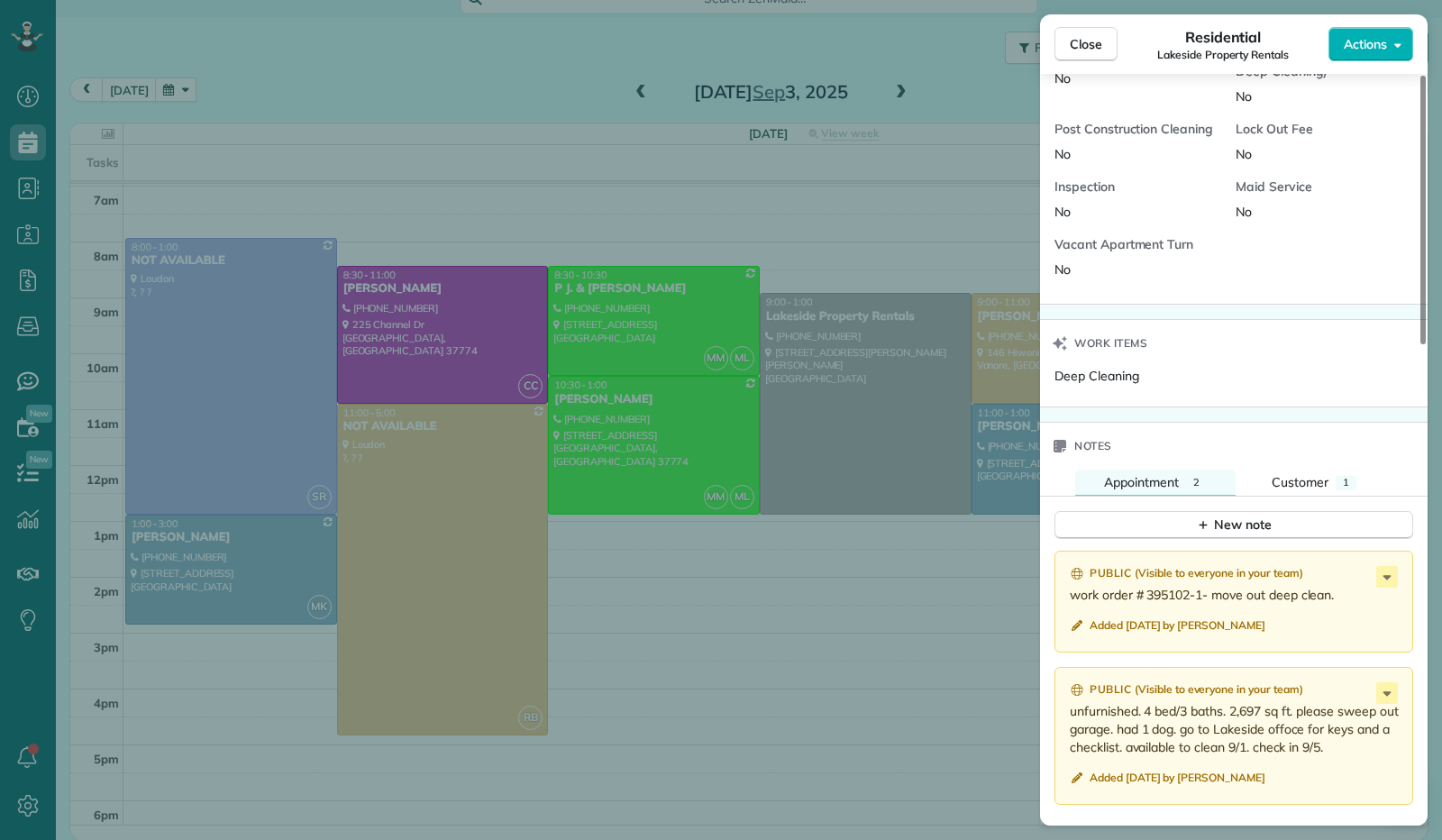
scroll to position [1341, 0]
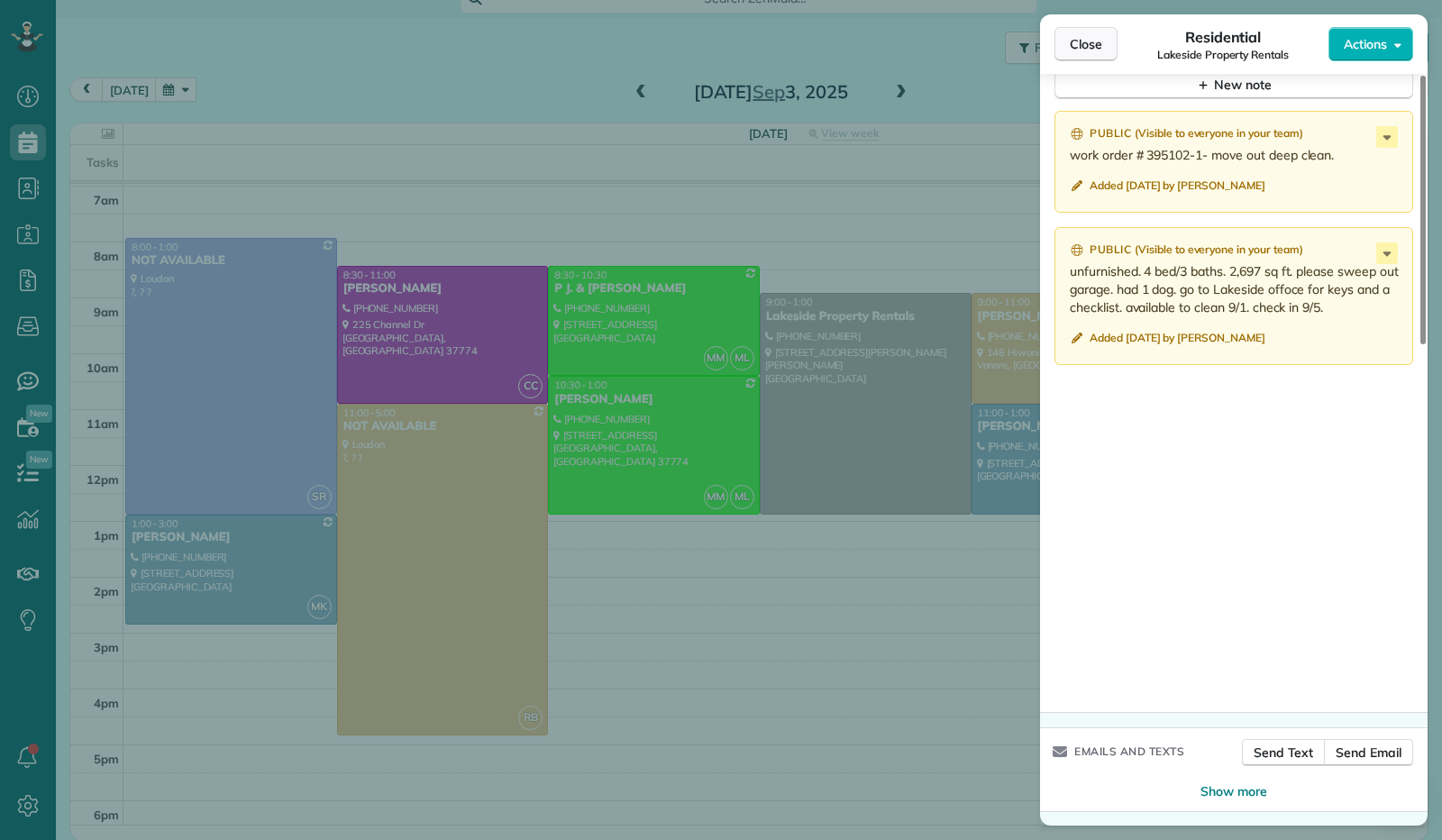
click at [1078, 50] on span "Close" at bounding box center [1086, 44] width 33 height 18
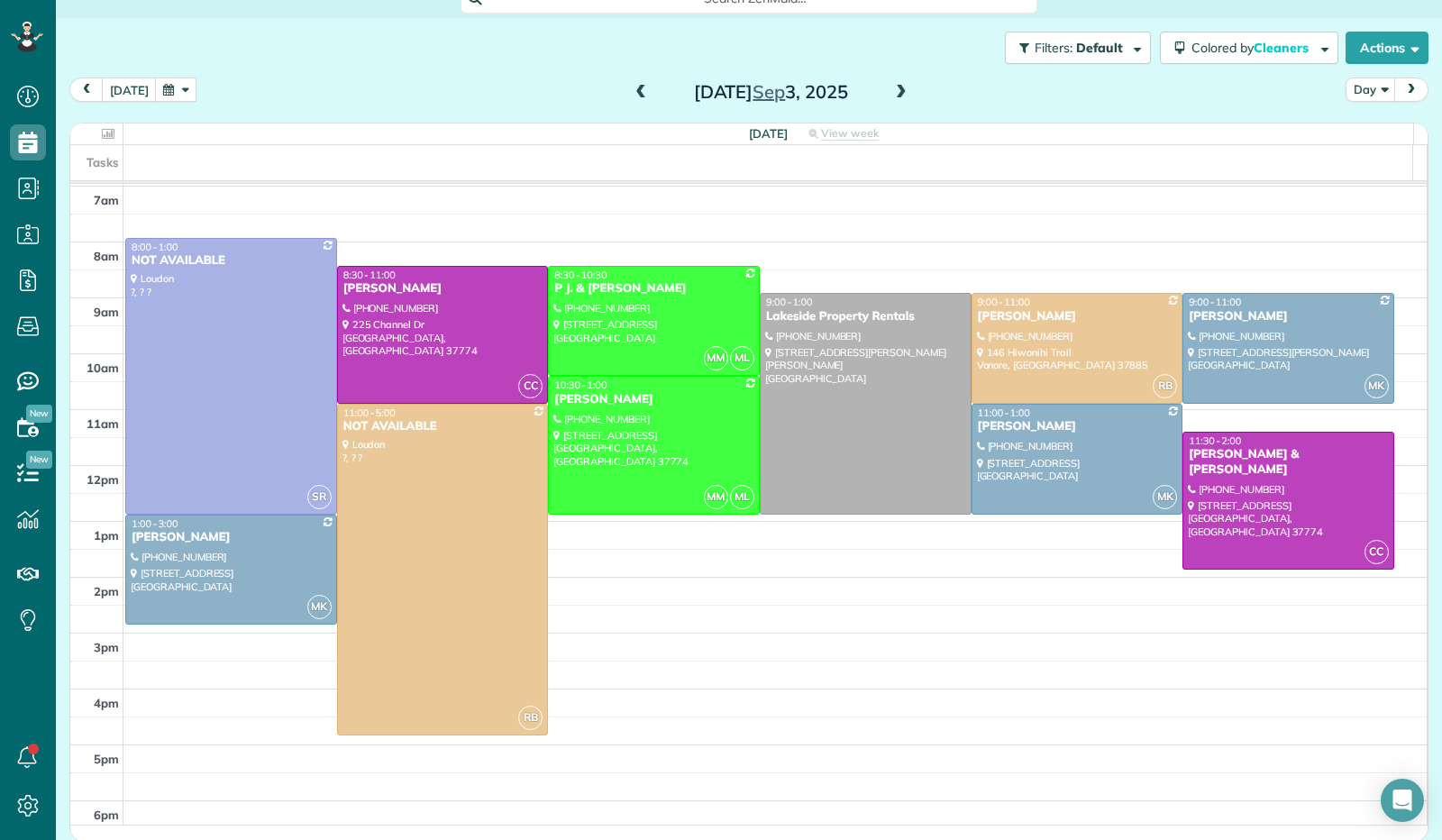
click at [895, 92] on span at bounding box center [901, 92] width 20 height 16
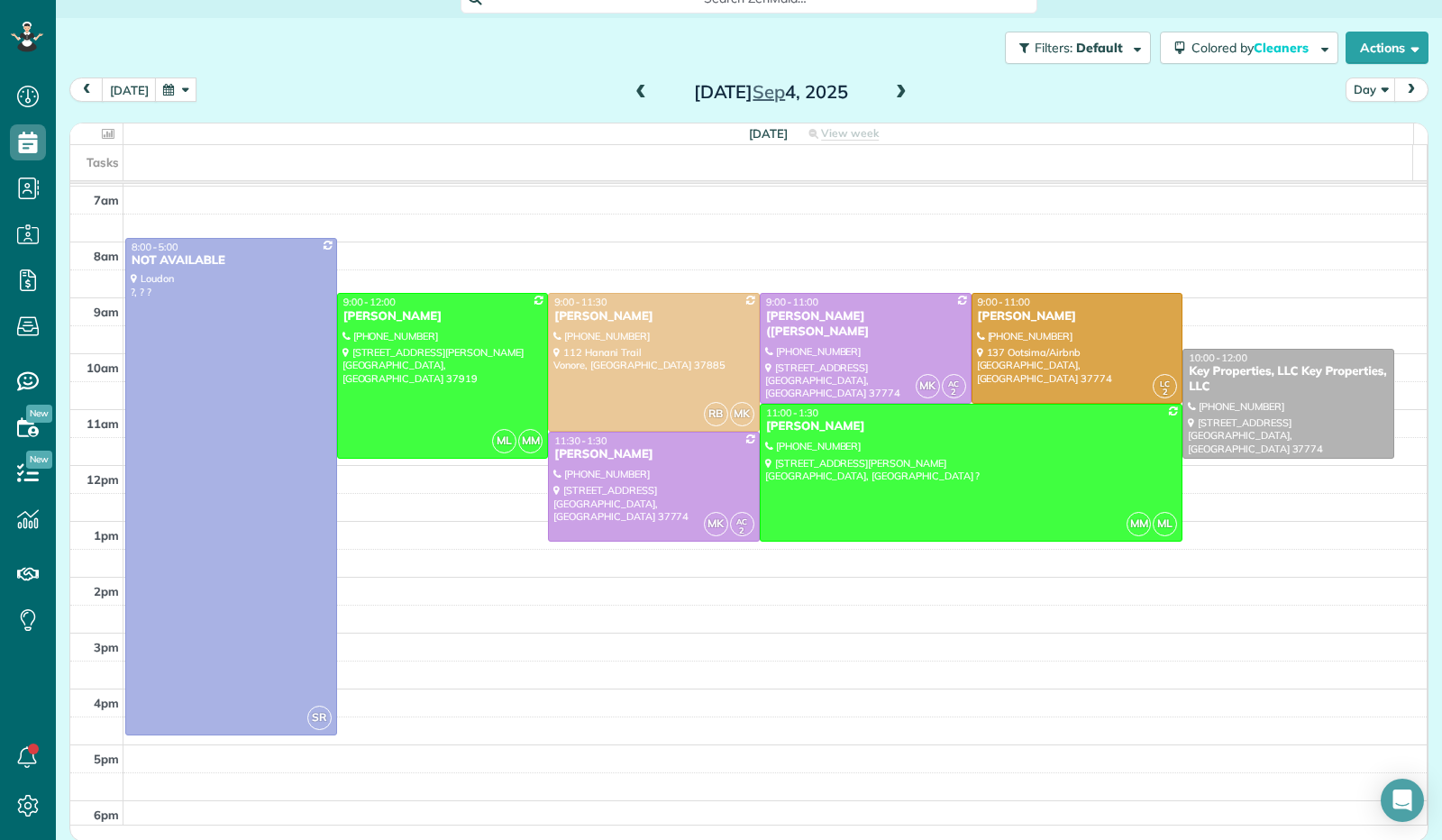
click at [631, 94] on span at bounding box center [641, 92] width 20 height 16
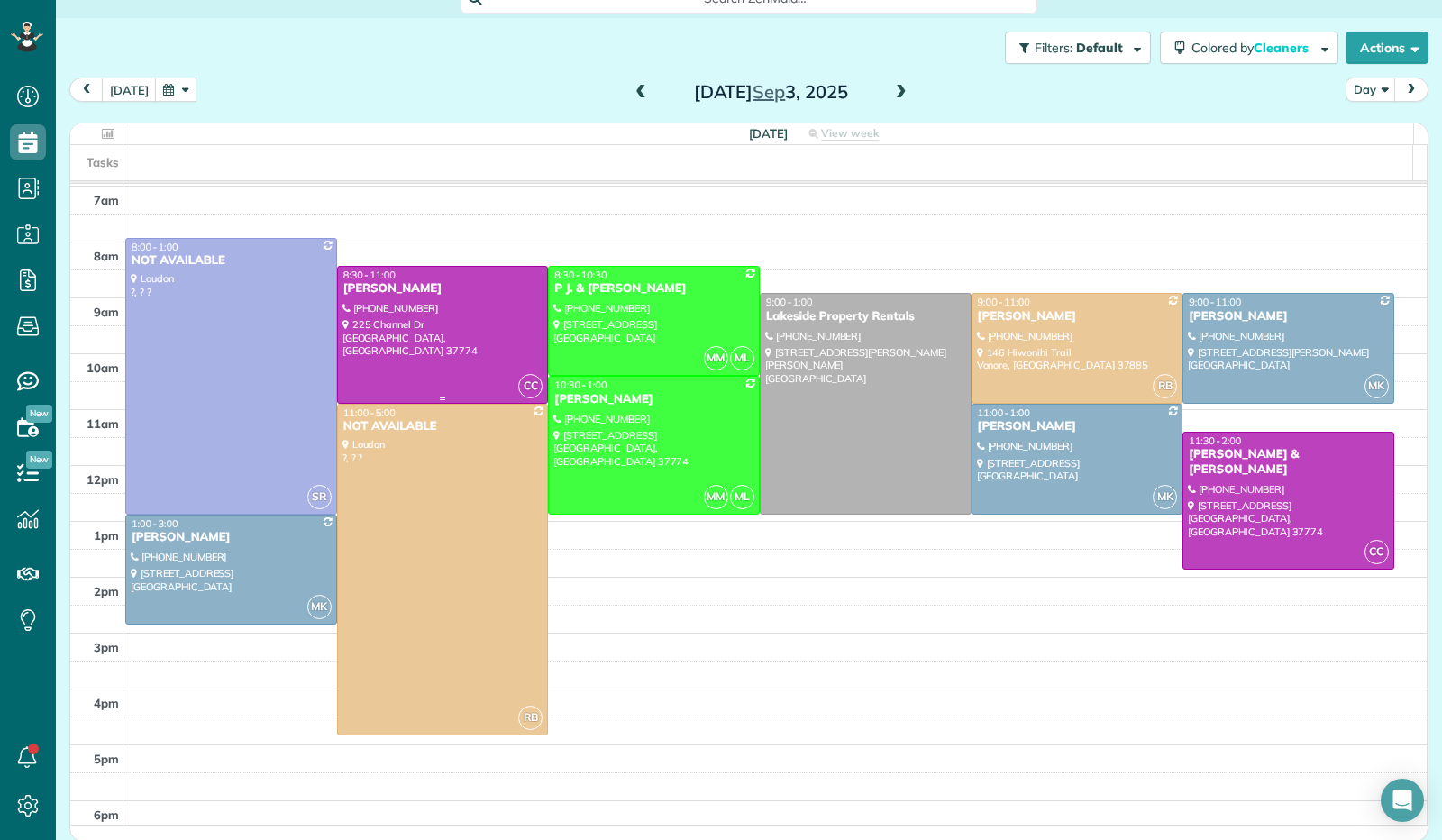
click at [402, 310] on div at bounding box center [442, 335] width 210 height 136
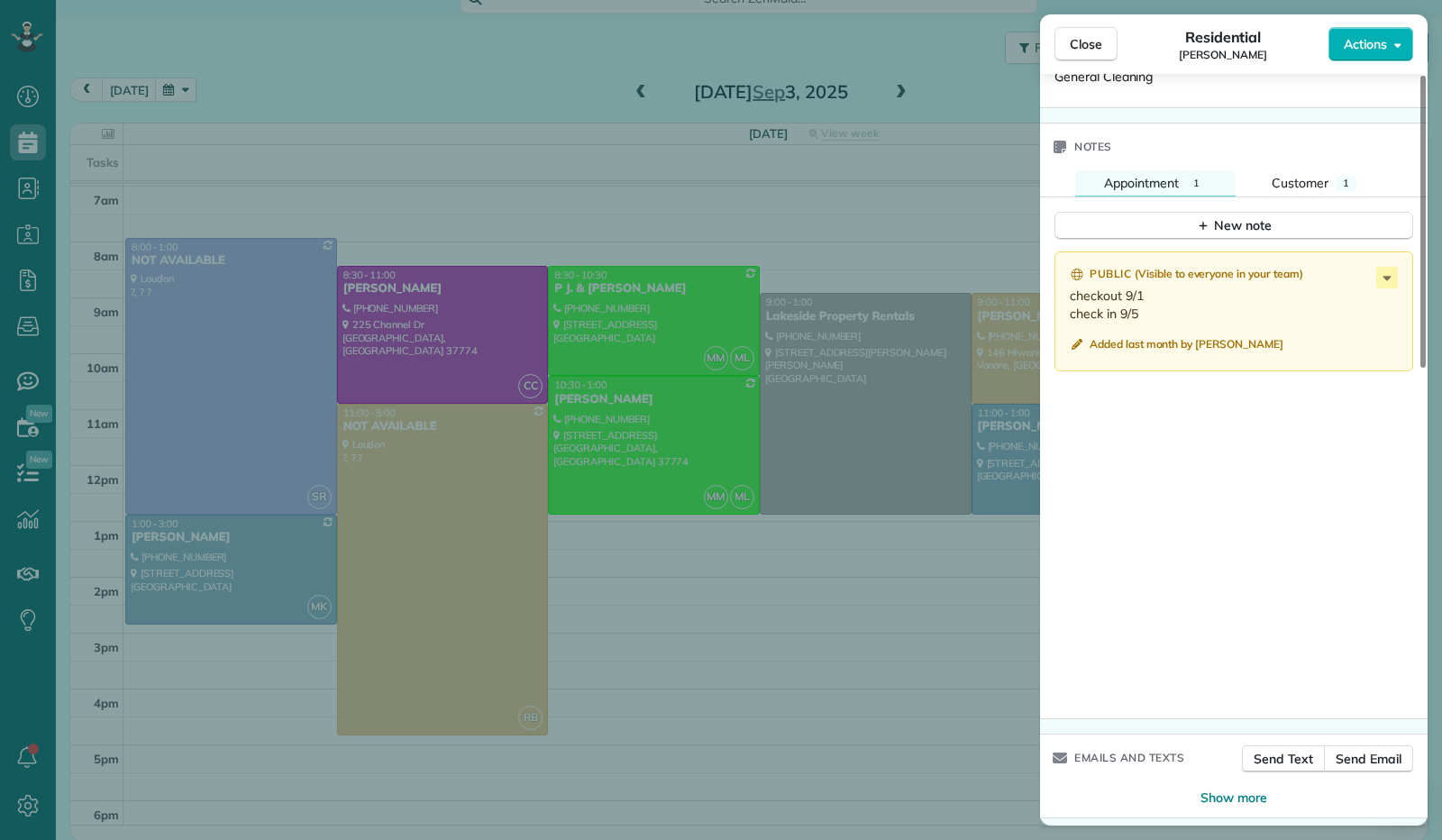
scroll to position [1171, 0]
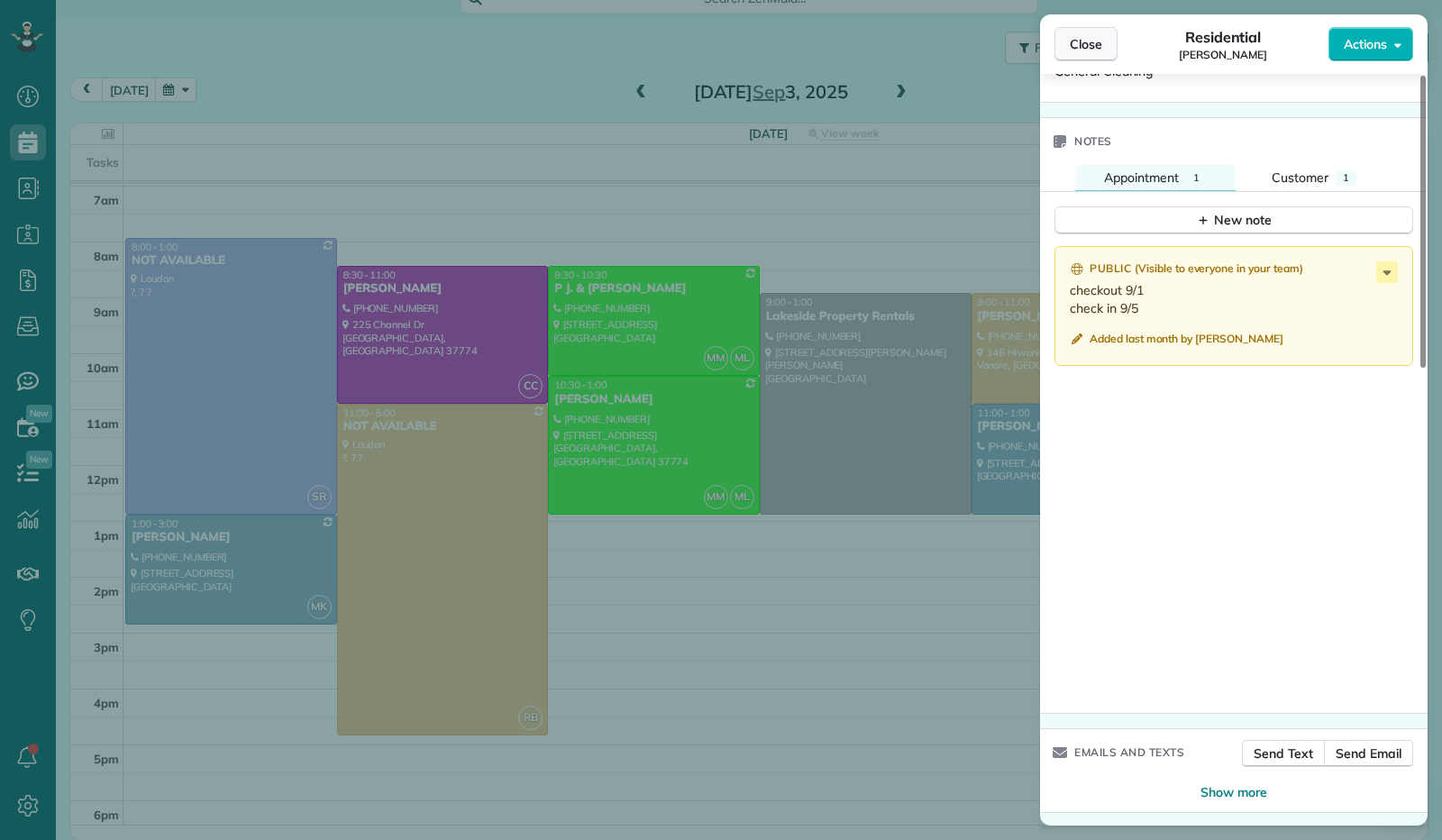
click at [1077, 49] on span "Close" at bounding box center [1086, 44] width 33 height 18
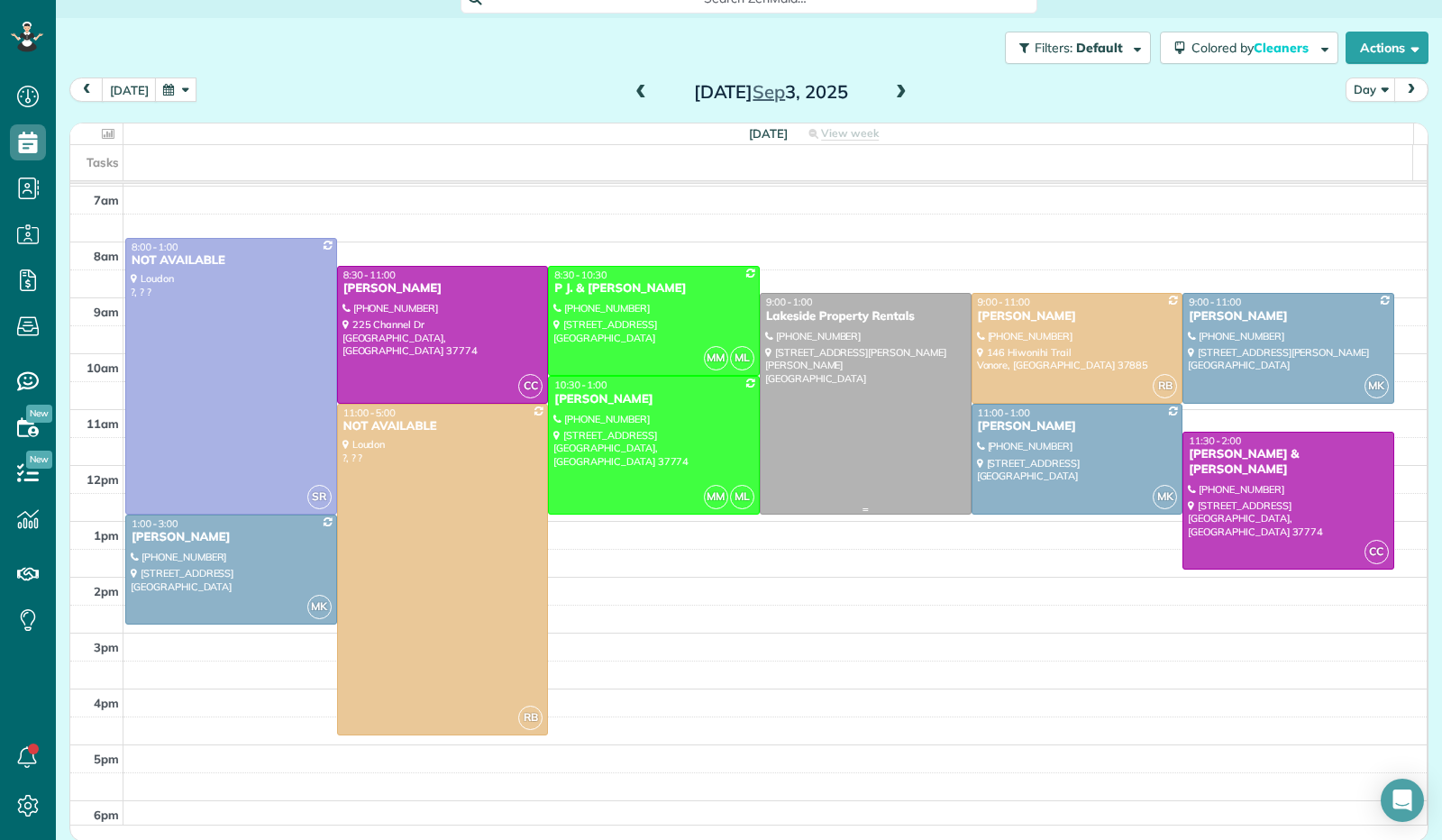
click at [820, 383] on div at bounding box center [866, 403] width 210 height 219
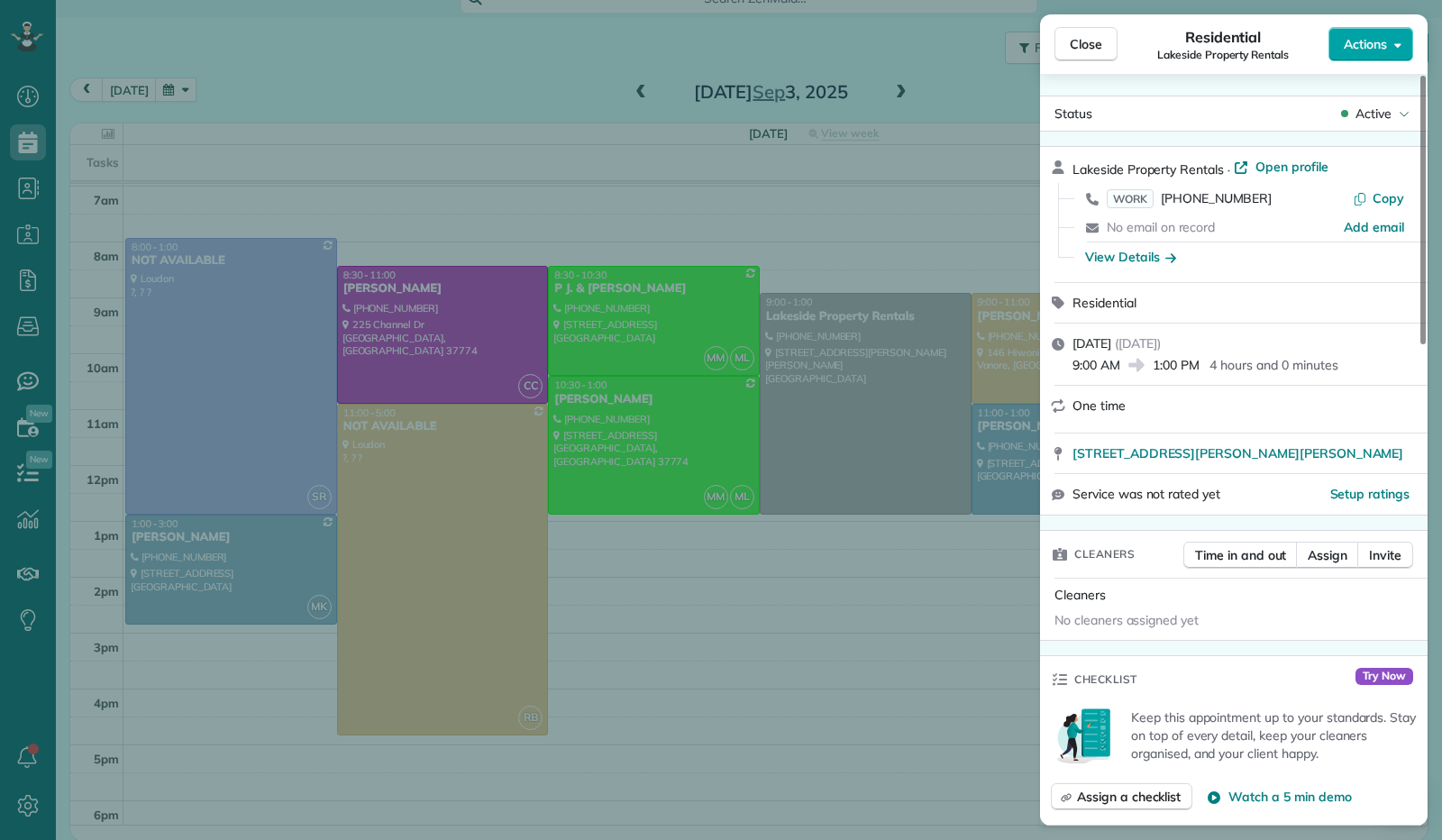
click at [1400, 47] on icon "button" at bounding box center [1398, 45] width 7 height 13
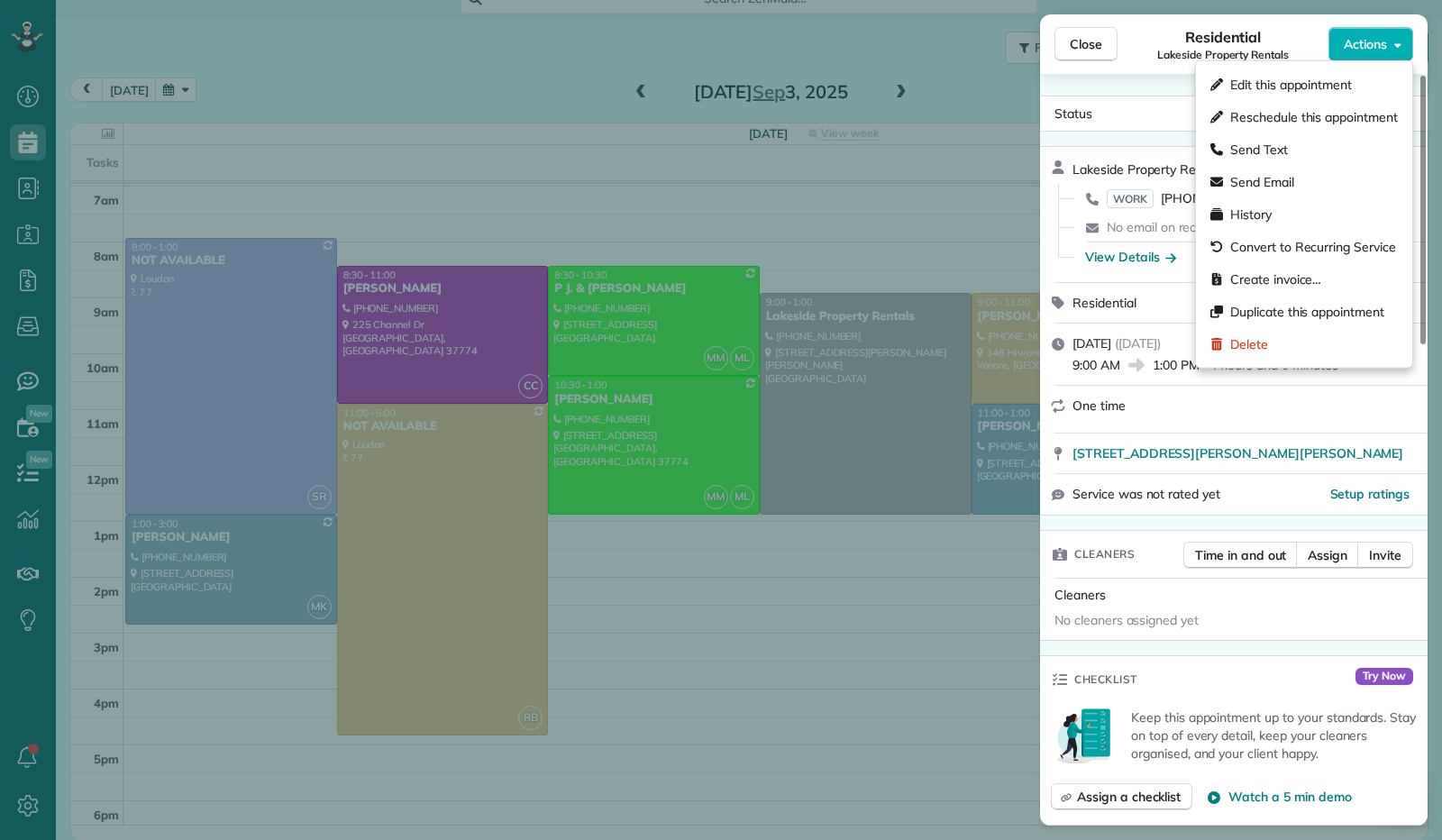
click at [1378, 85] on div "Edit this appointment" at bounding box center [1304, 84] width 201 height 33
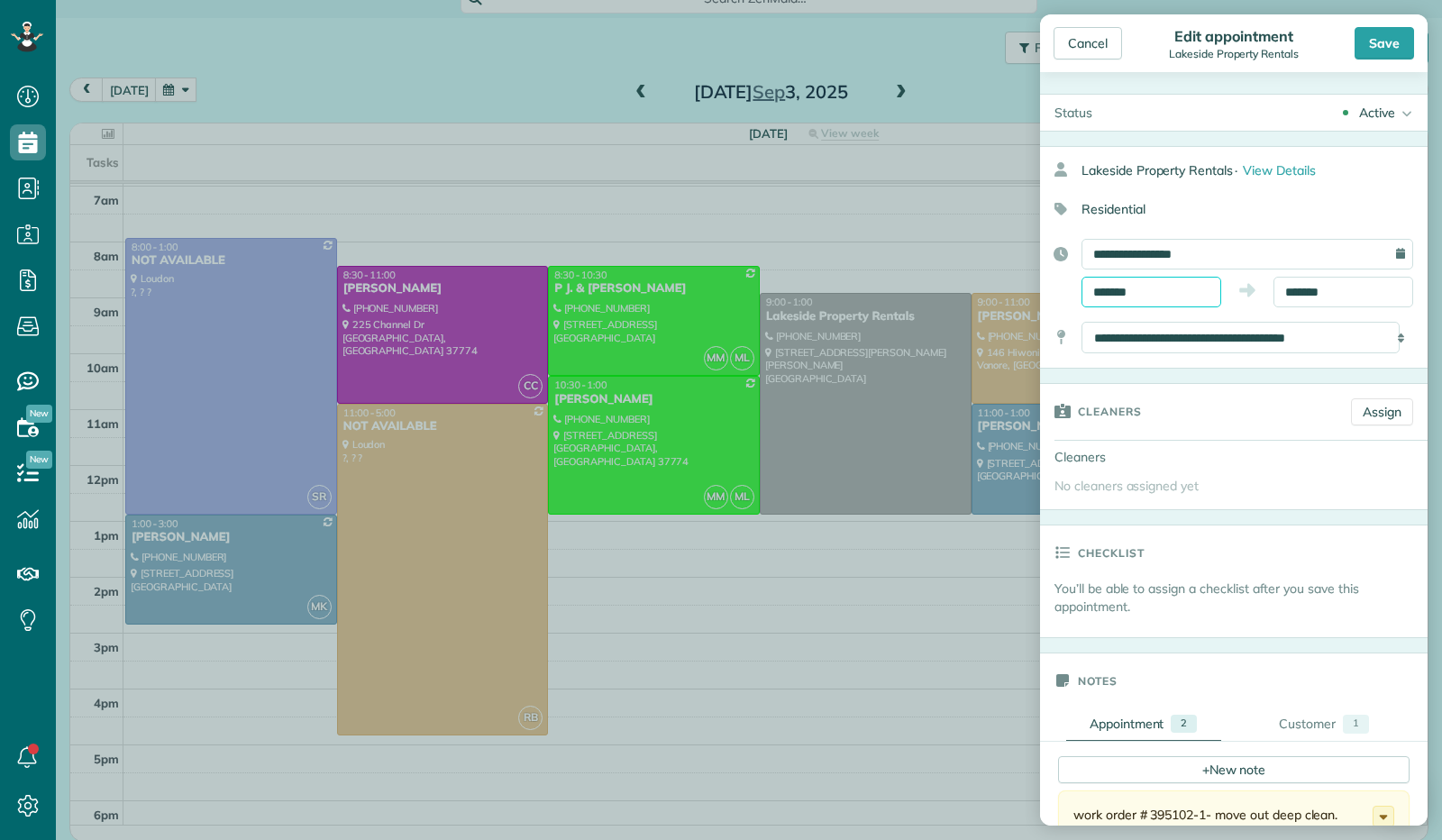
click at [1116, 283] on input "*******" at bounding box center [1152, 292] width 140 height 31
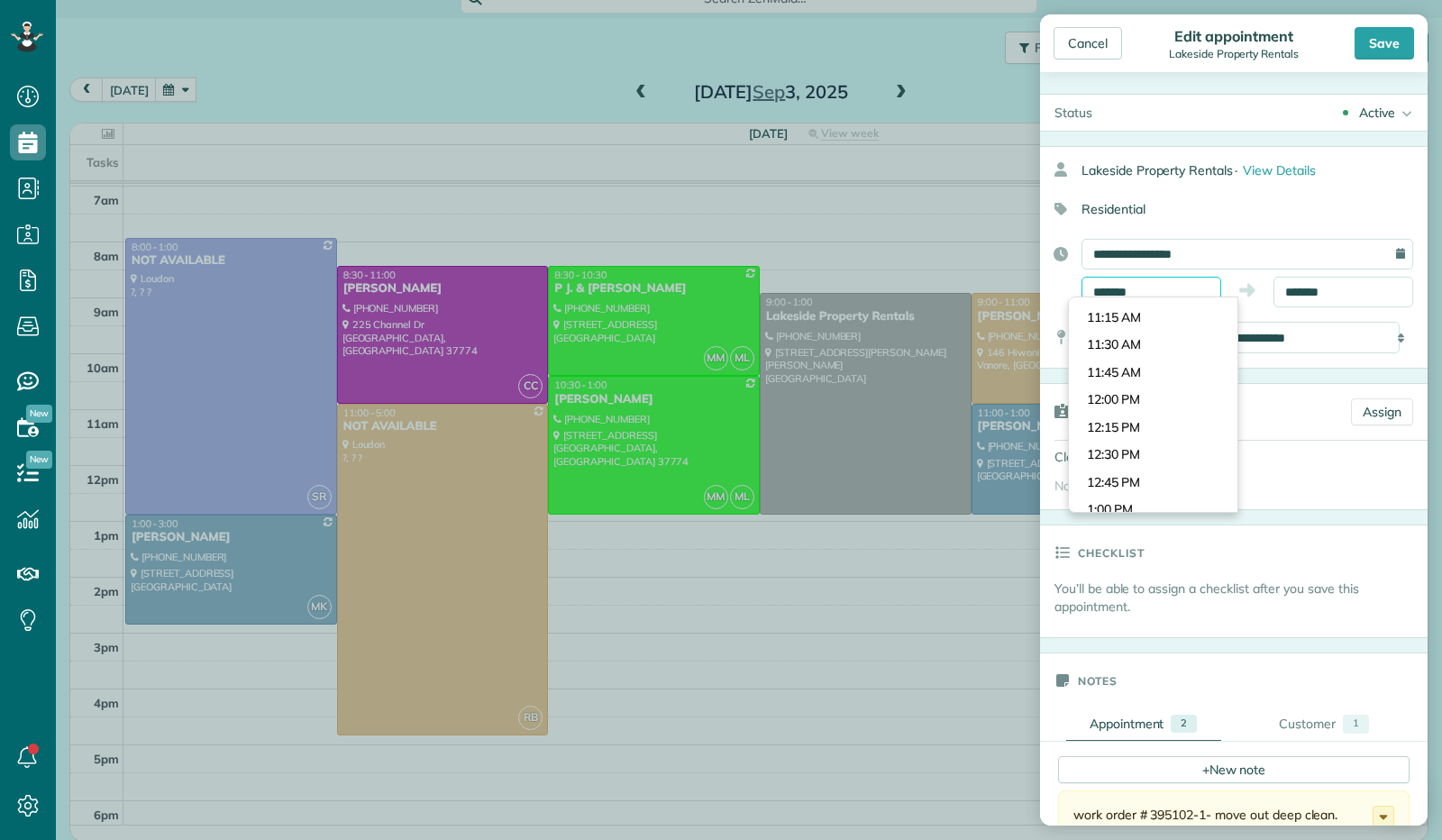
scroll to position [1205, 0]
type input "********"
click at [1138, 395] on body "Dashboard Scheduling Calendar View List View Dispatch View - Weekly scheduling …" at bounding box center [721, 420] width 1442 height 840
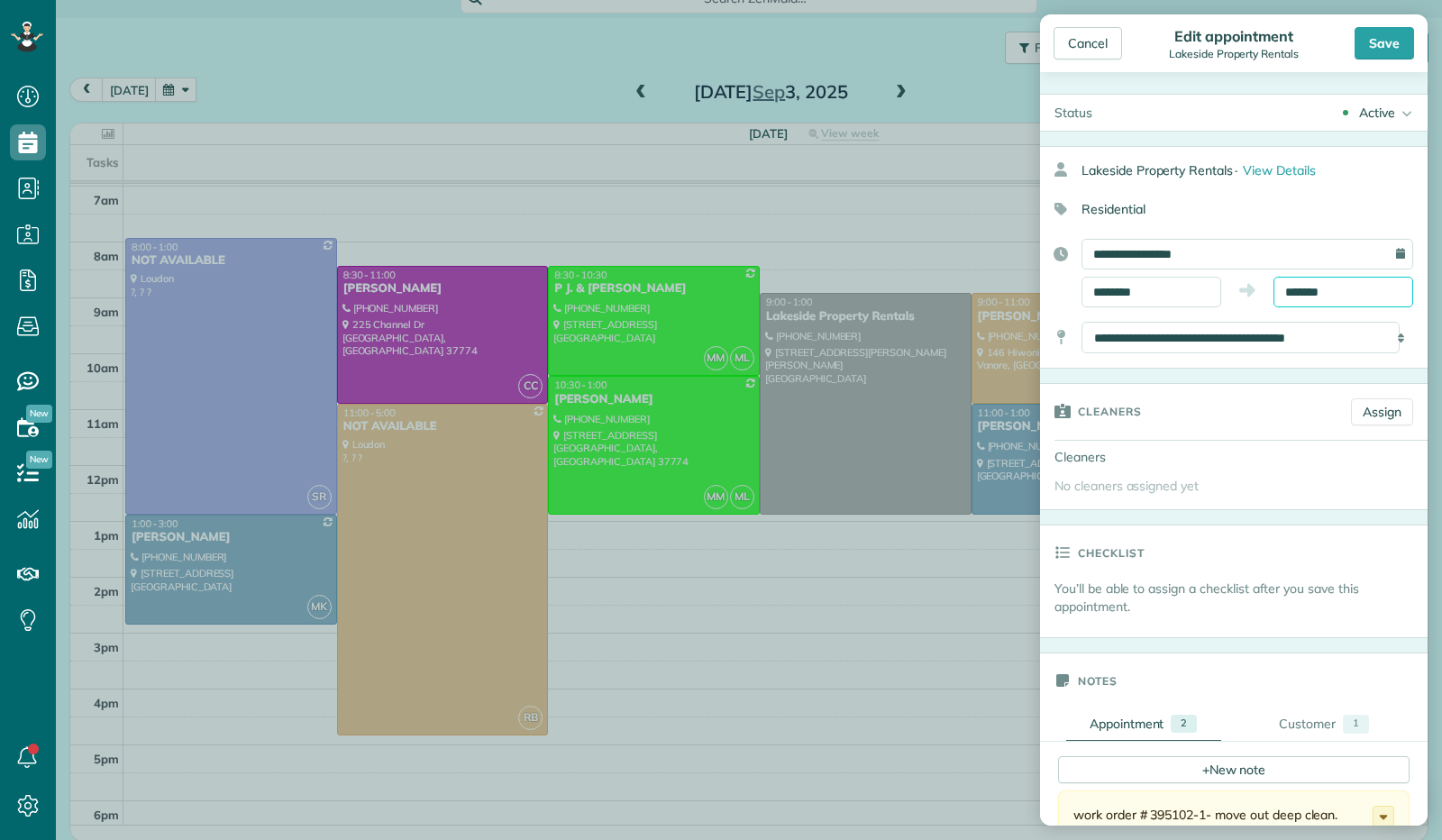
click at [1308, 295] on input "*******" at bounding box center [1344, 292] width 140 height 31
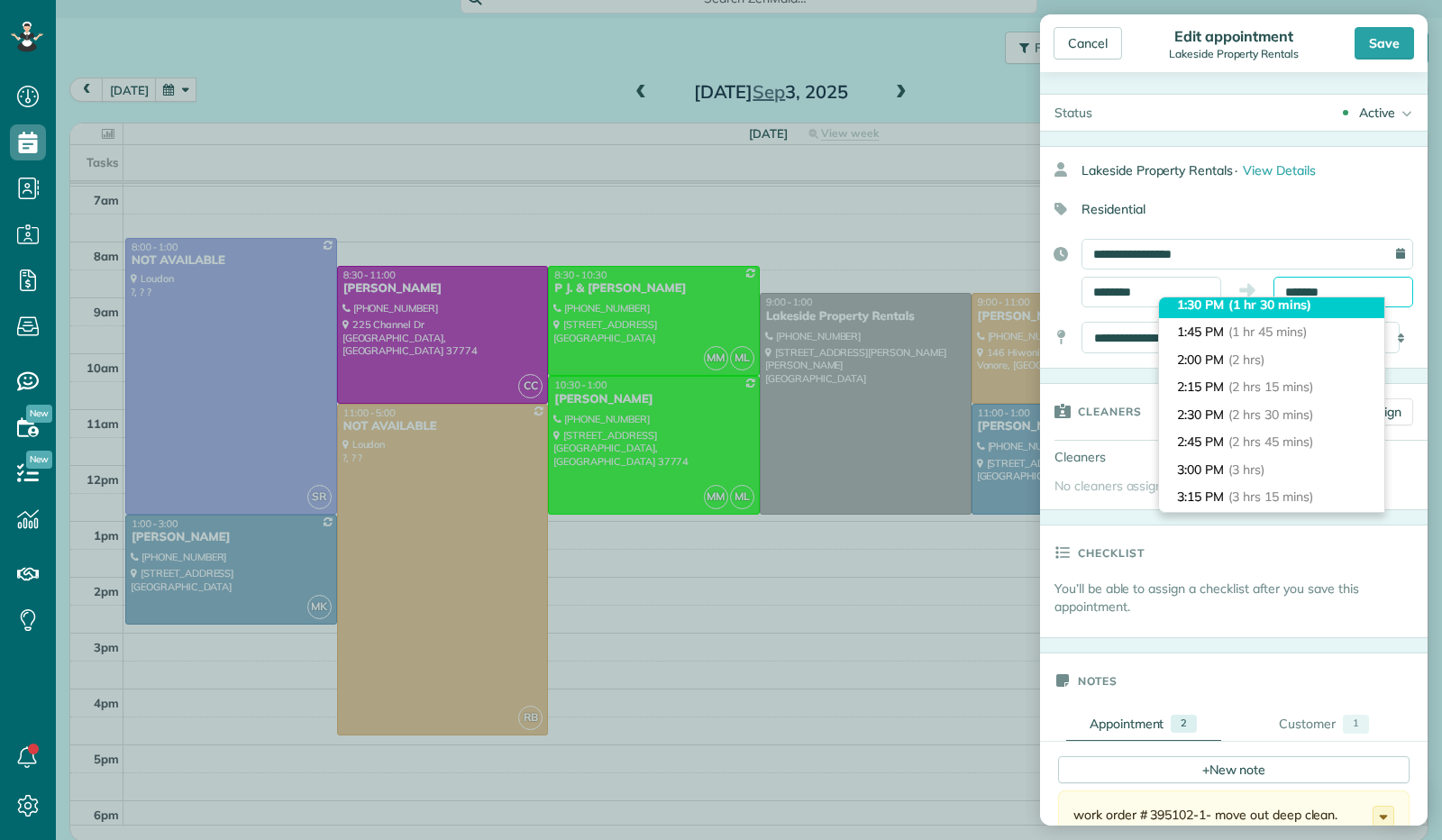
scroll to position [262, 0]
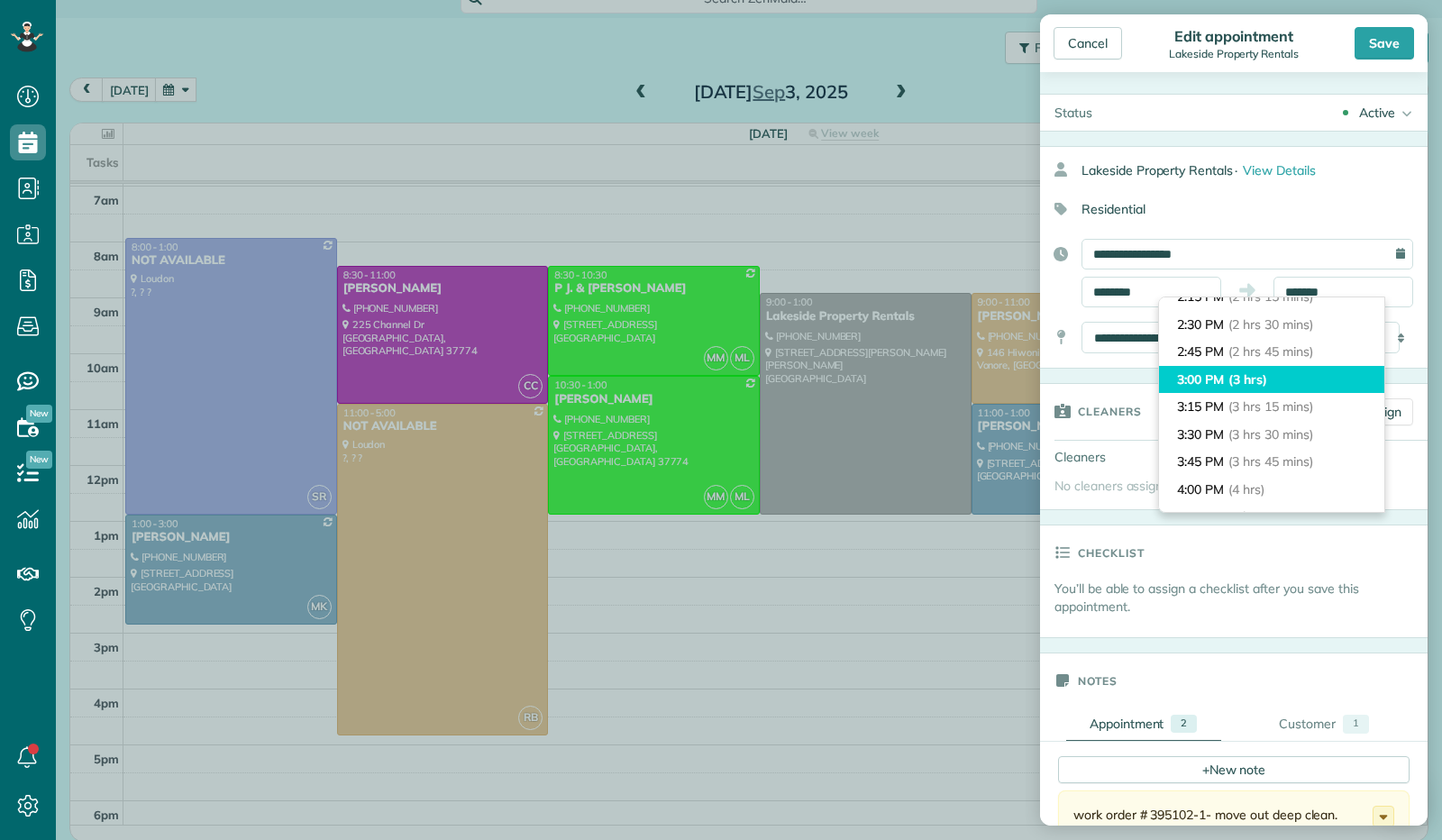
type input "*******"
click at [1268, 379] on span "(3 hrs)" at bounding box center [1248, 379] width 39 height 16
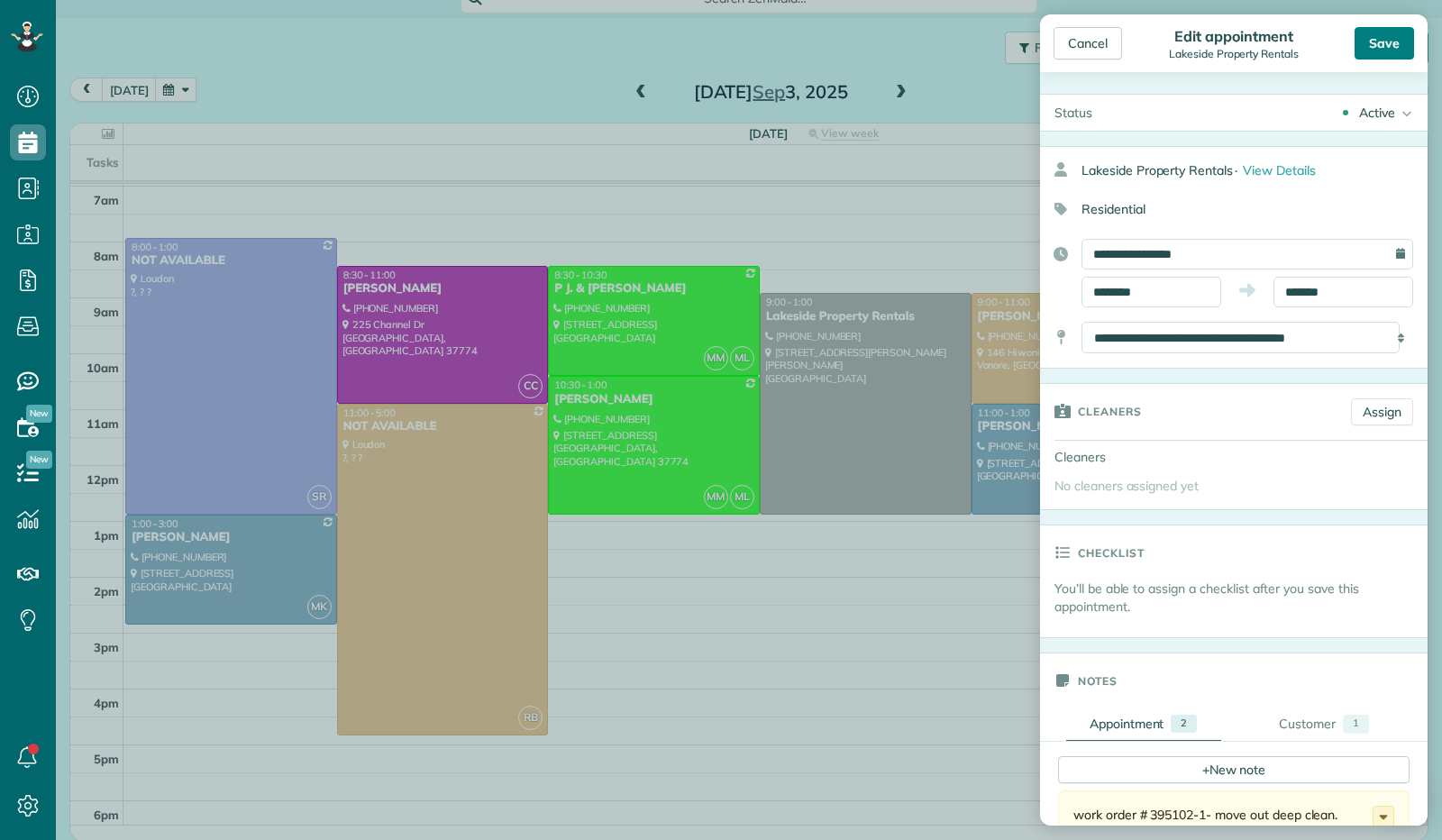
click at [1382, 47] on div "Save" at bounding box center [1385, 43] width 60 height 33
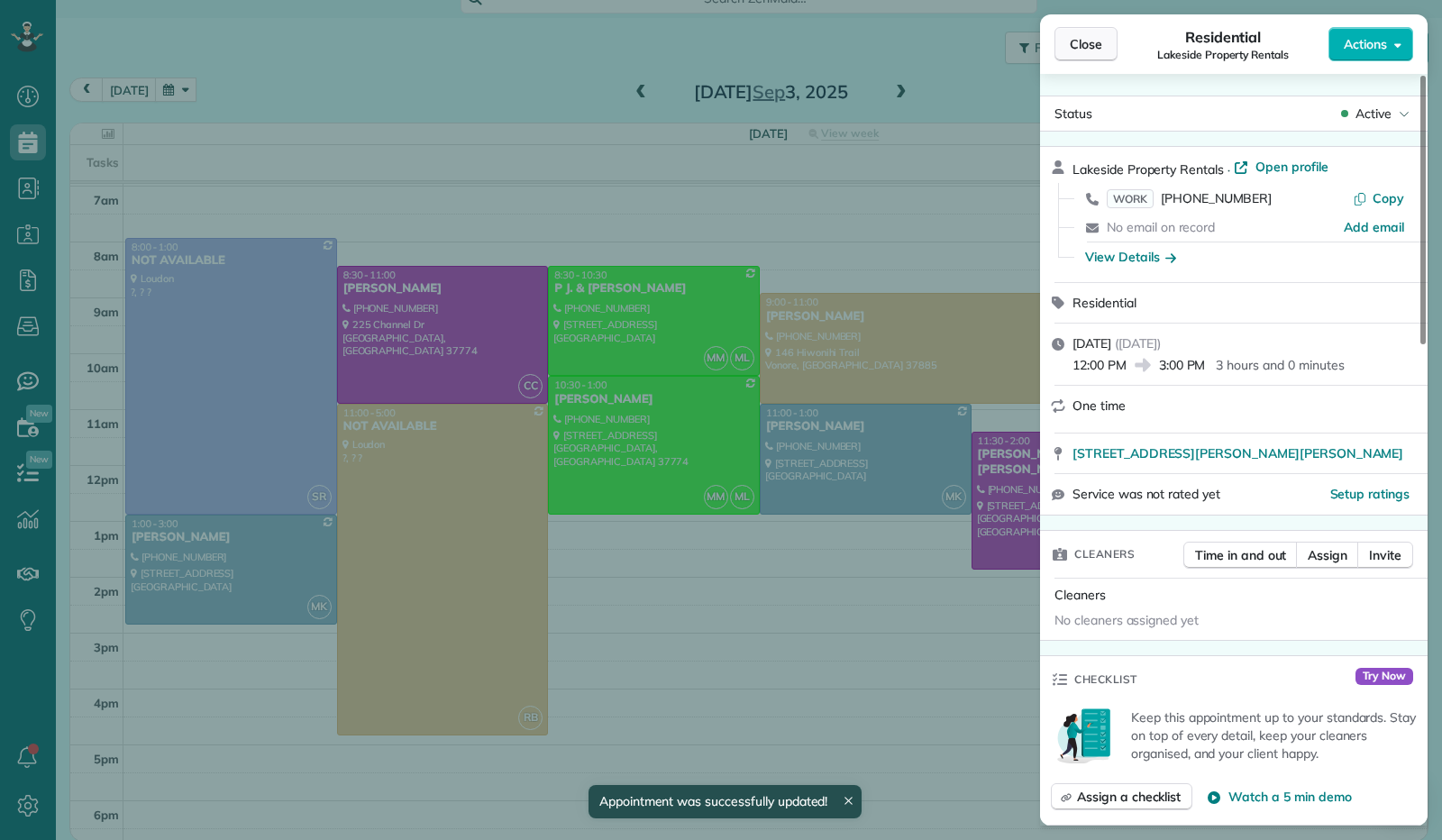
click at [1088, 45] on span "Close" at bounding box center [1086, 44] width 33 height 18
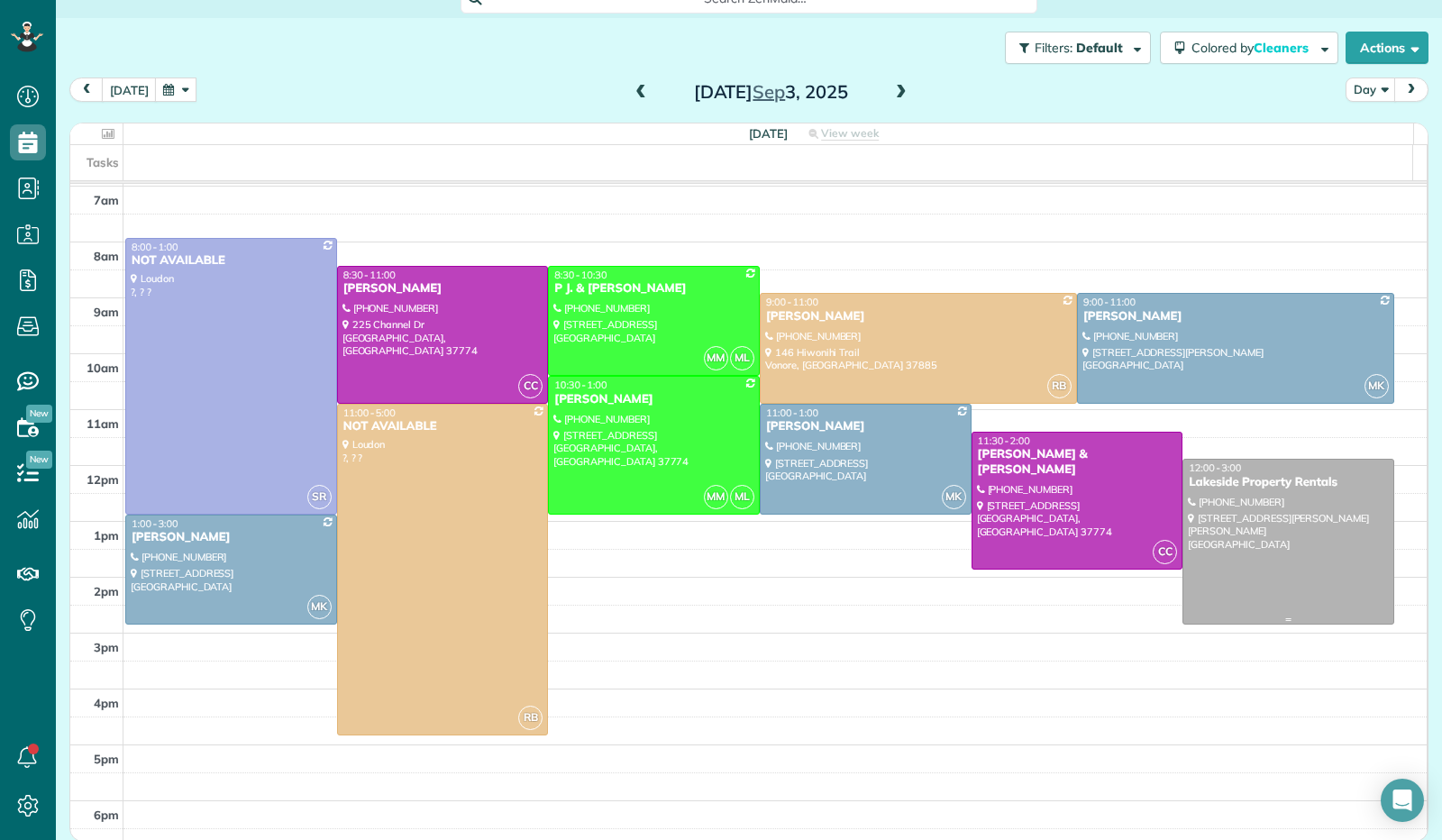
click at [1250, 544] on div at bounding box center [1288, 542] width 210 height 164
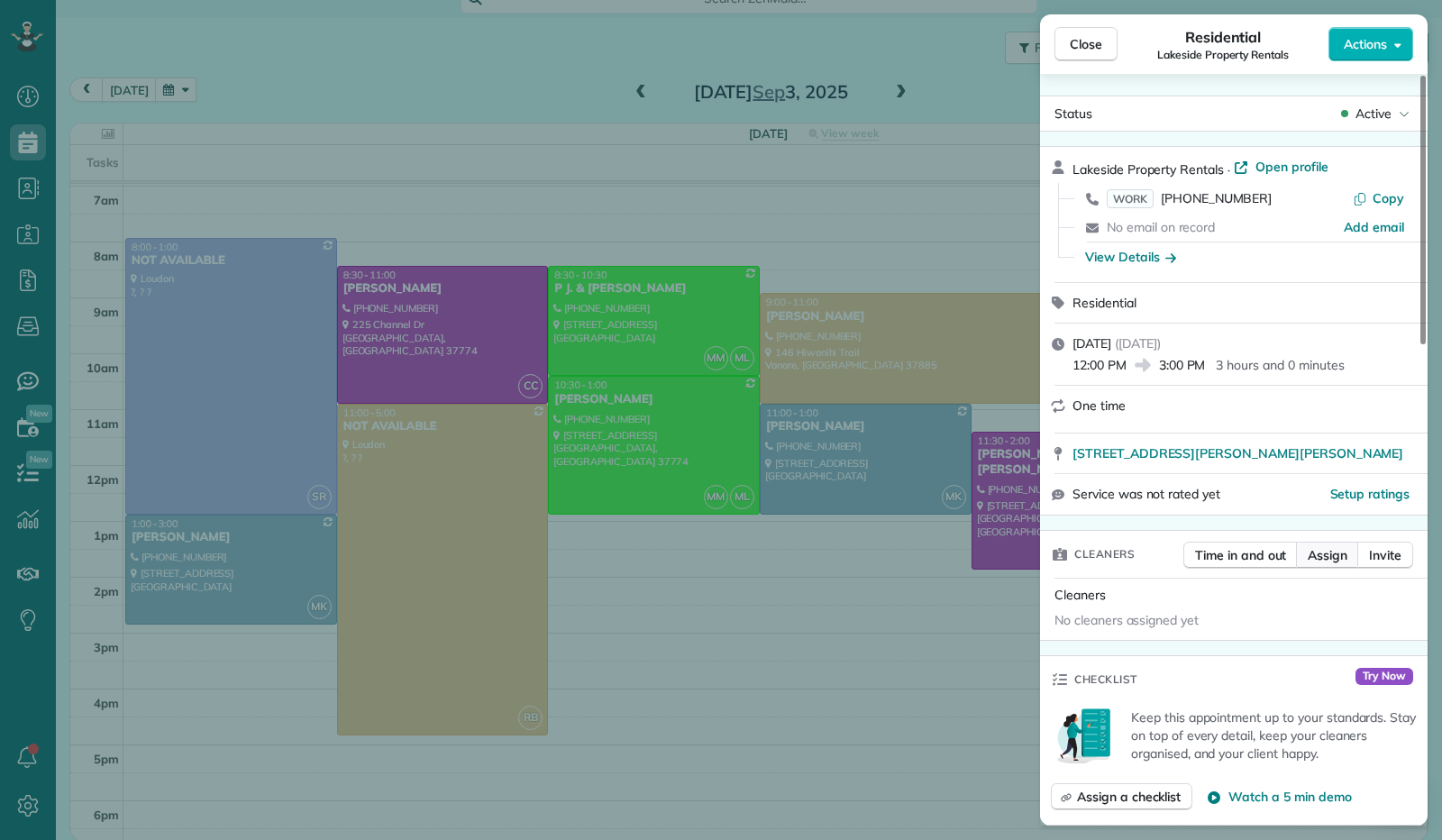
click at [1326, 560] on span "Assign" at bounding box center [1327, 555] width 40 height 18
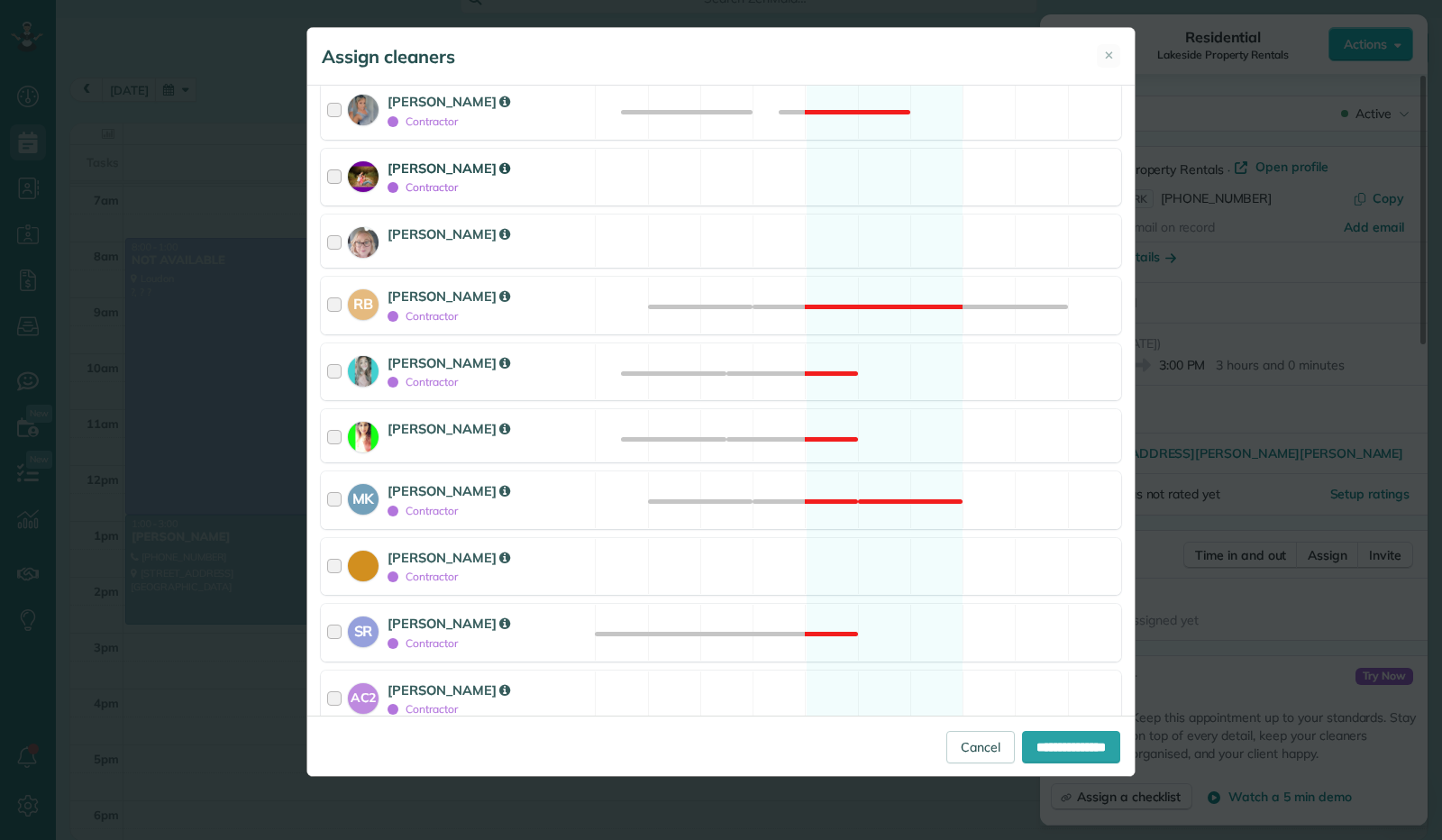
scroll to position [319, 0]
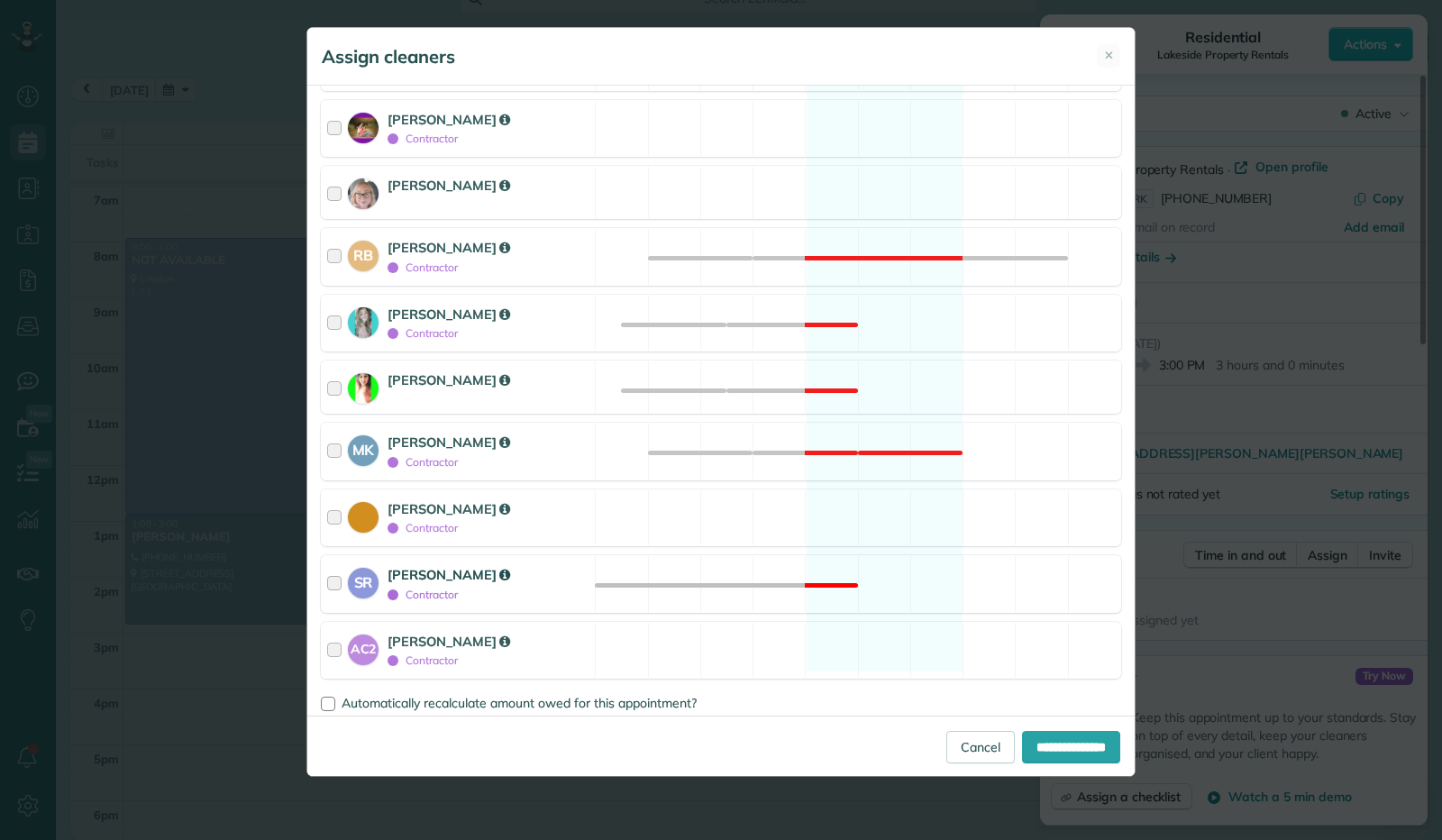
click at [333, 572] on div at bounding box center [338, 584] width 21 height 38
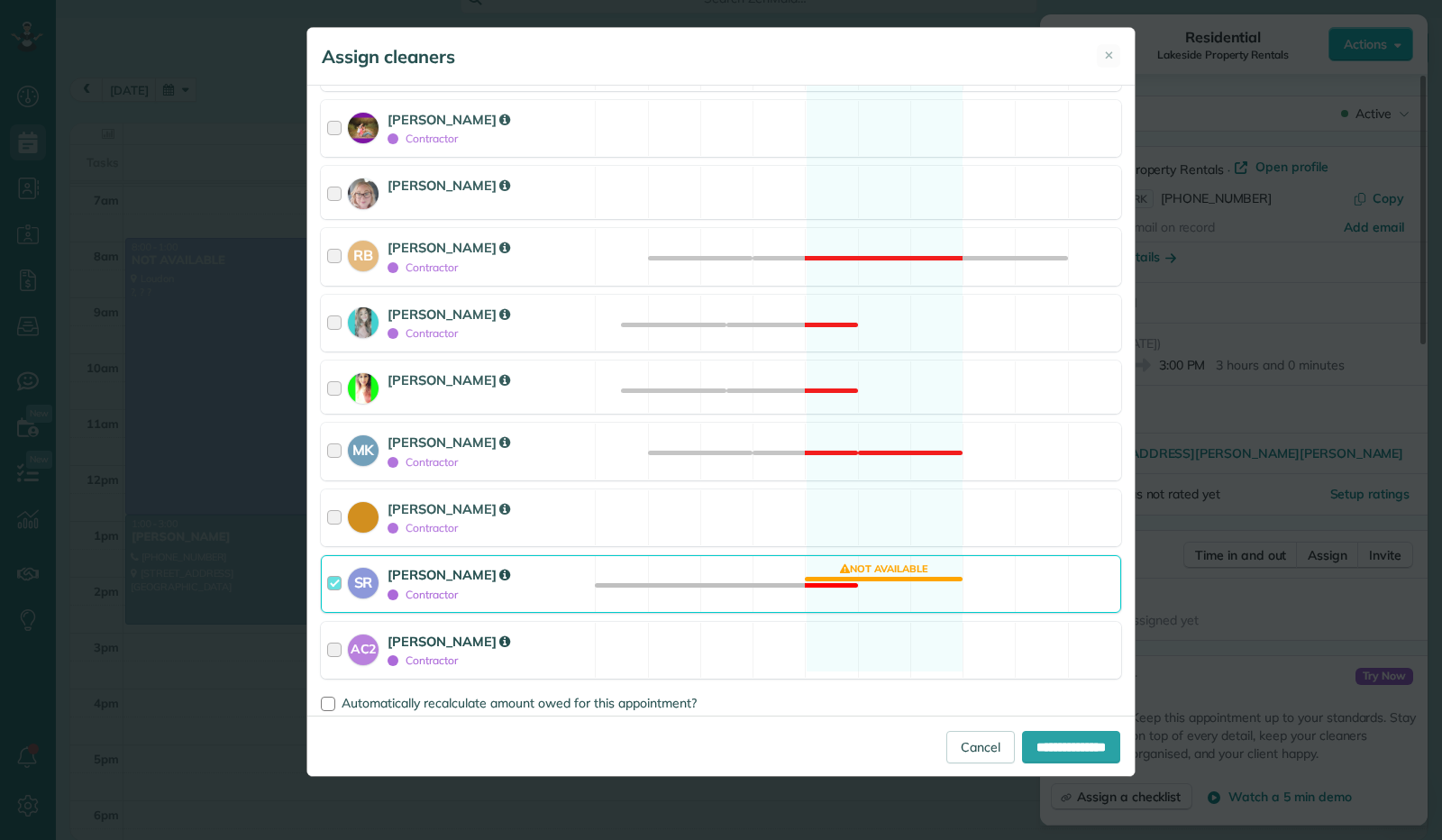
click at [336, 646] on div at bounding box center [338, 650] width 21 height 38
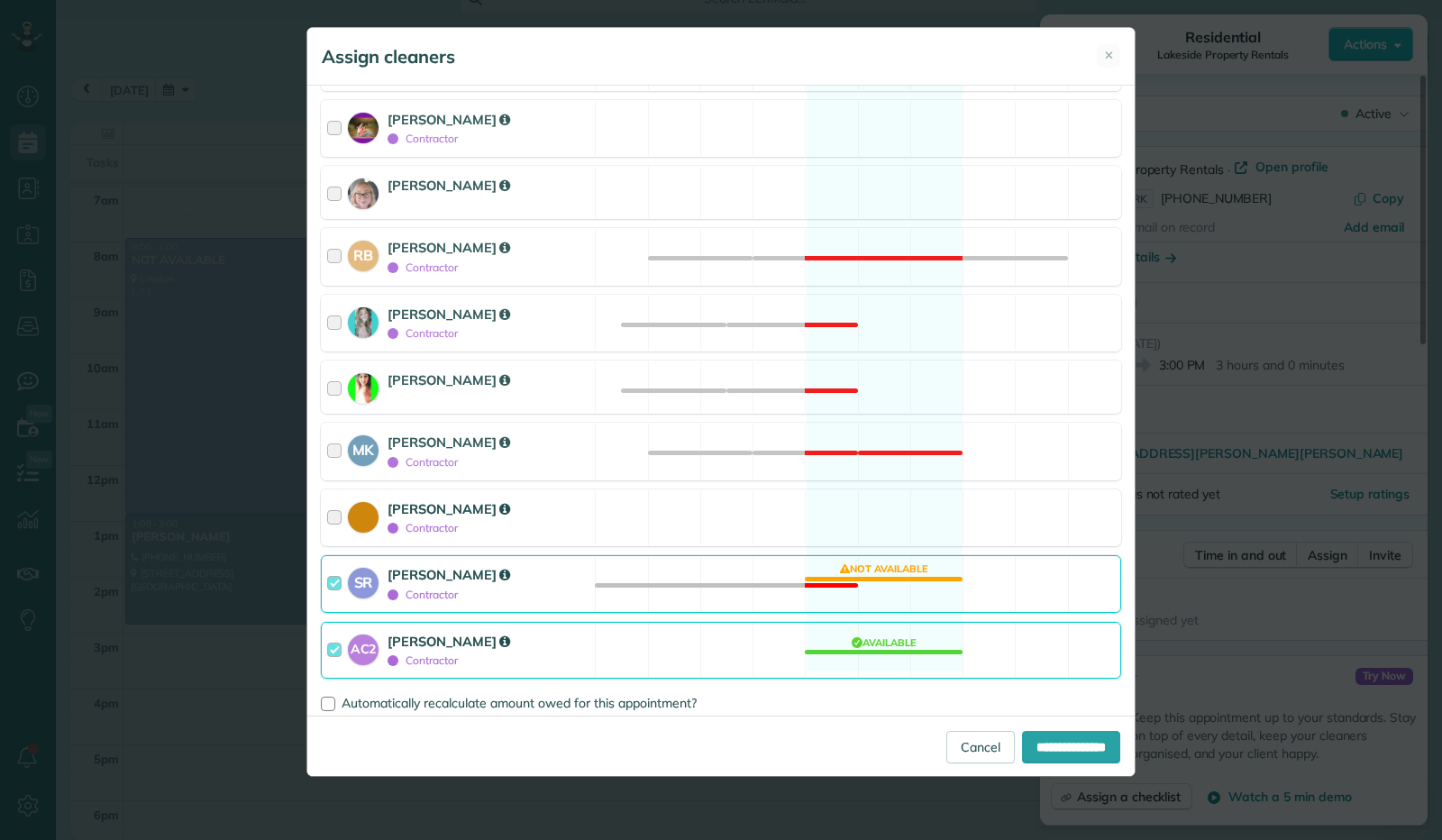
click at [331, 507] on div at bounding box center [338, 517] width 21 height 38
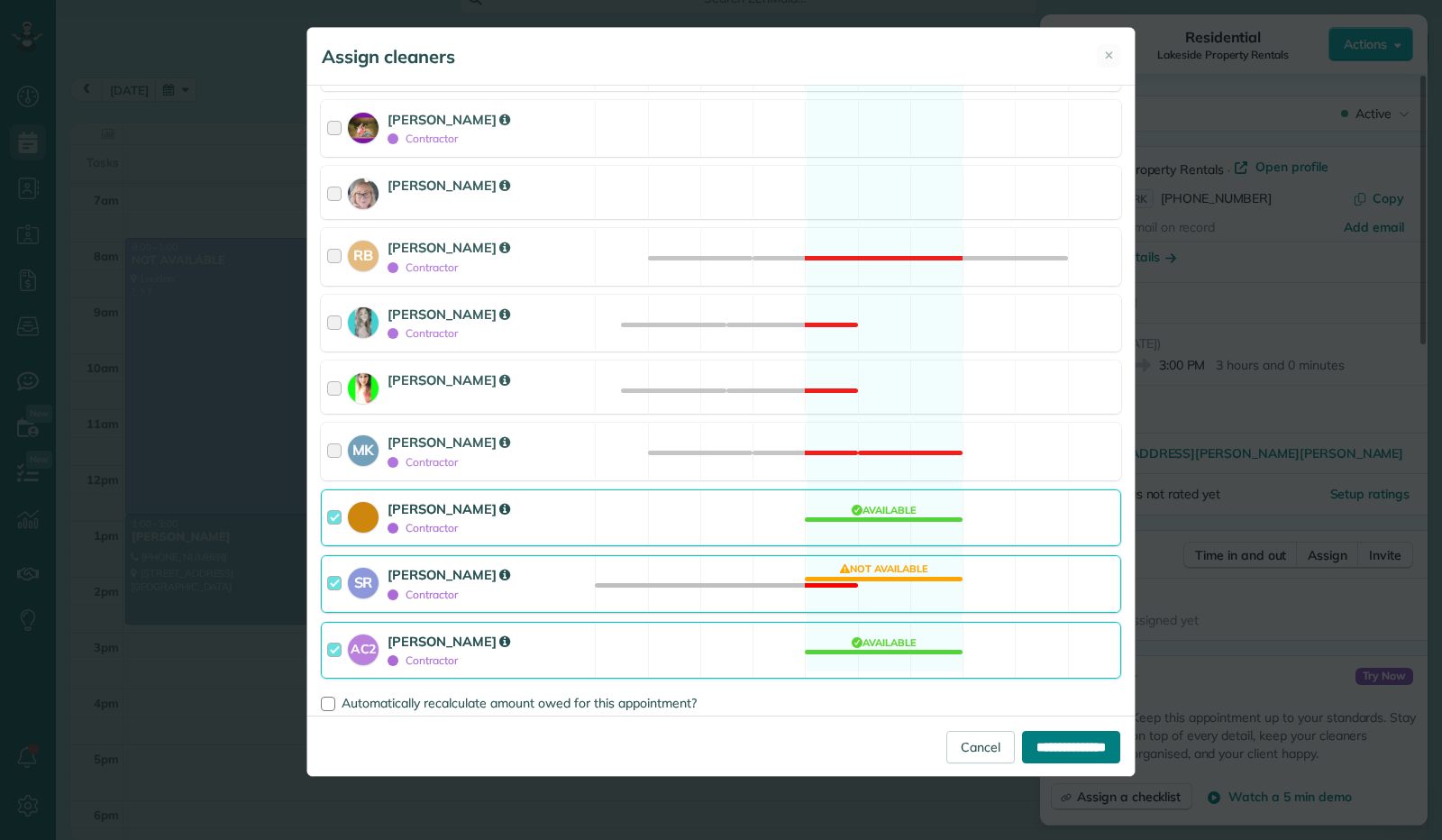
click at [1088, 762] on input "**********" at bounding box center [1071, 747] width 98 height 33
type input "**********"
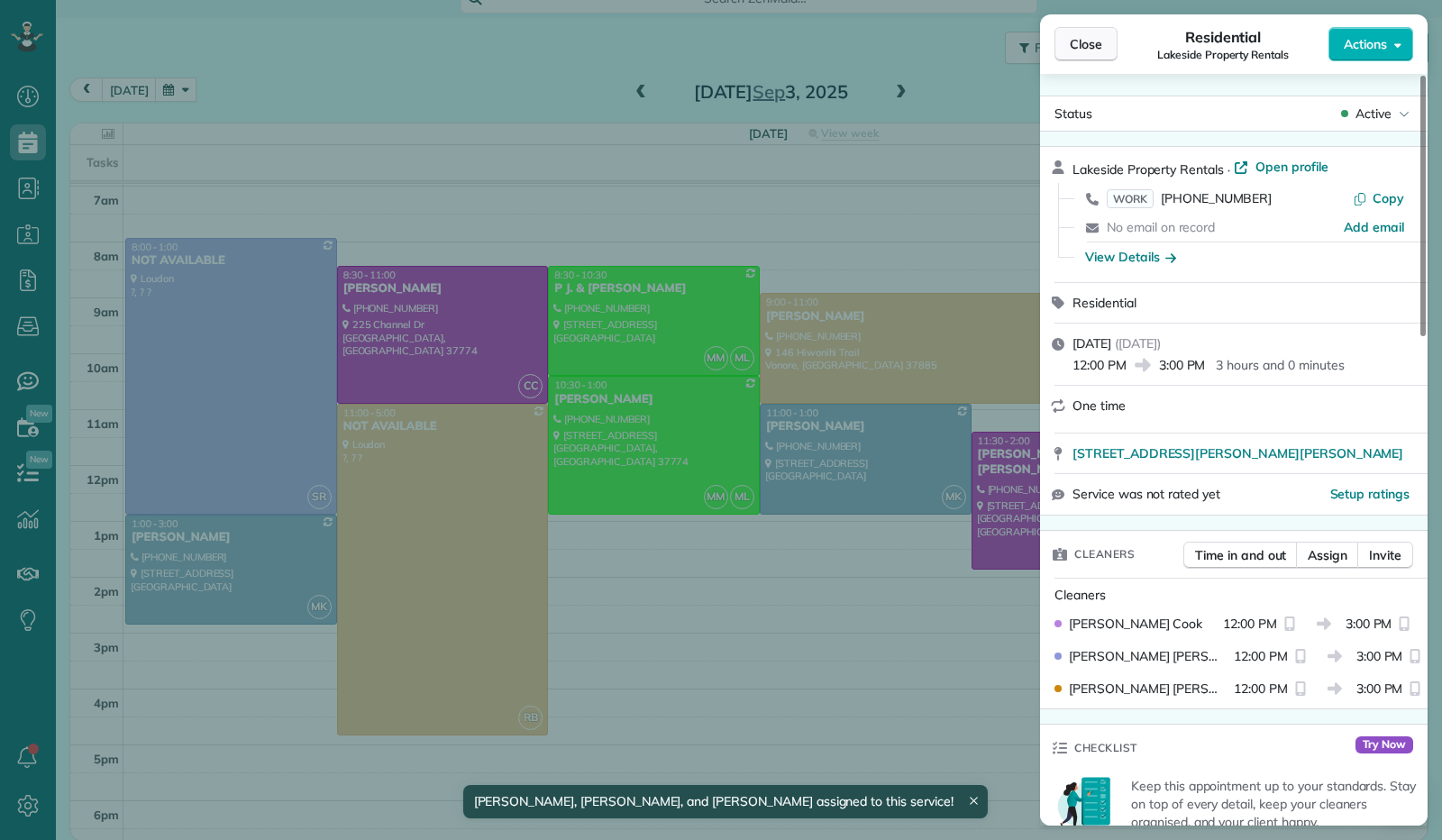
click at [1089, 37] on span "Close" at bounding box center [1086, 44] width 33 height 18
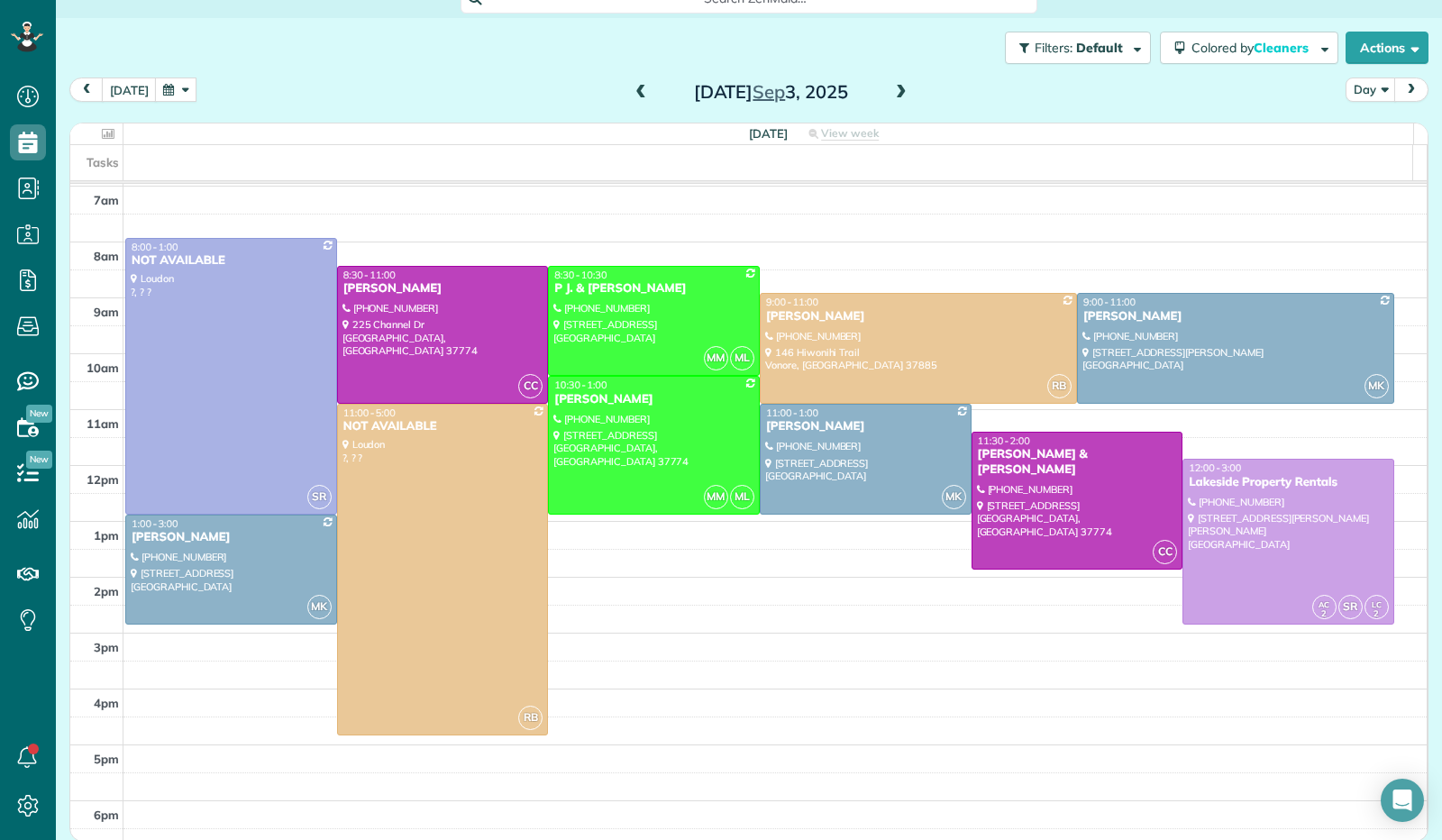
click at [633, 99] on span at bounding box center [641, 92] width 20 height 16
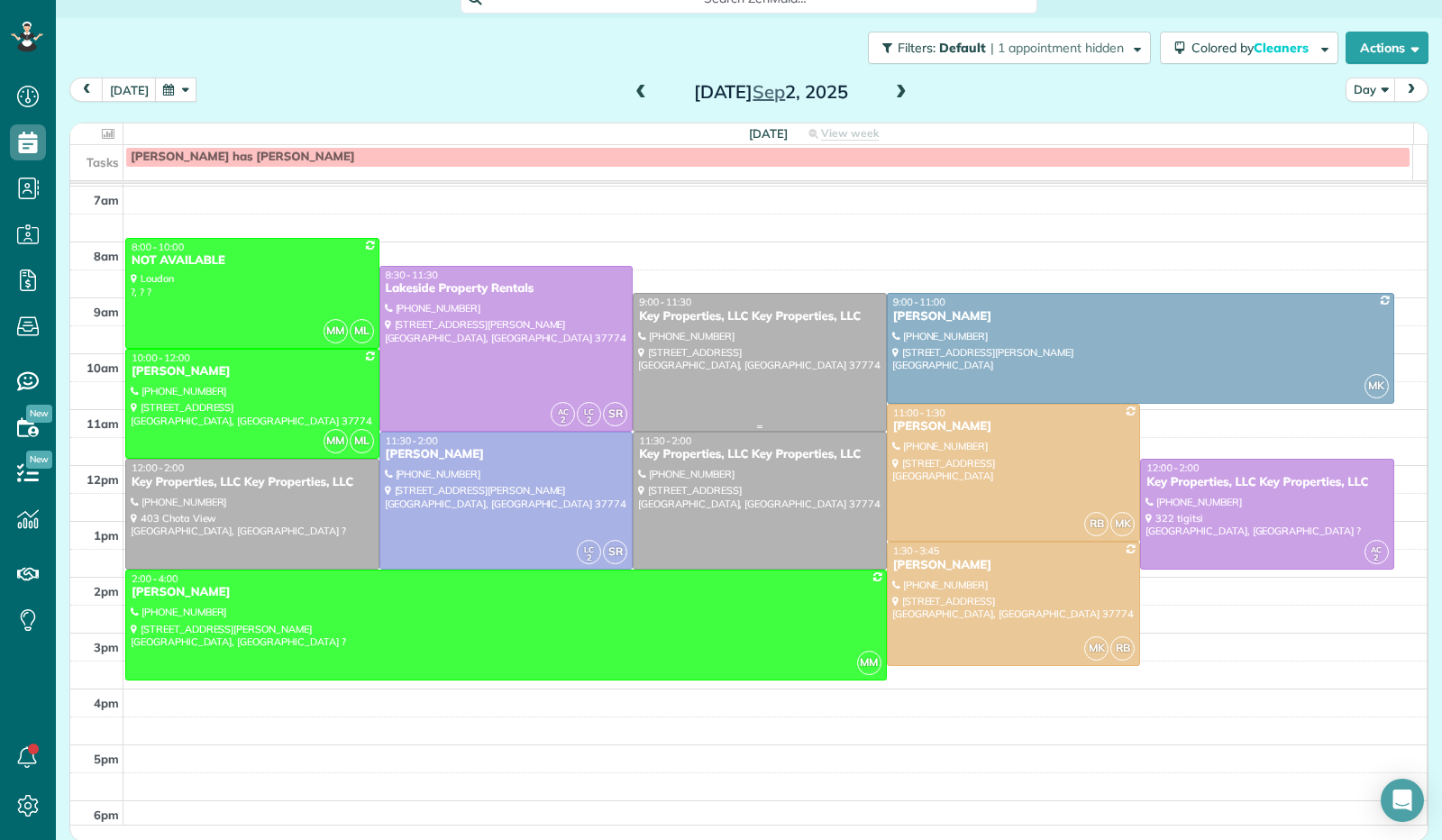
click at [720, 373] on div at bounding box center [759, 362] width 253 height 136
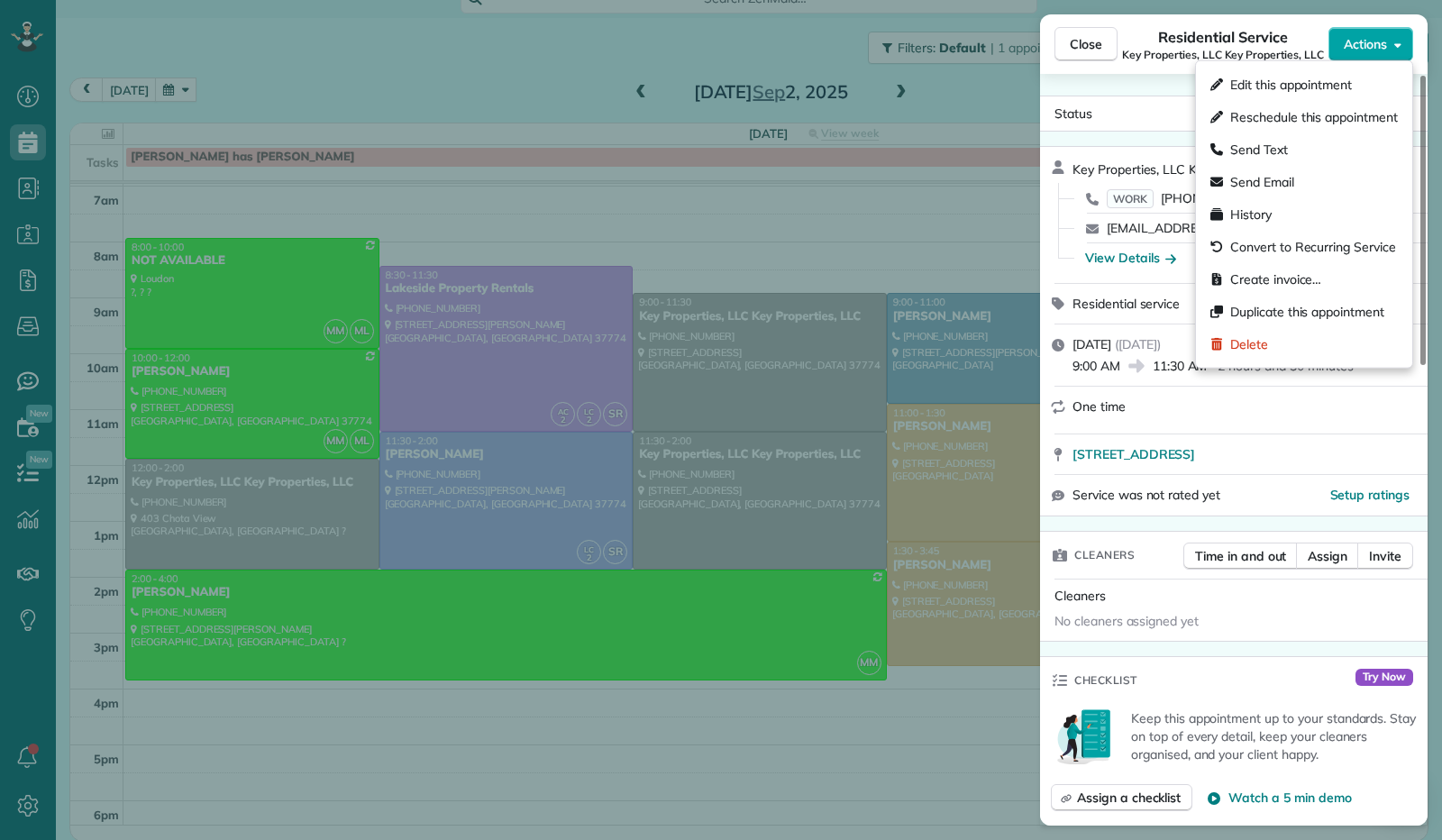
click at [1404, 46] on button "Actions" at bounding box center [1371, 44] width 85 height 34
click at [1380, 83] on div "Edit this appointment" at bounding box center [1304, 84] width 201 height 33
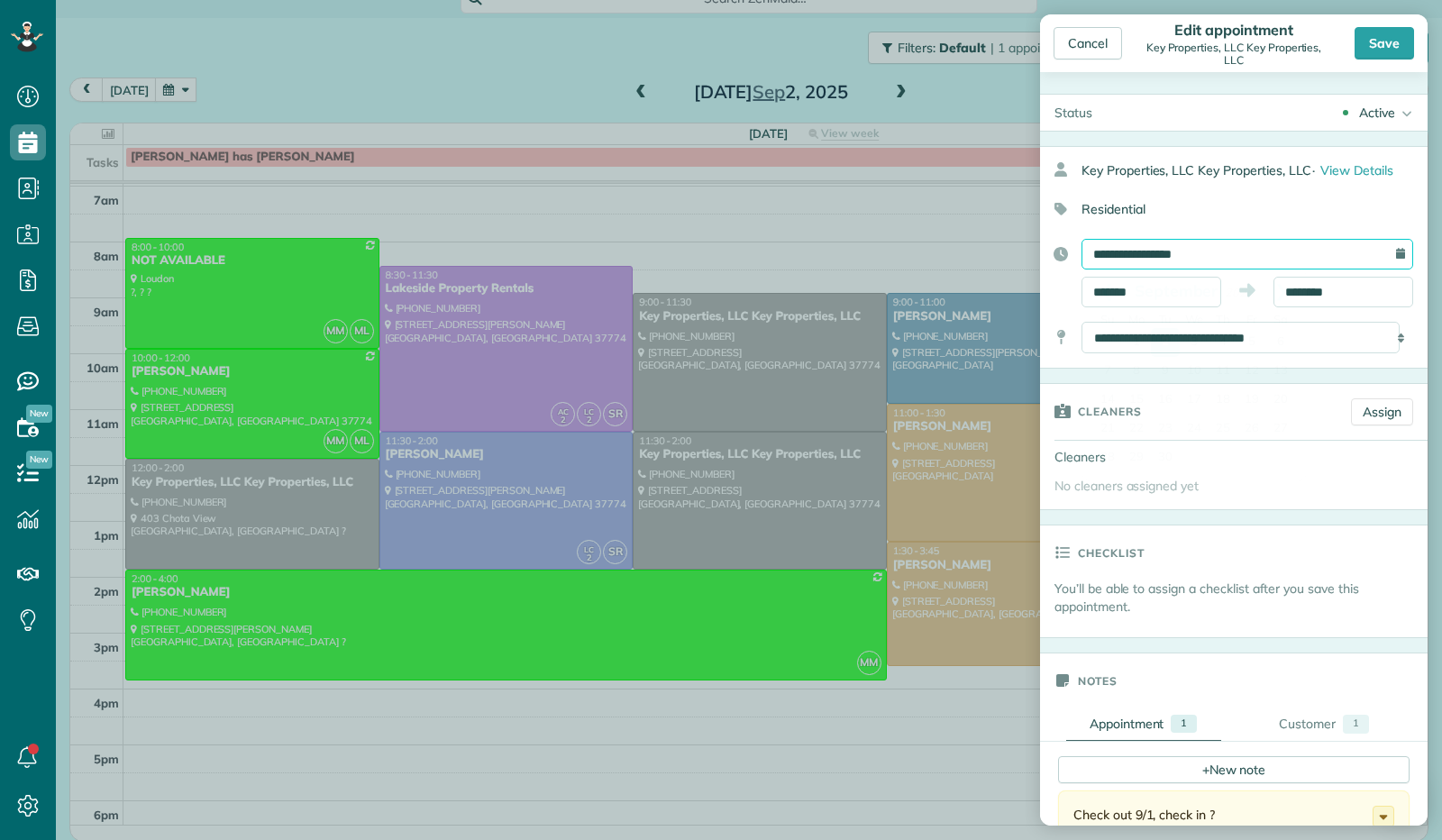
click at [1185, 255] on input "**********" at bounding box center [1248, 254] width 332 height 31
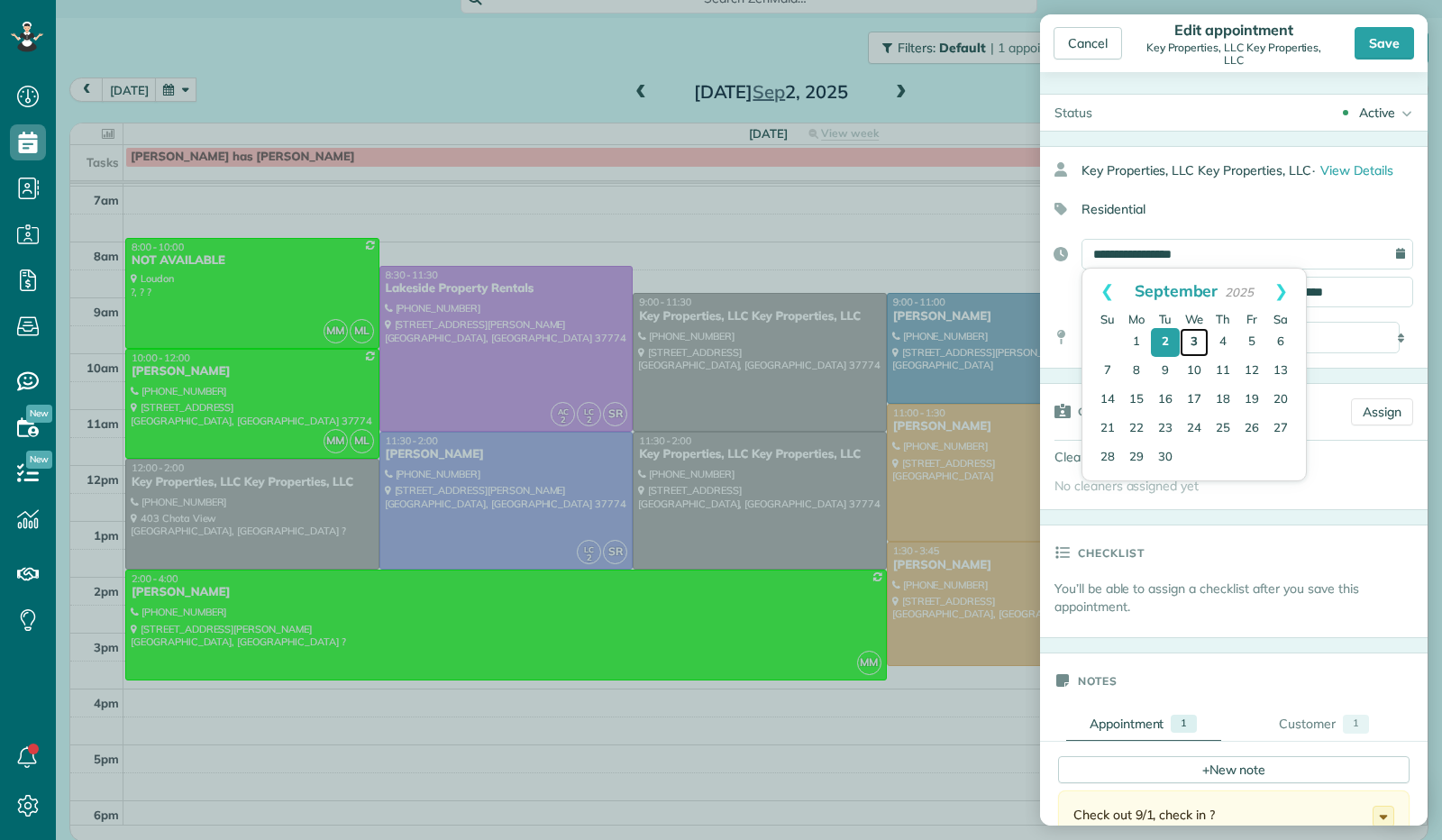
click at [1198, 337] on link "3" at bounding box center [1194, 342] width 29 height 29
type input "**********"
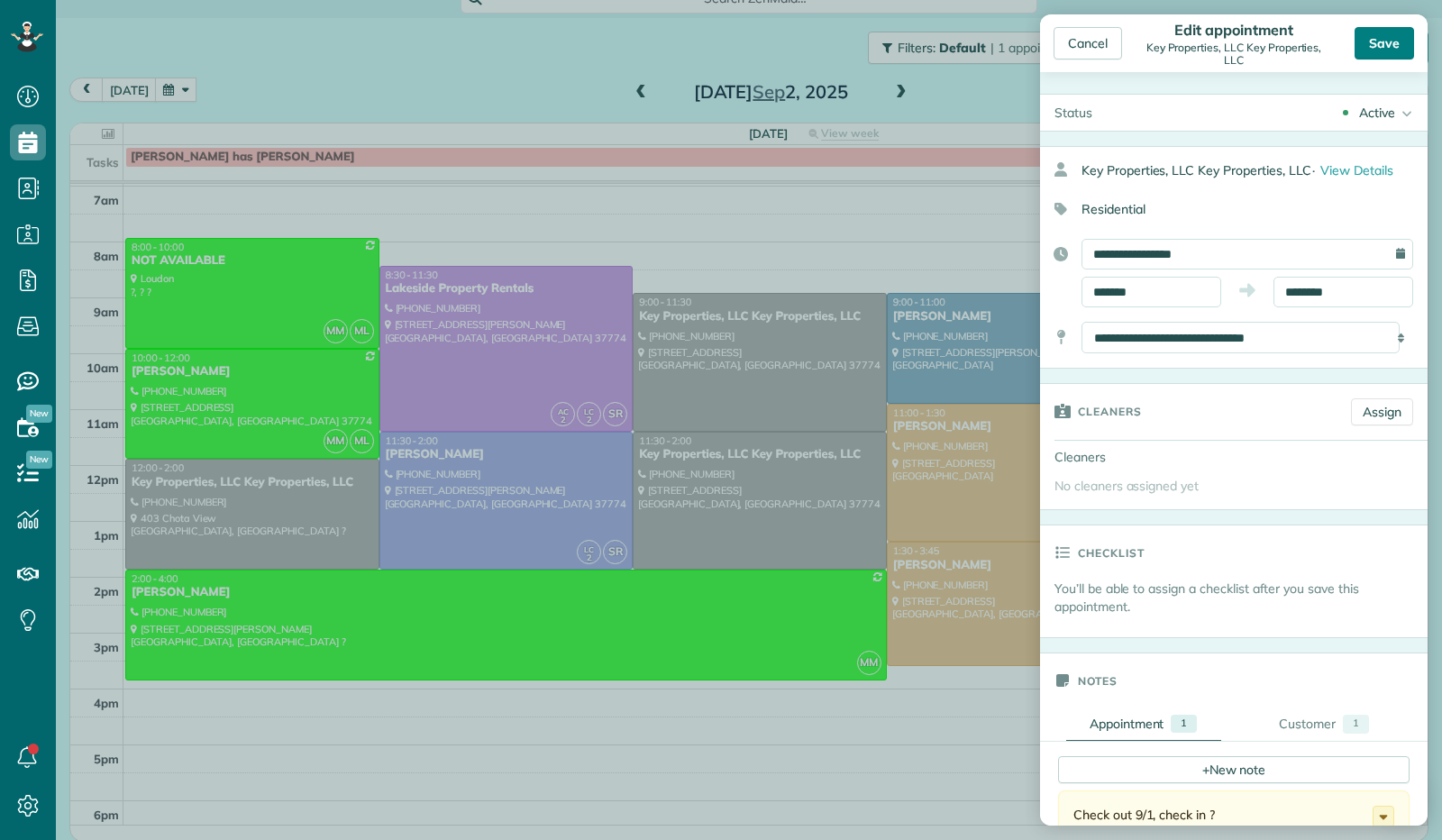
click at [1370, 42] on div "Save" at bounding box center [1385, 43] width 60 height 33
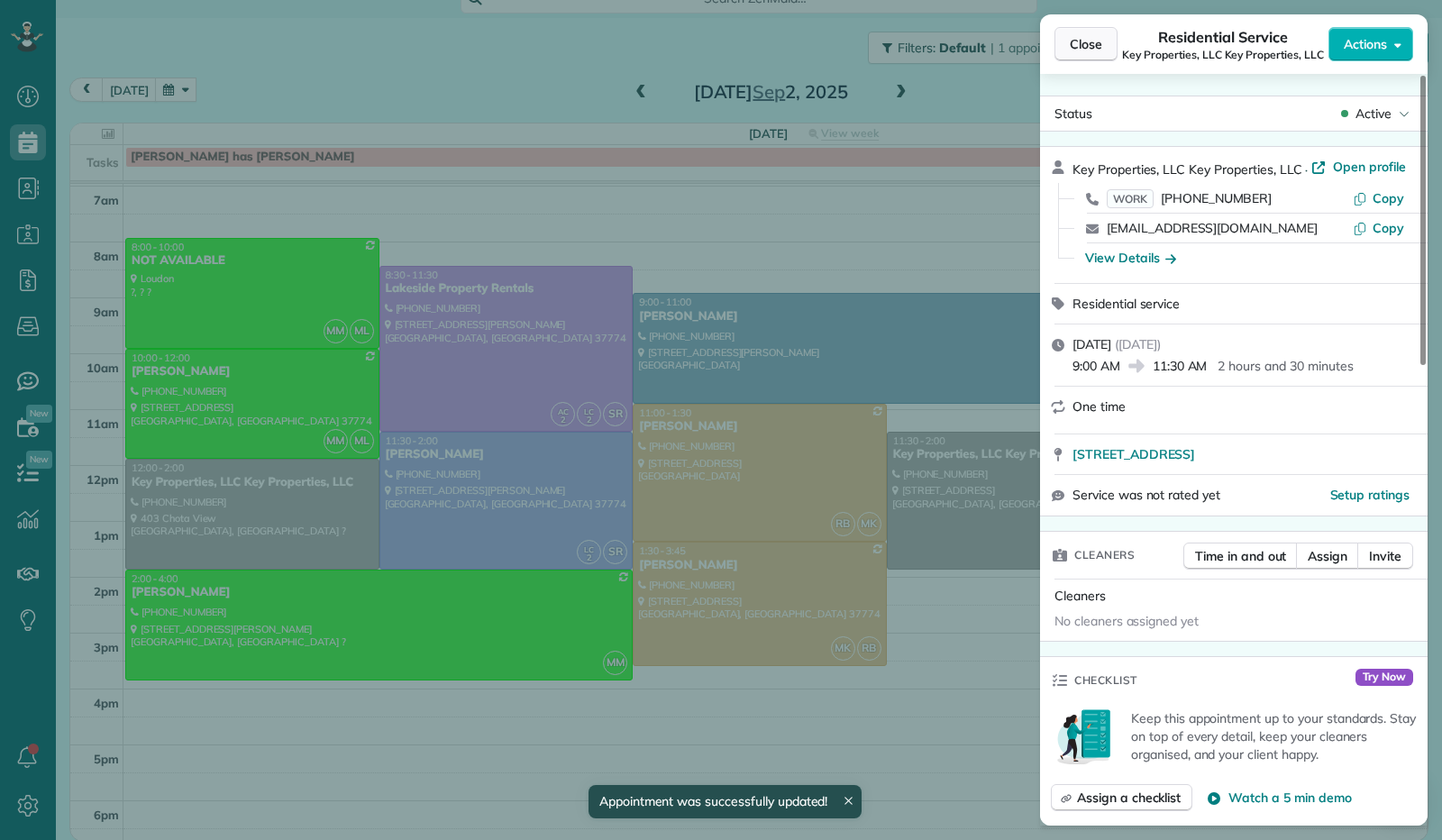
click at [1082, 44] on span "Close" at bounding box center [1086, 44] width 33 height 18
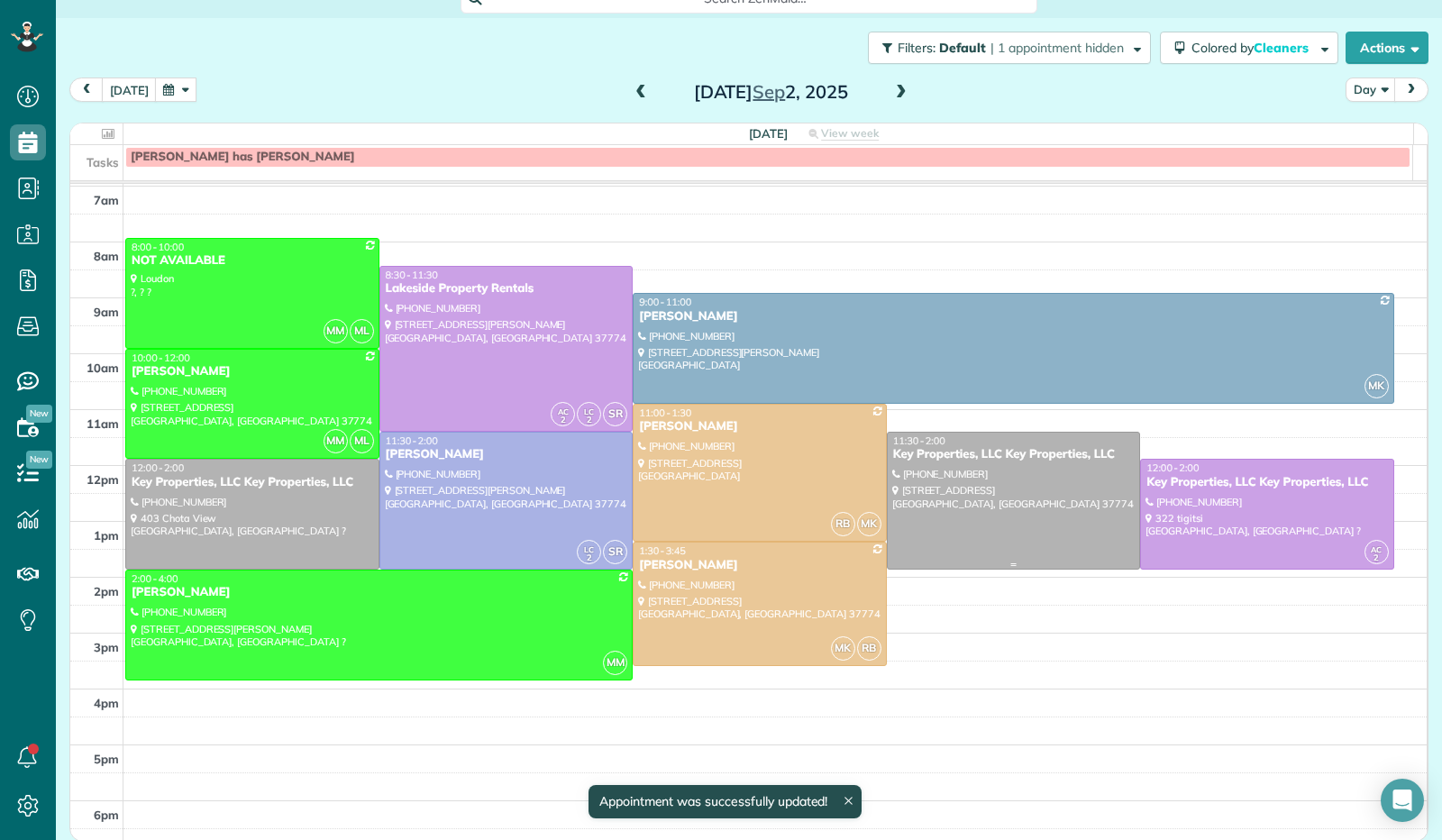
click at [922, 457] on div "Key Properties, LLC Key Properties, LLC" at bounding box center [1014, 454] width 243 height 15
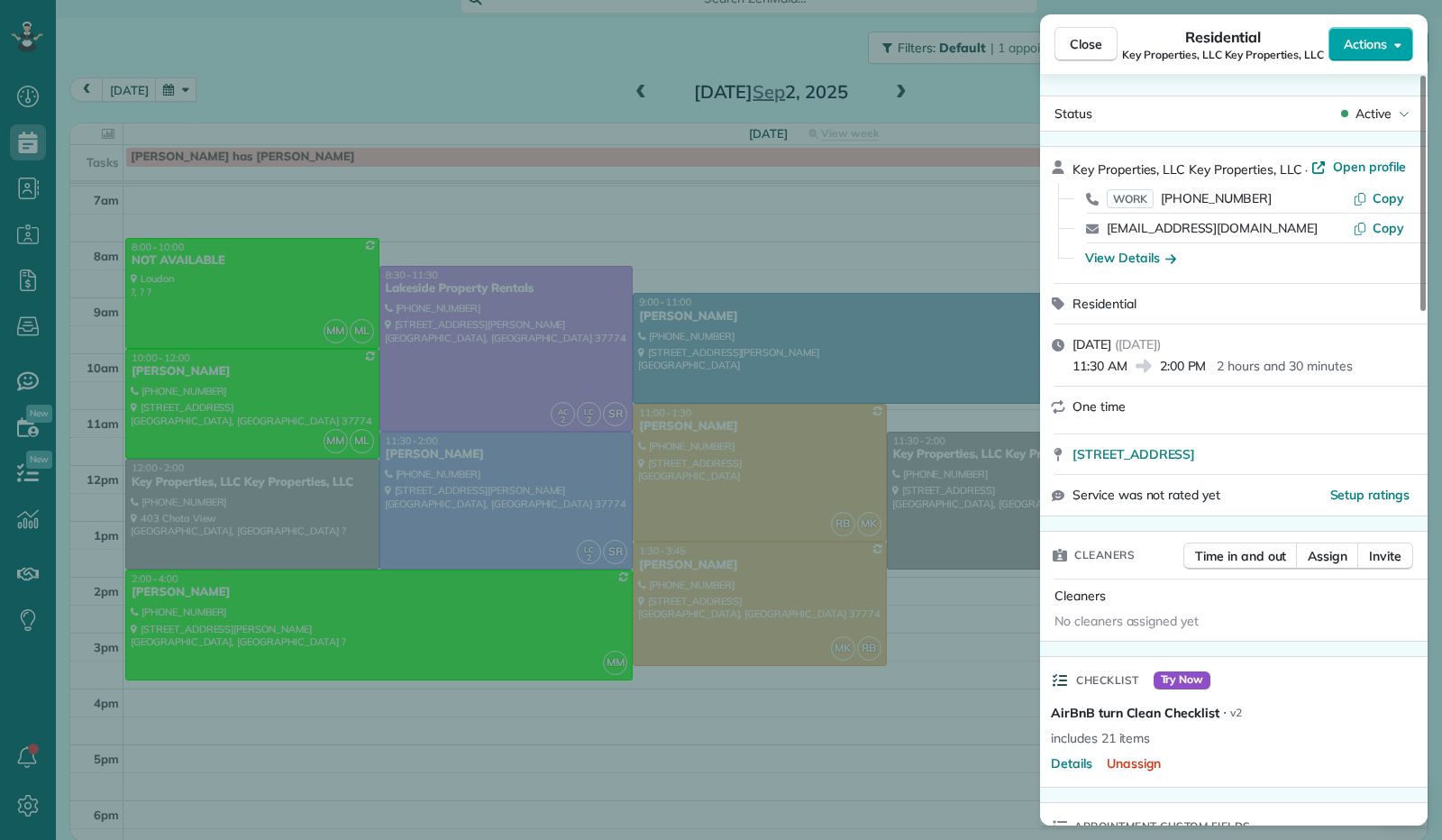
click at [1399, 45] on icon "button" at bounding box center [1398, 45] width 7 height 5
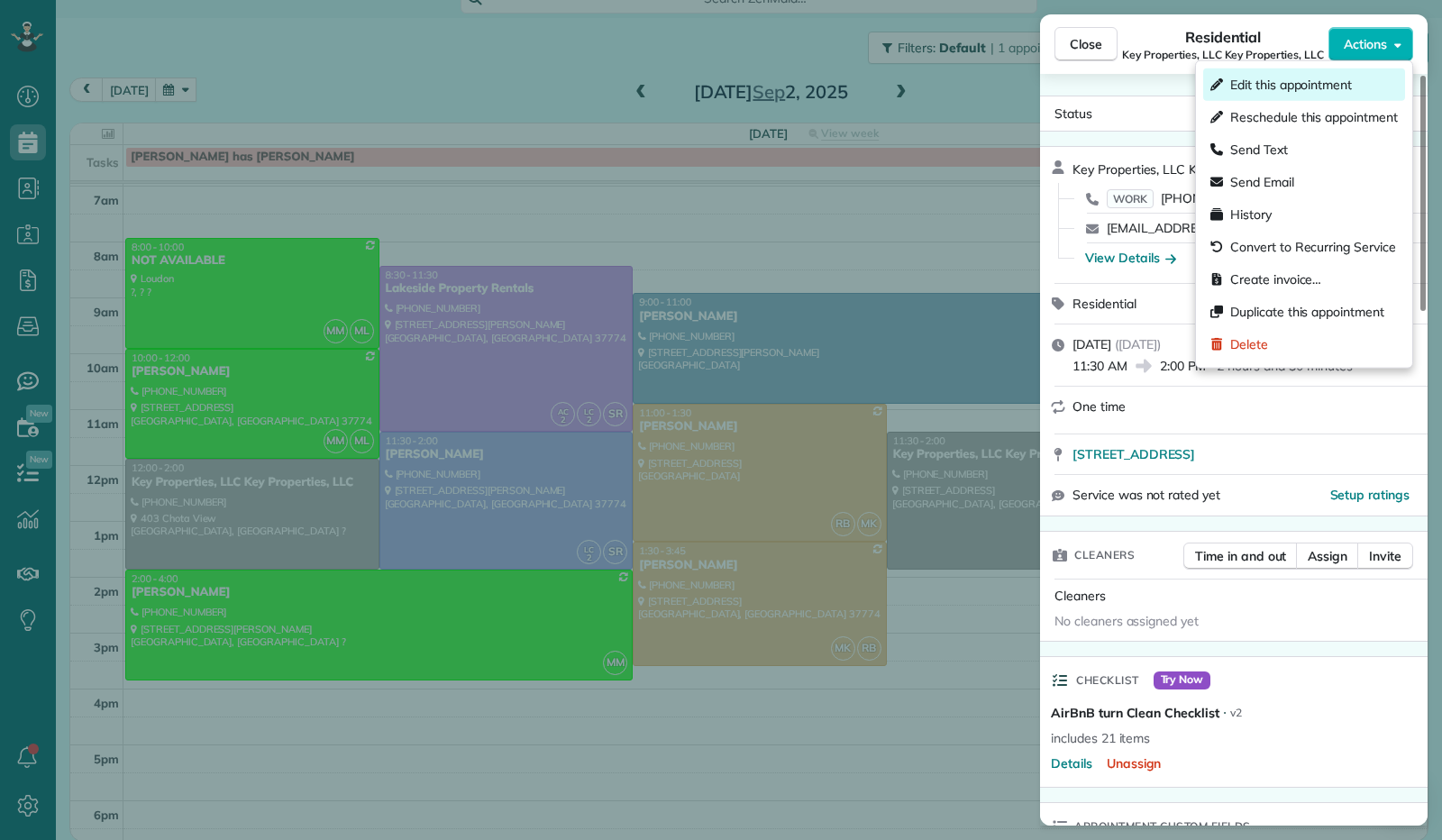
click at [1373, 76] on div "Edit this appointment" at bounding box center [1304, 84] width 201 height 33
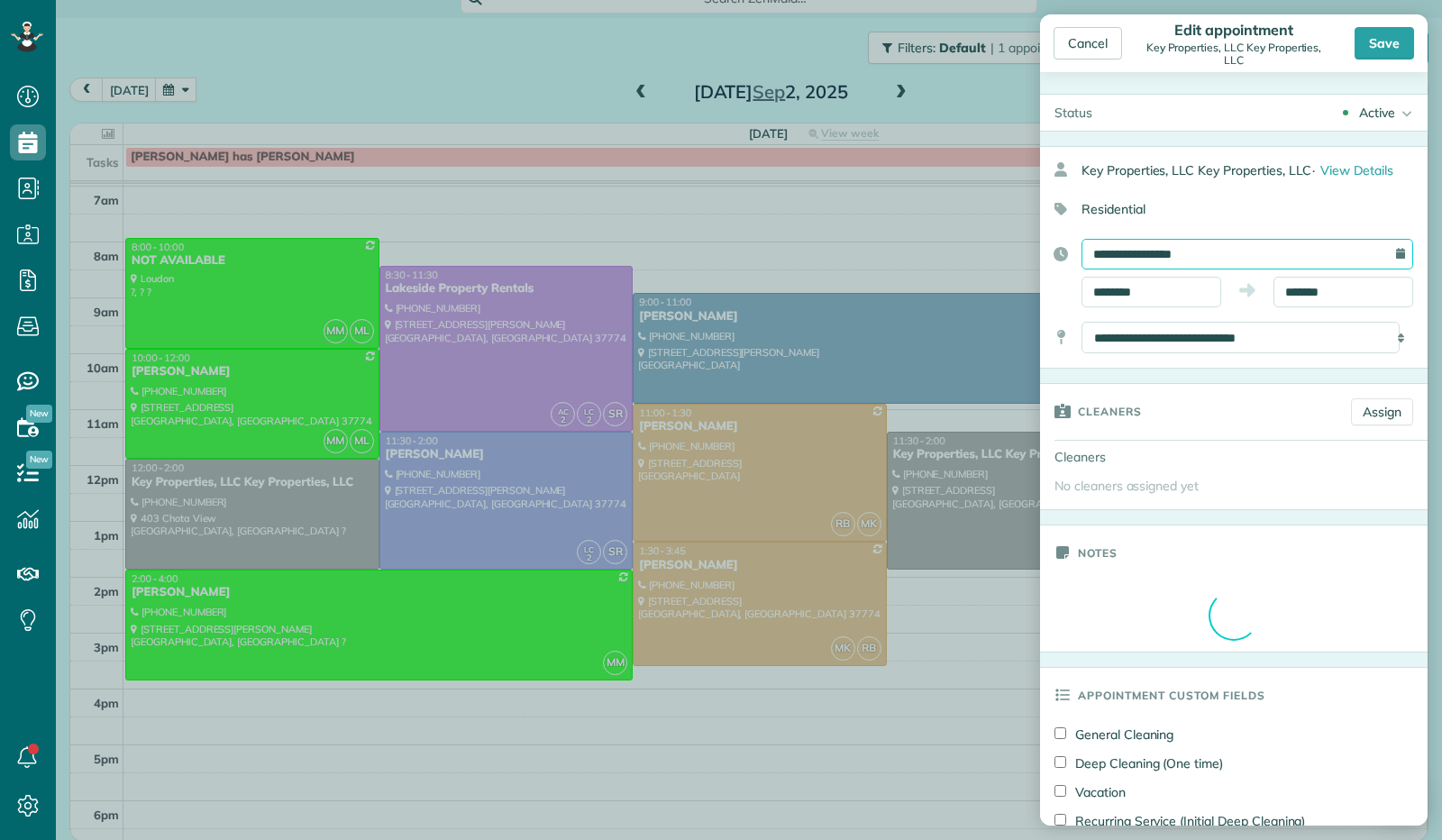
click at [1177, 247] on input "**********" at bounding box center [1248, 254] width 332 height 31
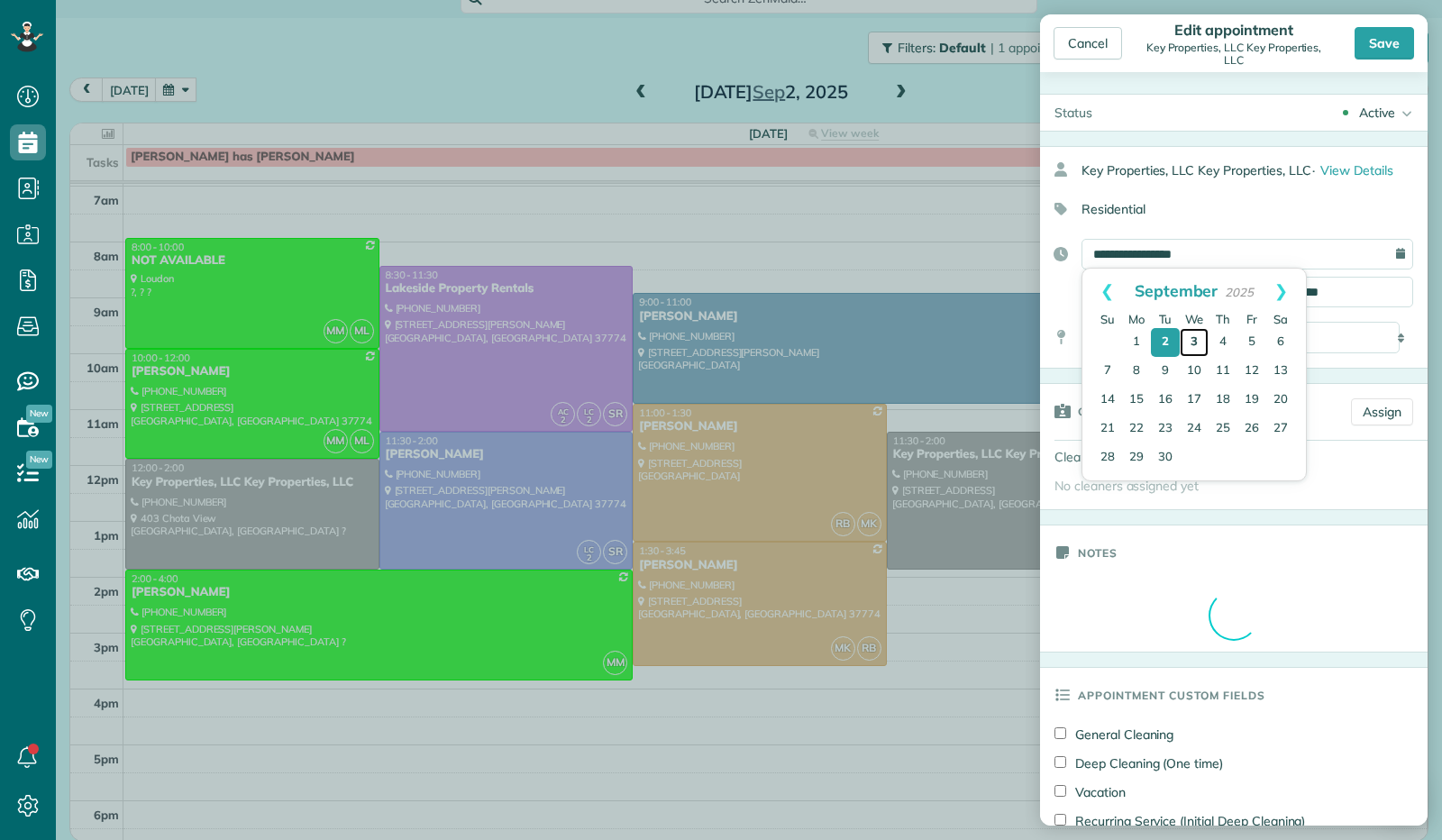
click at [1197, 339] on link "3" at bounding box center [1194, 342] width 29 height 29
type input "**********"
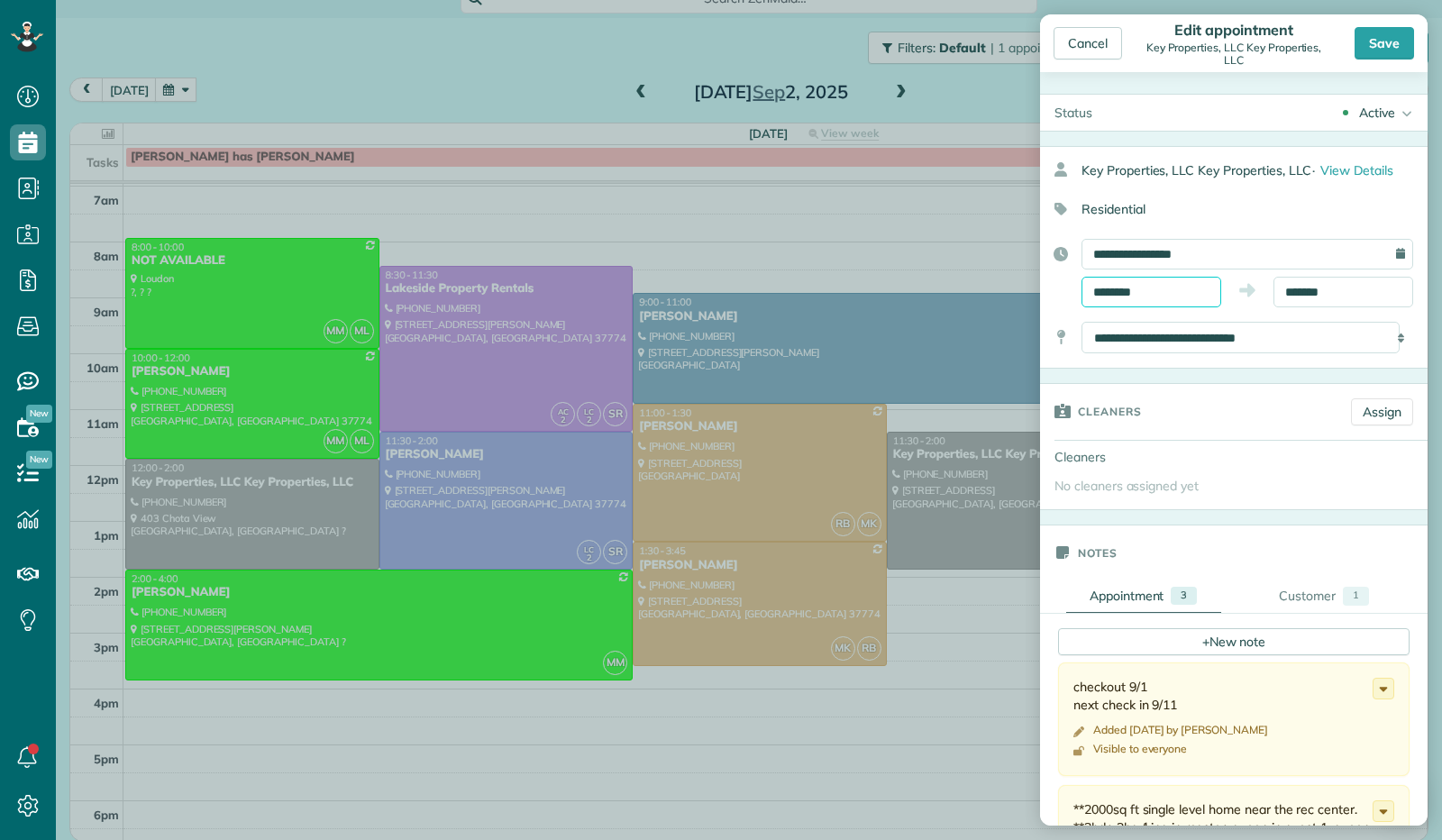
click at [1140, 288] on input "********" at bounding box center [1152, 292] width 140 height 31
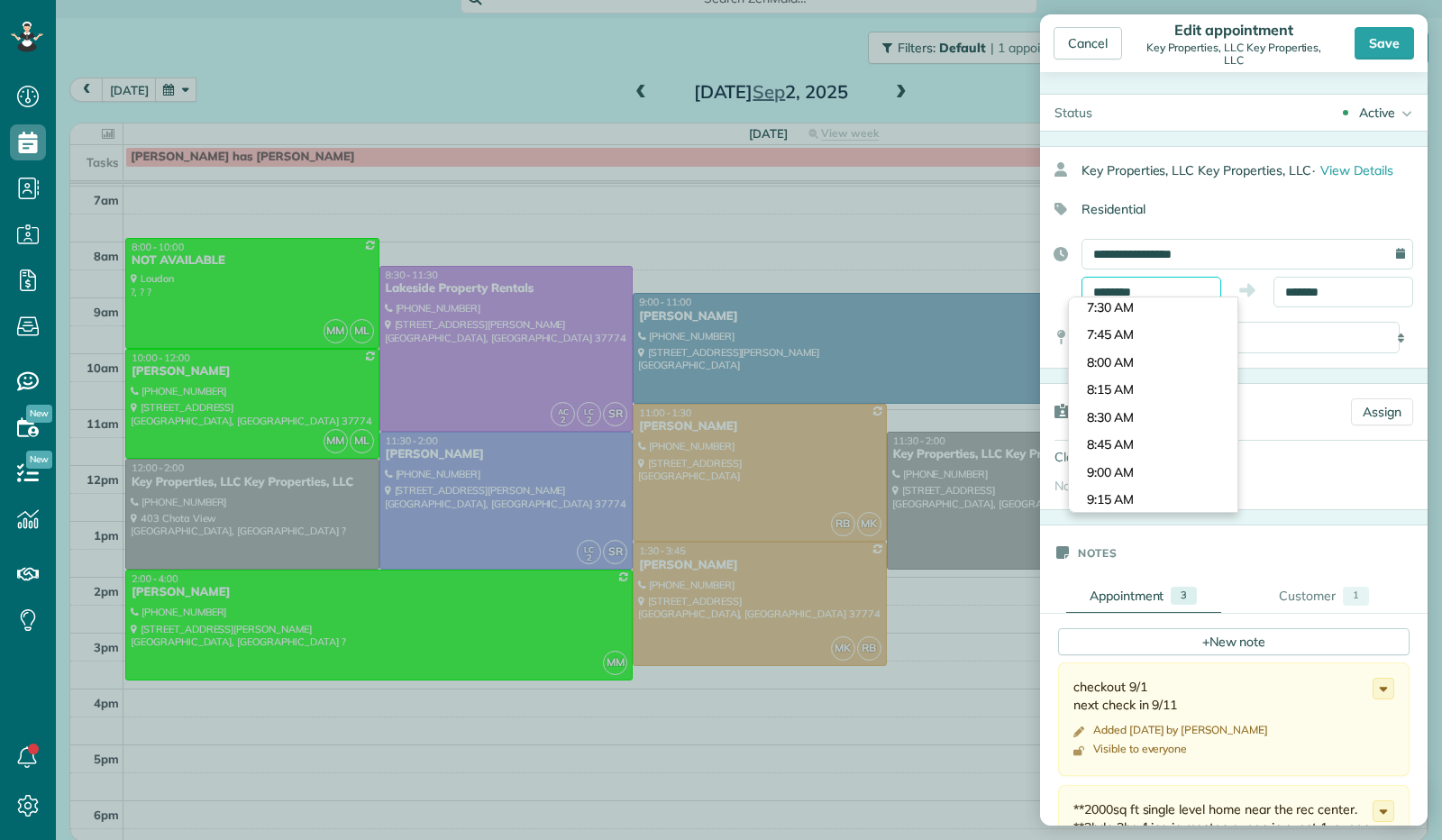
scroll to position [849, 0]
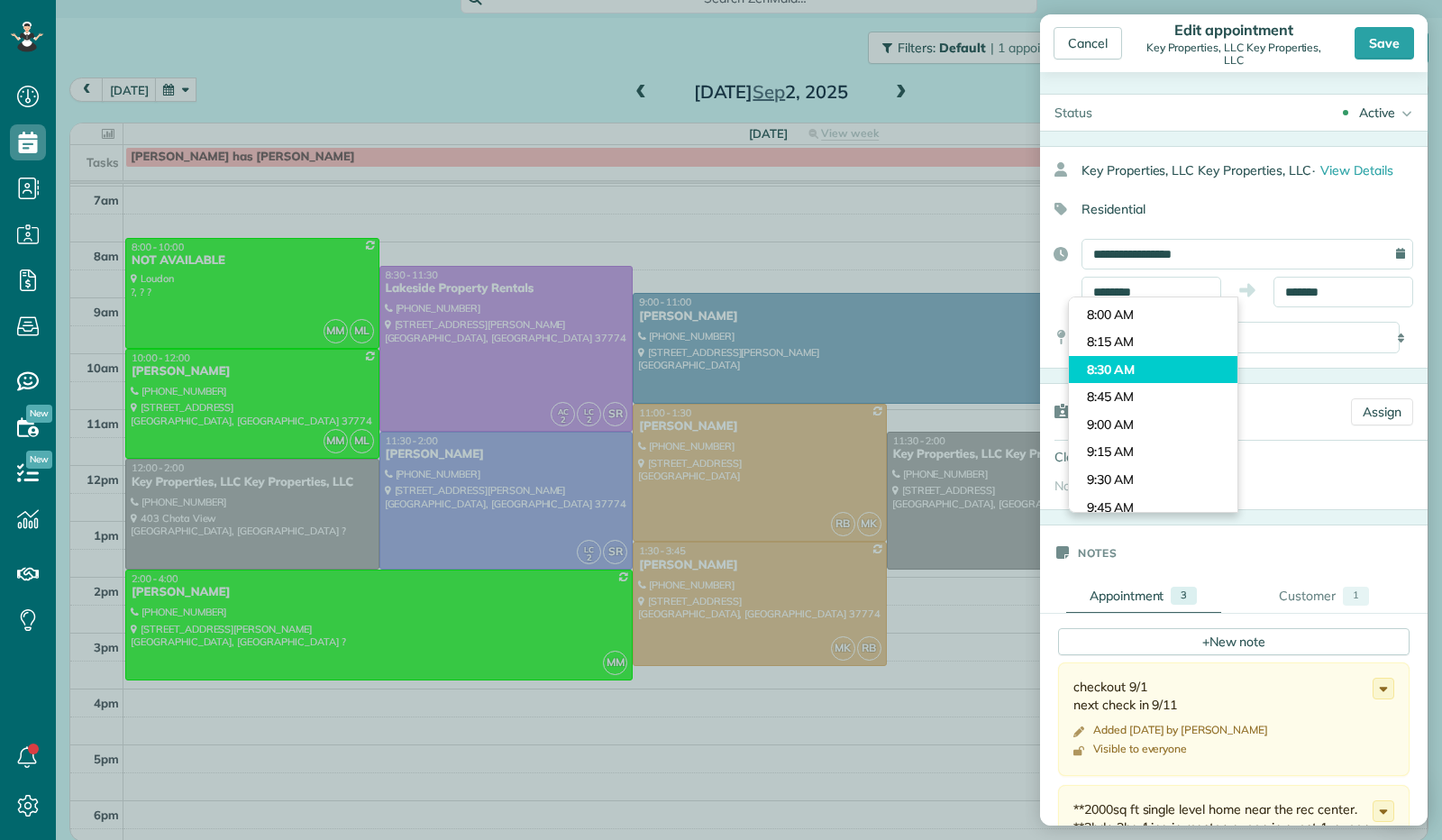
type input "*******"
click at [1142, 362] on body "Dashboard Scheduling Calendar View List View Dispatch View - Weekly scheduling …" at bounding box center [721, 420] width 1442 height 840
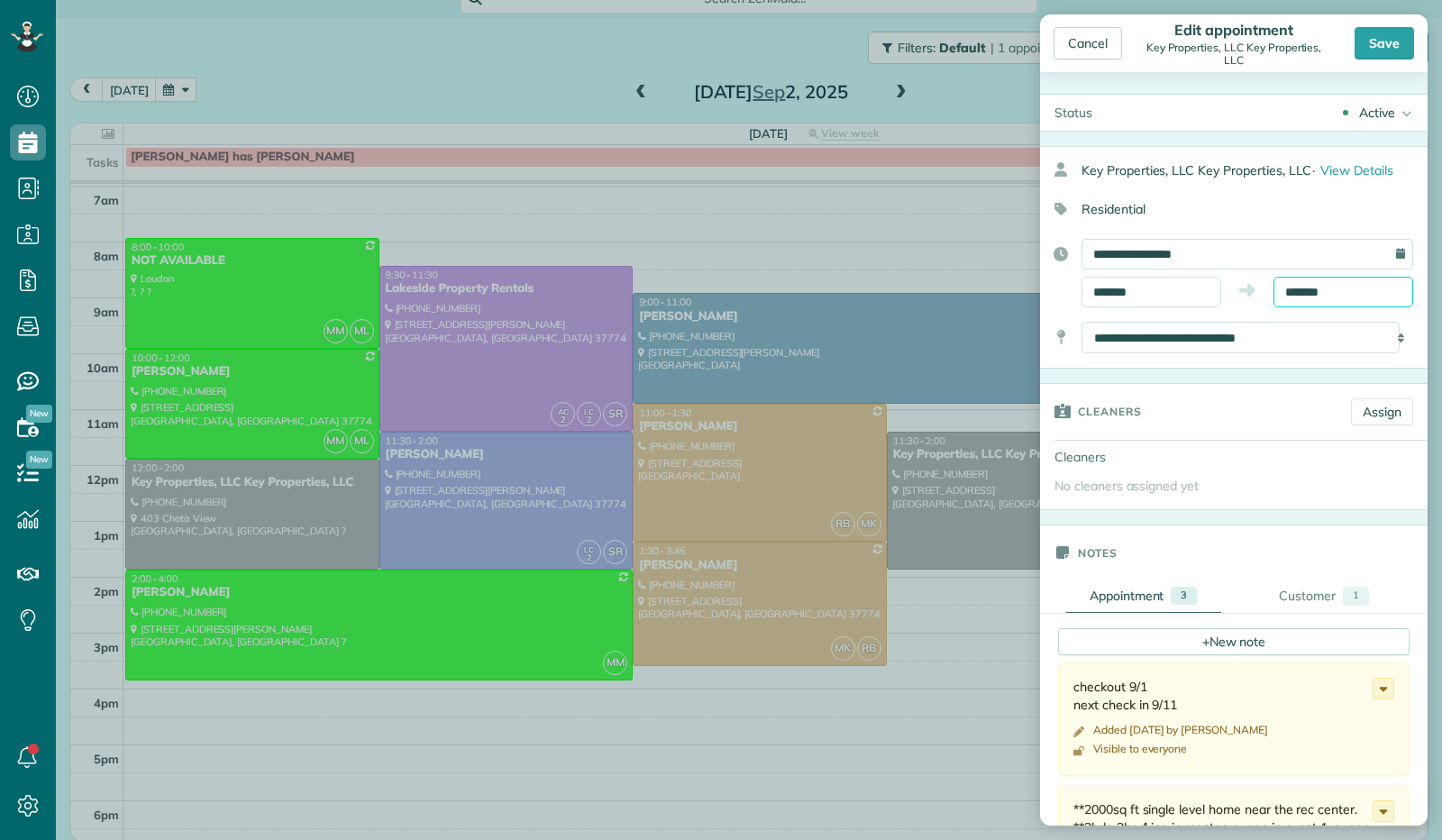
click at [1295, 286] on input "*******" at bounding box center [1344, 292] width 140 height 31
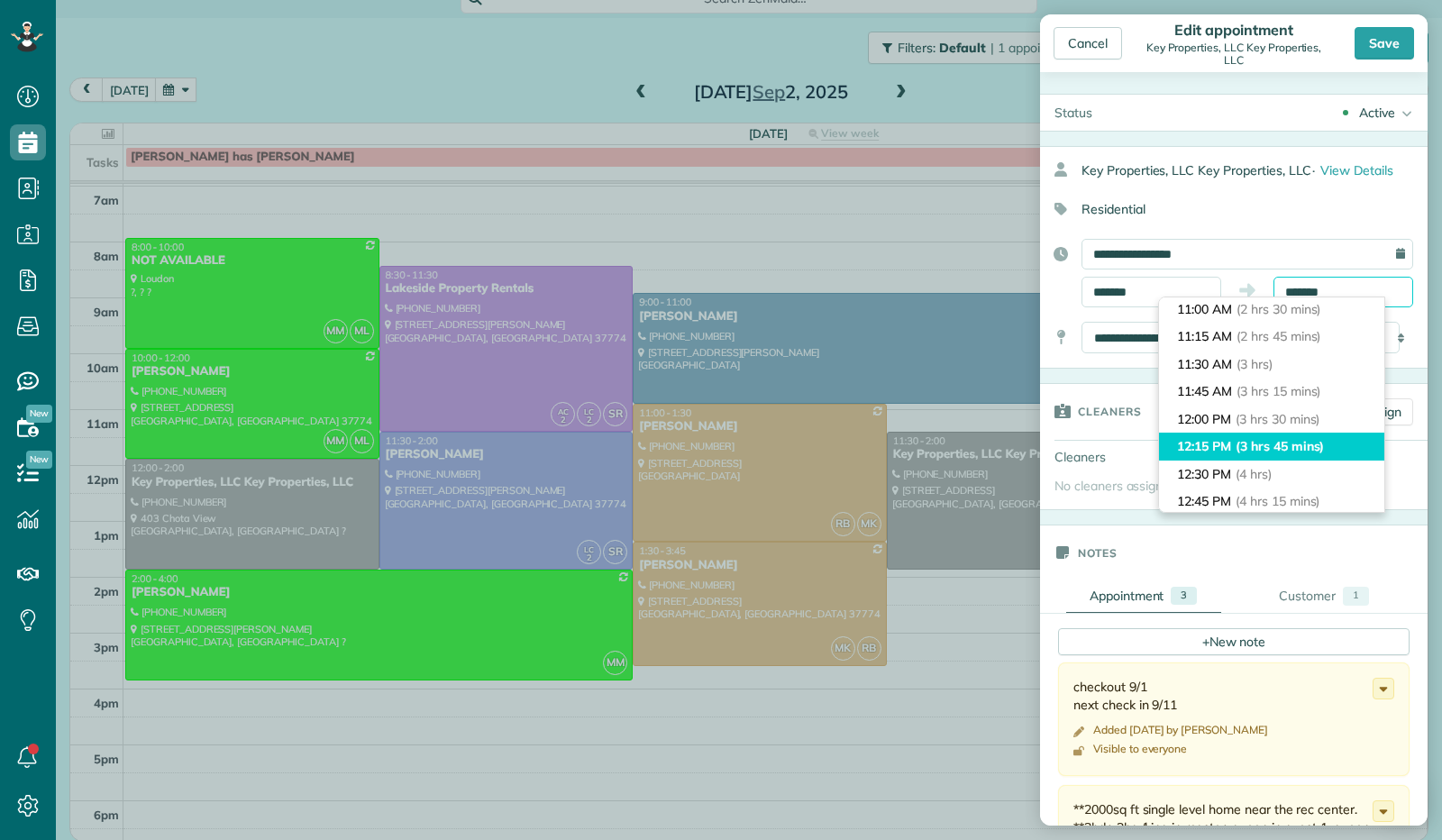
scroll to position [217, 0]
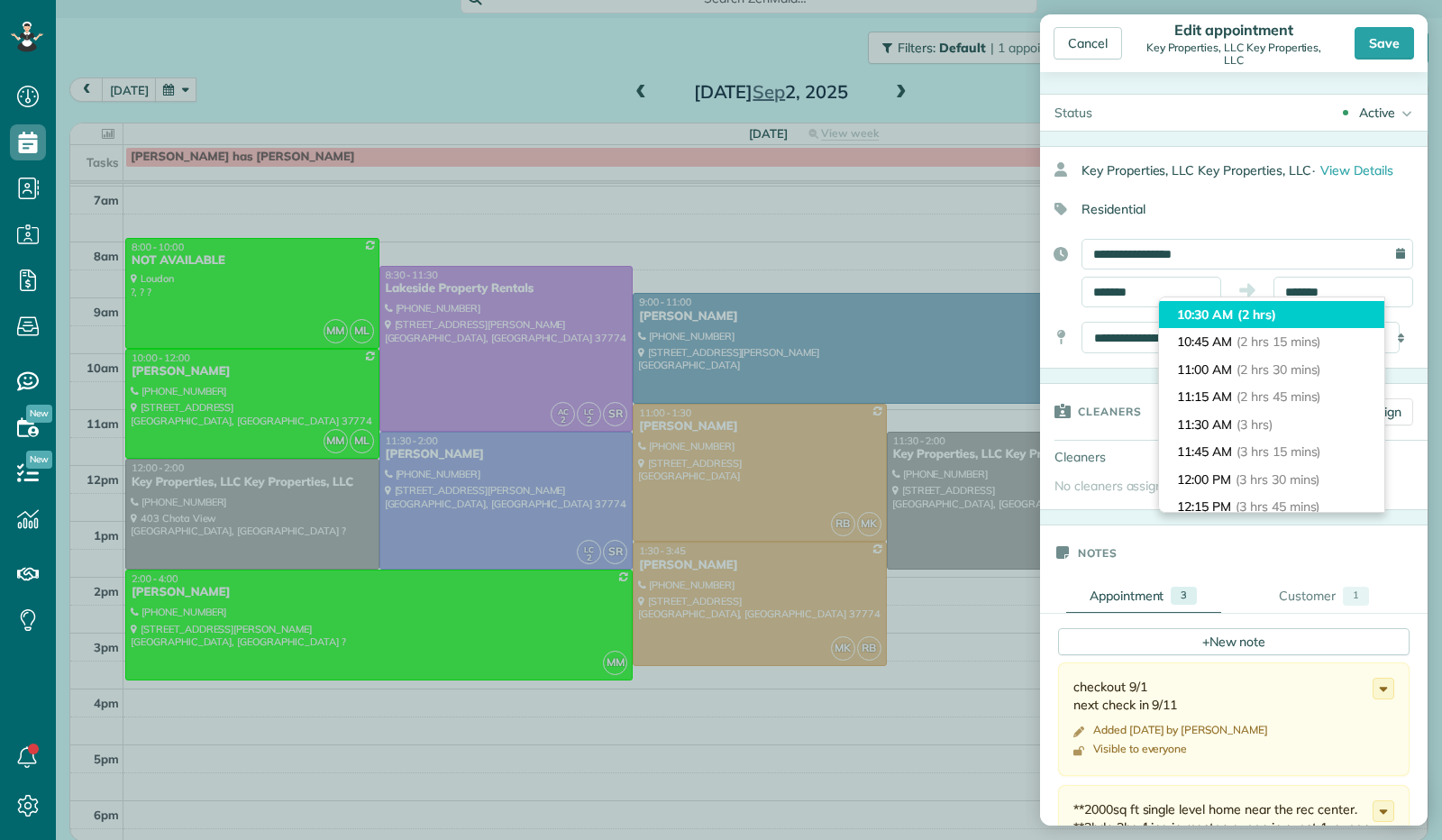
type input "********"
click at [1268, 321] on span "(2 hrs)" at bounding box center [1257, 314] width 39 height 16
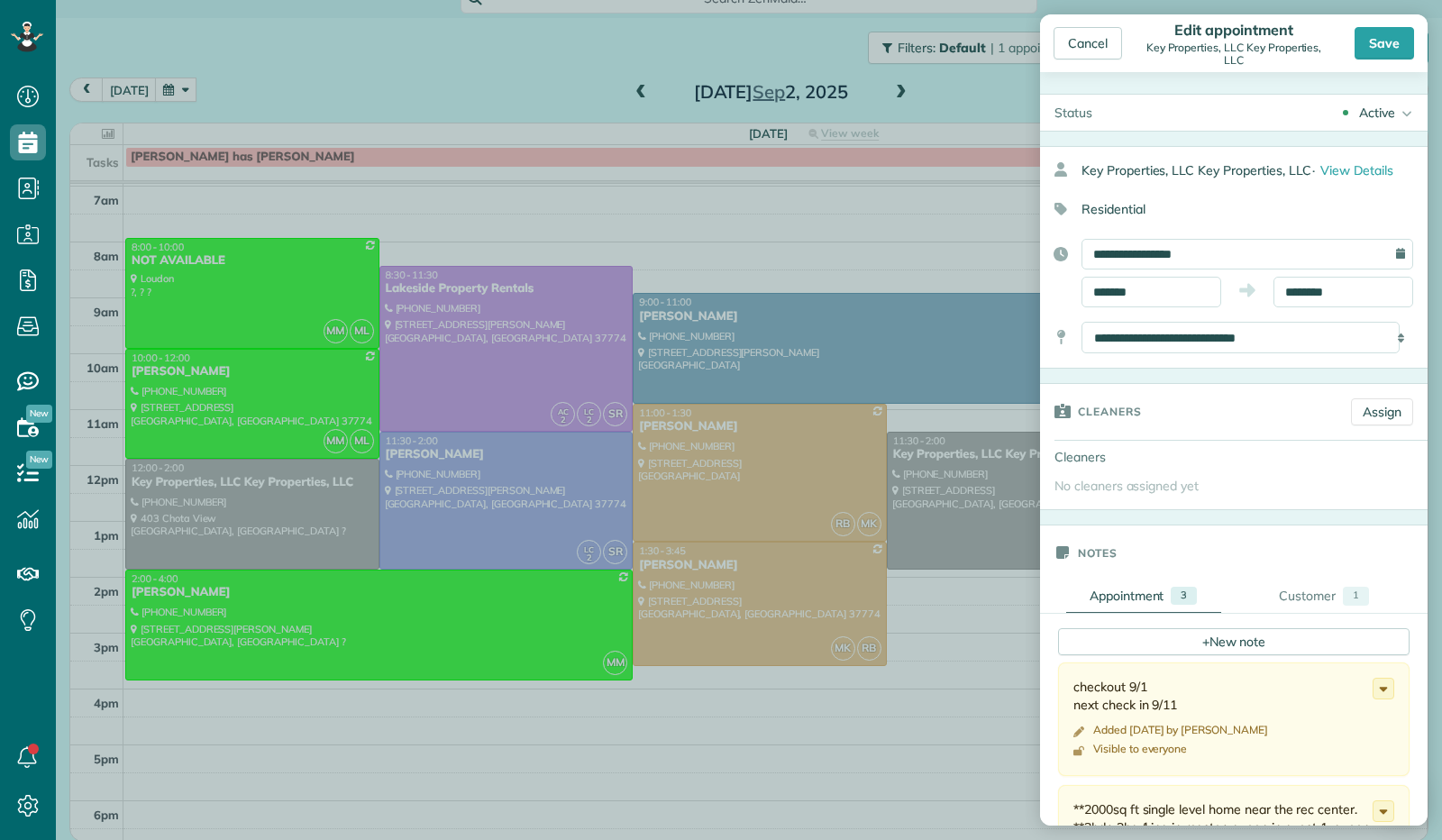
click at [1368, 39] on div "Save" at bounding box center [1385, 43] width 60 height 33
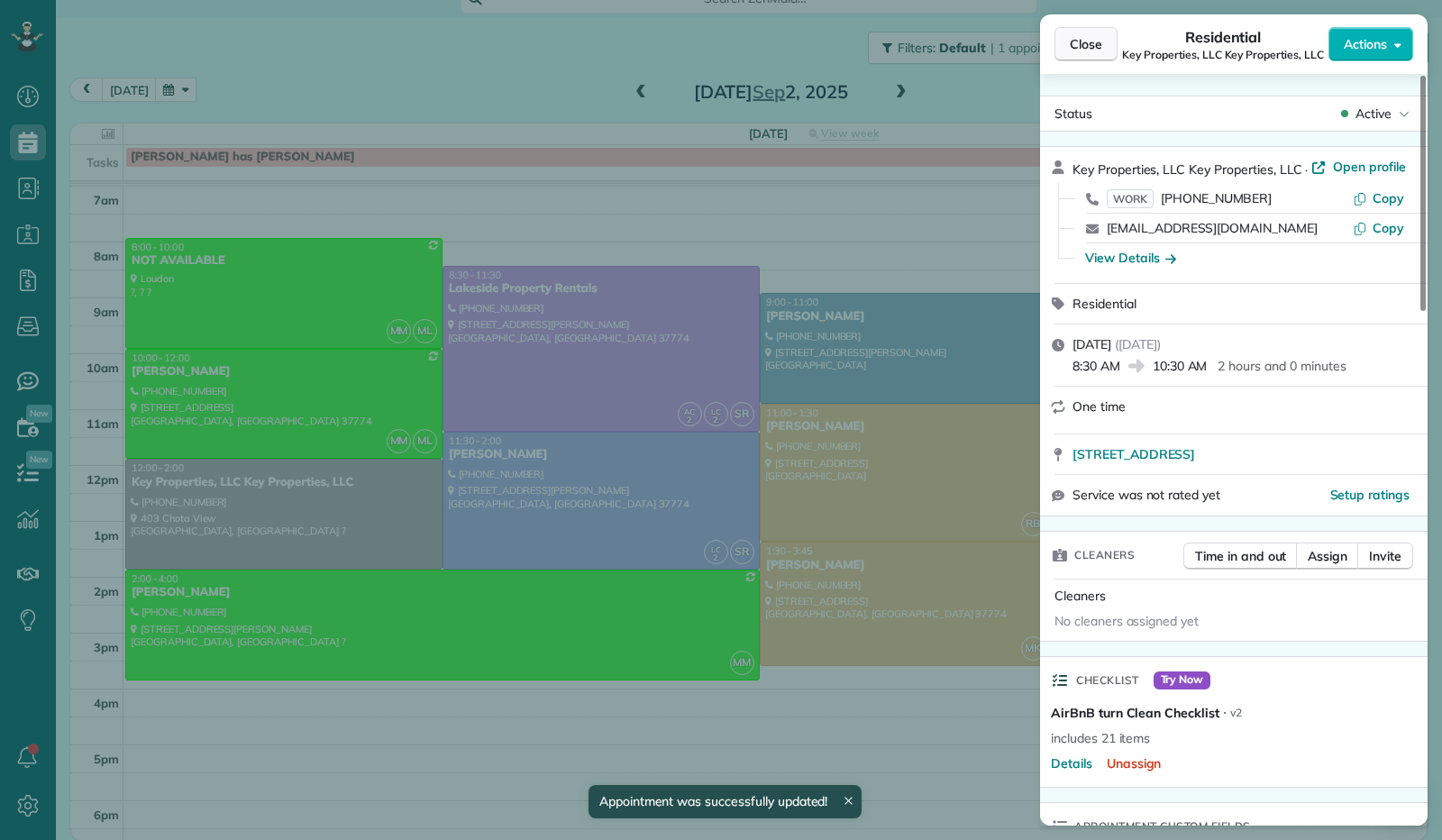
click at [1095, 44] on span "Close" at bounding box center [1086, 44] width 33 height 18
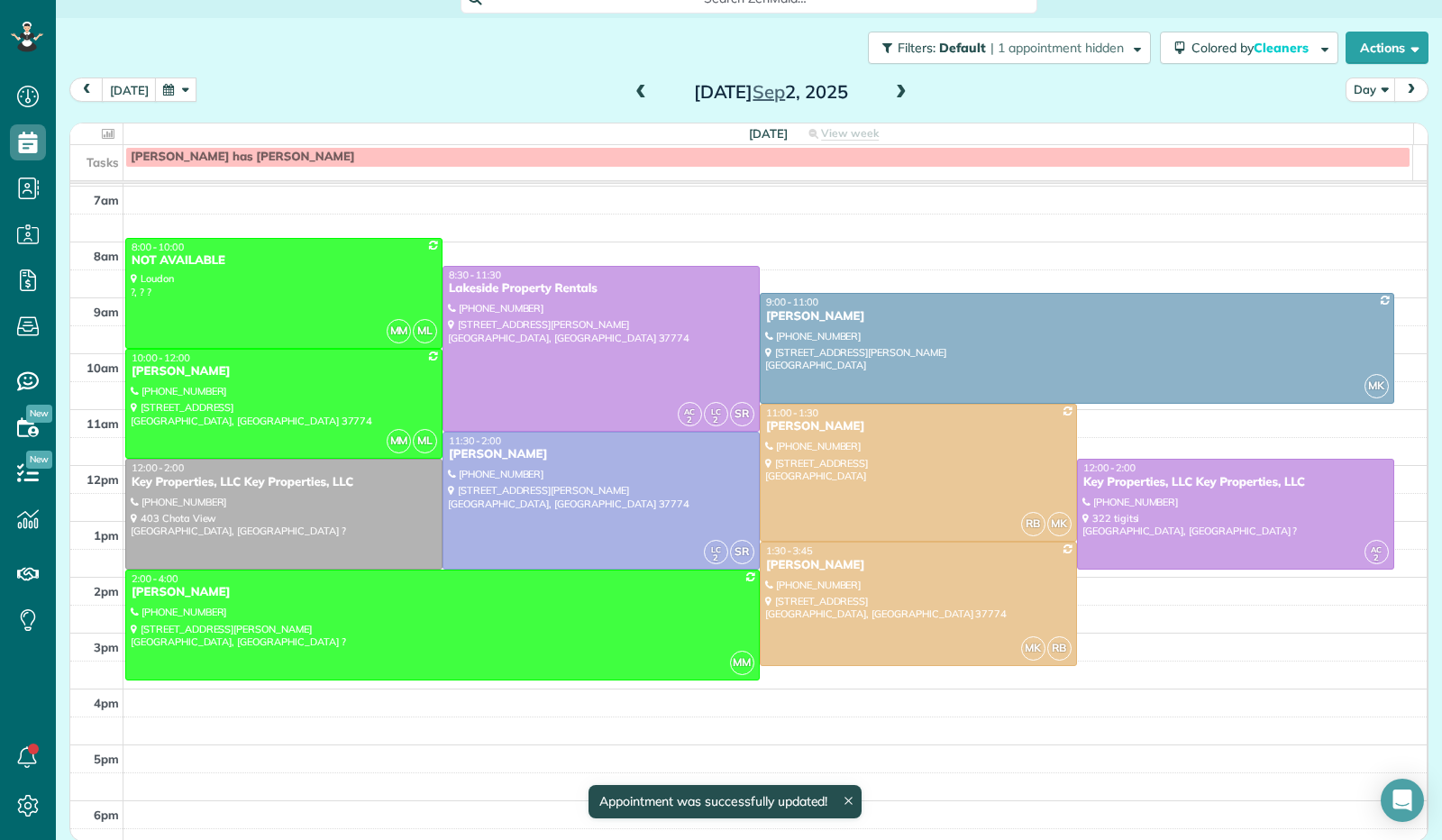
click at [892, 93] on span at bounding box center [901, 92] width 20 height 16
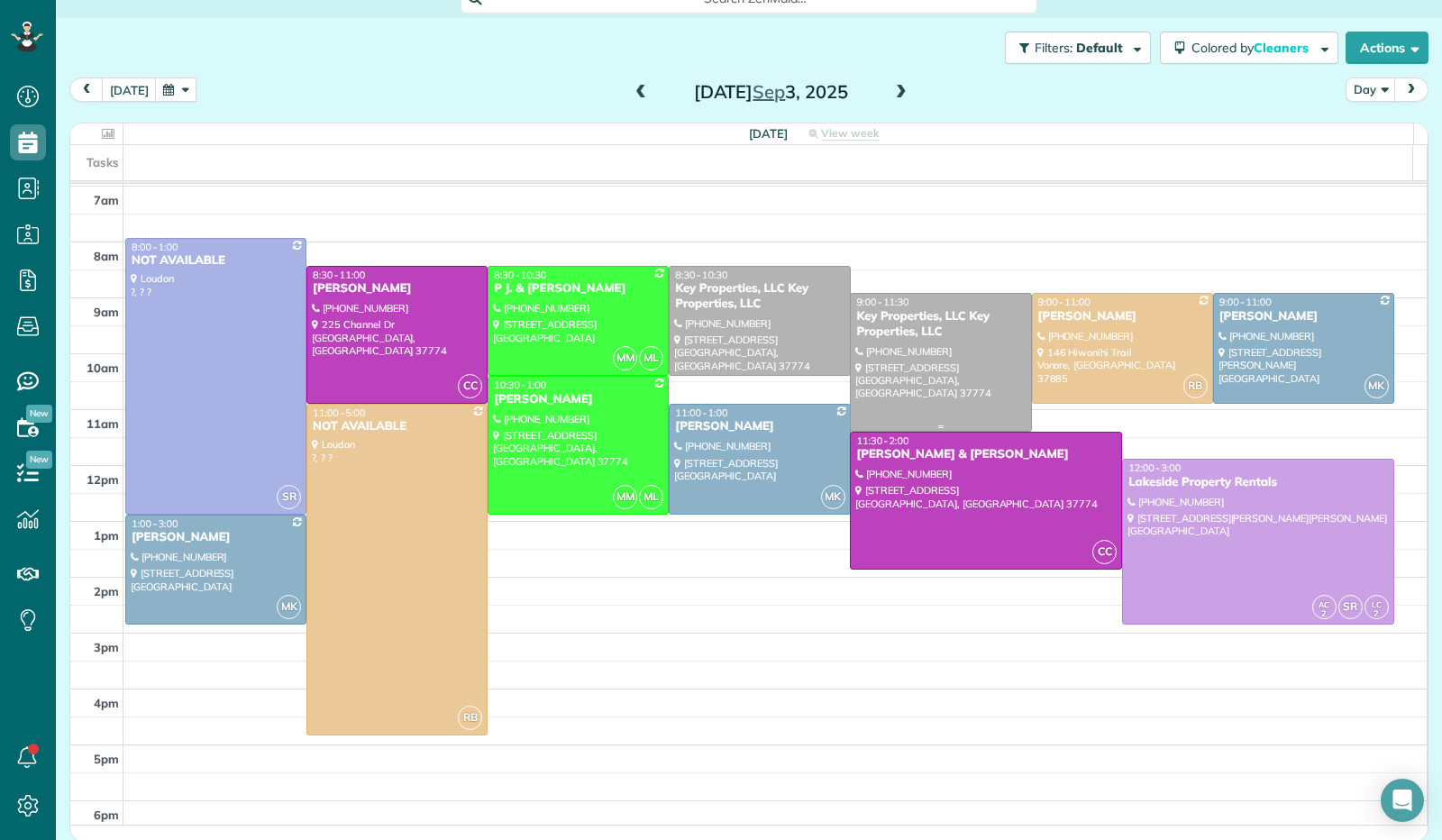
click at [916, 361] on div at bounding box center [940, 362] width 179 height 136
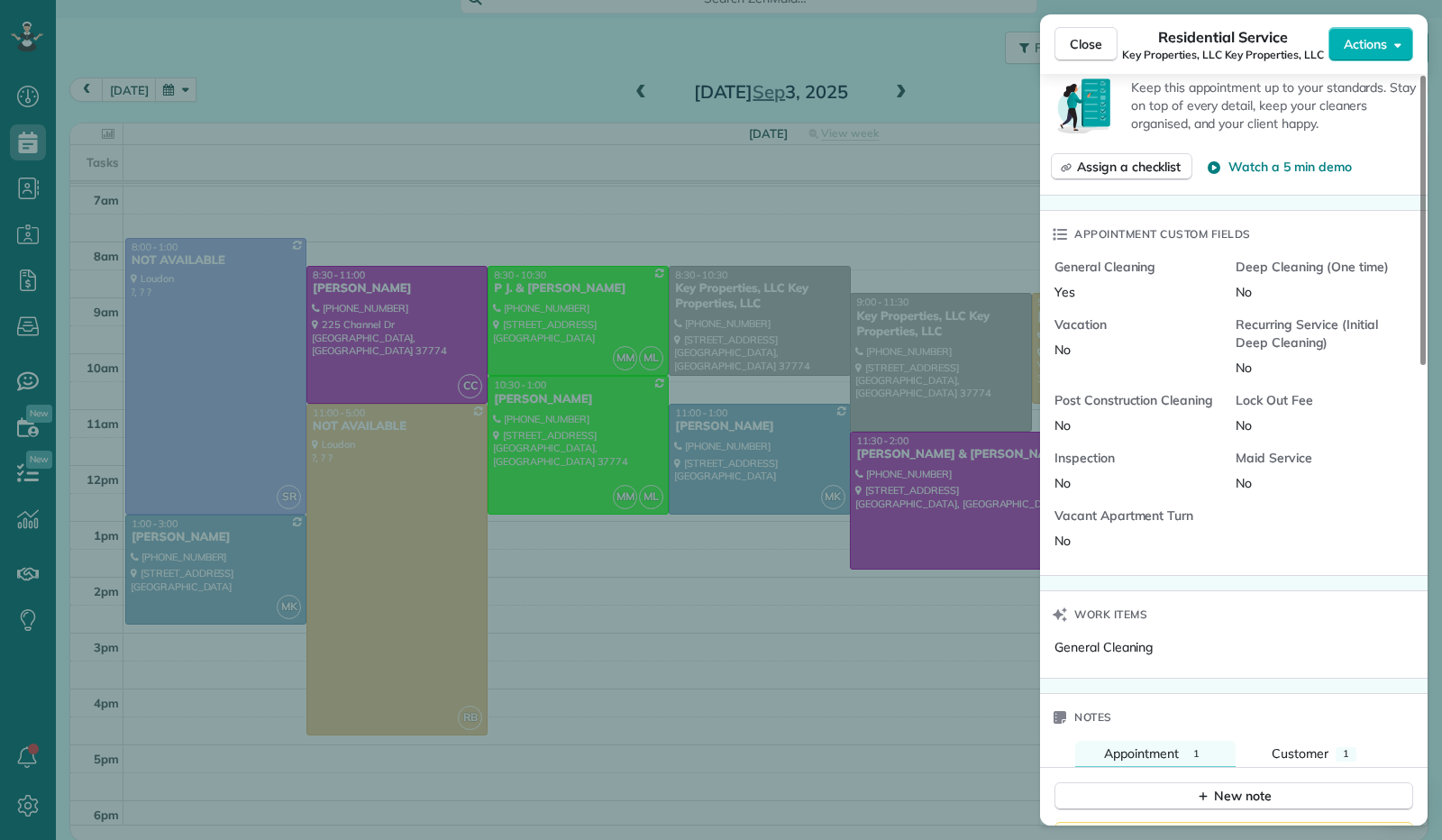
scroll to position [1191, 0]
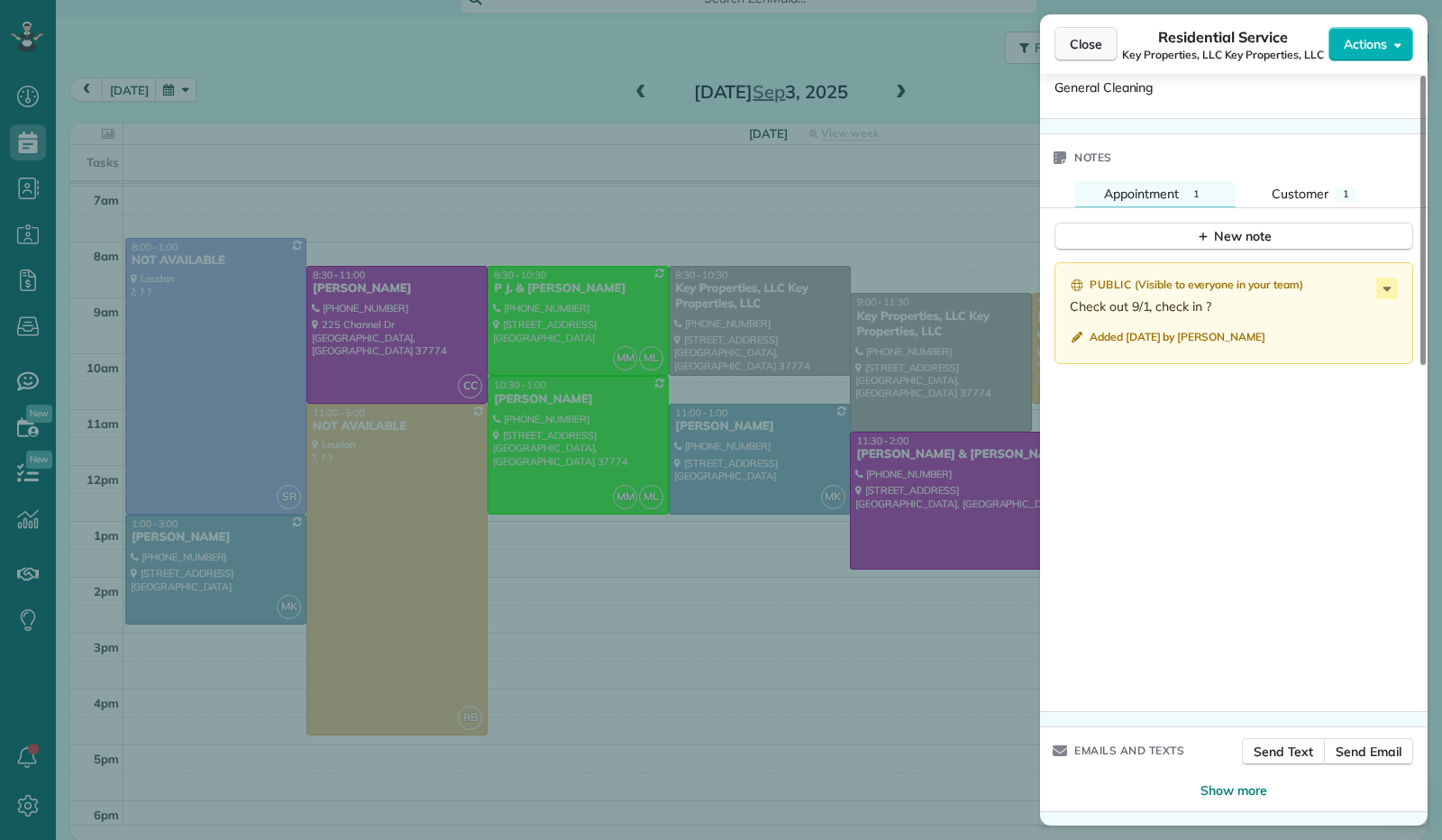
click at [1098, 56] on button "Close" at bounding box center [1087, 44] width 63 height 34
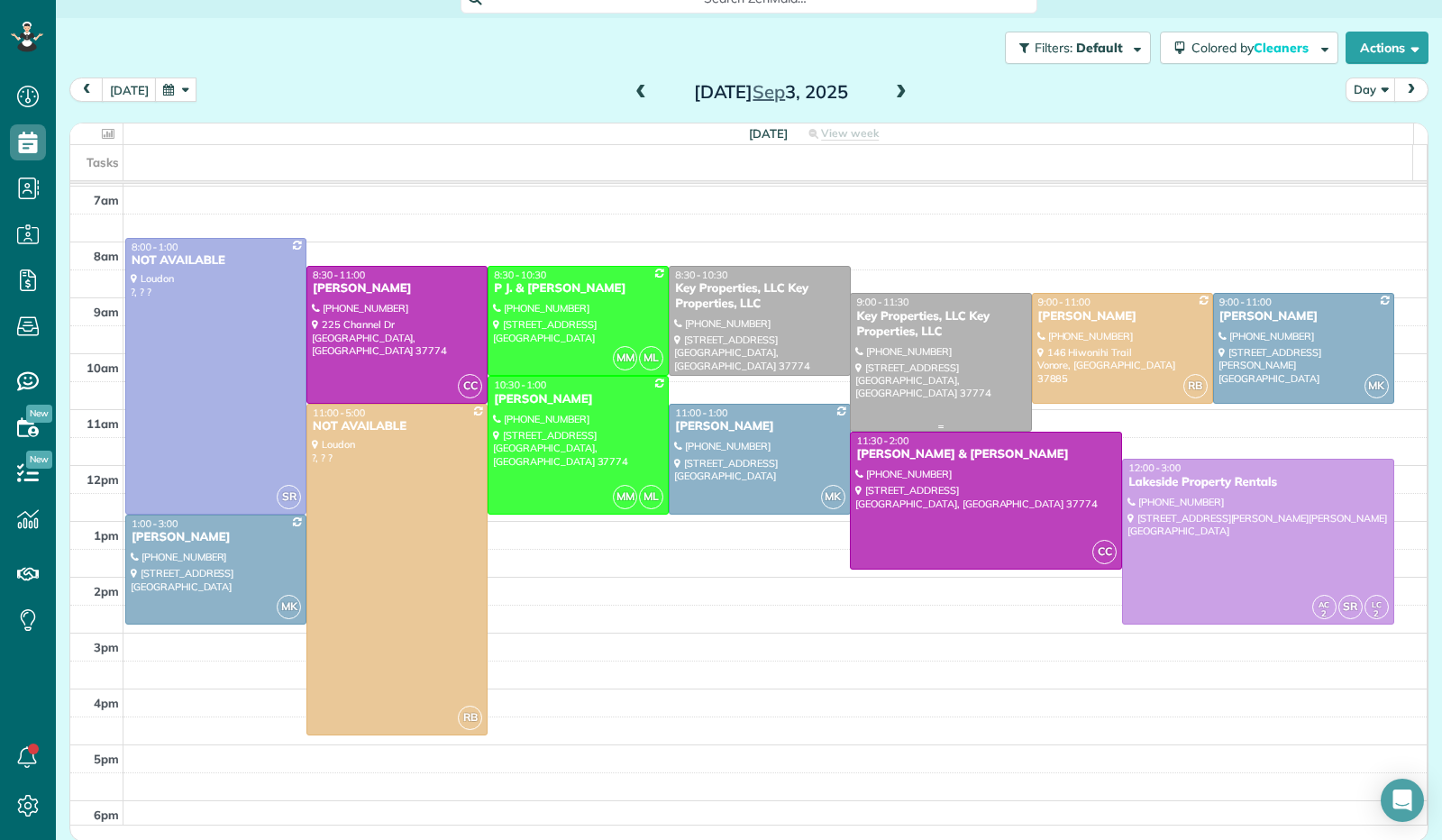
click at [927, 325] on div "Key Properties, LLC Key Properties, LLC" at bounding box center [940, 324] width 171 height 31
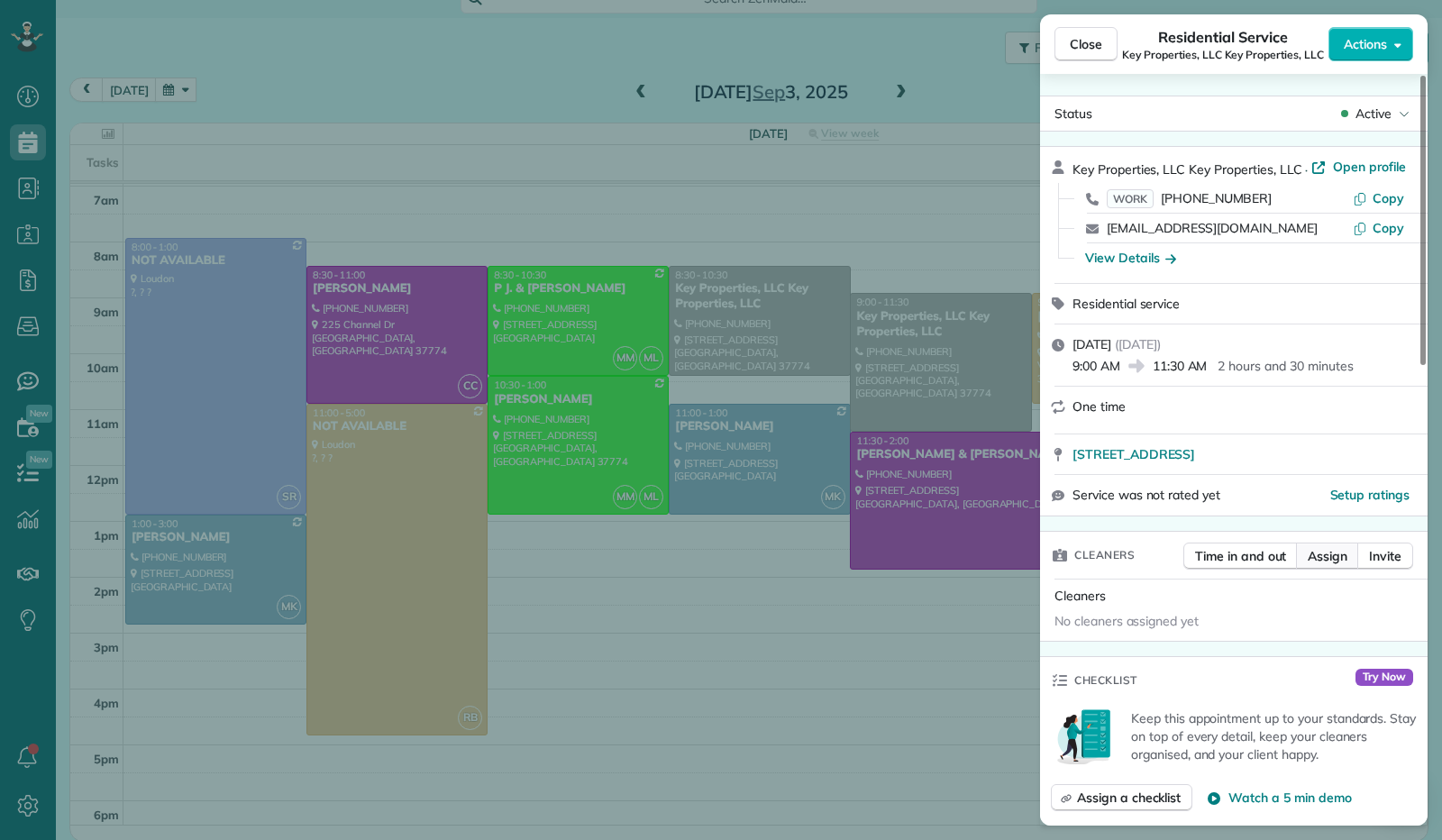
click at [1333, 557] on span "Assign" at bounding box center [1327, 556] width 40 height 18
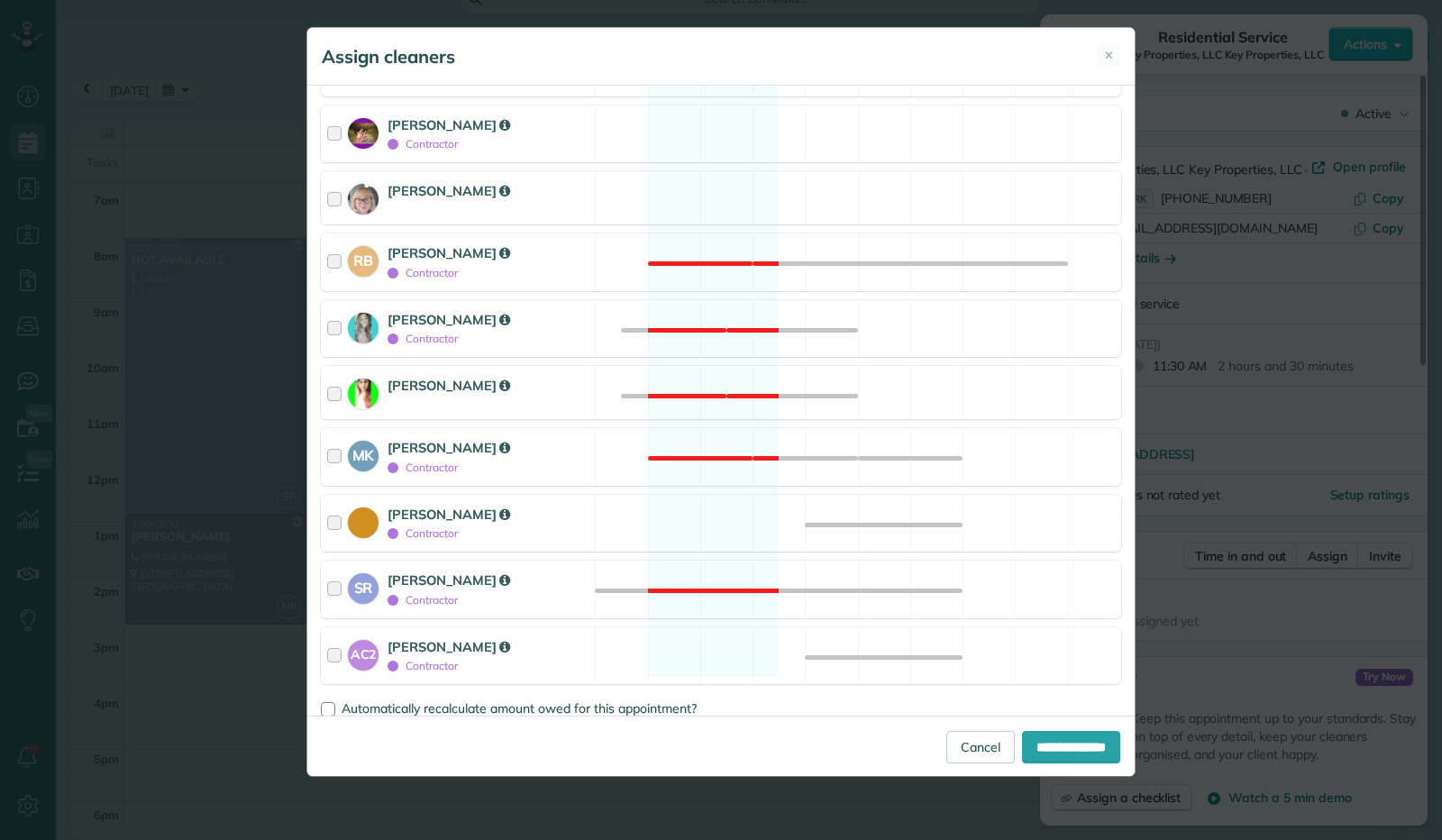
scroll to position [319, 0]
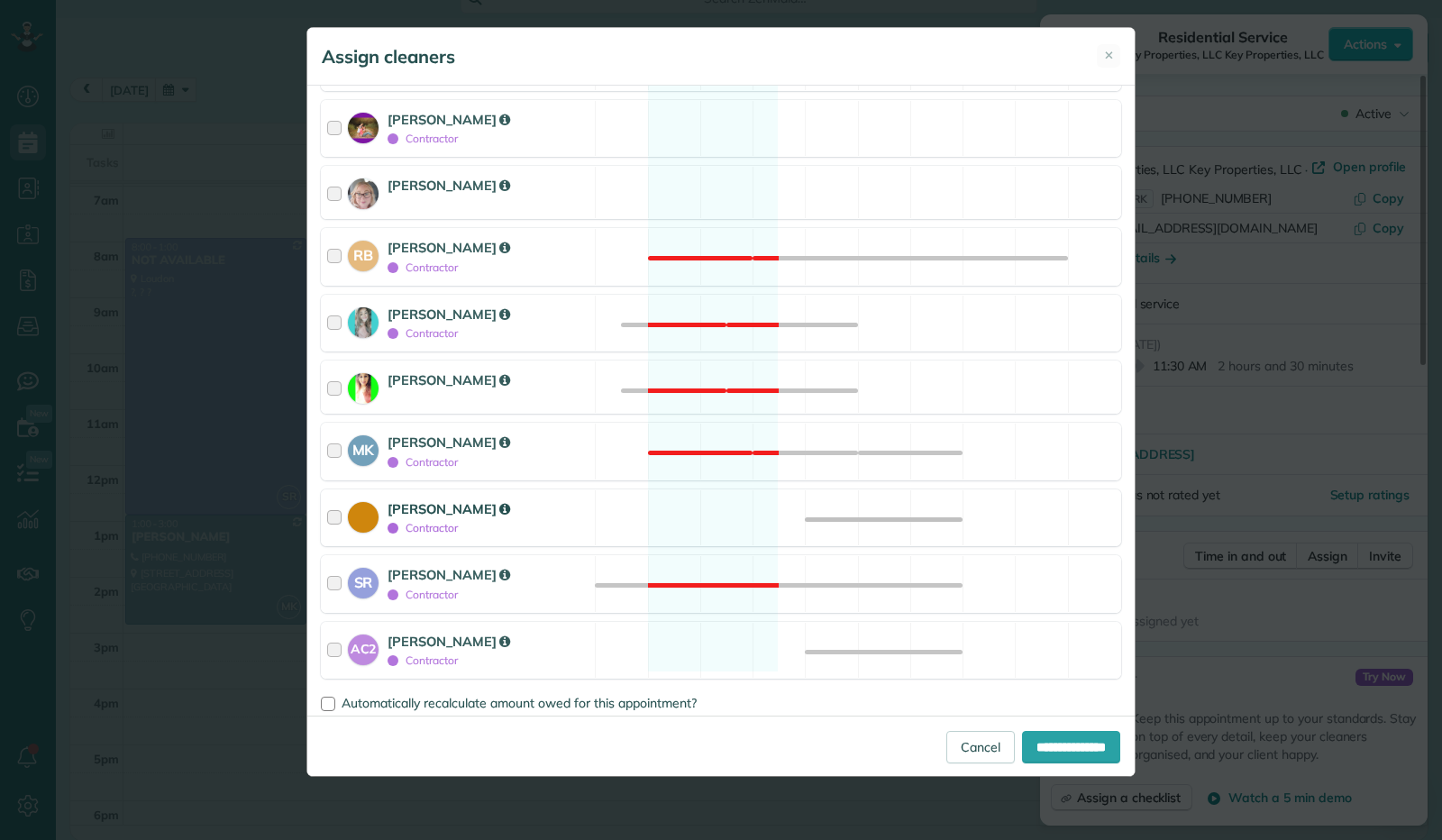
click at [334, 503] on div at bounding box center [338, 517] width 21 height 38
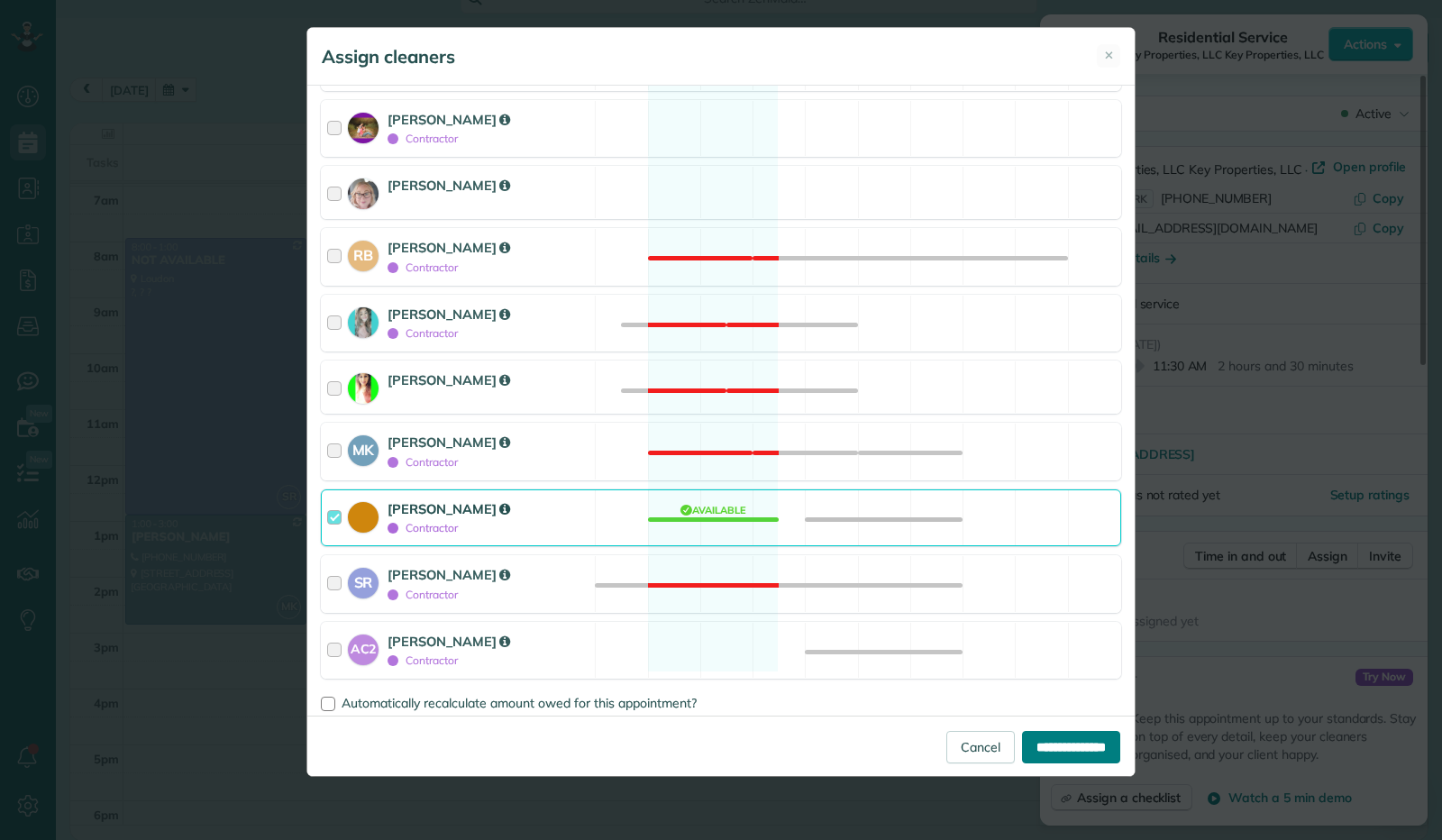
click at [1063, 742] on input "**********" at bounding box center [1071, 747] width 98 height 33
type input "**********"
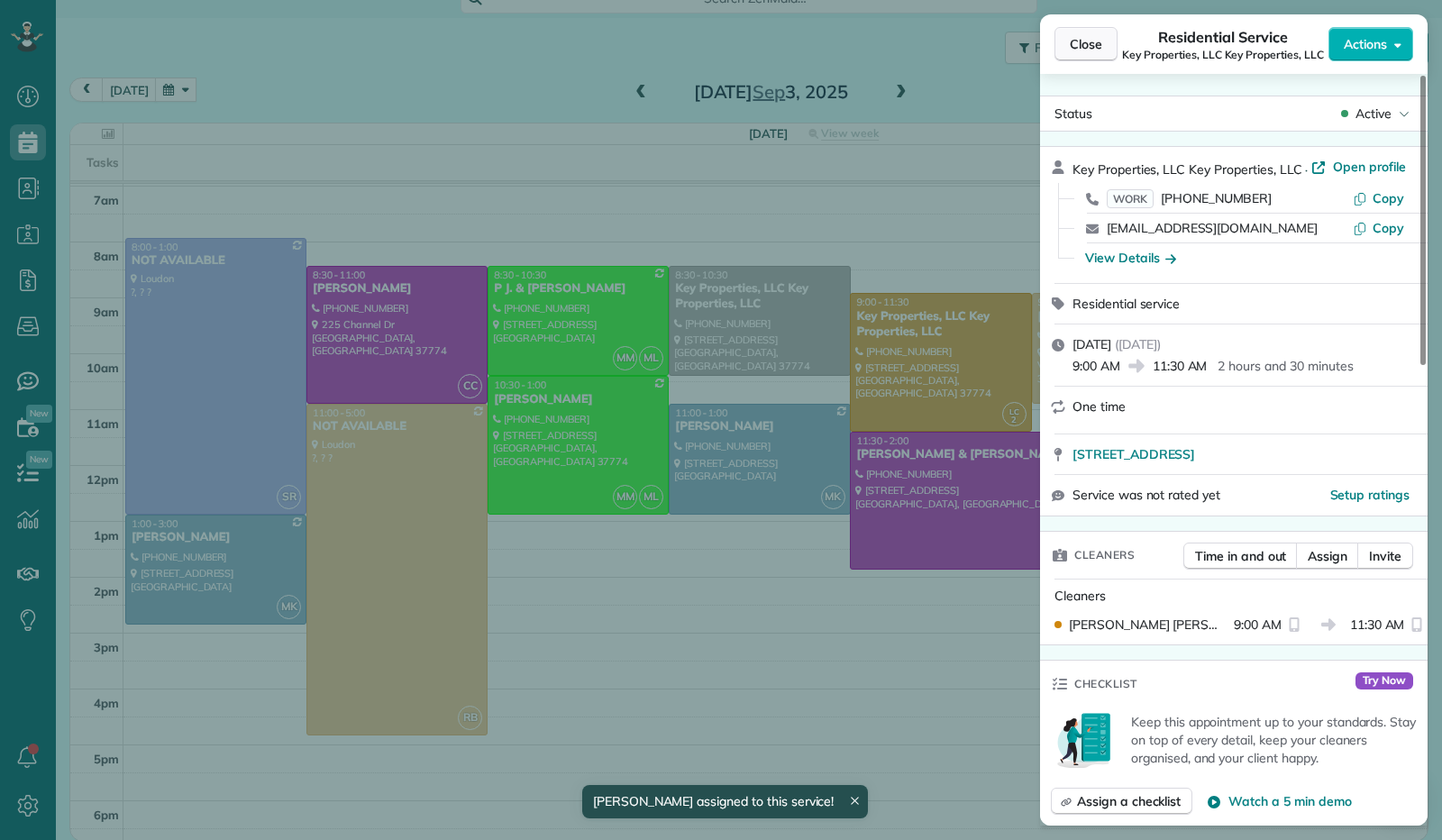
click at [1088, 35] on span "Close" at bounding box center [1086, 44] width 33 height 18
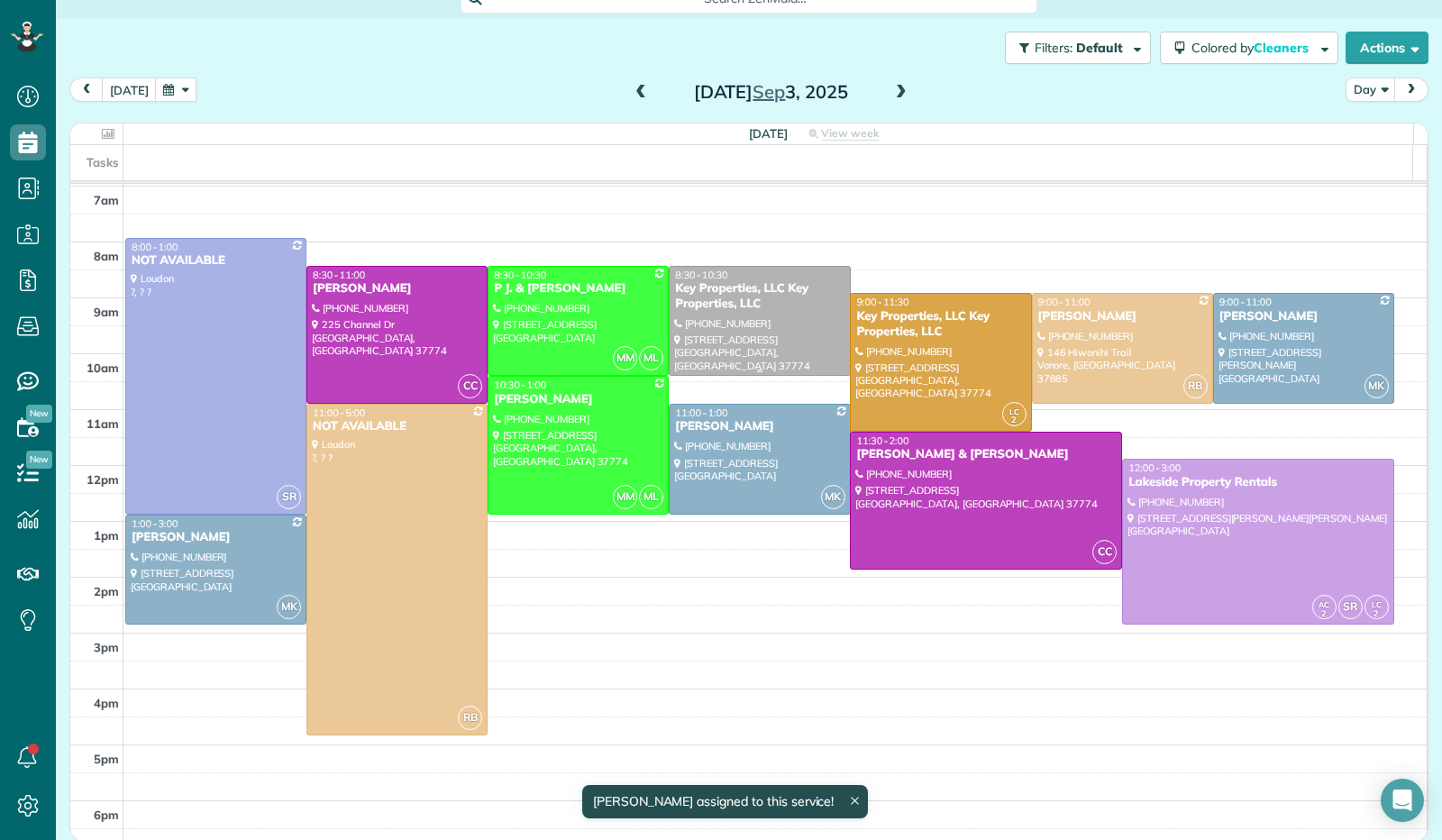
click at [775, 283] on div "Key Properties, LLC Key Properties, LLC" at bounding box center [759, 296] width 171 height 31
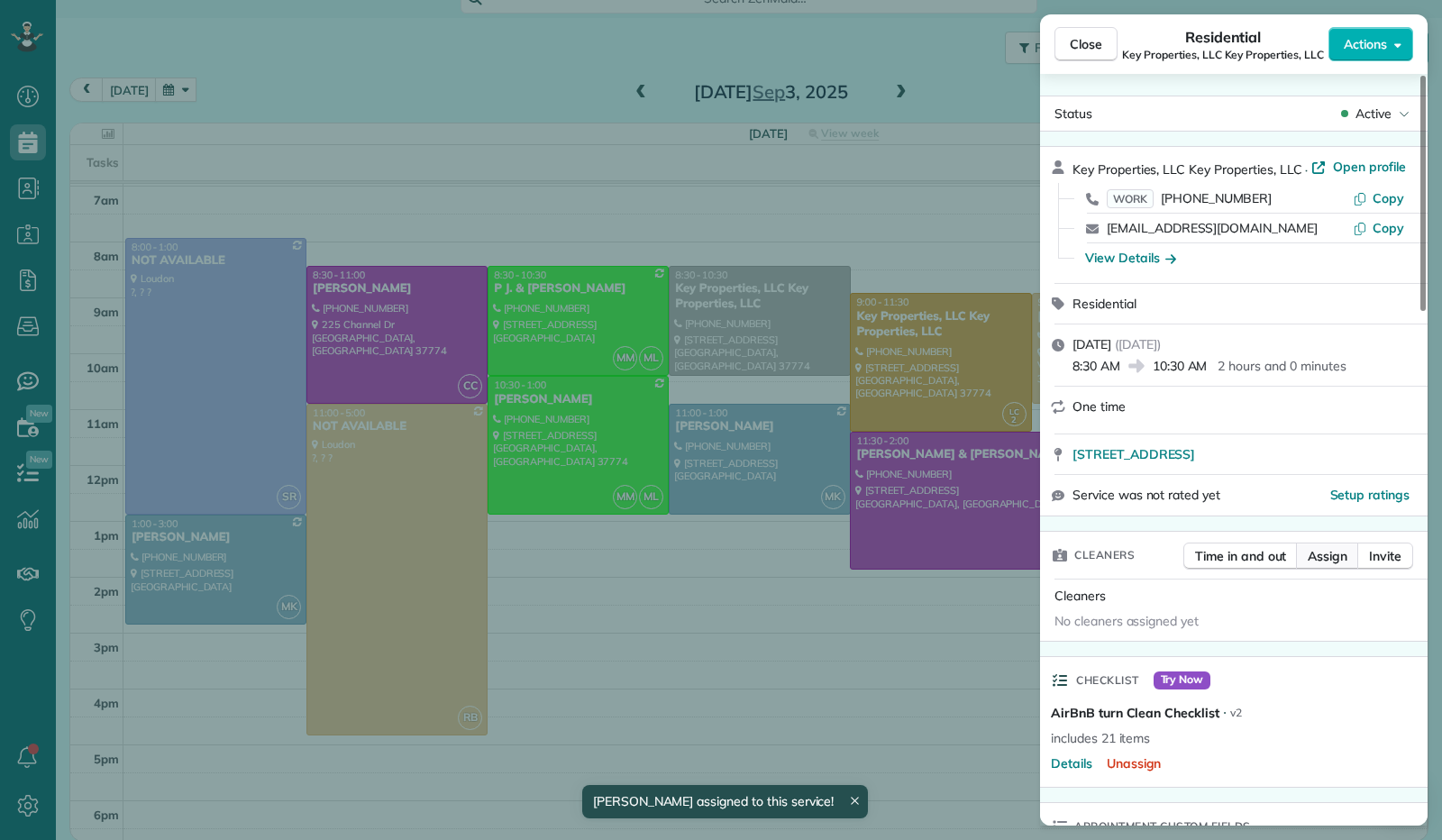
click at [1324, 551] on span "Assign" at bounding box center [1327, 556] width 40 height 18
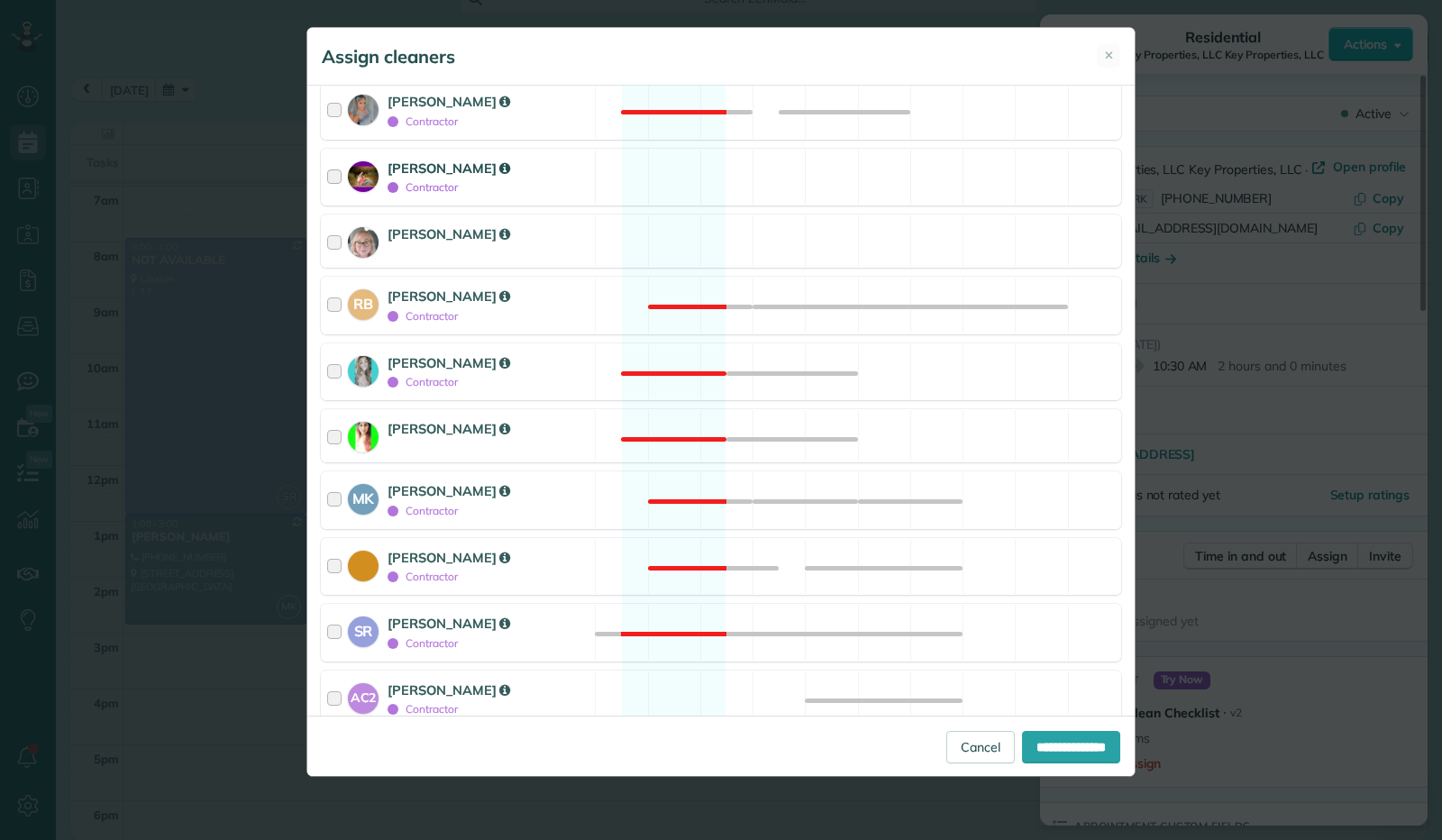
scroll to position [319, 0]
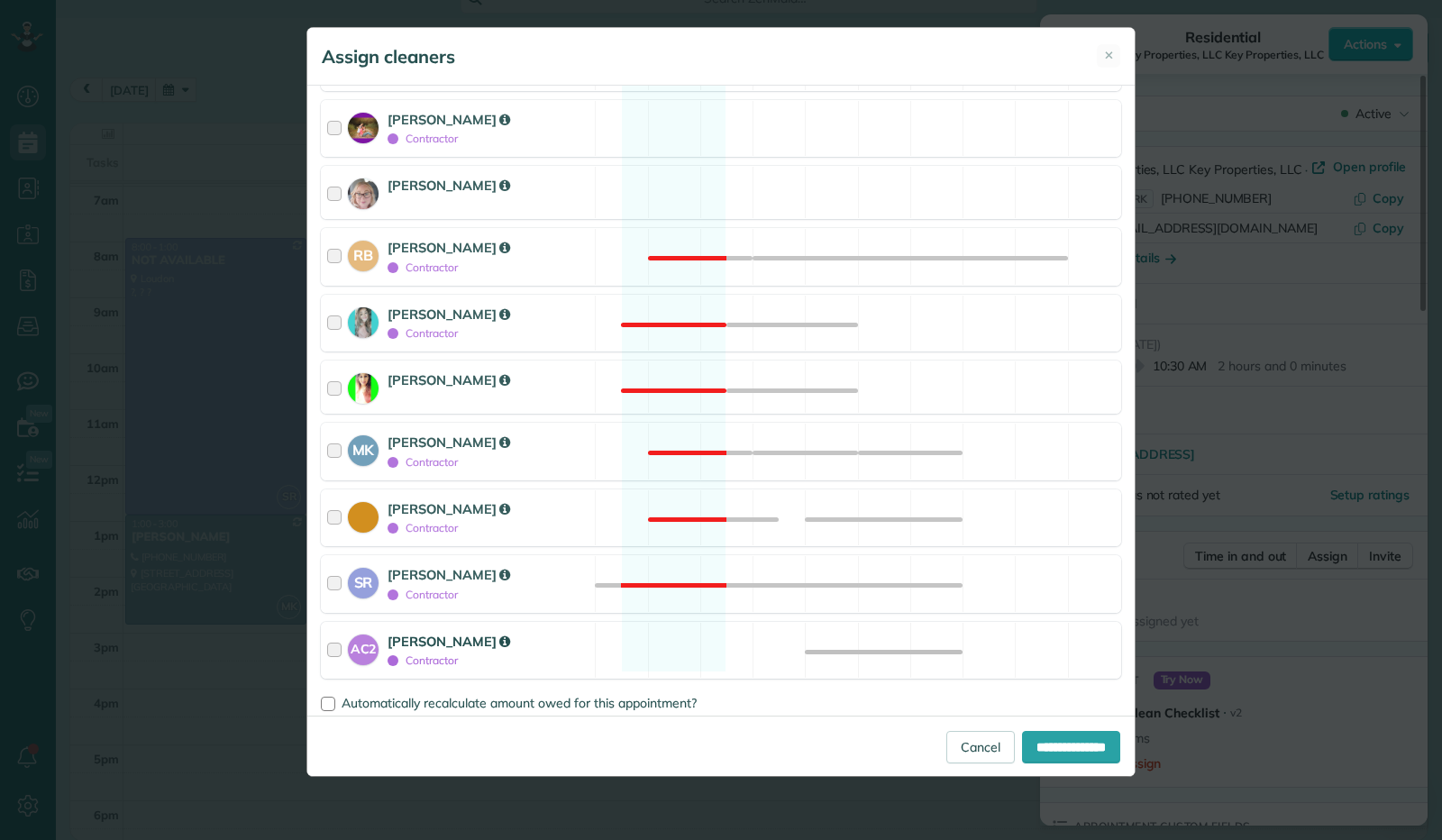
click at [335, 638] on div at bounding box center [338, 650] width 21 height 38
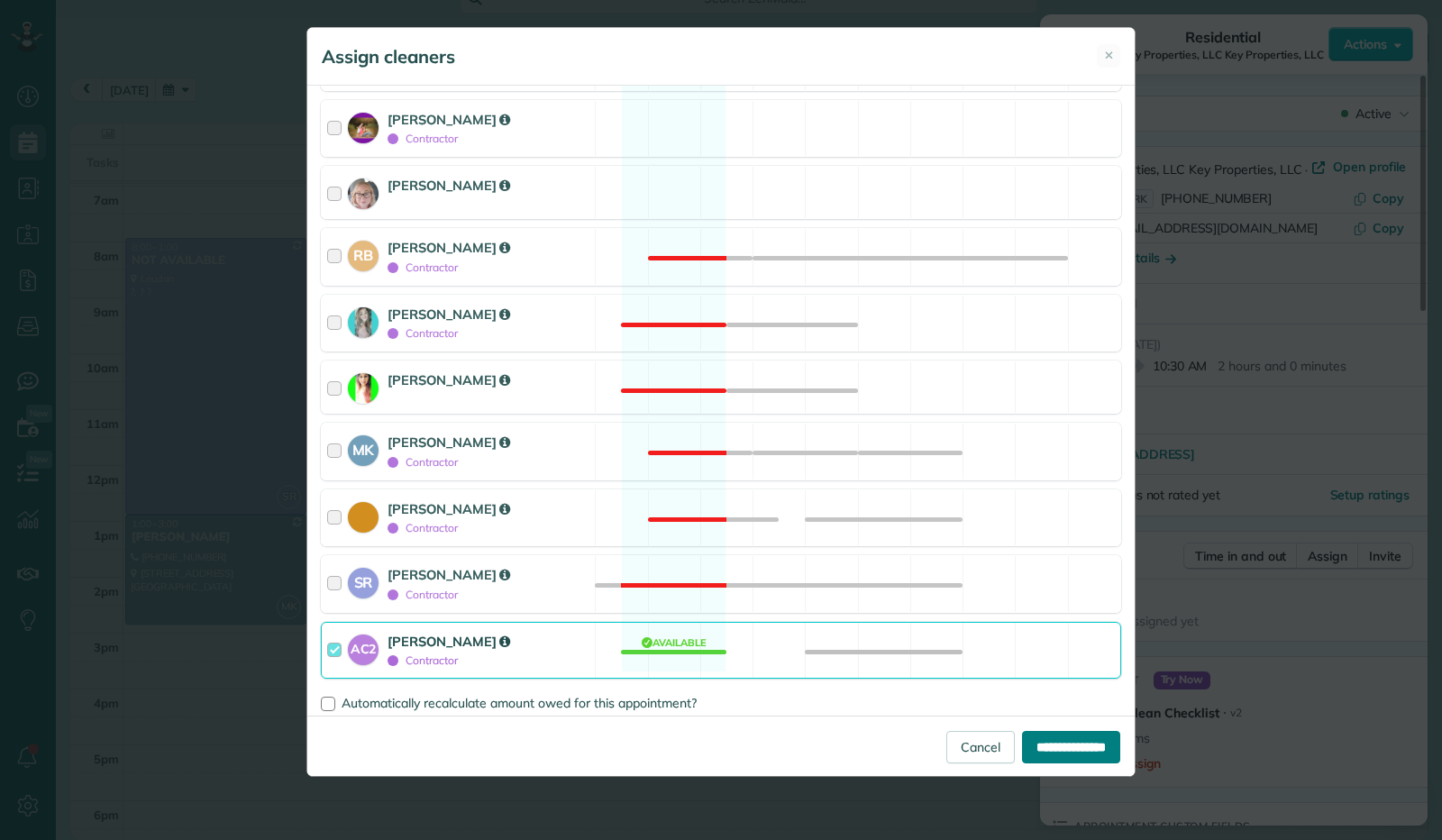
click at [1069, 741] on input "**********" at bounding box center [1071, 747] width 98 height 33
type input "**********"
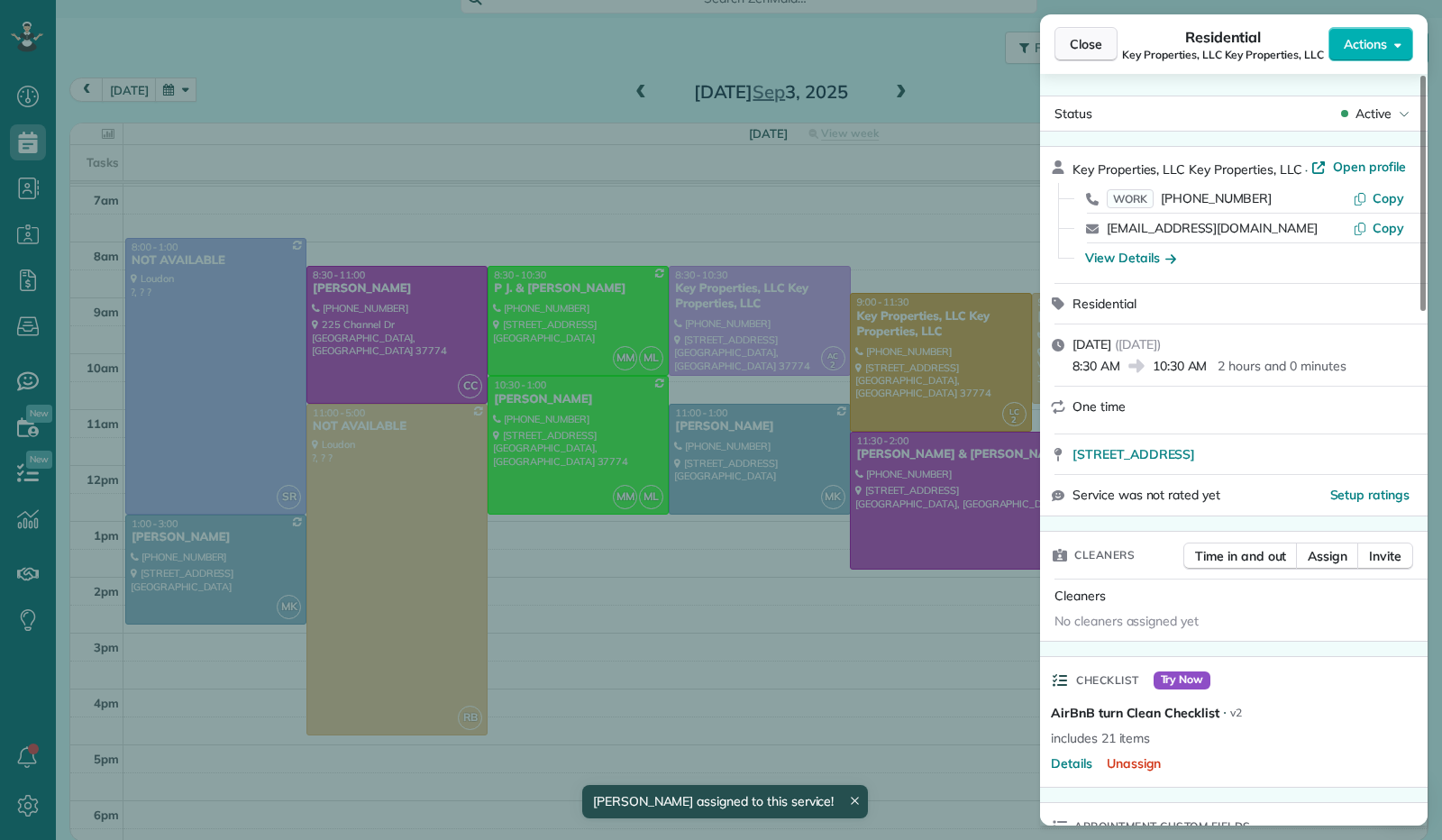
click at [1089, 35] on span "Close" at bounding box center [1086, 44] width 33 height 18
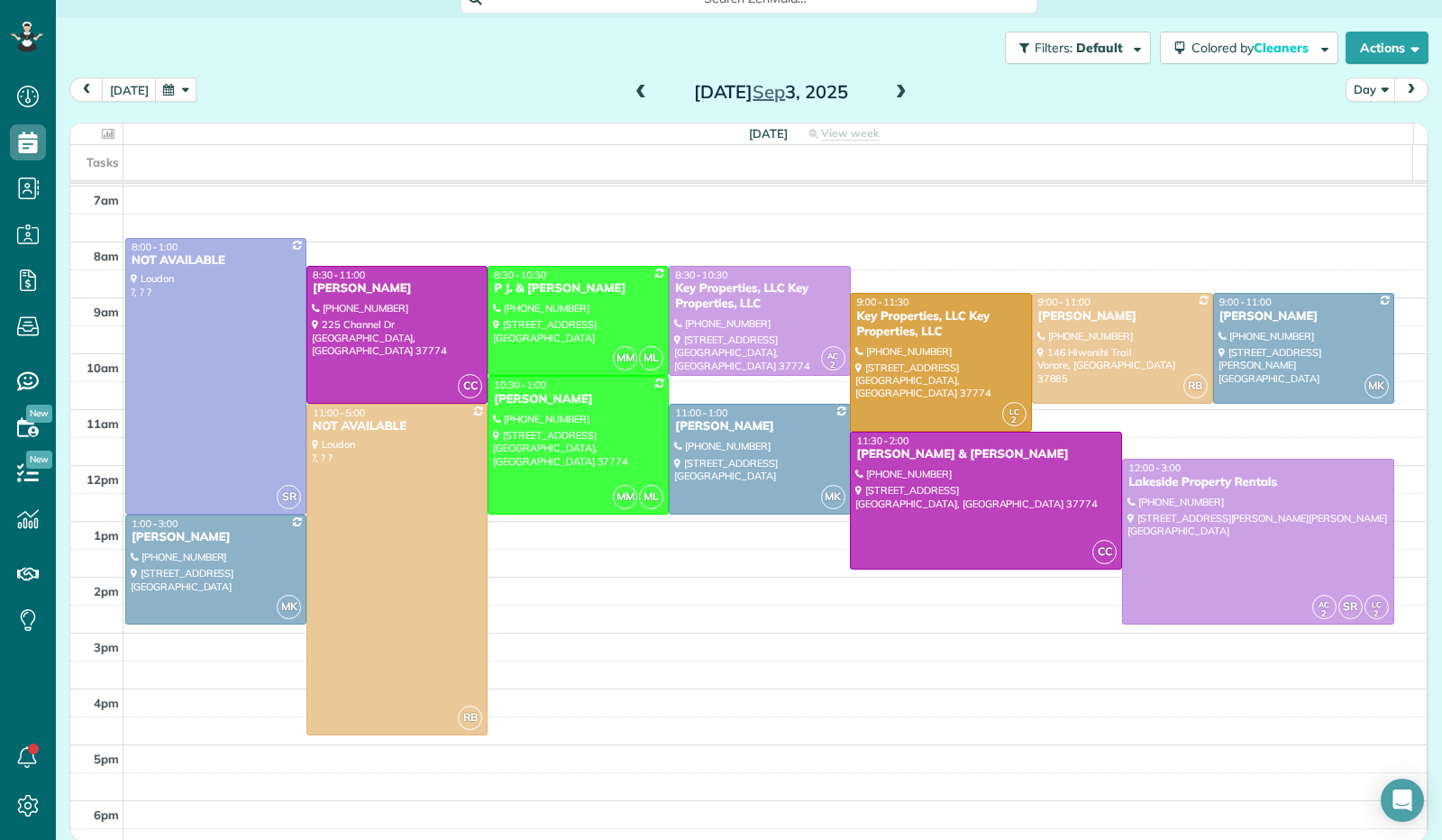
click at [894, 88] on span at bounding box center [901, 92] width 20 height 16
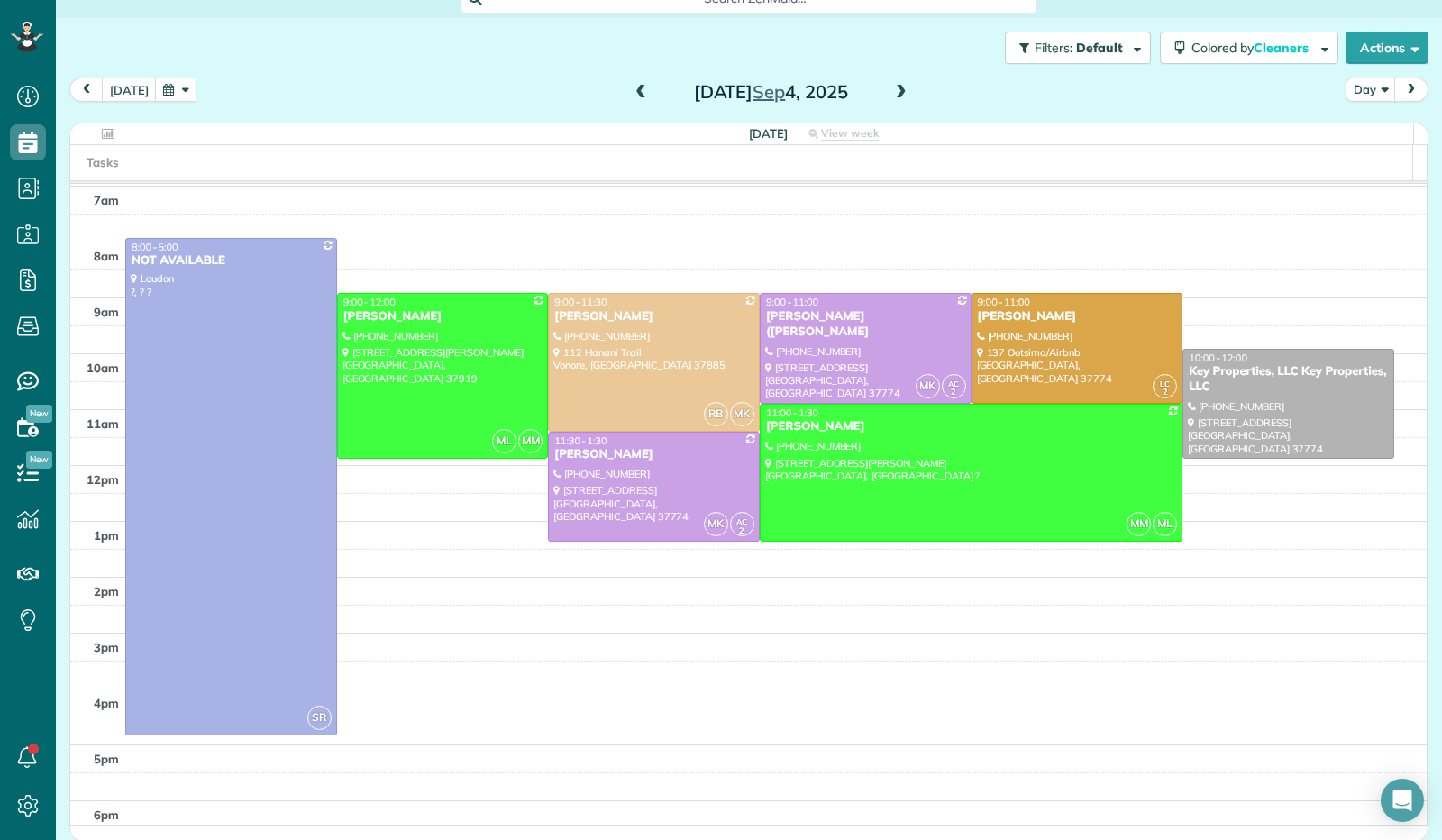
click at [631, 88] on span at bounding box center [641, 92] width 20 height 16
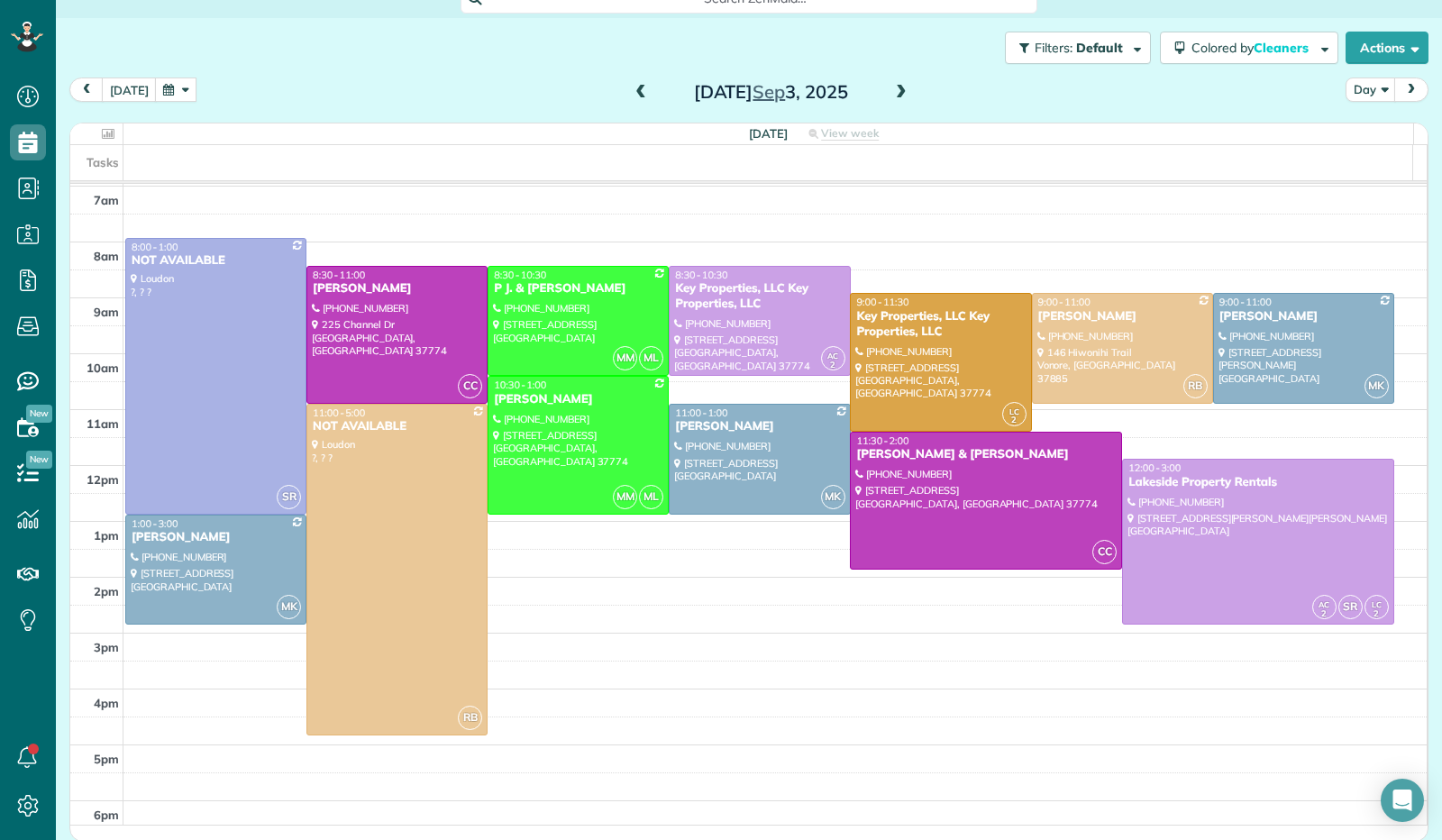
click at [631, 89] on span at bounding box center [641, 92] width 20 height 16
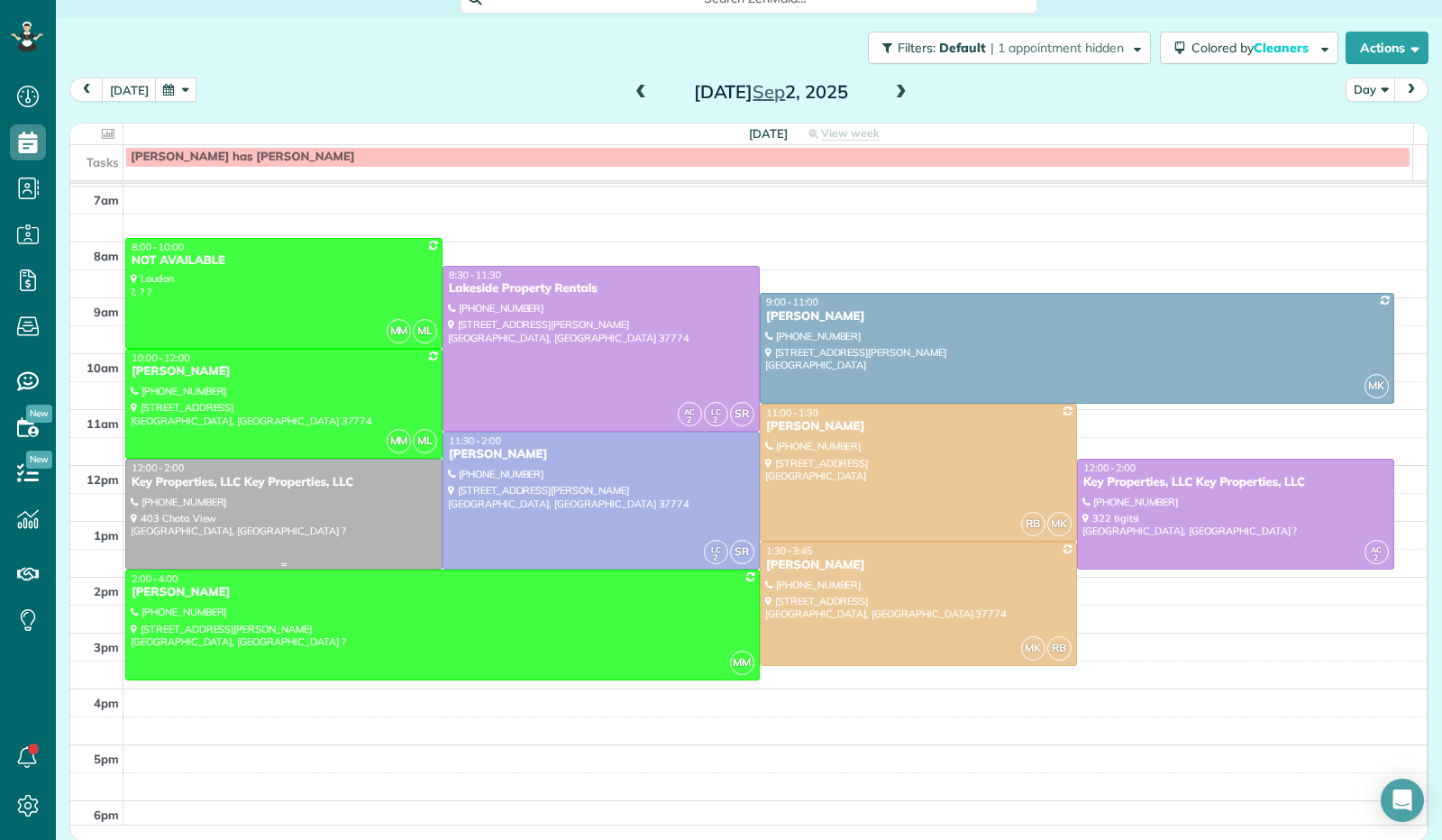
click at [249, 524] on div at bounding box center [284, 514] width 315 height 109
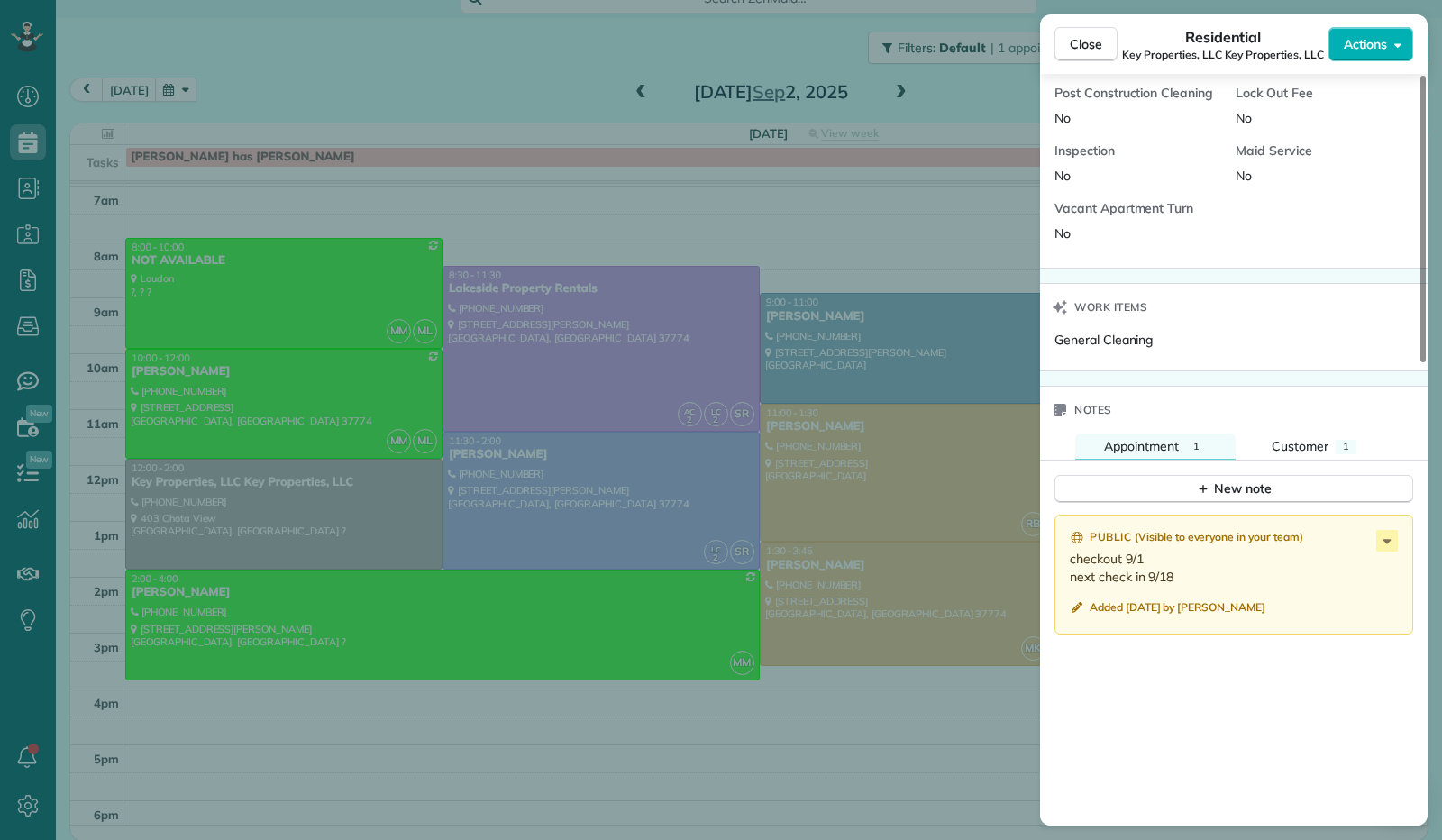
scroll to position [578, 0]
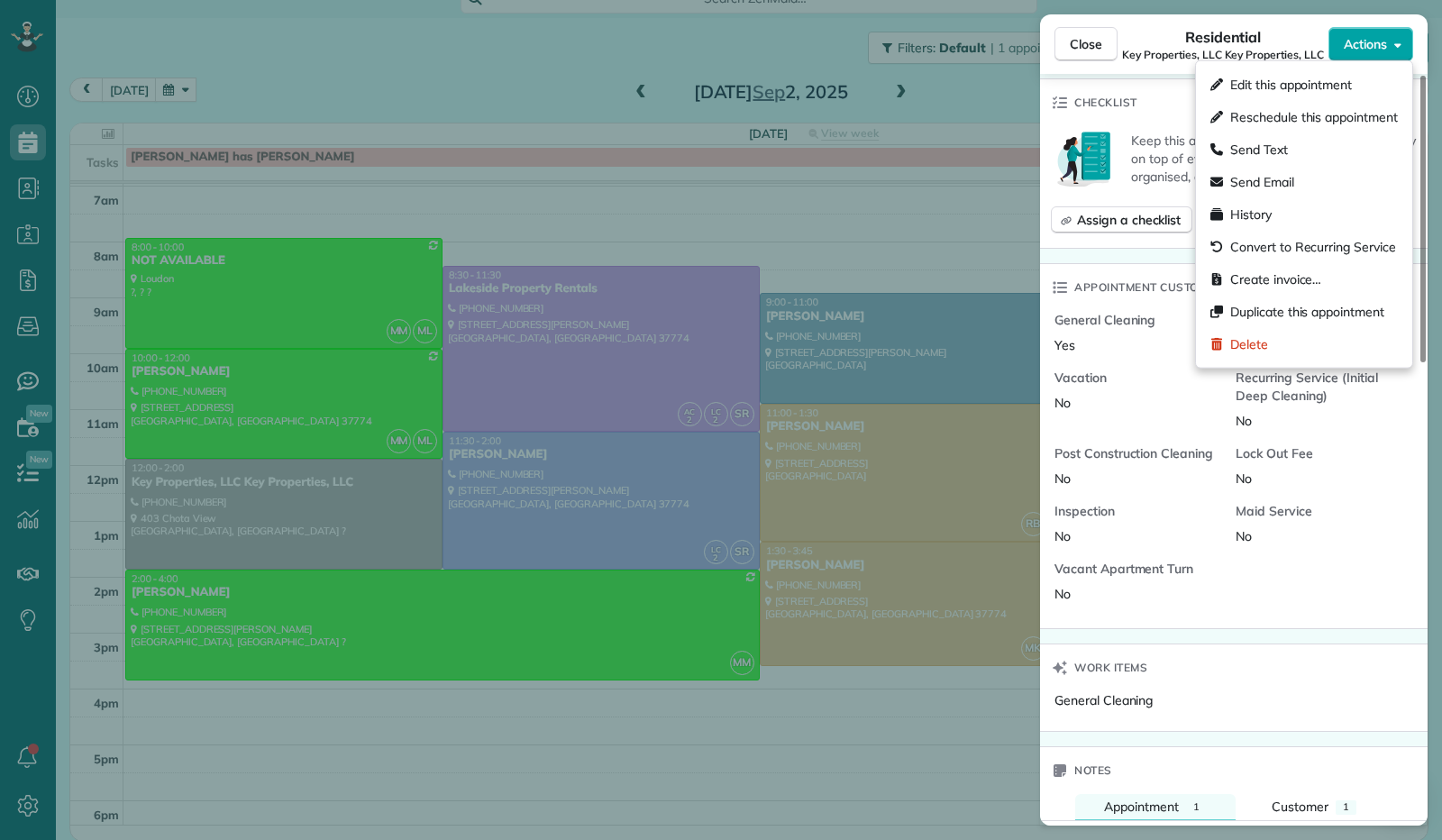
click at [1407, 44] on button "Actions" at bounding box center [1371, 44] width 85 height 34
click at [1366, 76] on div "Edit this appointment" at bounding box center [1304, 84] width 201 height 33
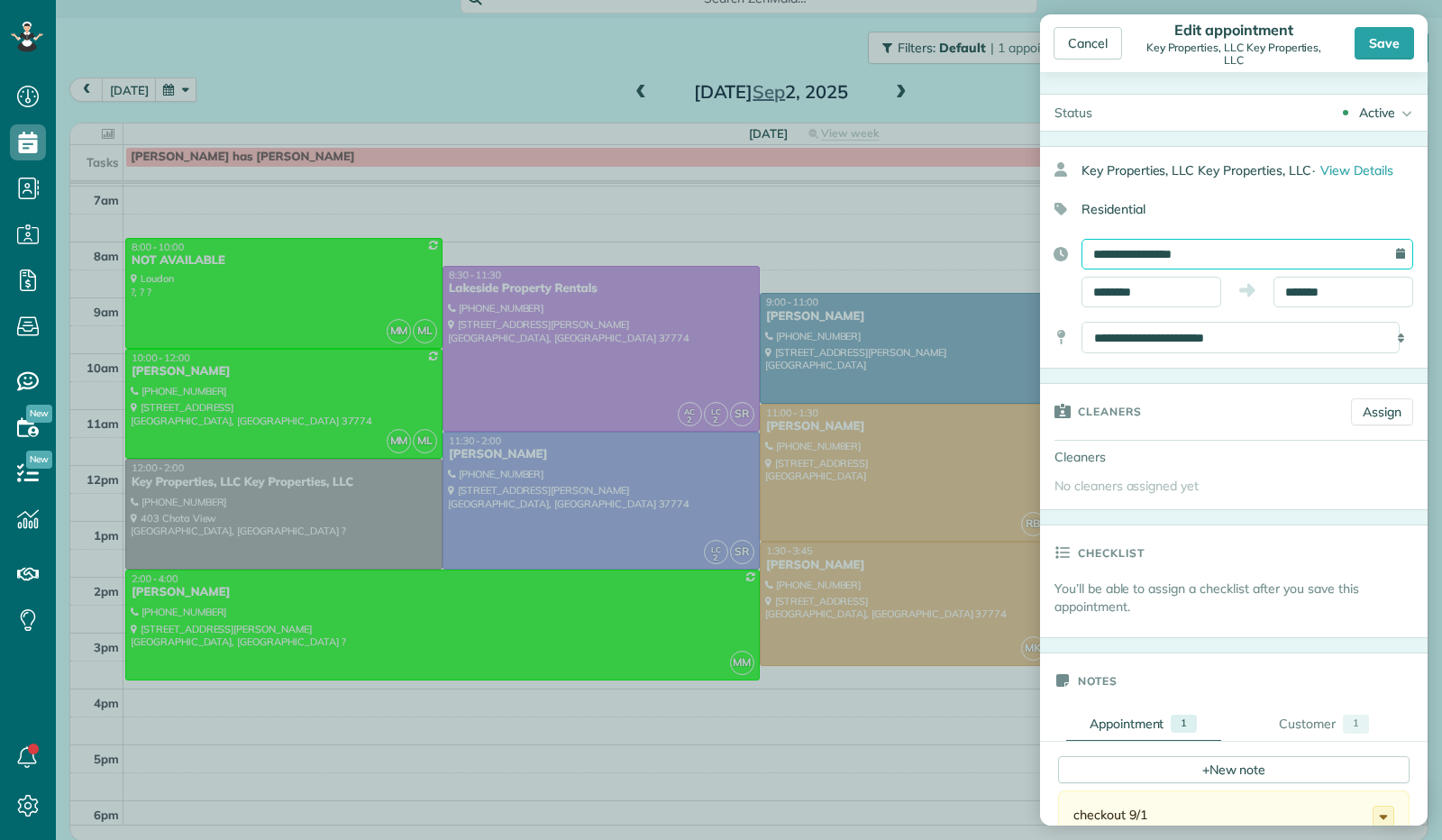
click at [1156, 251] on input "**********" at bounding box center [1248, 254] width 332 height 31
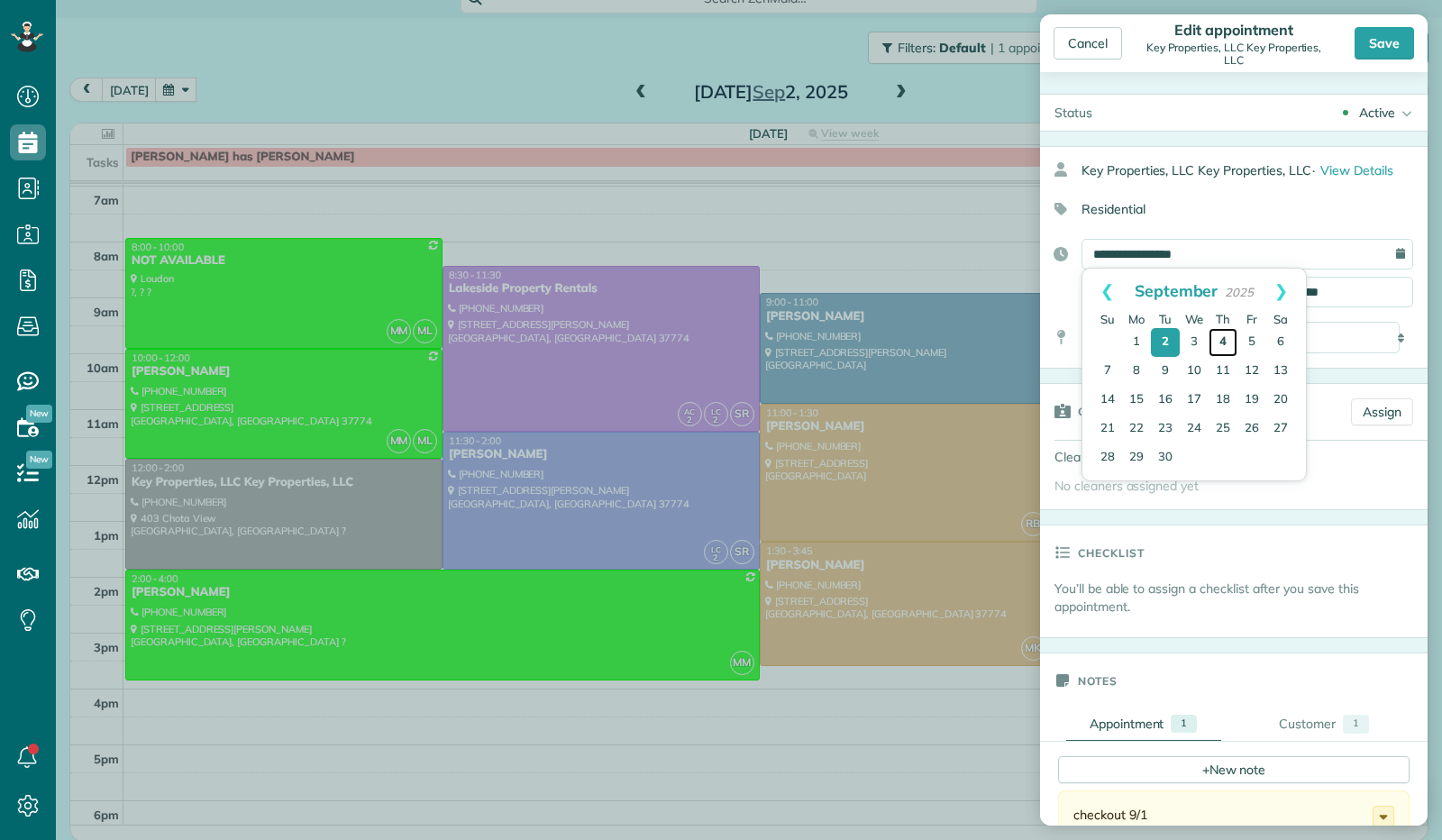
click at [1225, 343] on link "4" at bounding box center [1223, 342] width 29 height 29
type input "**********"
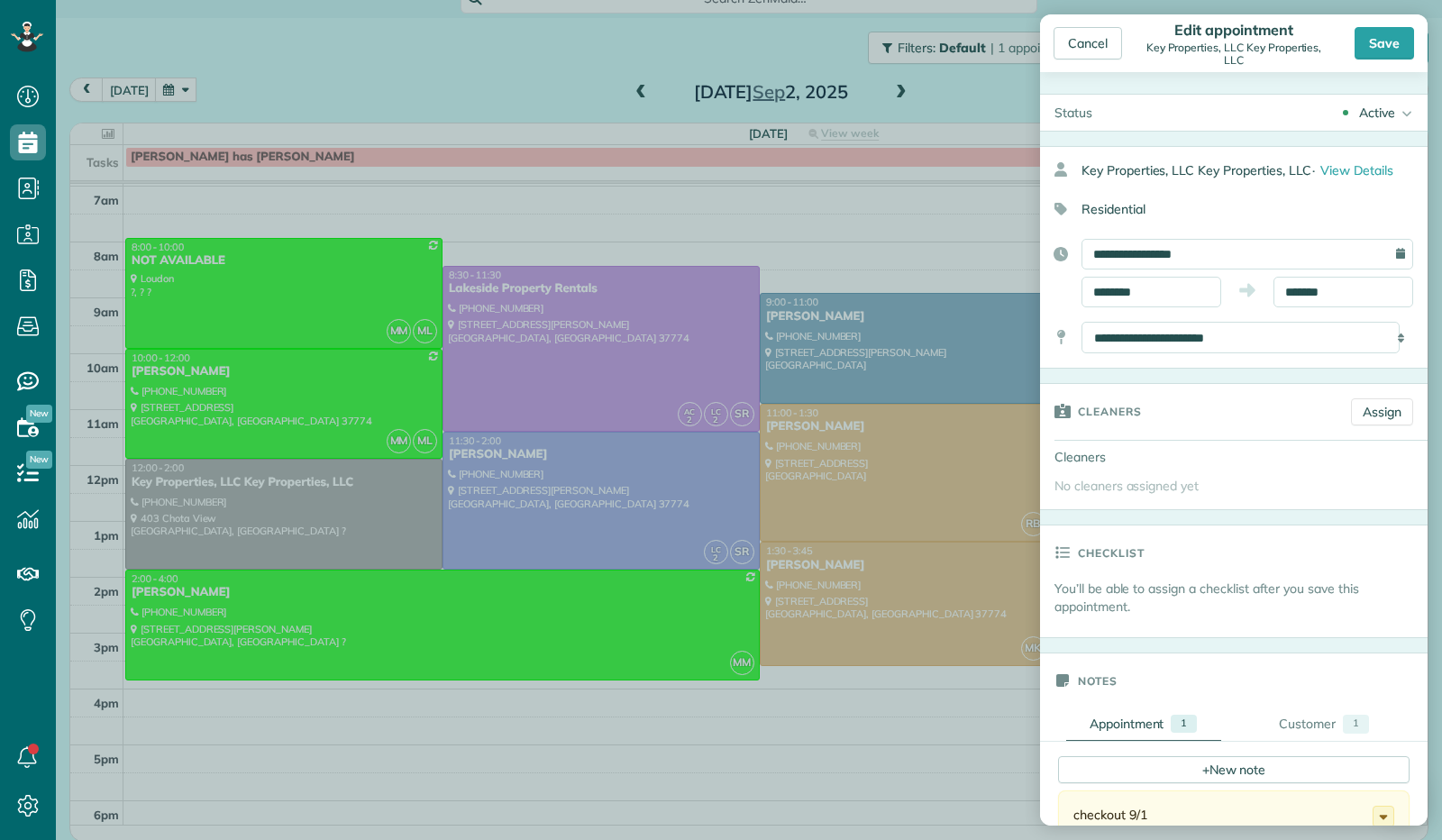
click at [1394, 48] on div "Save" at bounding box center [1385, 43] width 60 height 33
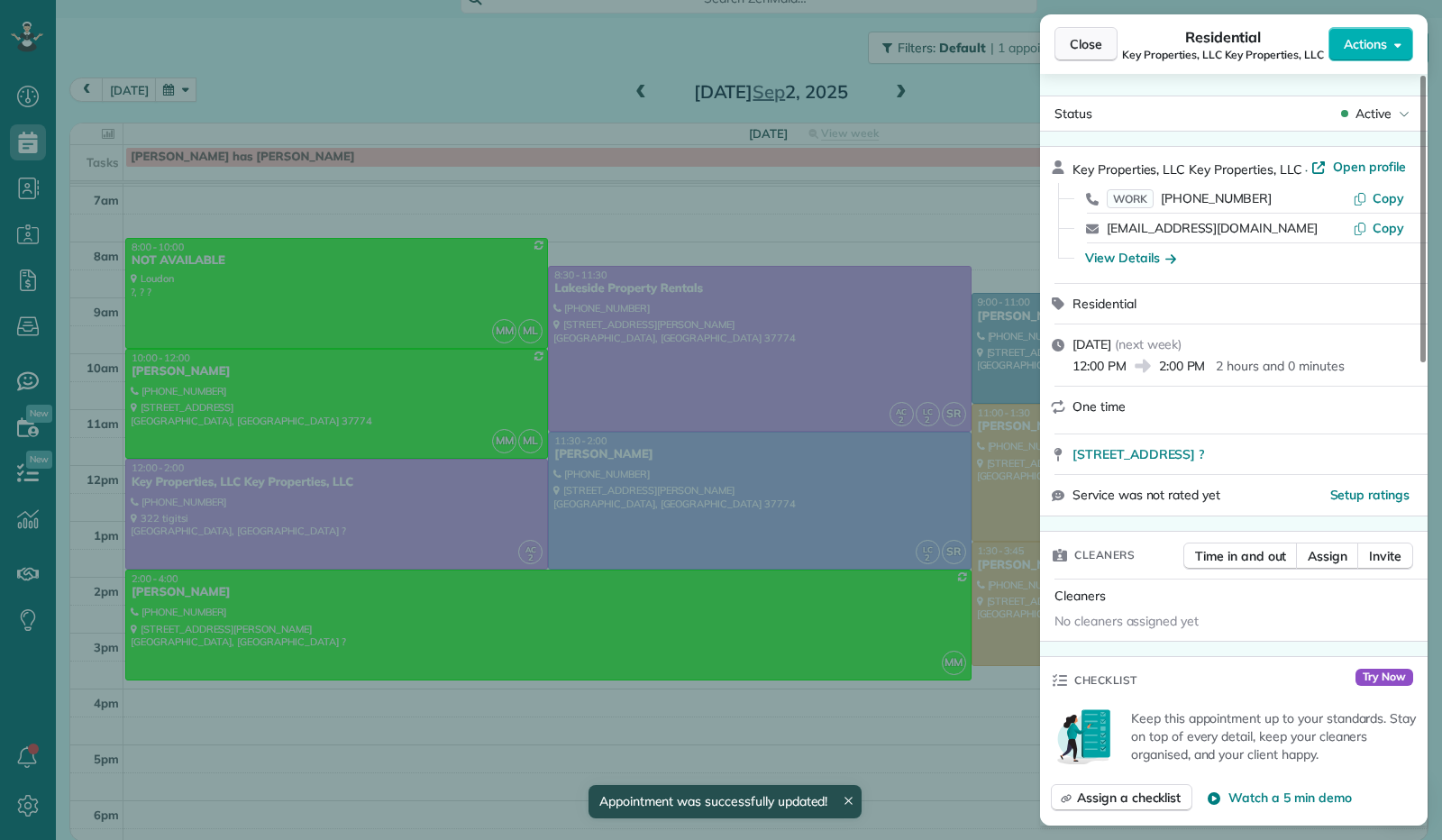
click at [1066, 40] on button "Close" at bounding box center [1087, 44] width 63 height 34
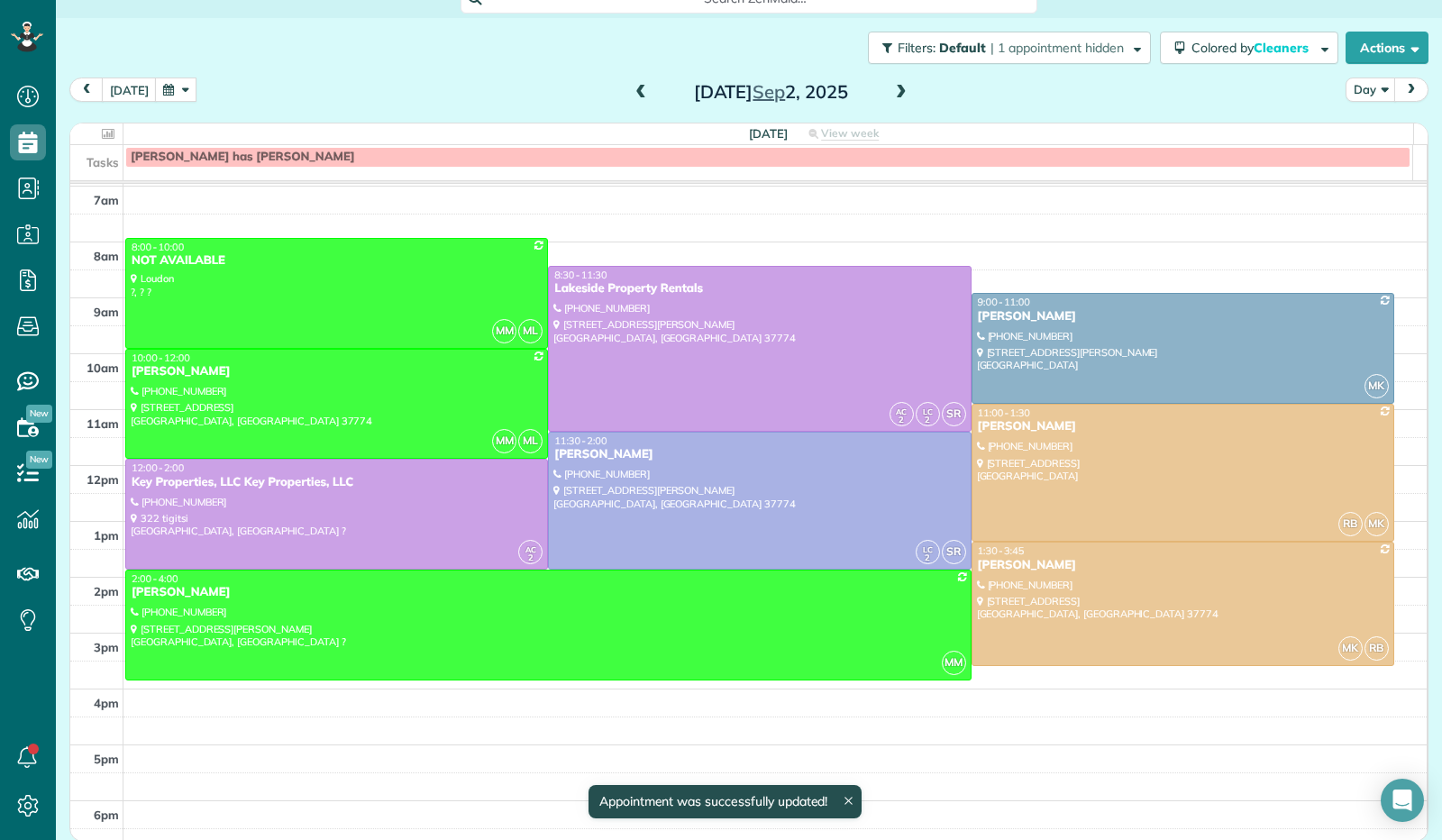
click at [892, 95] on span at bounding box center [901, 92] width 20 height 16
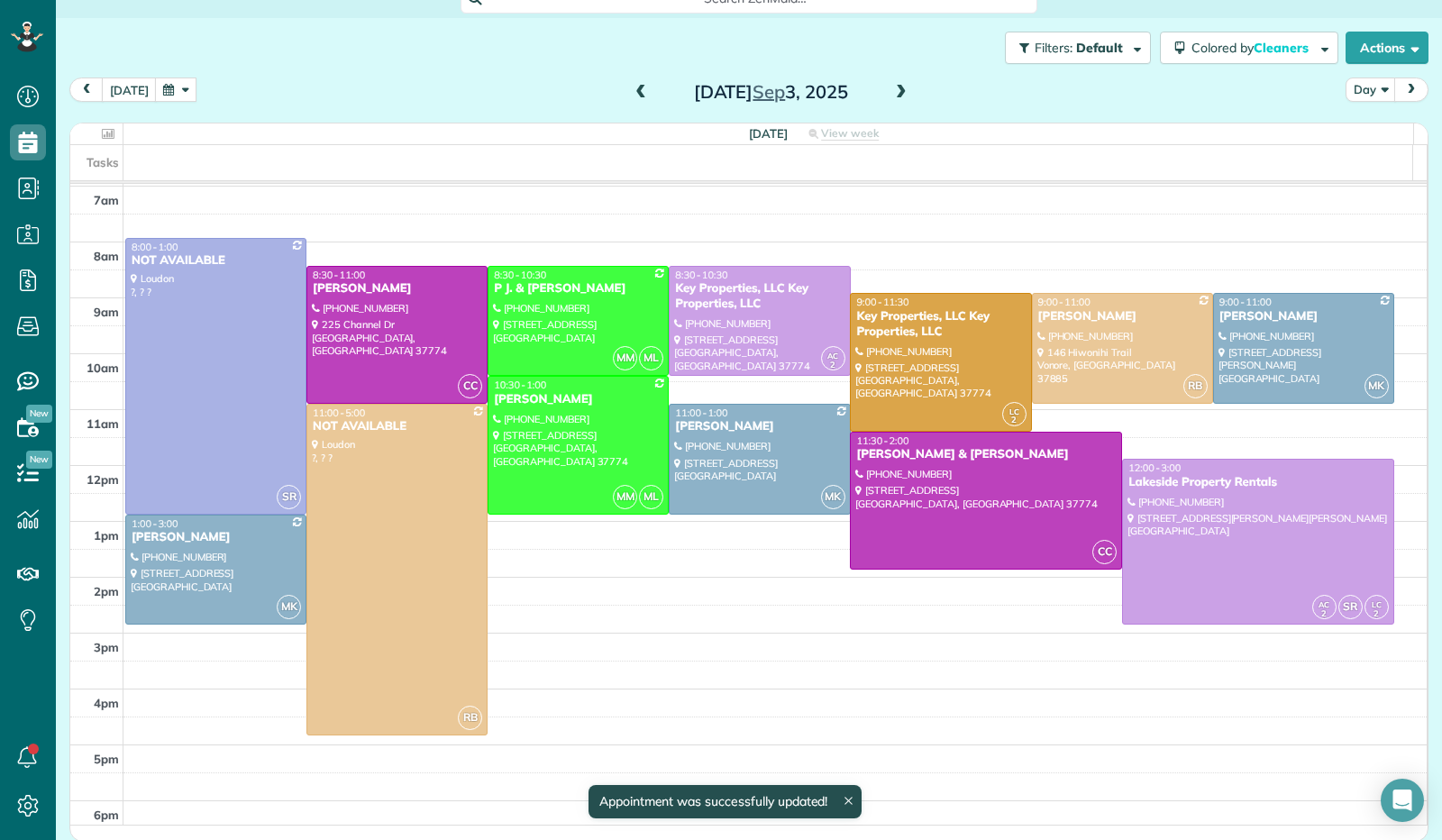
click at [892, 95] on span at bounding box center [901, 92] width 20 height 16
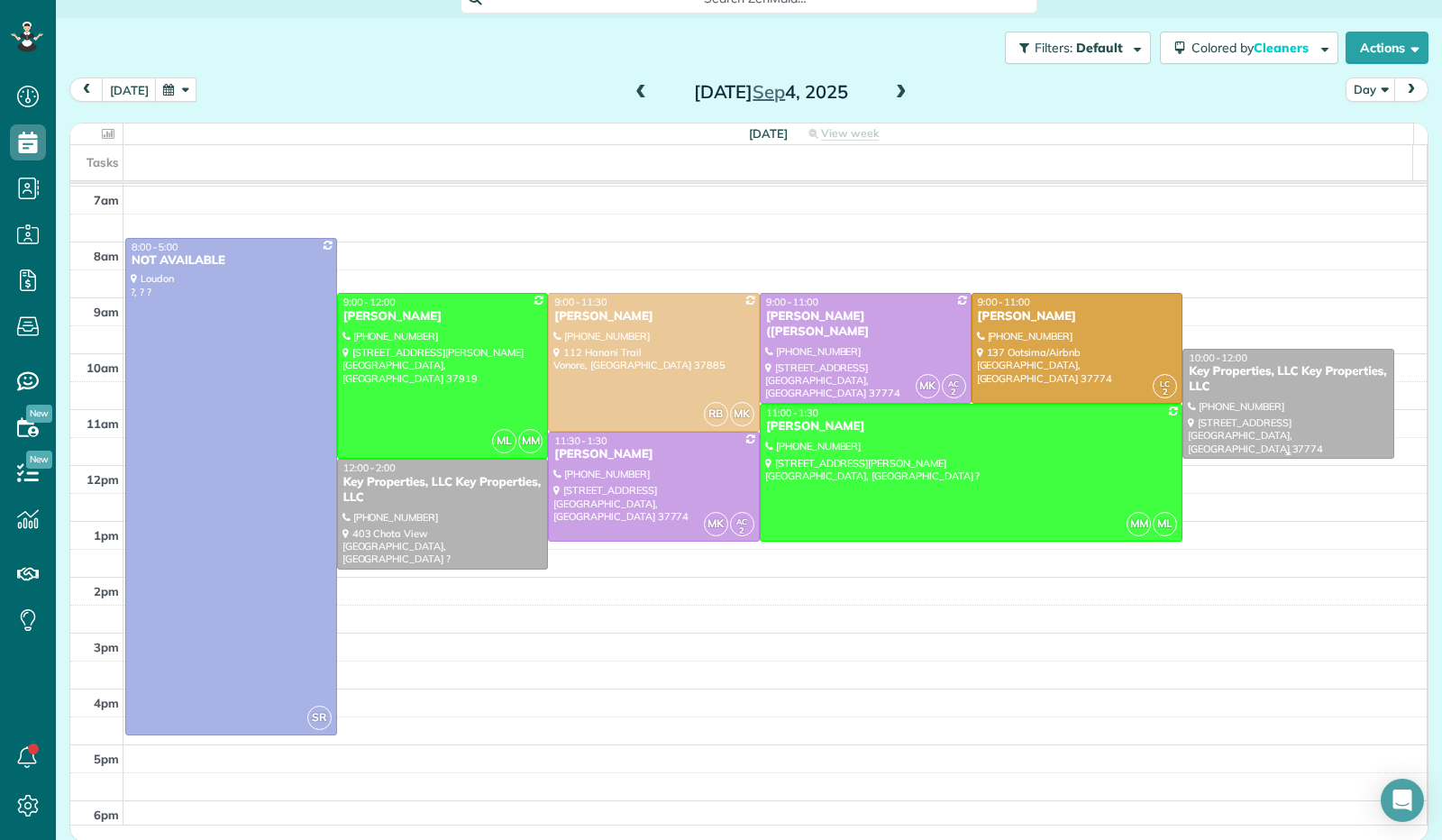
click at [1283, 392] on div "Key Properties, LLC Key Properties, LLC" at bounding box center [1289, 379] width 201 height 31
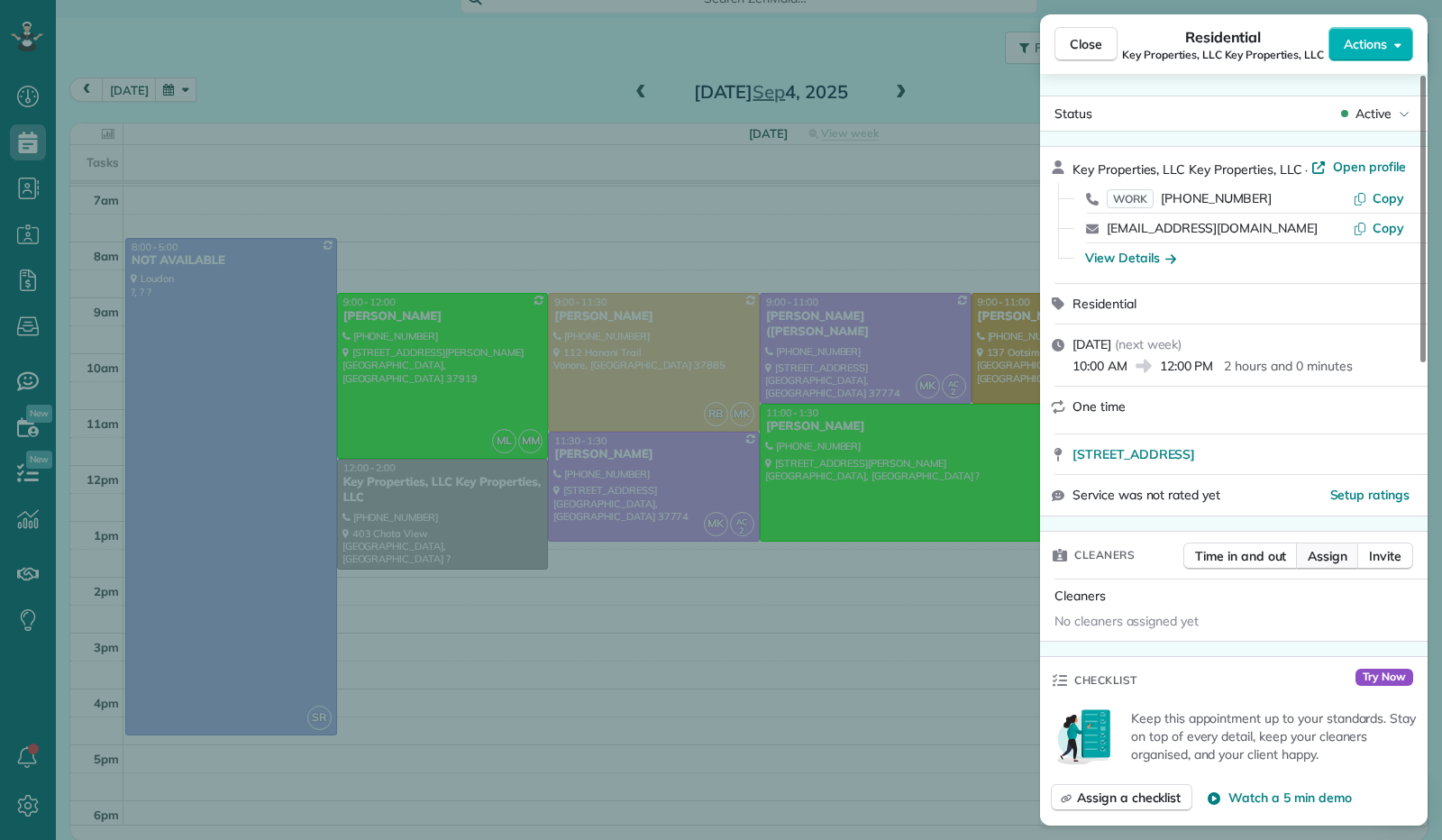
click at [1334, 556] on span "Assign" at bounding box center [1327, 556] width 40 height 18
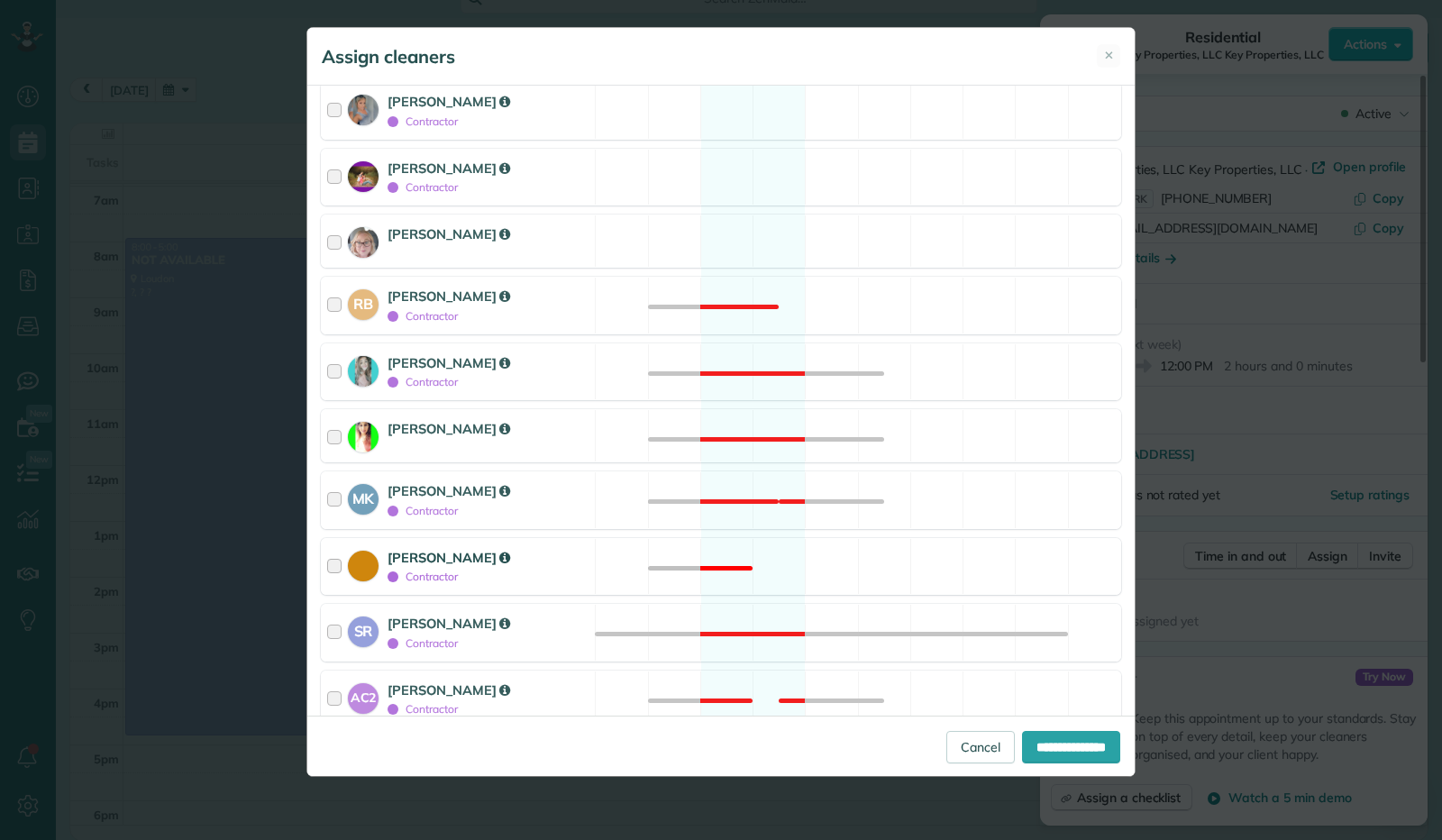
scroll to position [319, 0]
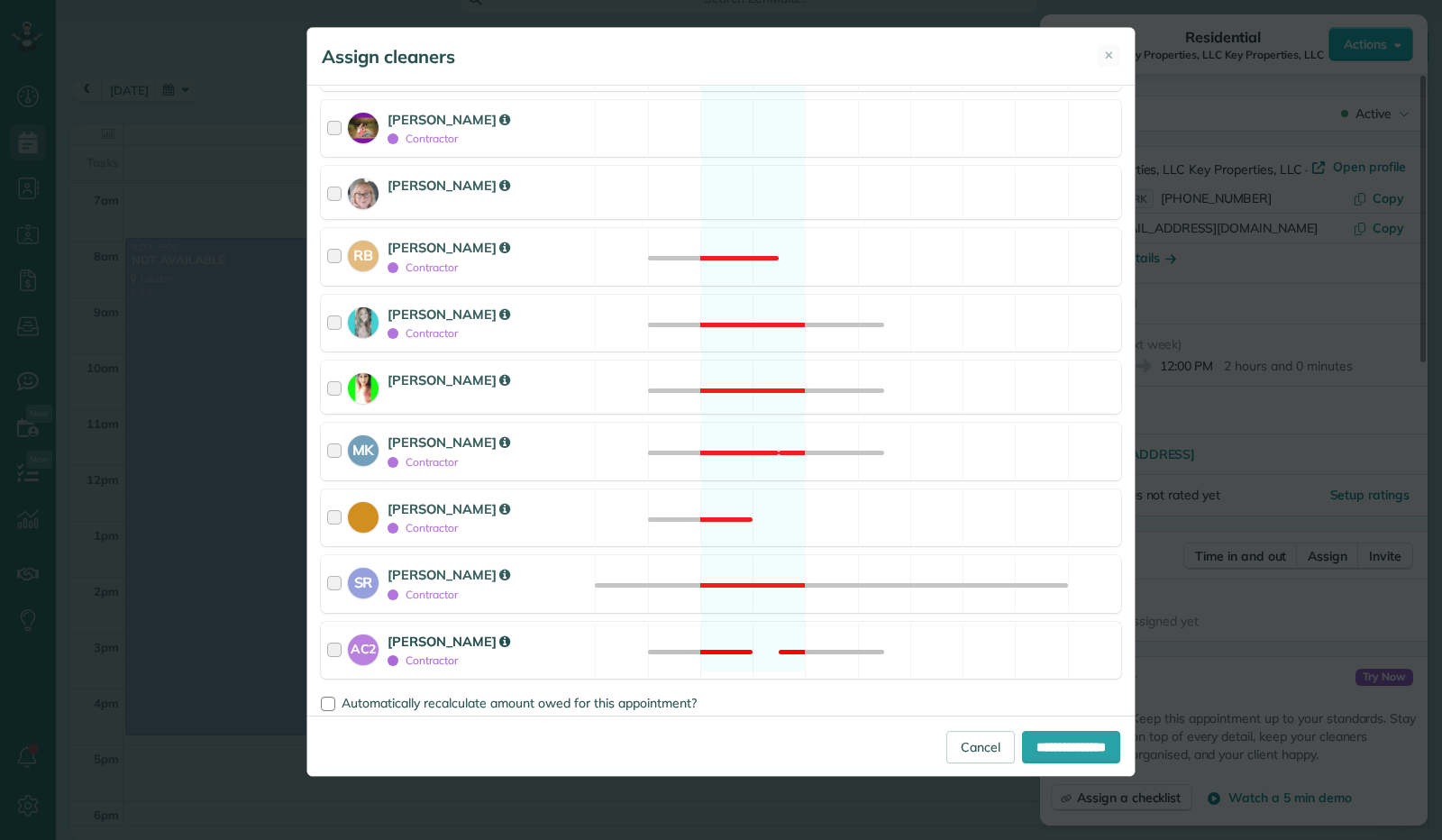
click at [336, 640] on div at bounding box center [338, 650] width 21 height 38
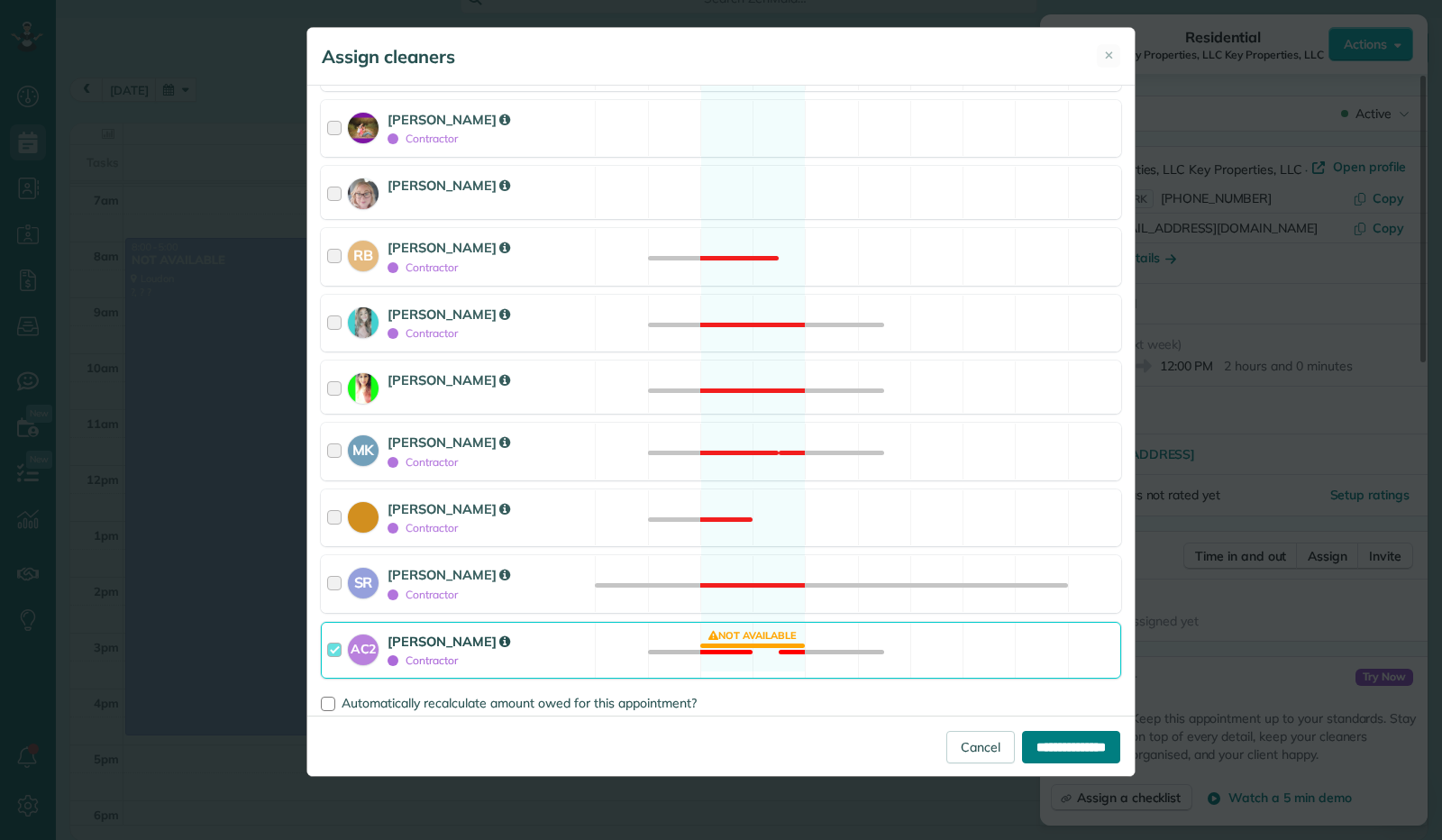
click at [1075, 743] on input "**********" at bounding box center [1071, 747] width 98 height 33
type input "**********"
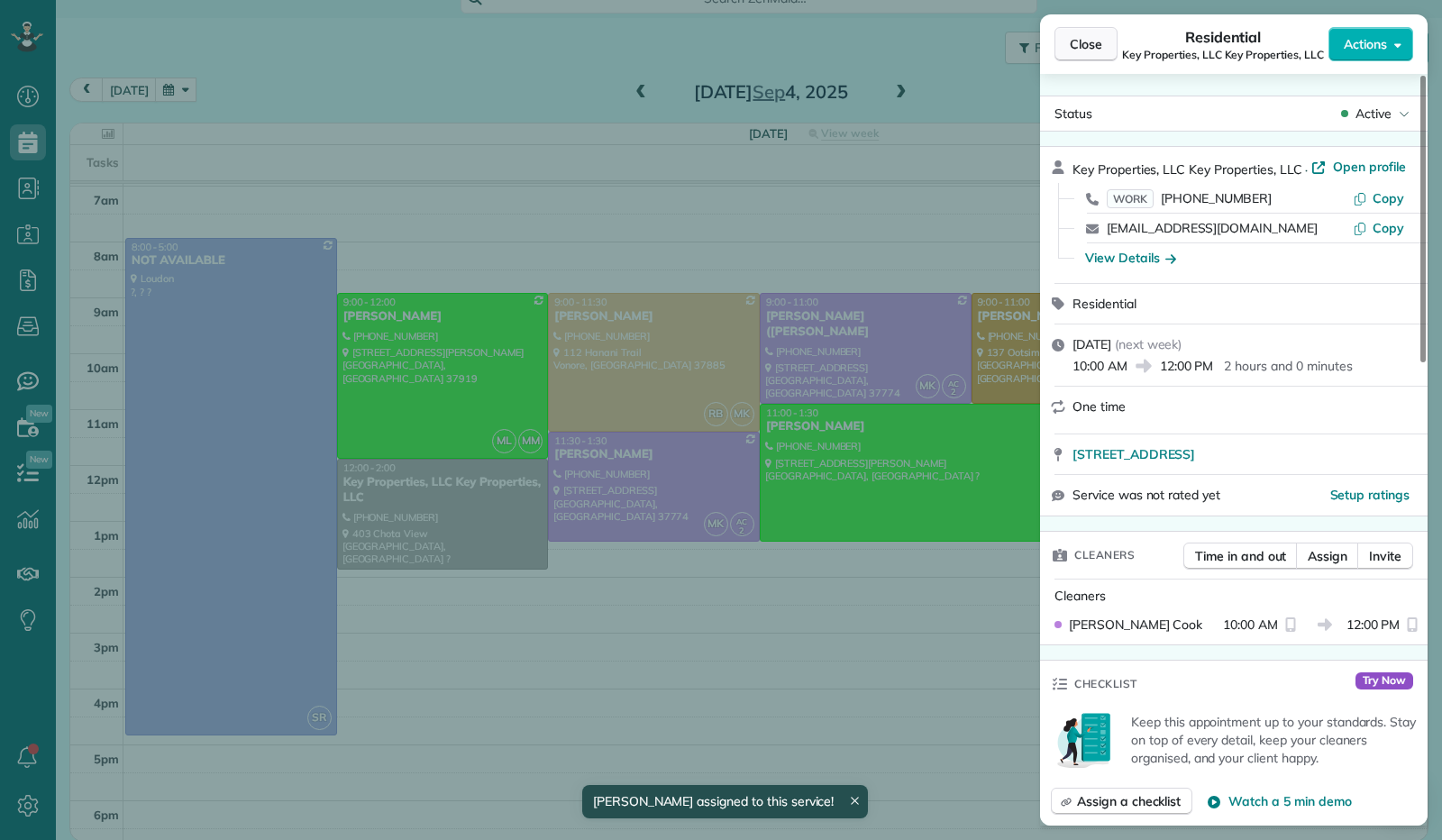
click at [1081, 39] on span "Close" at bounding box center [1086, 44] width 33 height 18
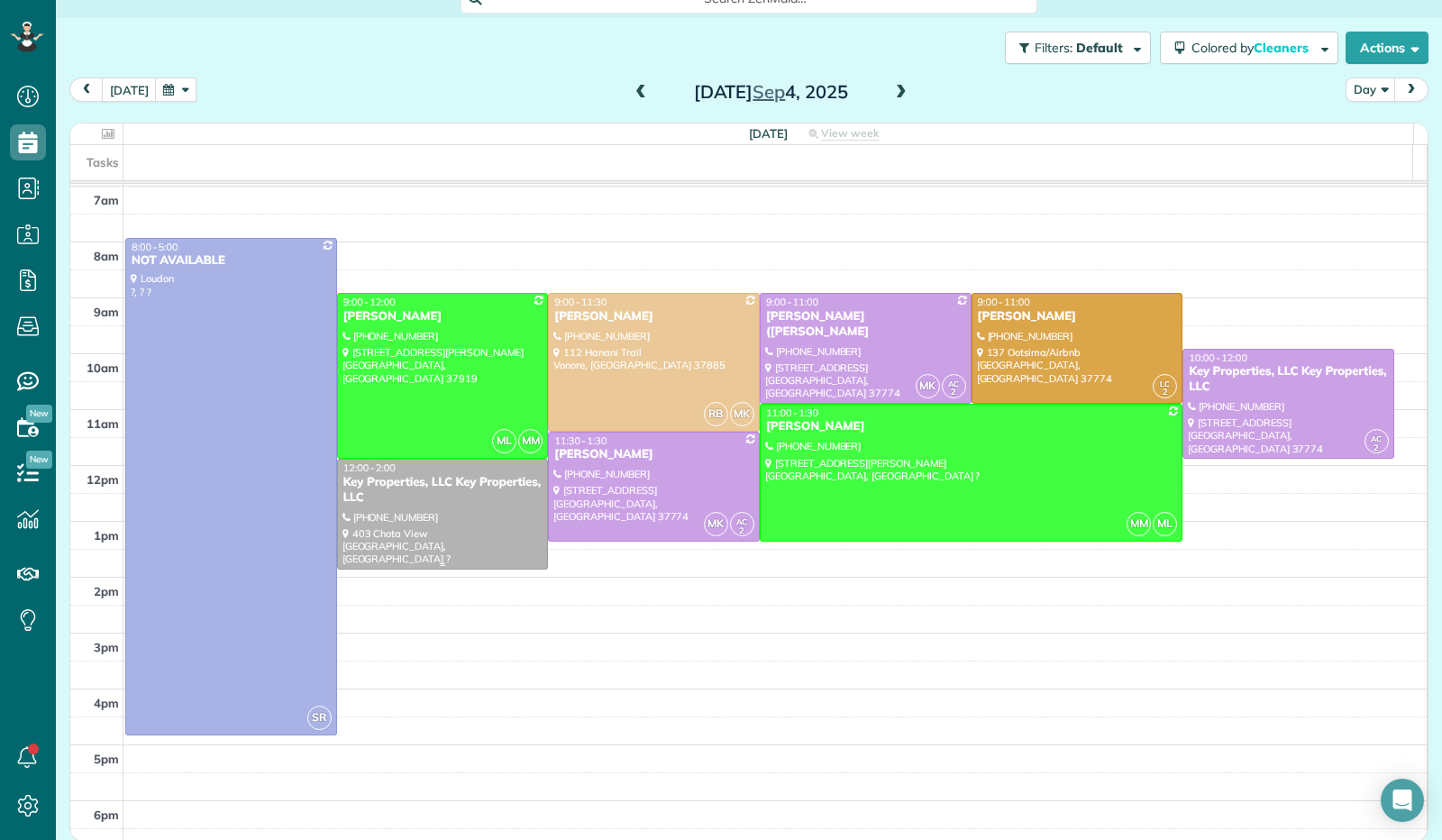
click at [432, 502] on div "Key Properties, LLC Key Properties, LLC" at bounding box center [443, 489] width 201 height 31
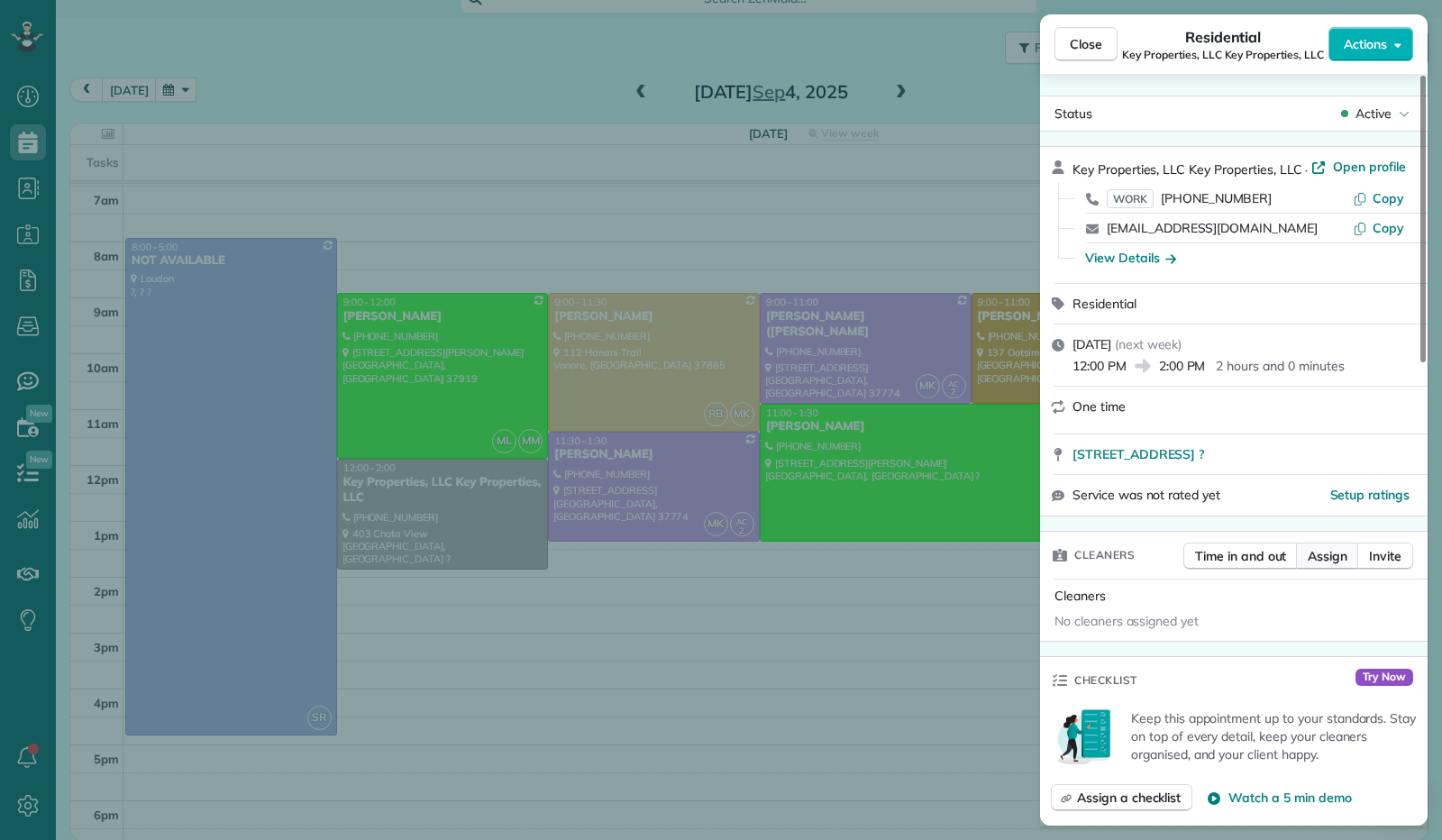
click at [1318, 551] on span "Assign" at bounding box center [1327, 556] width 40 height 18
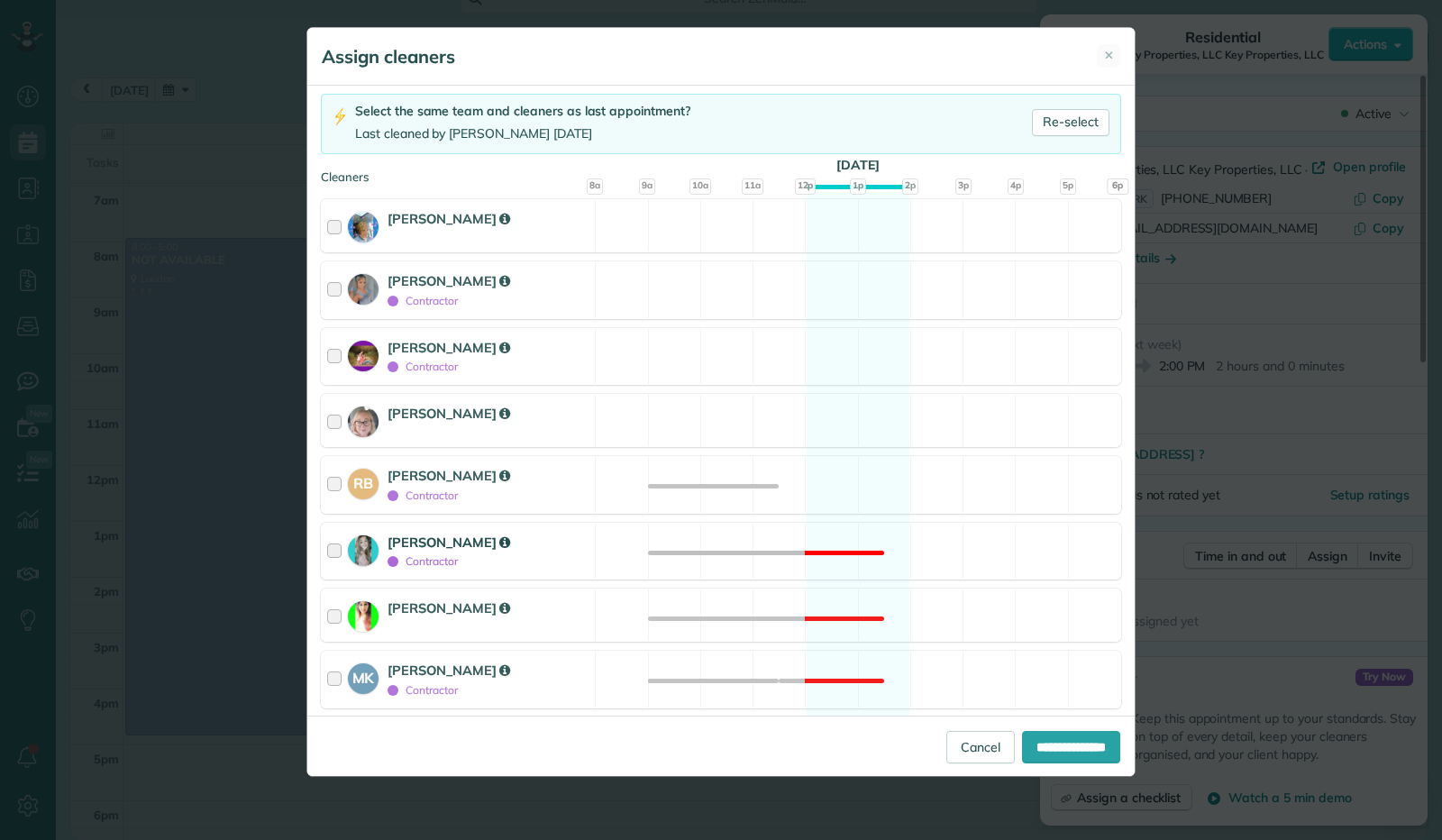
scroll to position [270, 0]
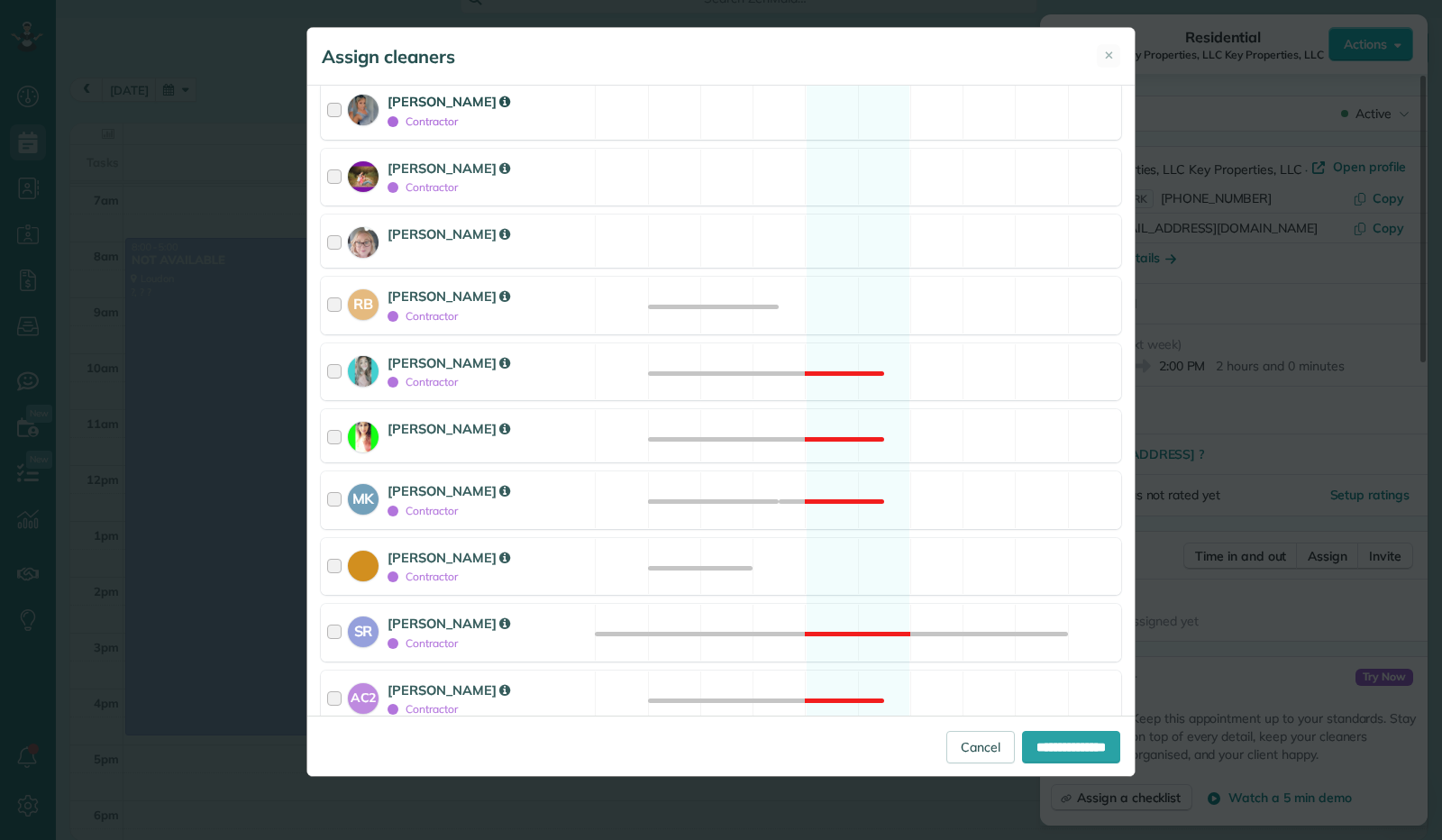
click at [335, 99] on div at bounding box center [338, 111] width 21 height 38
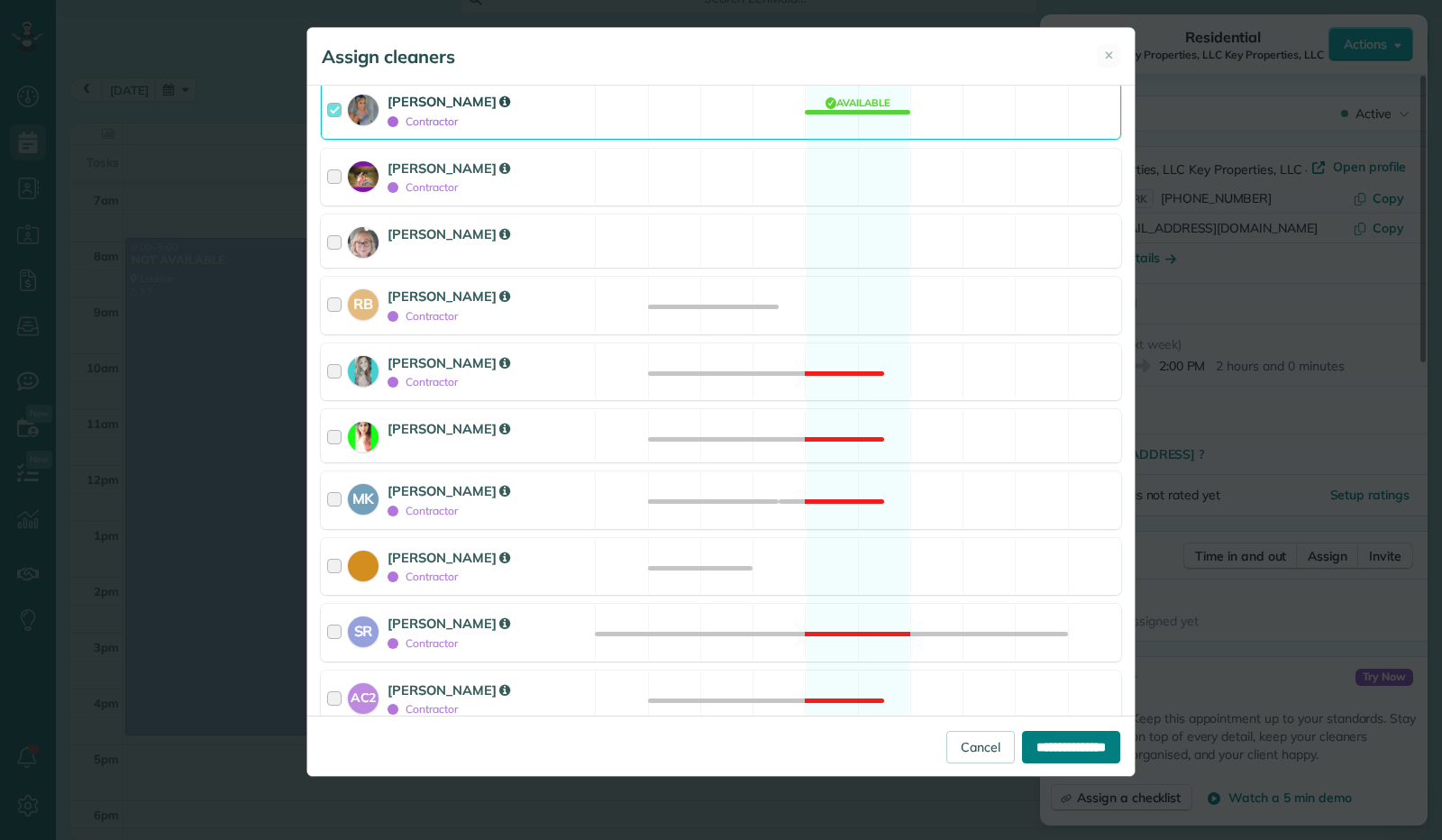
click at [1088, 746] on input "**********" at bounding box center [1071, 747] width 98 height 33
type input "**********"
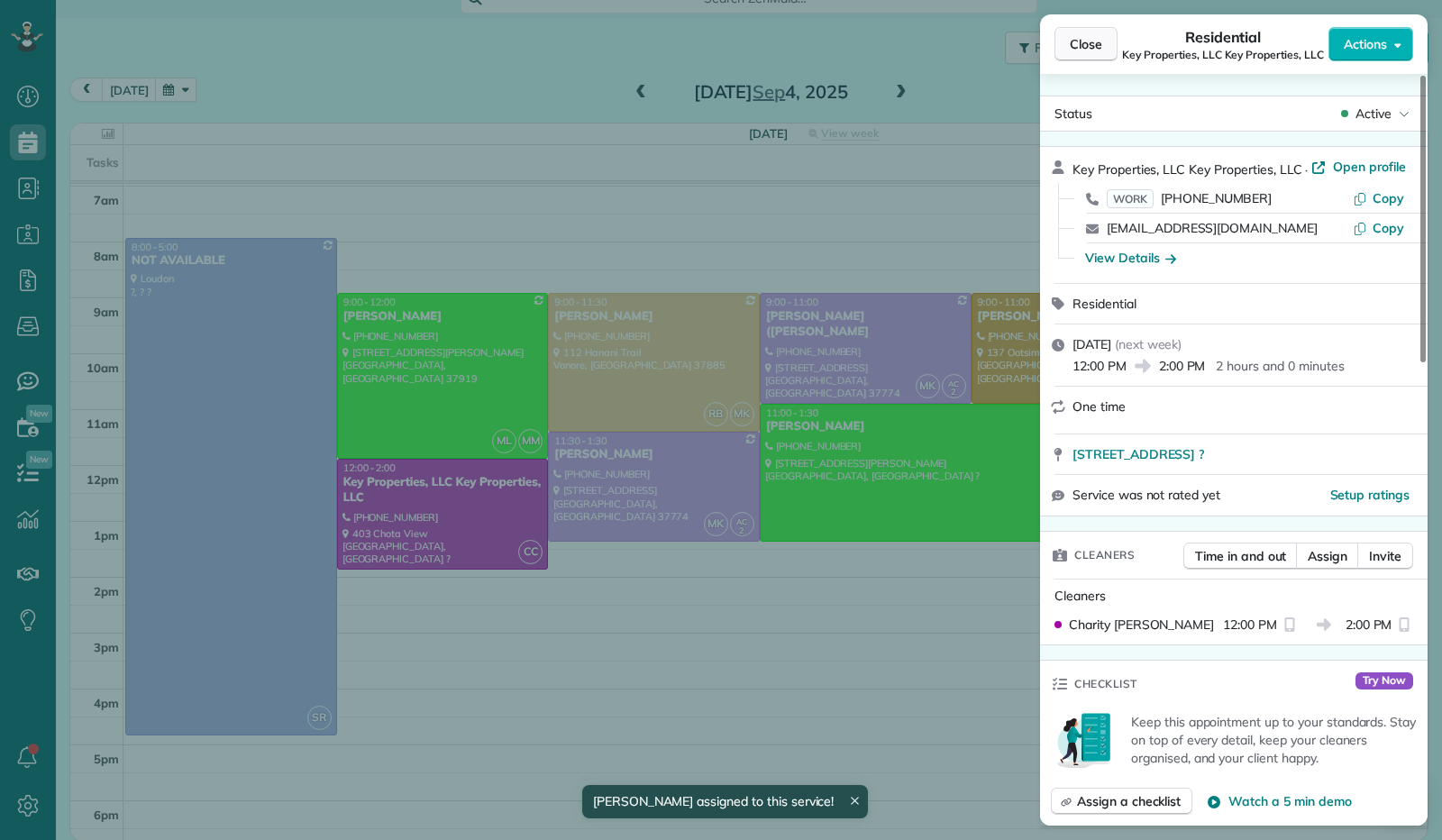
click at [1083, 45] on span "Close" at bounding box center [1086, 44] width 33 height 18
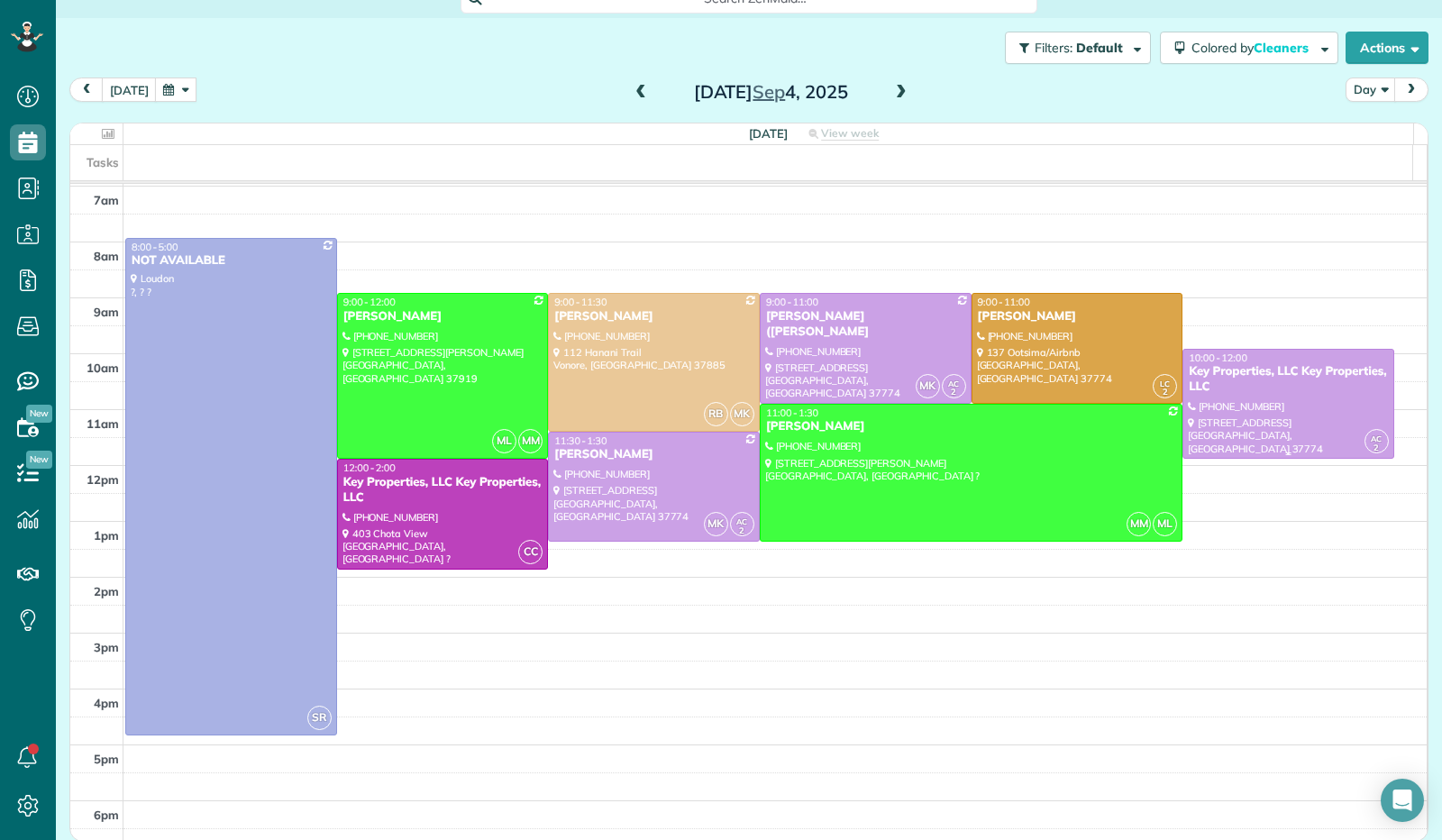
click at [1219, 392] on div "Key Properties, LLC Key Properties, LLC" at bounding box center [1289, 379] width 201 height 31
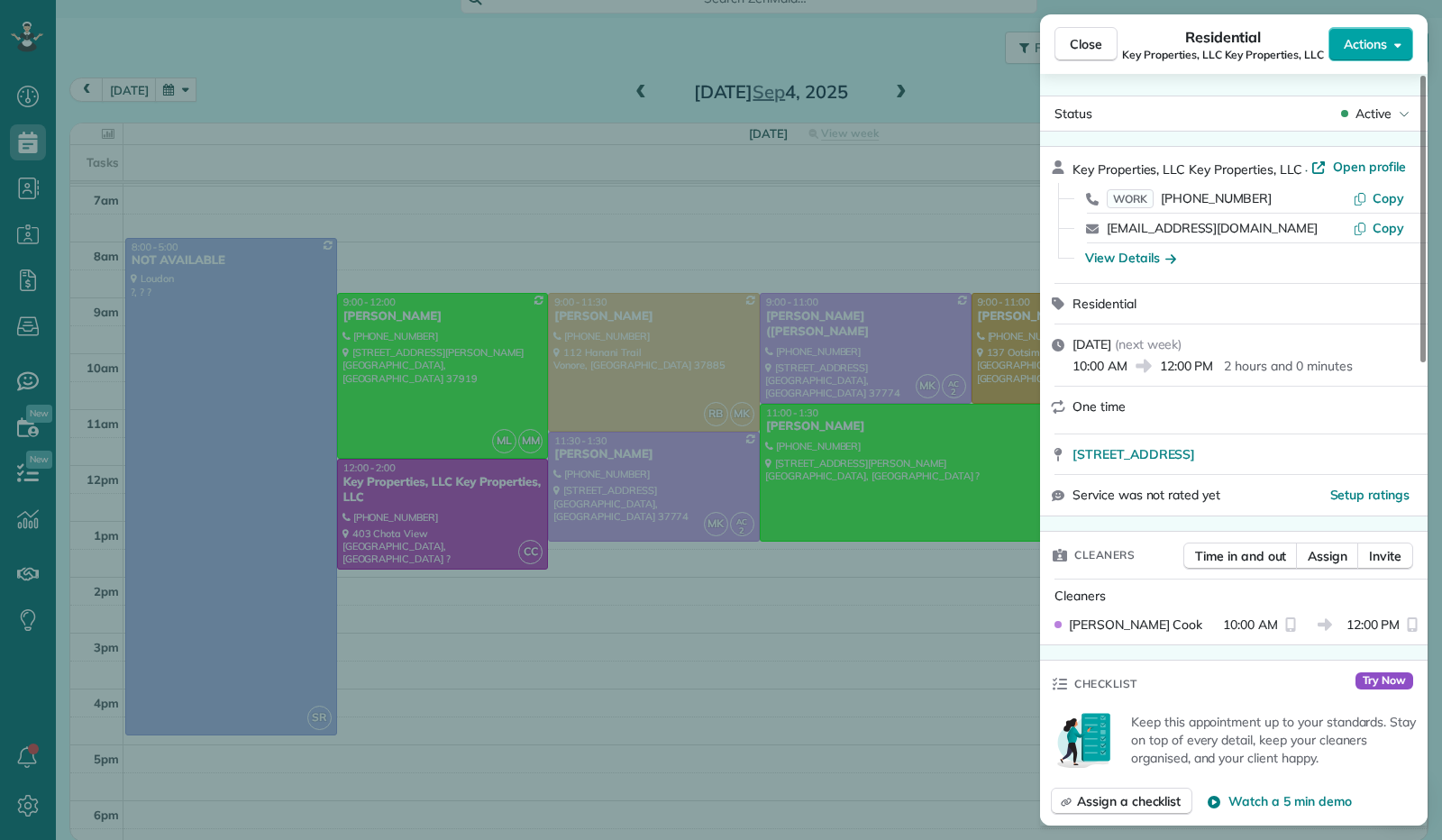
click at [1400, 49] on icon "button" at bounding box center [1398, 45] width 7 height 13
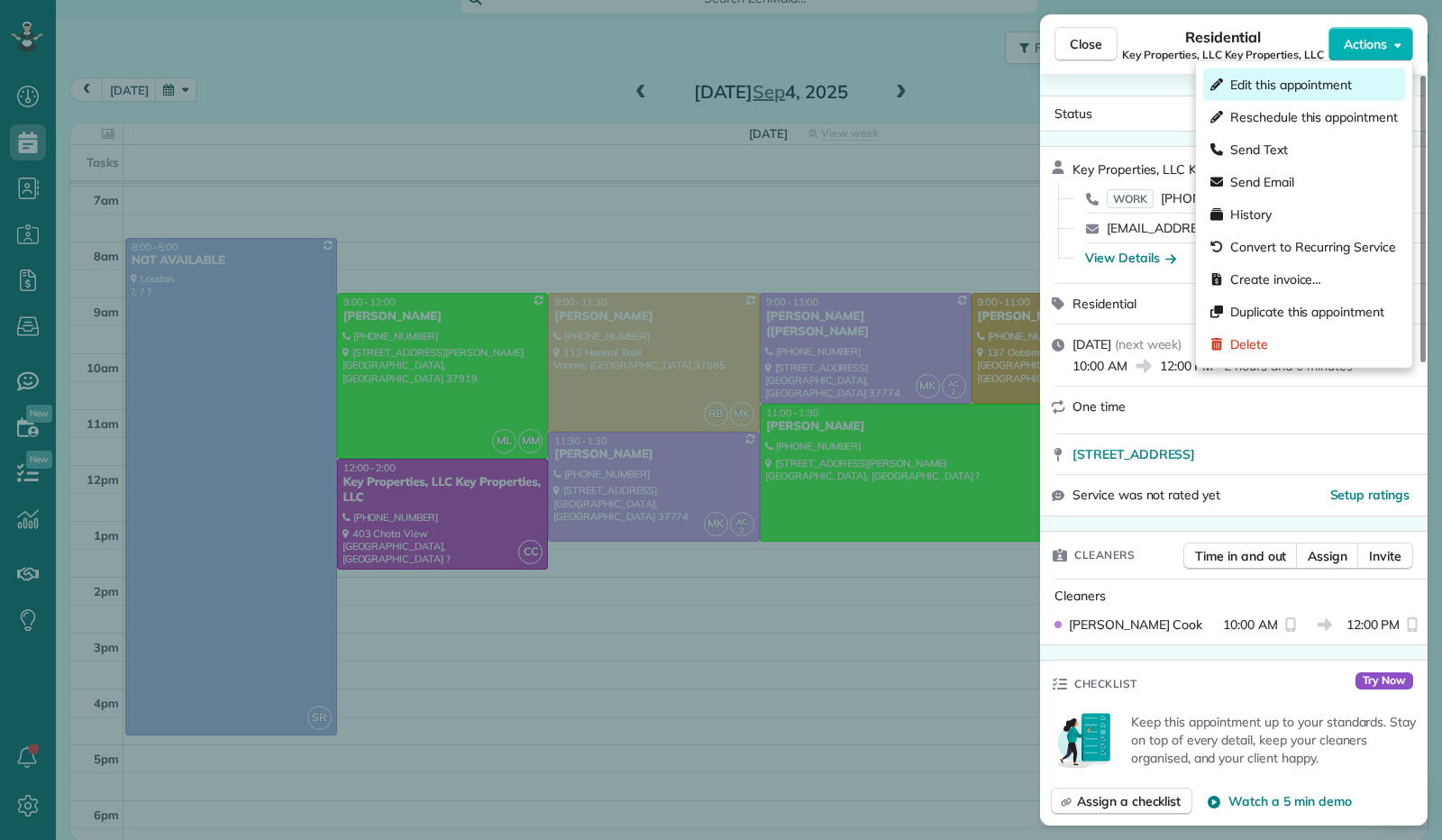
click at [1373, 84] on div "Edit this appointment" at bounding box center [1304, 84] width 201 height 33
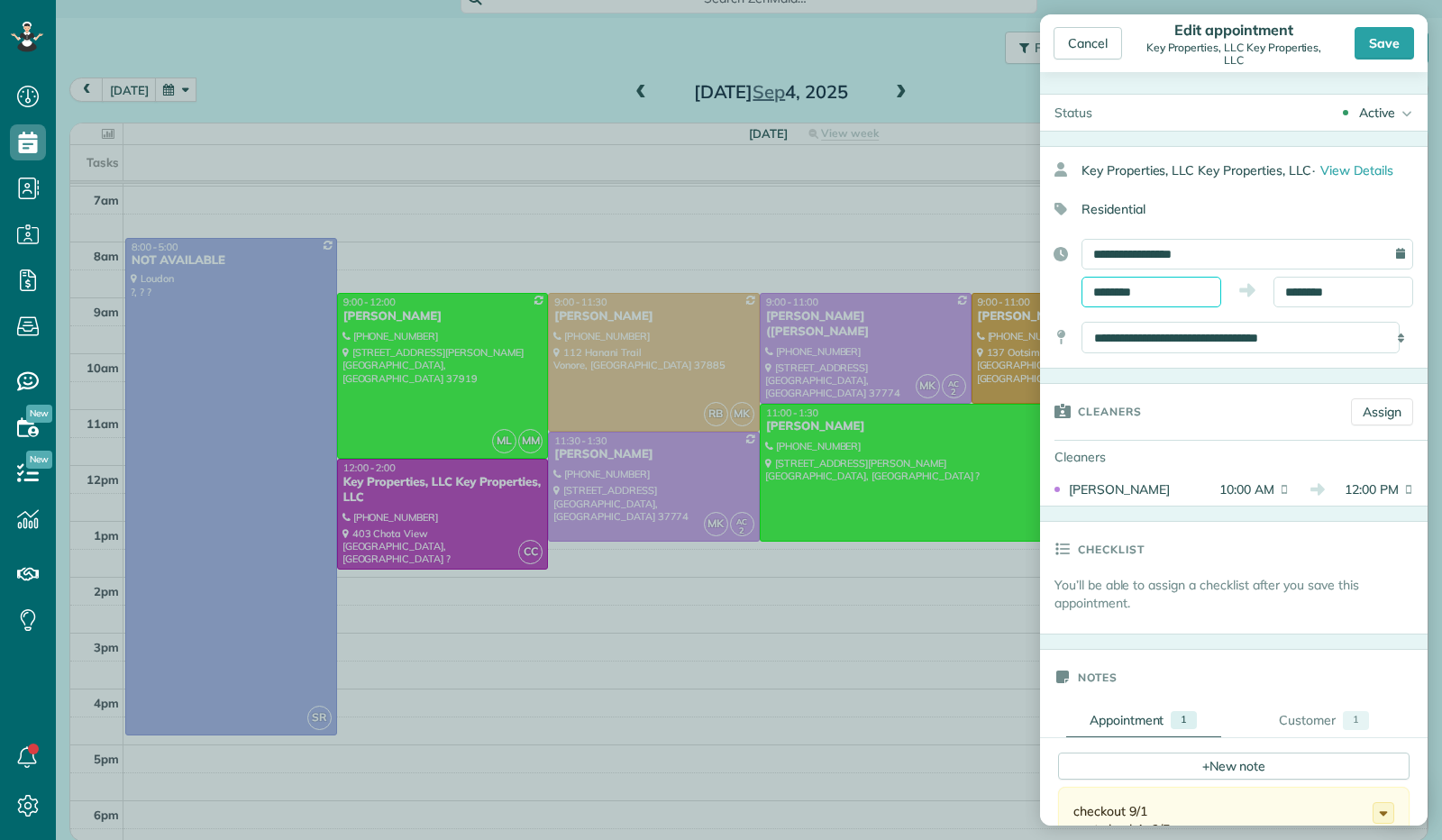
click at [1159, 292] on input "********" at bounding box center [1152, 292] width 140 height 31
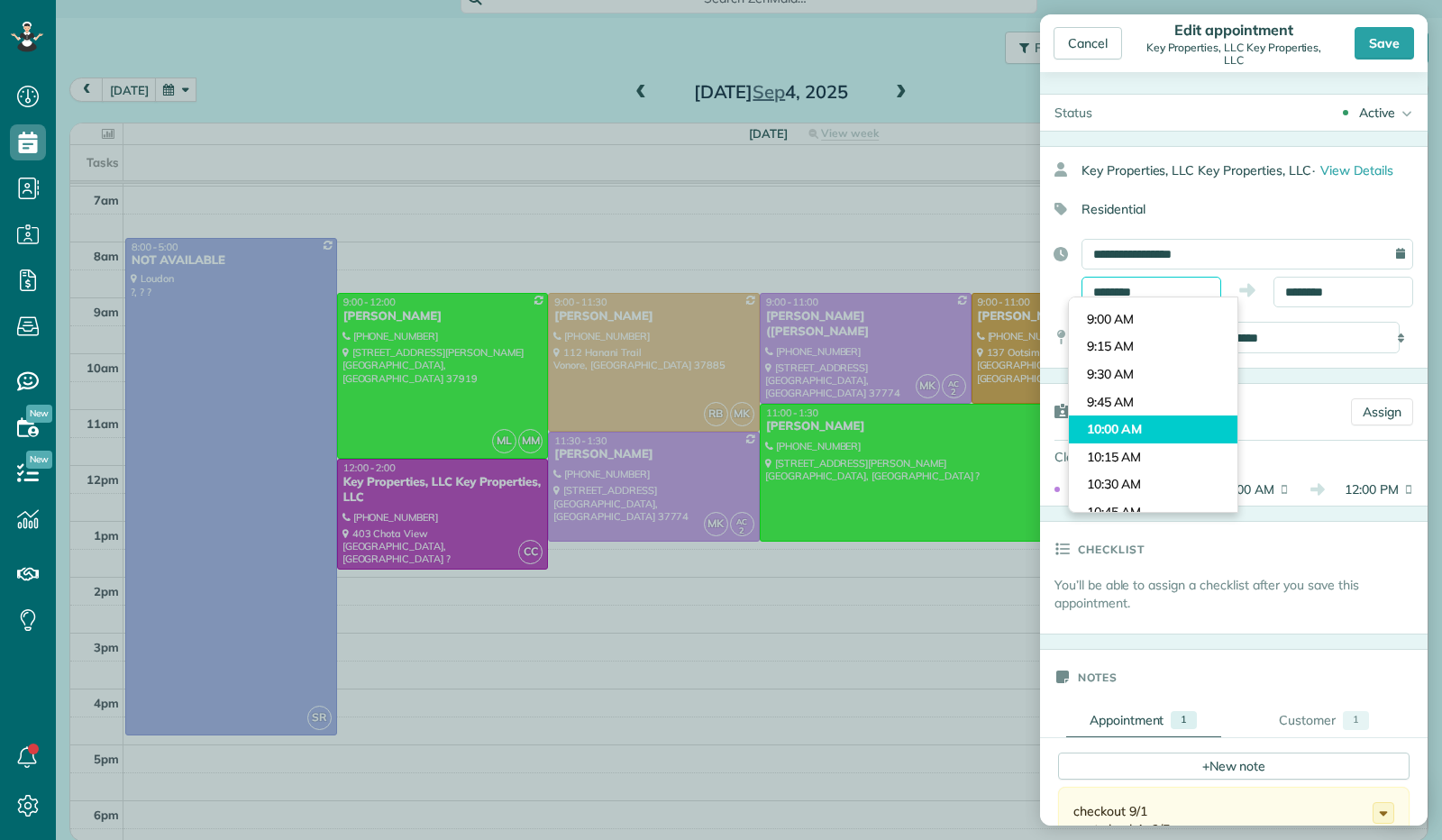
scroll to position [955, 0]
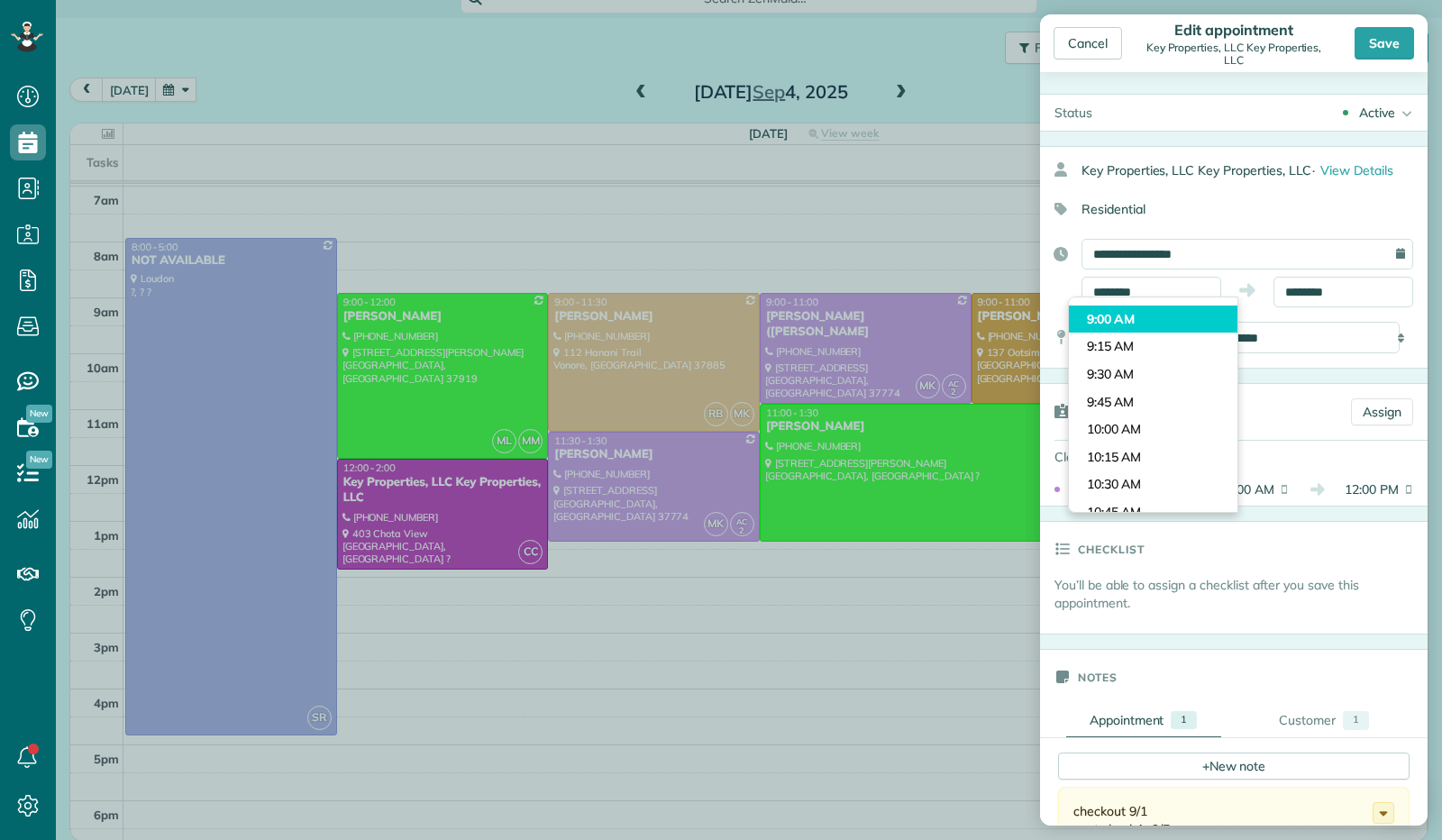
type input "*******"
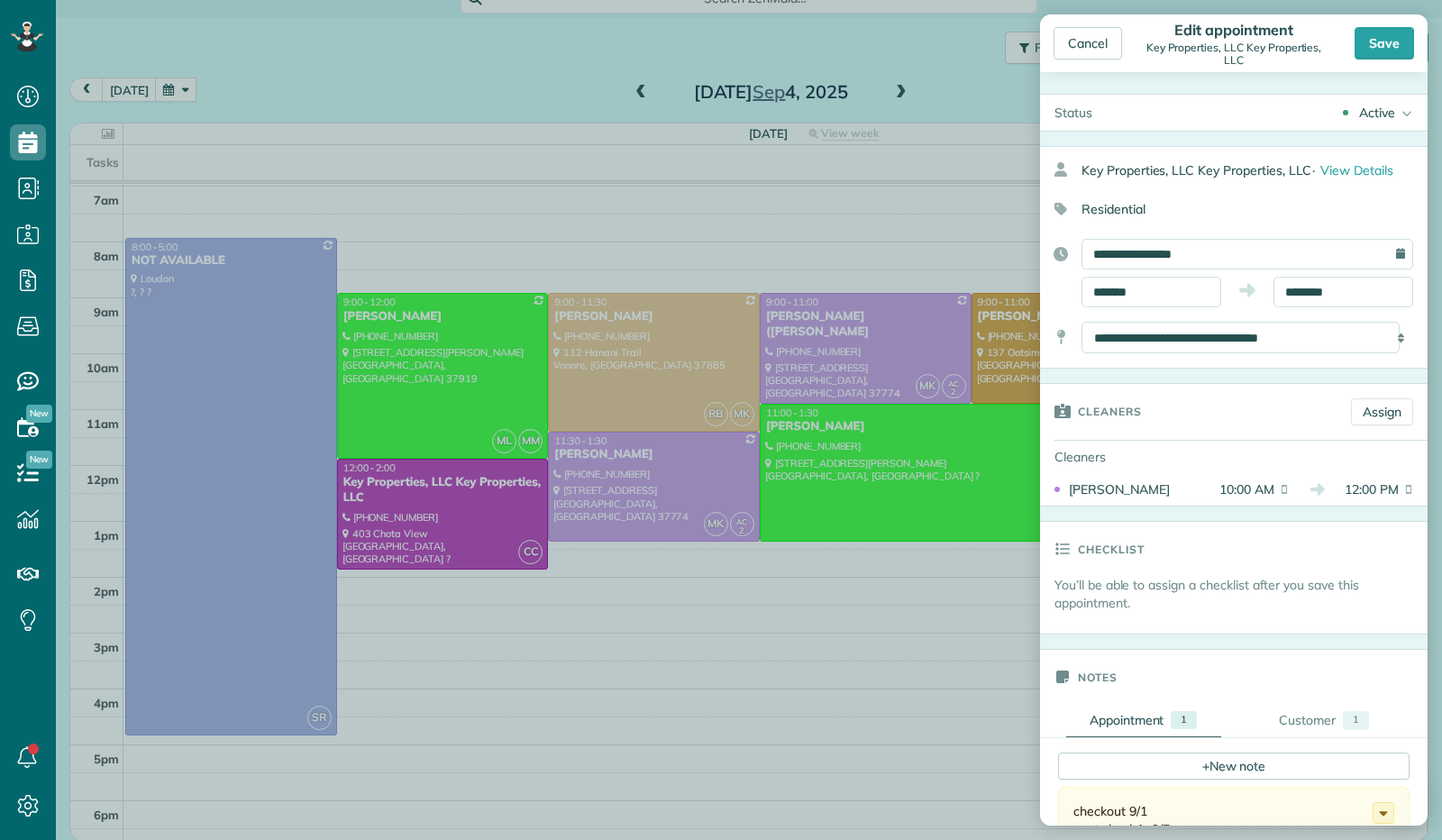
click at [1167, 322] on body "Dashboard Scheduling Calendar View List View Dispatch View - Weekly scheduling …" at bounding box center [721, 420] width 1442 height 840
click at [1304, 294] on input "********" at bounding box center [1344, 292] width 140 height 31
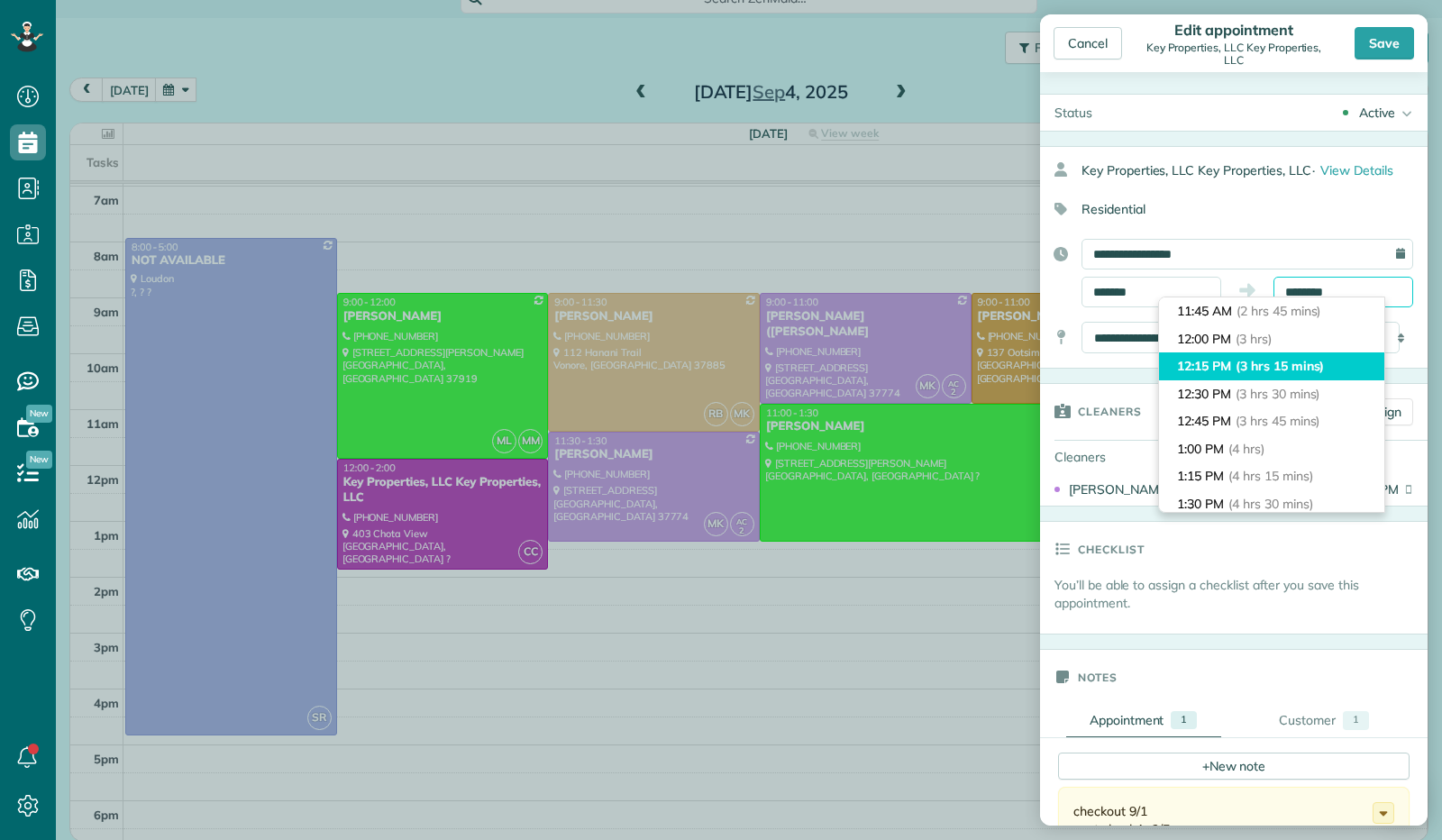
scroll to position [213, 0]
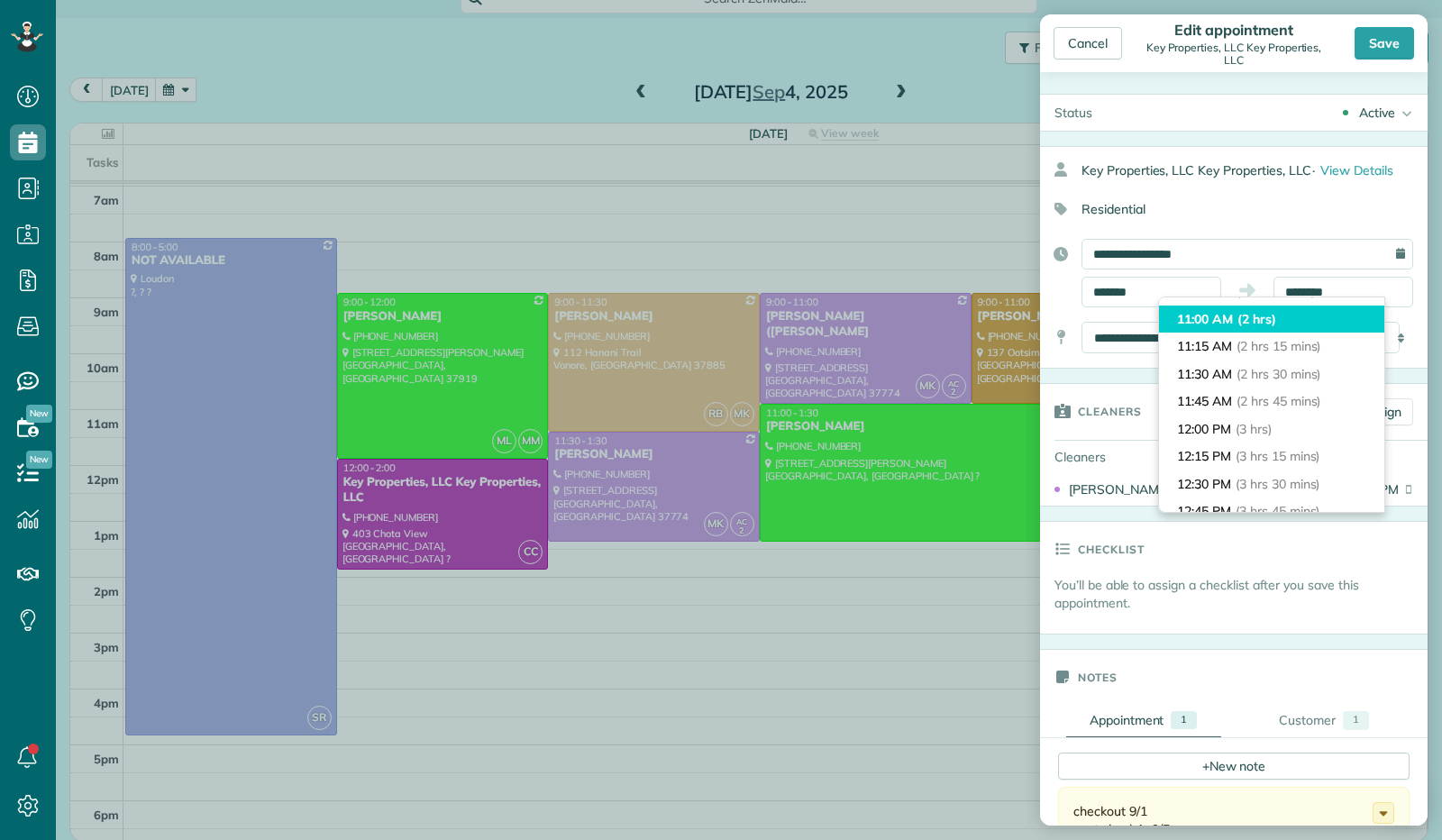
type input "********"
click at [1277, 316] on span "(2 hrs)" at bounding box center [1257, 318] width 39 height 16
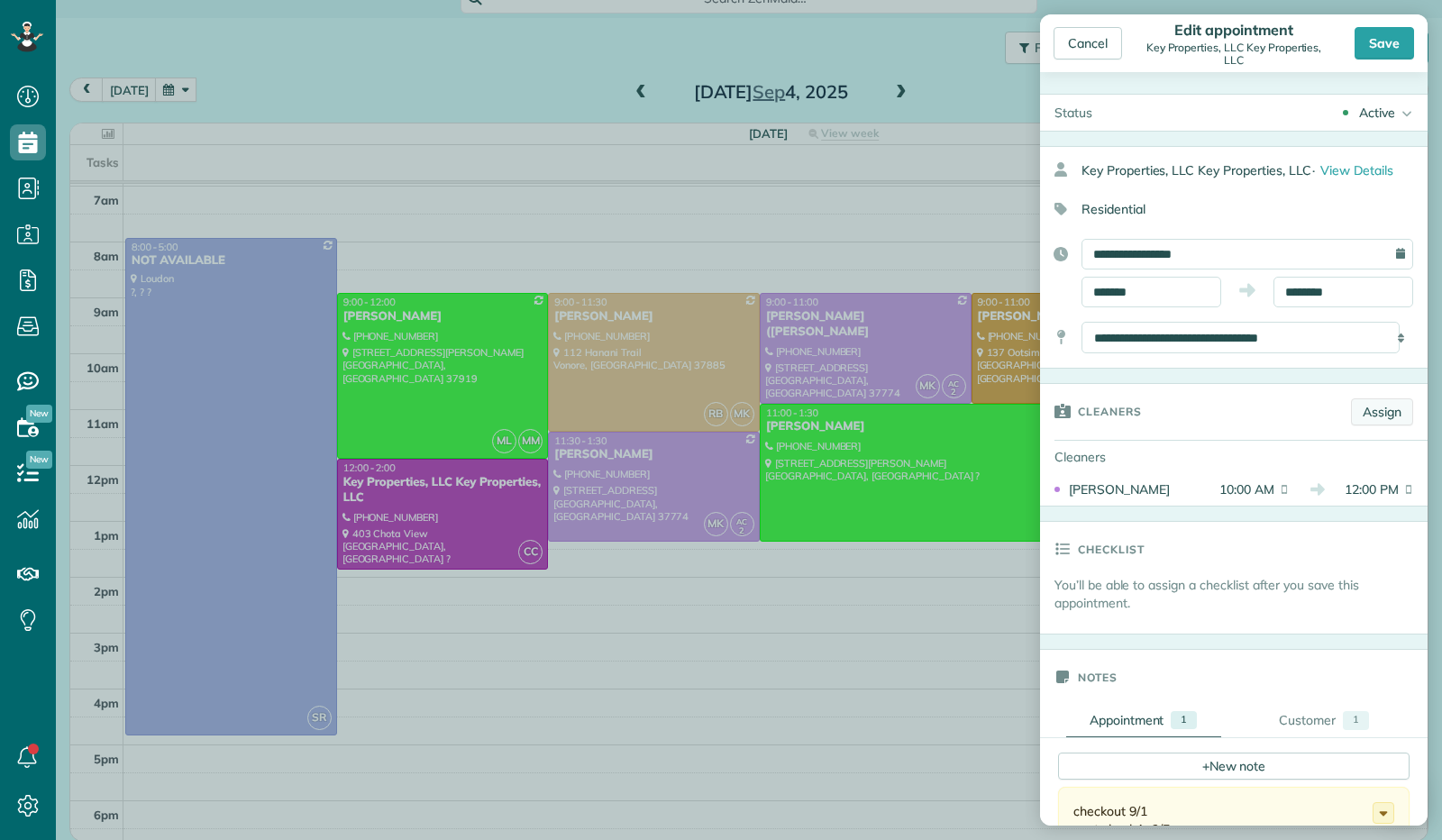
click at [1356, 412] on link "Assign" at bounding box center [1382, 411] width 62 height 27
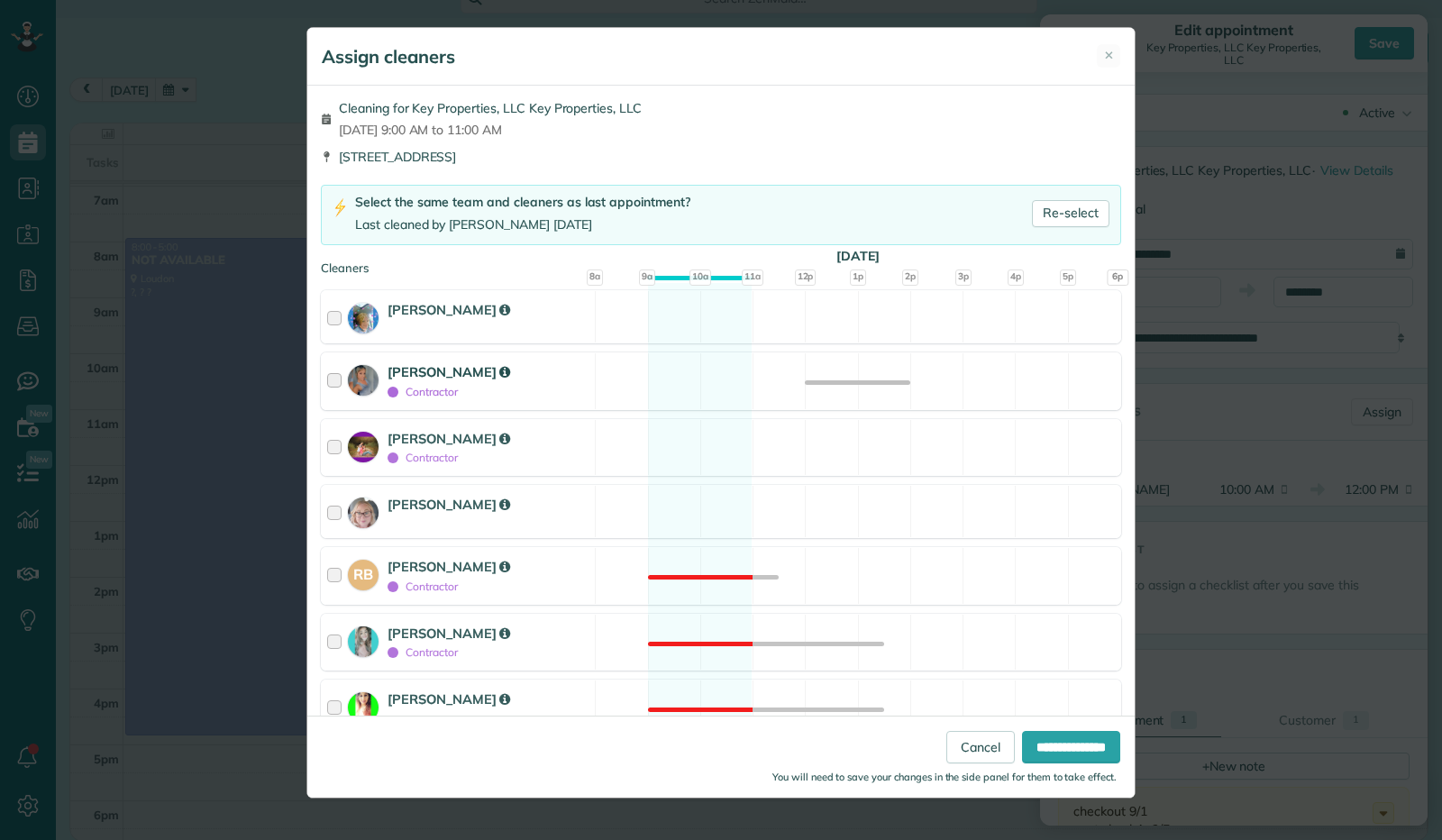
click at [337, 382] on div at bounding box center [338, 381] width 21 height 38
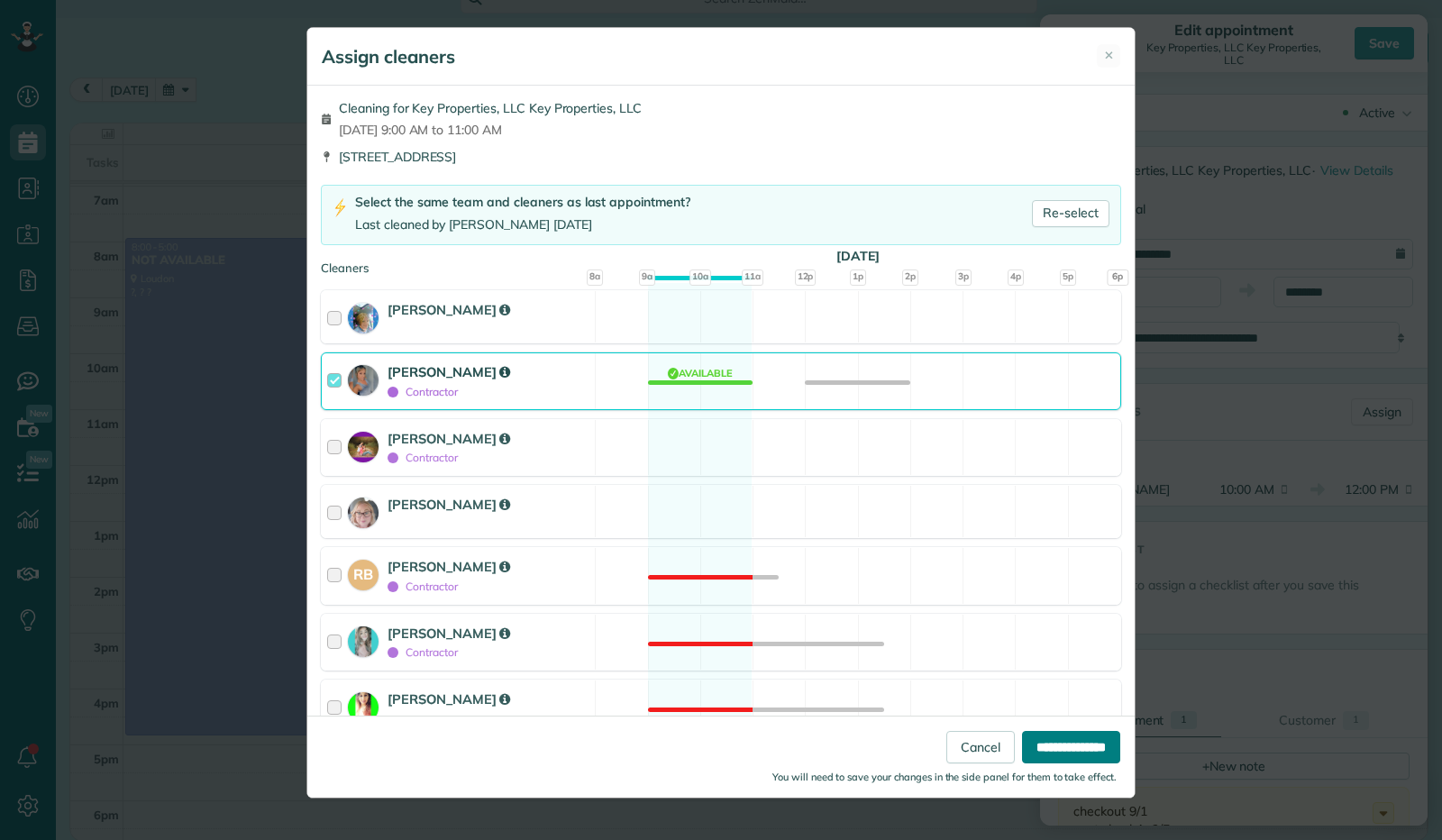
click at [1049, 750] on input "**********" at bounding box center [1071, 747] width 98 height 33
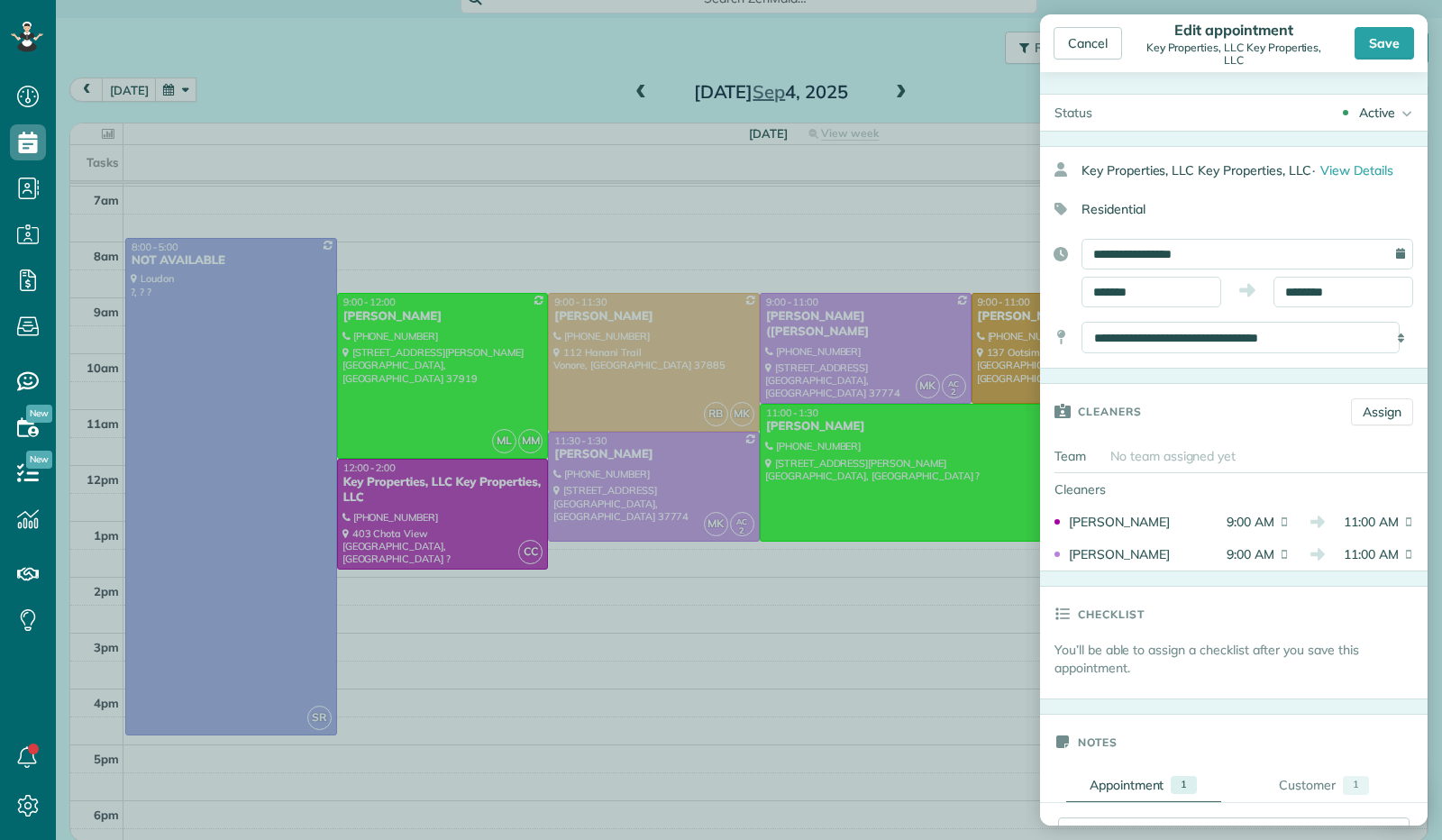
click at [1383, 39] on div "Save" at bounding box center [1385, 43] width 60 height 33
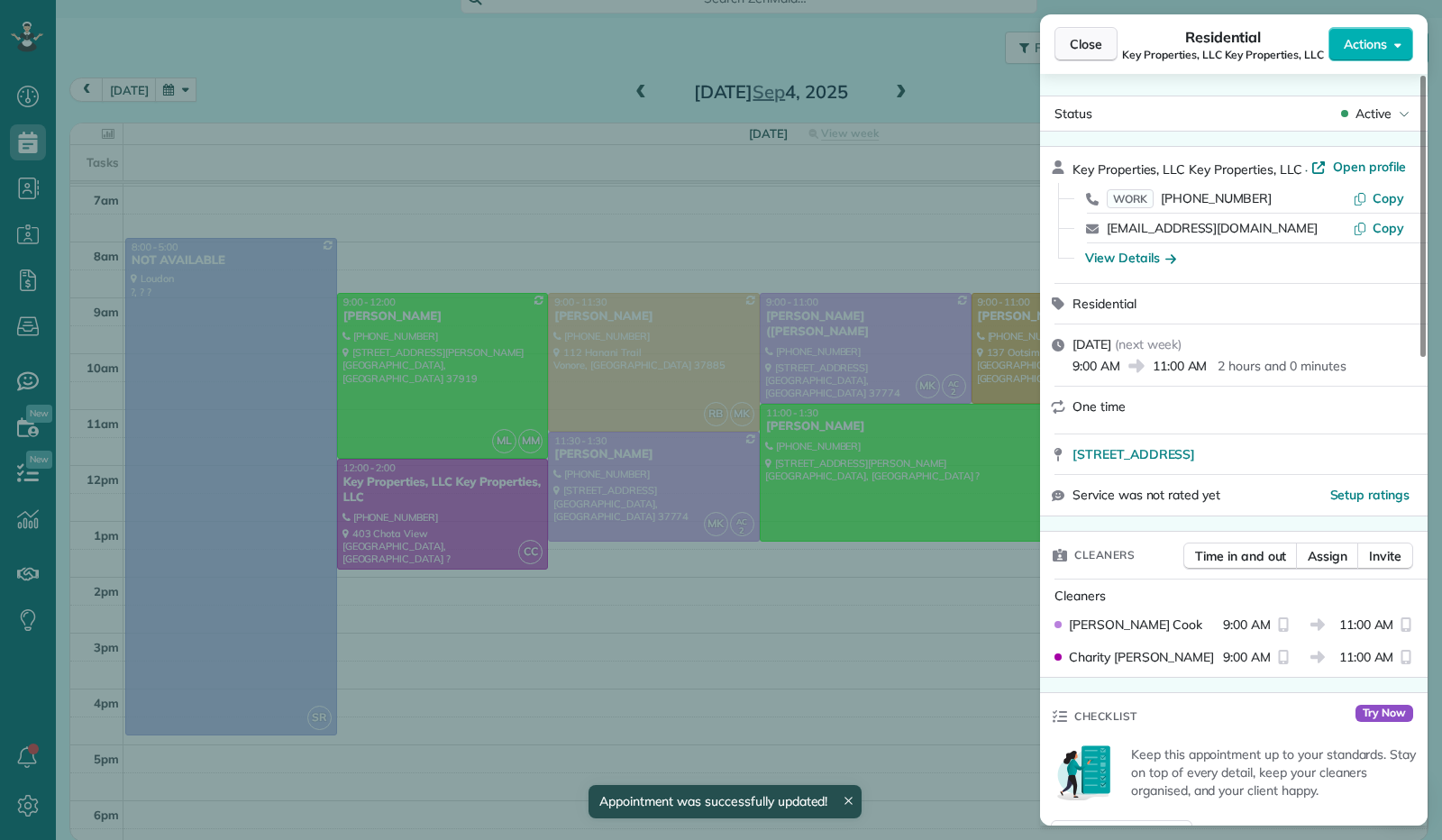
click at [1086, 35] on span "Close" at bounding box center [1086, 44] width 33 height 18
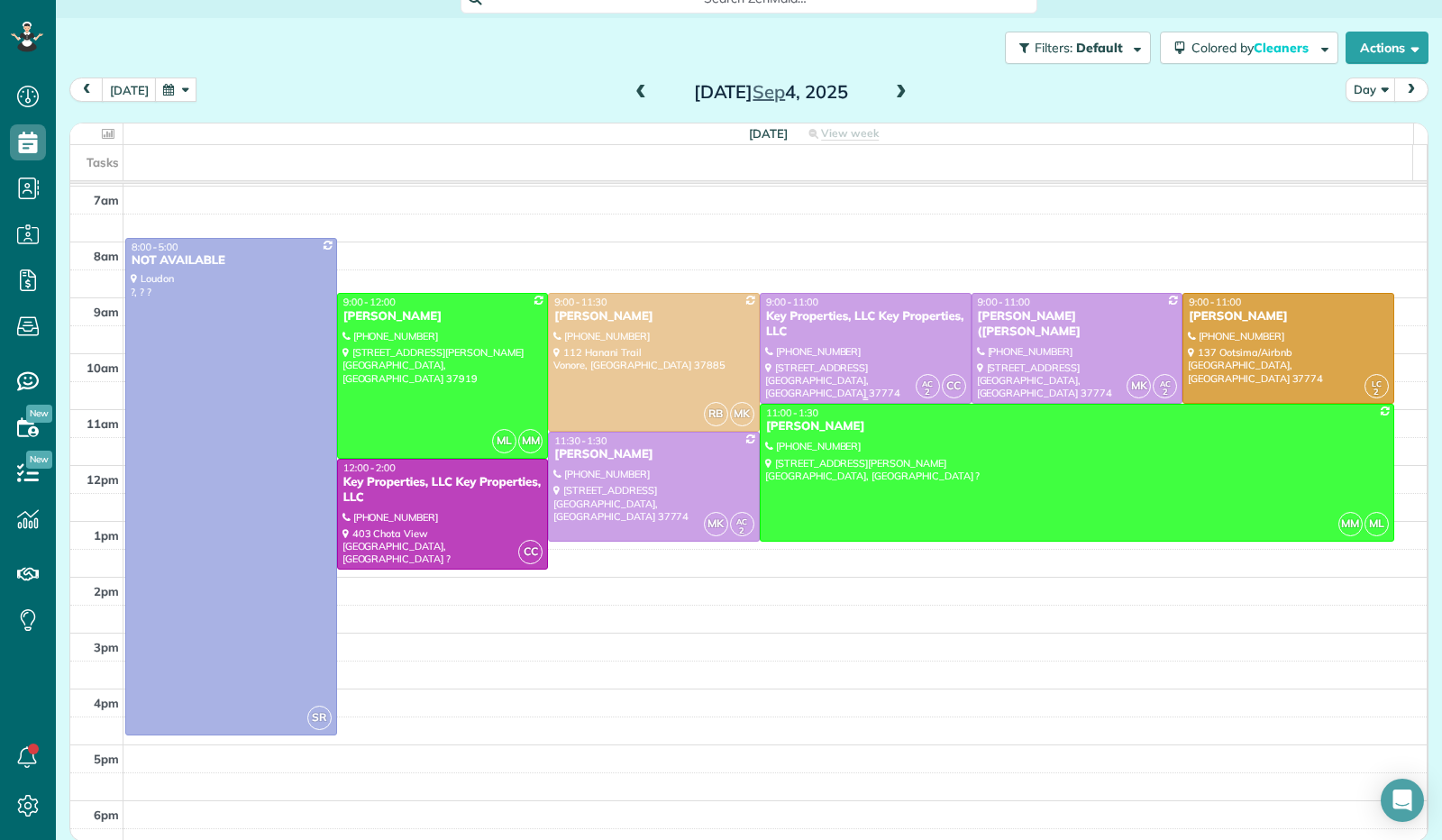
click at [821, 351] on div at bounding box center [866, 348] width 210 height 109
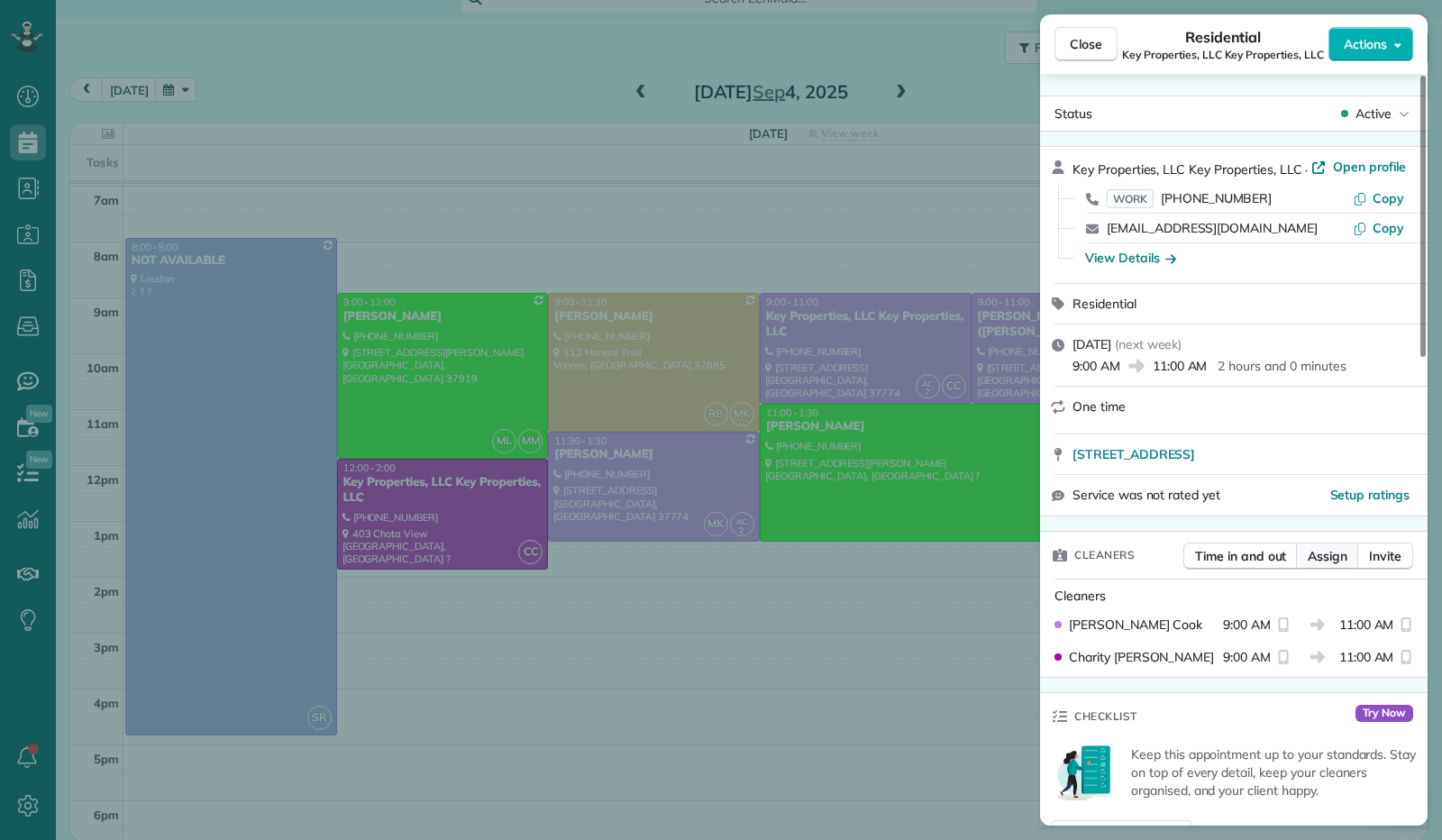
click at [1336, 559] on span "Assign" at bounding box center [1327, 556] width 40 height 18
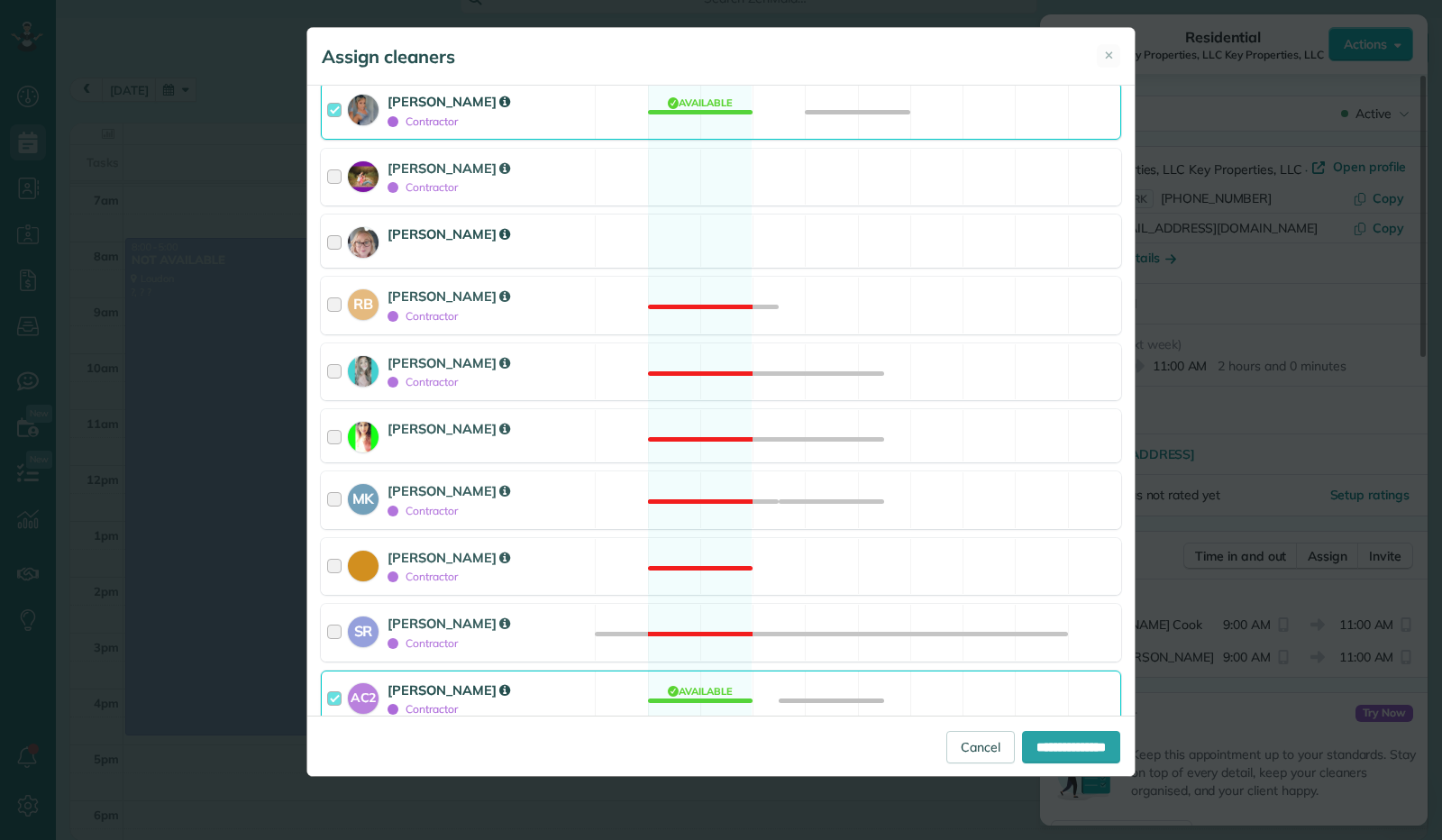
scroll to position [319, 0]
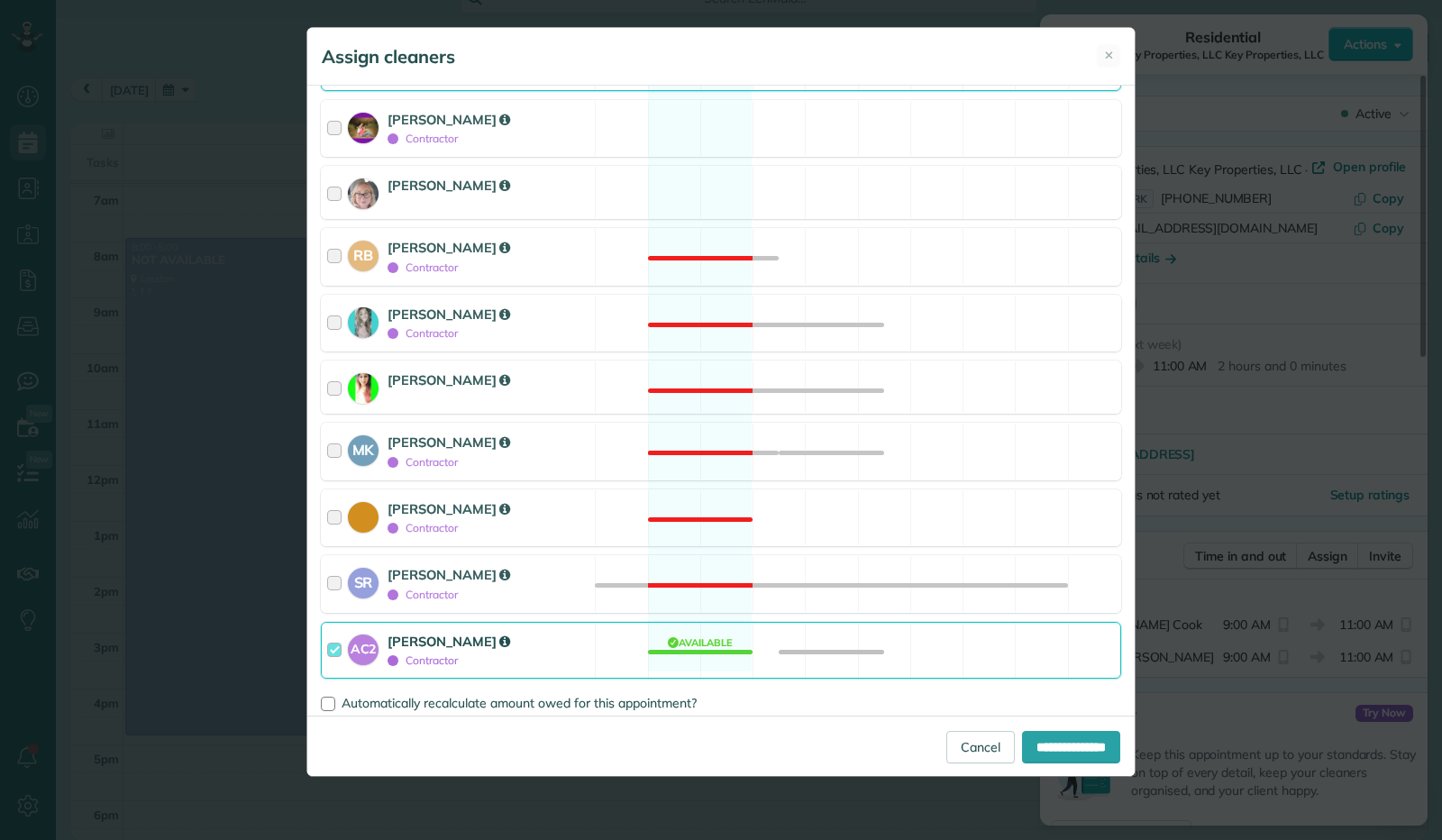
click at [328, 642] on div at bounding box center [338, 650] width 21 height 38
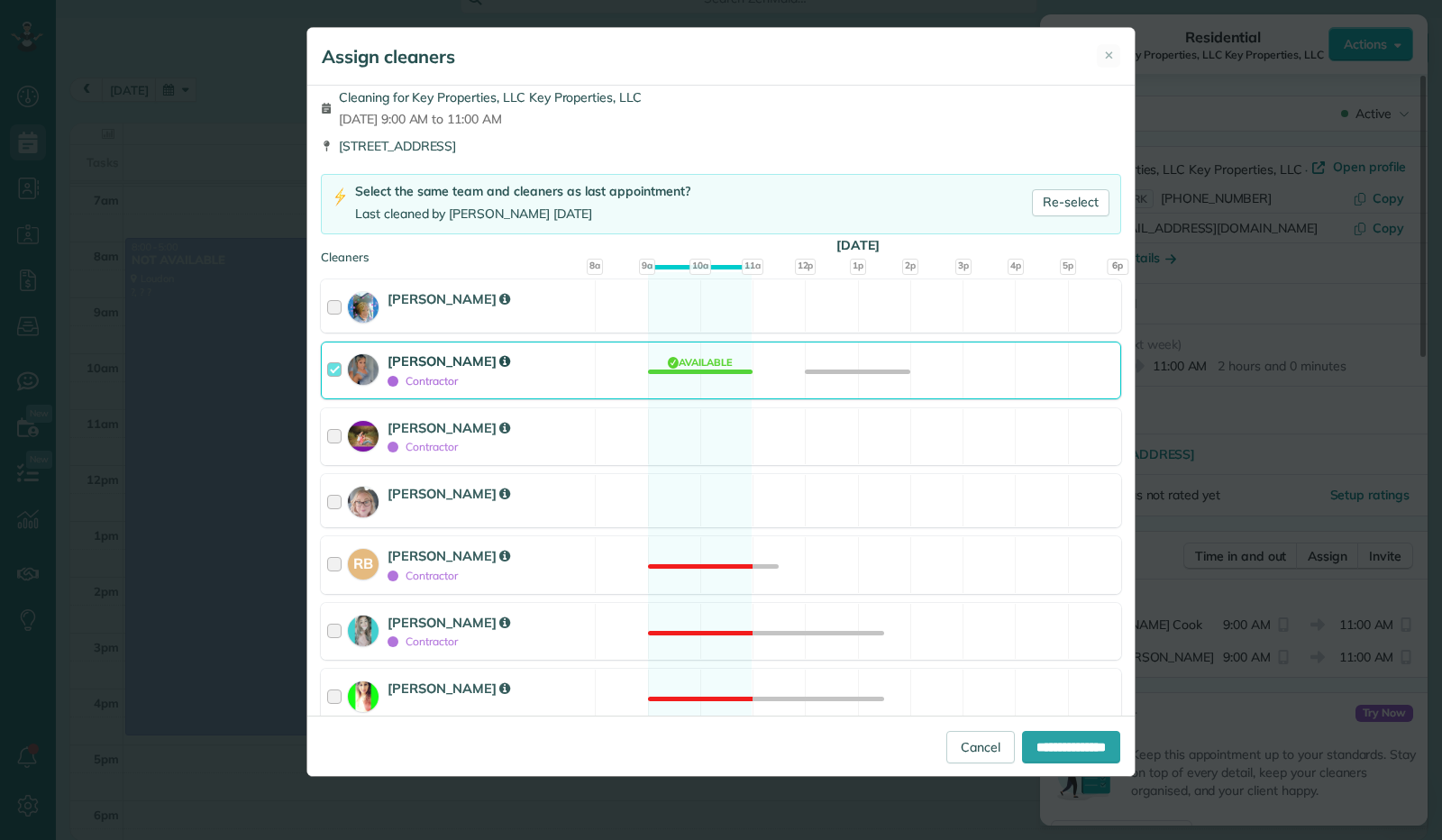
scroll to position [0, 0]
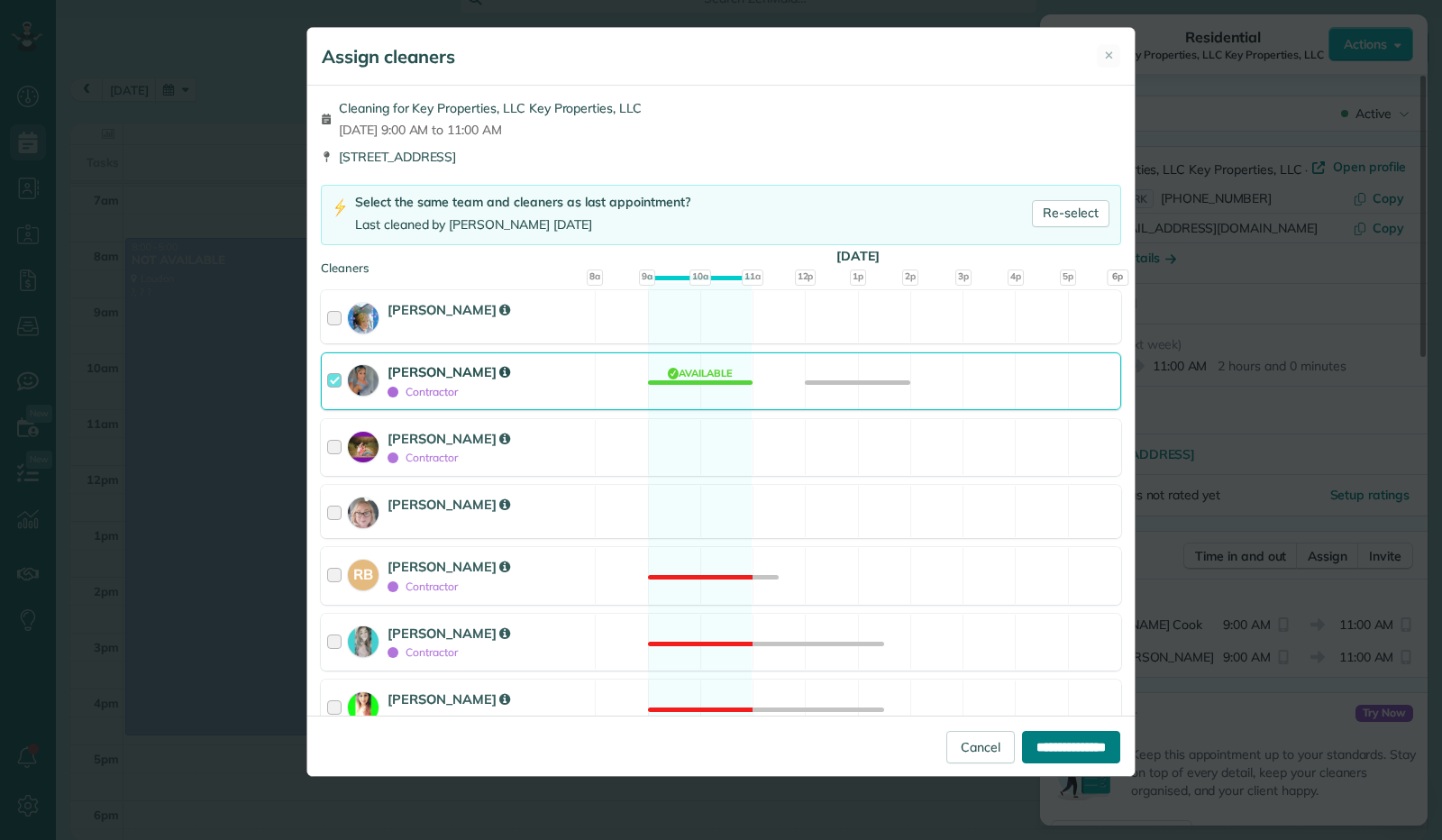
click at [1049, 747] on input "**********" at bounding box center [1071, 747] width 98 height 33
type input "**********"
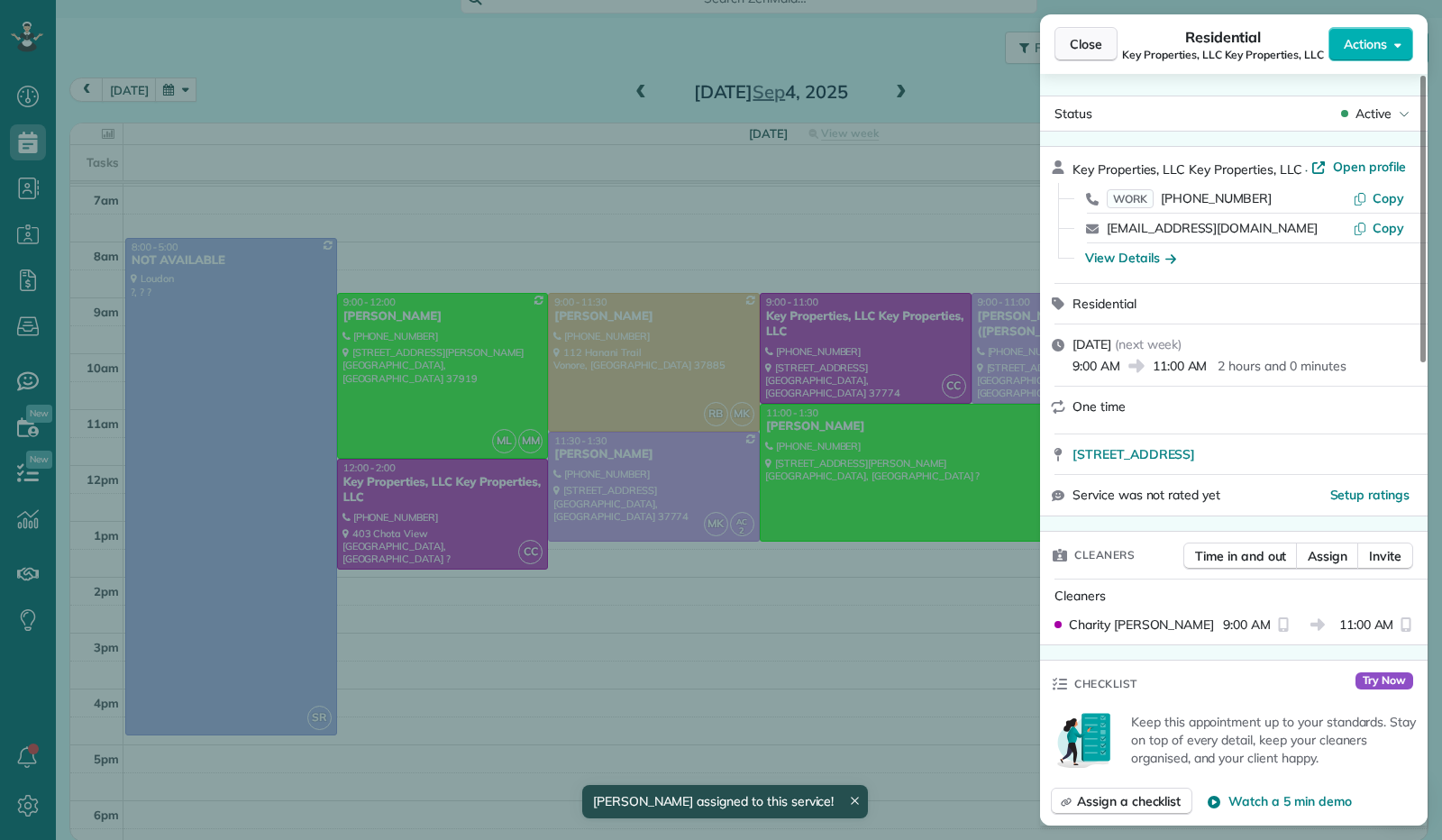
click at [1086, 39] on span "Close" at bounding box center [1086, 44] width 33 height 18
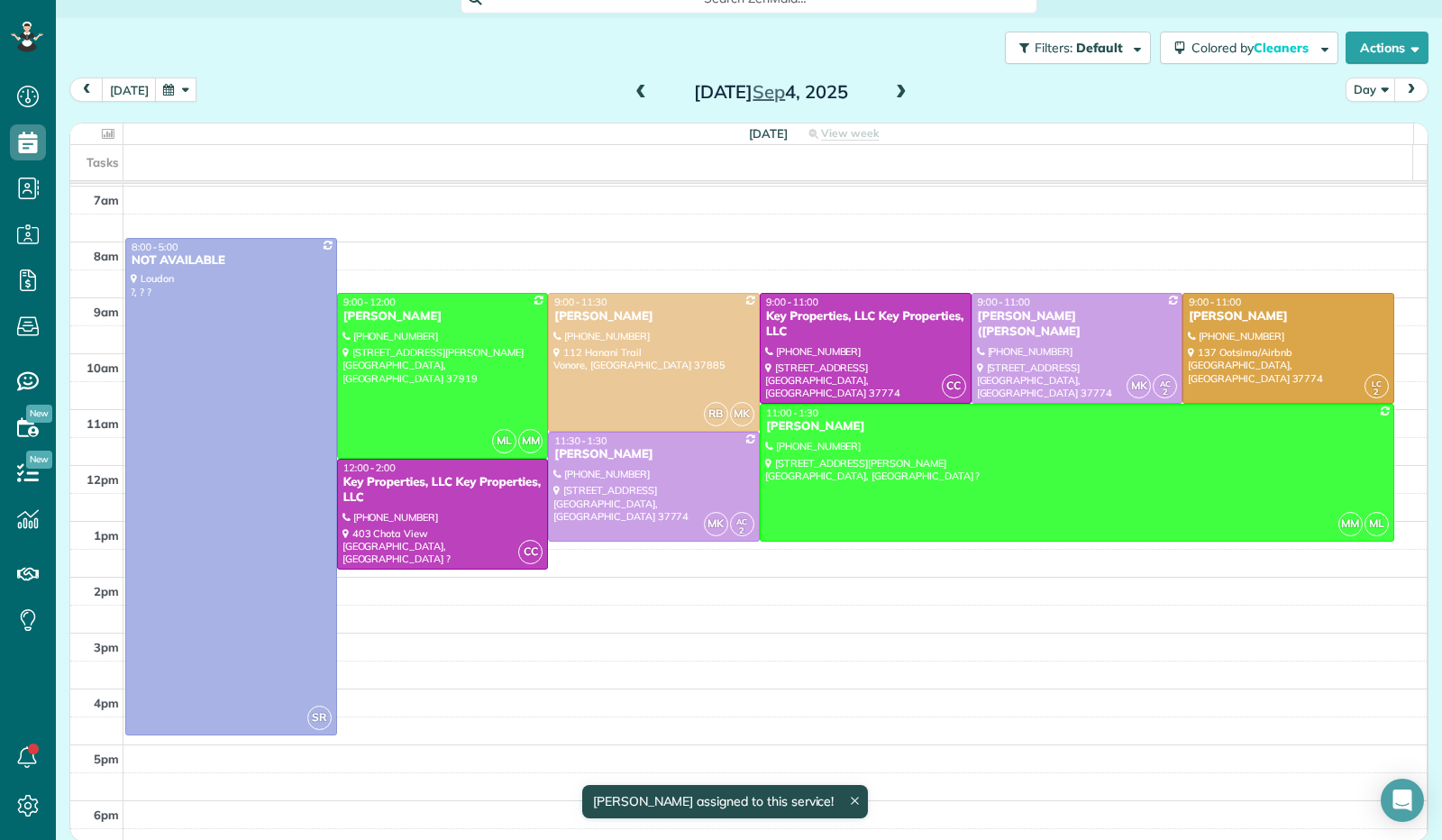
click at [631, 90] on span at bounding box center [641, 92] width 20 height 16
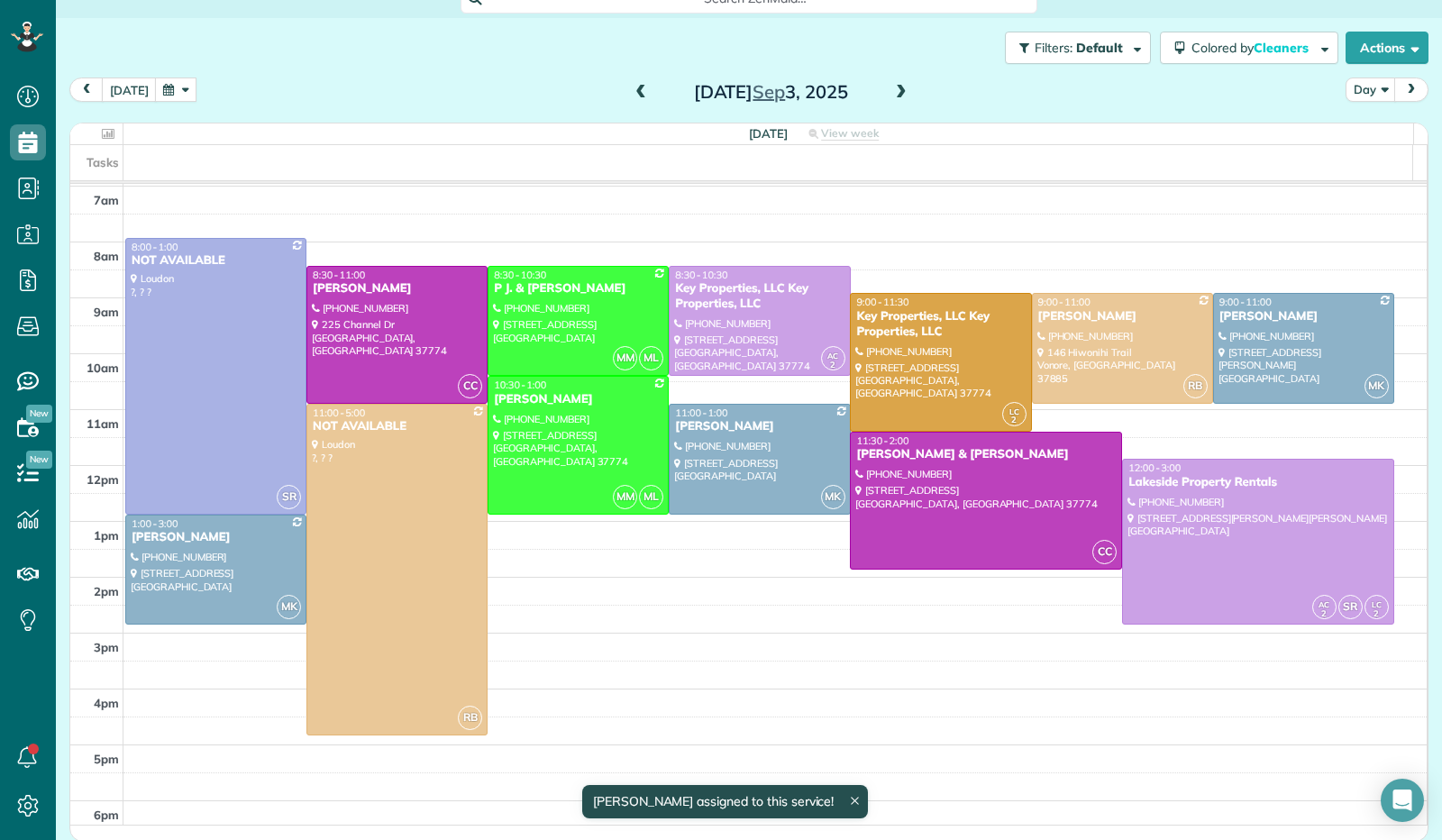
click at [631, 92] on span at bounding box center [641, 92] width 20 height 16
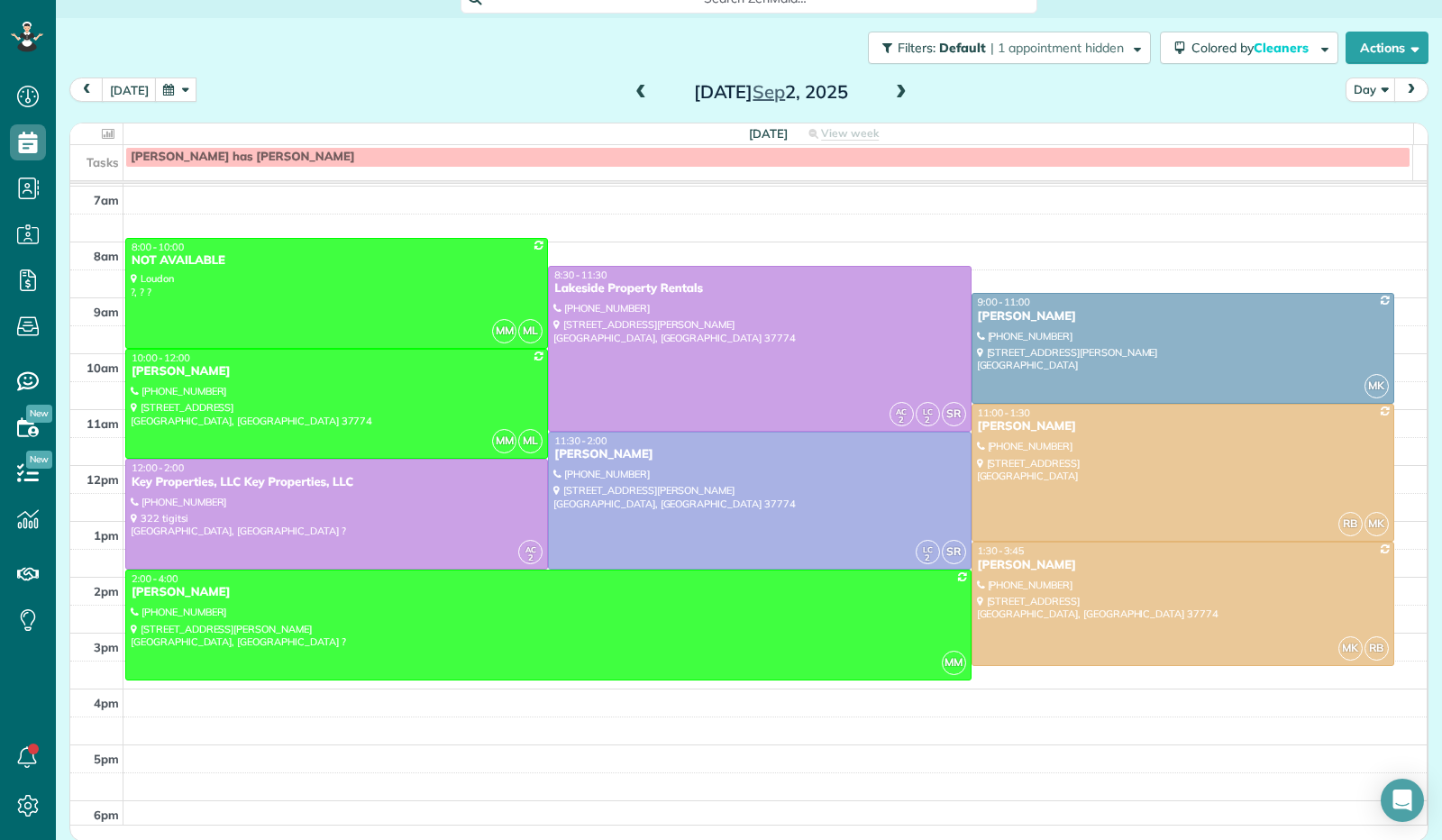
click at [892, 93] on span at bounding box center [901, 92] width 20 height 16
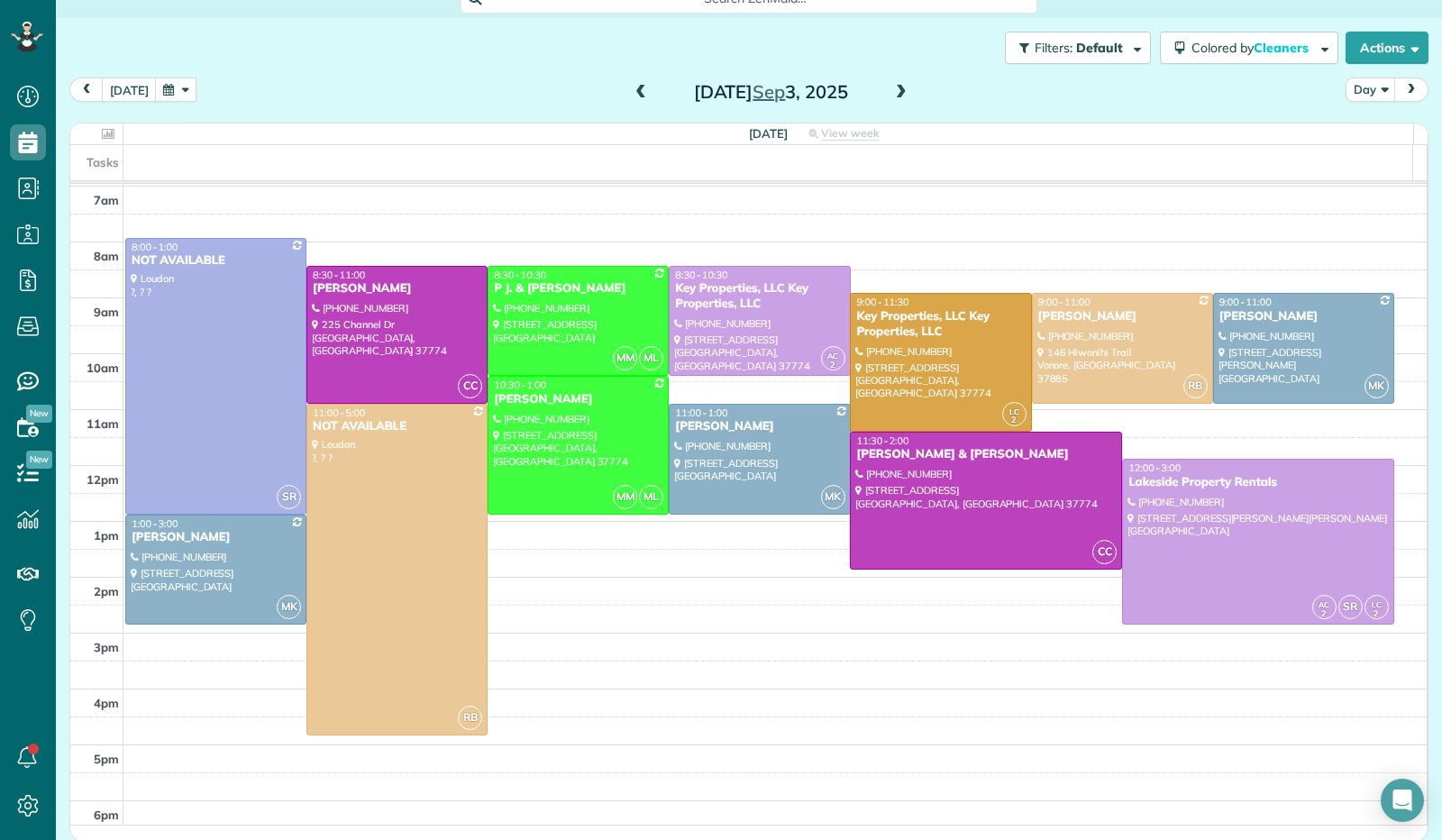
click at [892, 92] on span at bounding box center [901, 92] width 20 height 16
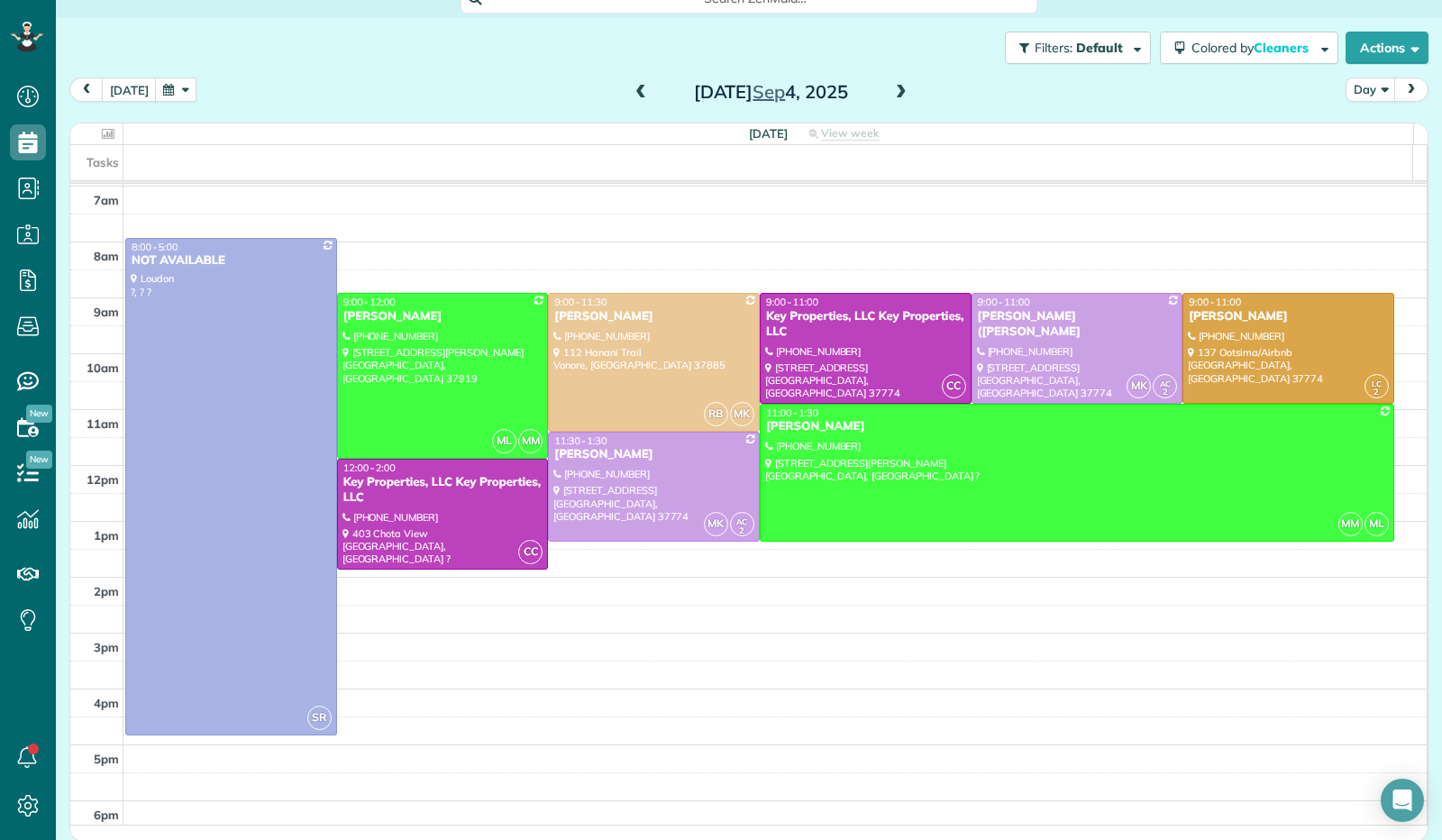
click at [631, 94] on span at bounding box center [641, 92] width 20 height 16
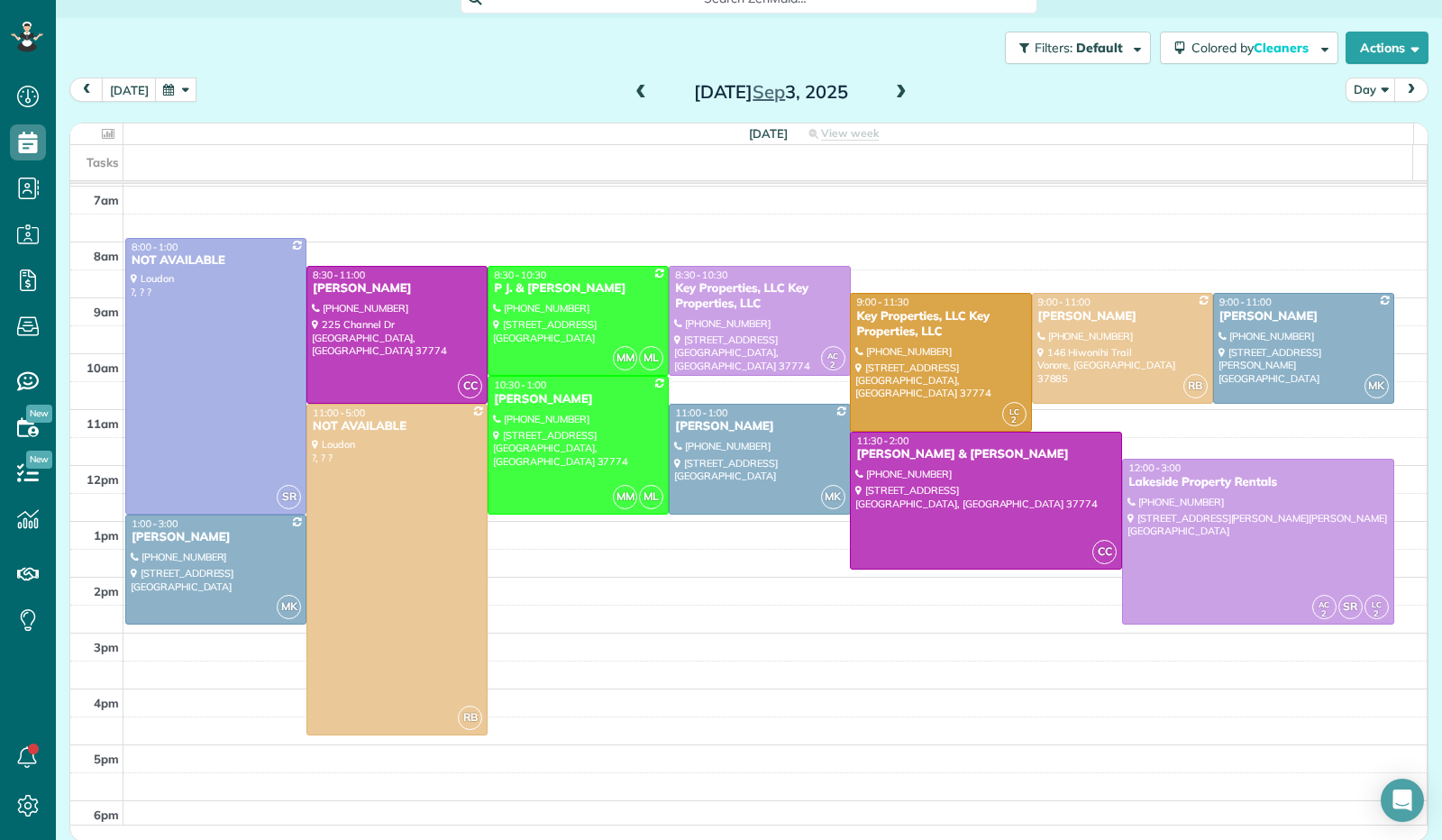
click at [631, 94] on span at bounding box center [641, 92] width 20 height 16
